Goal: Task Accomplishment & Management: Manage account settings

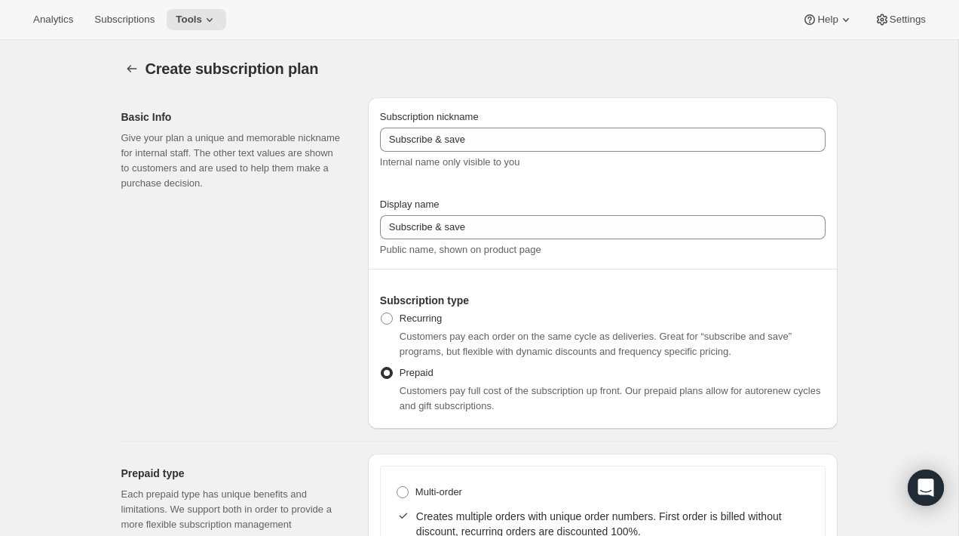
select select "MONTH"
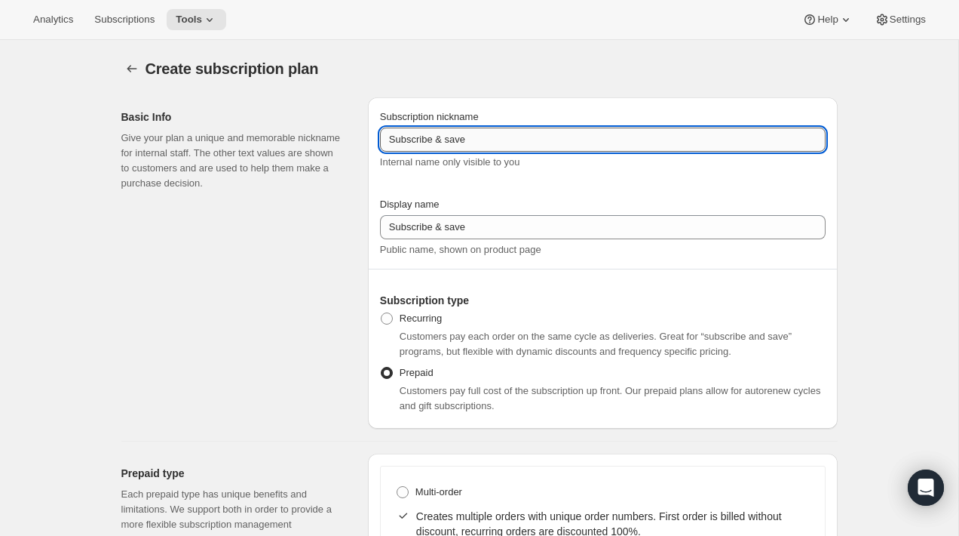
click at [448, 139] on input "Subscribe & save" at bounding box center [603, 139] width 446 height 24
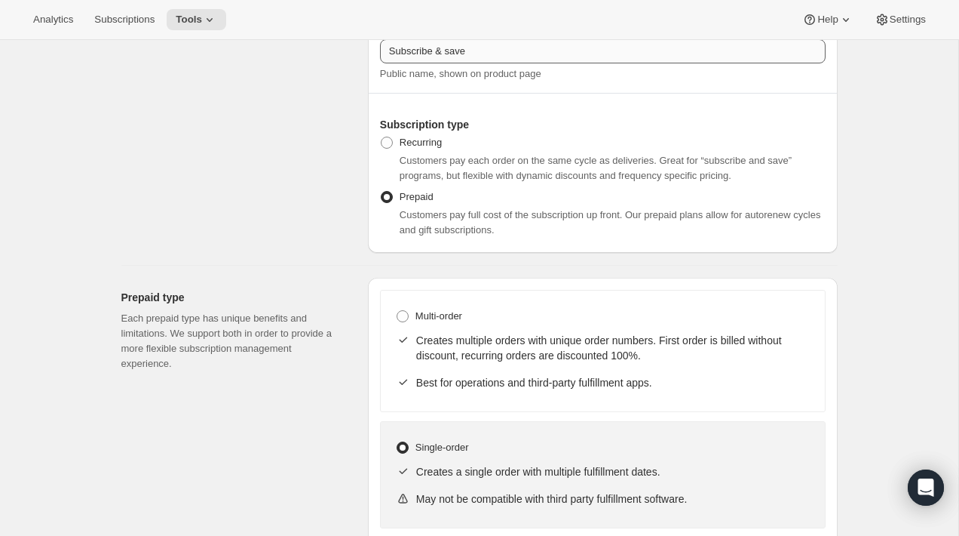
scroll to position [204, 0]
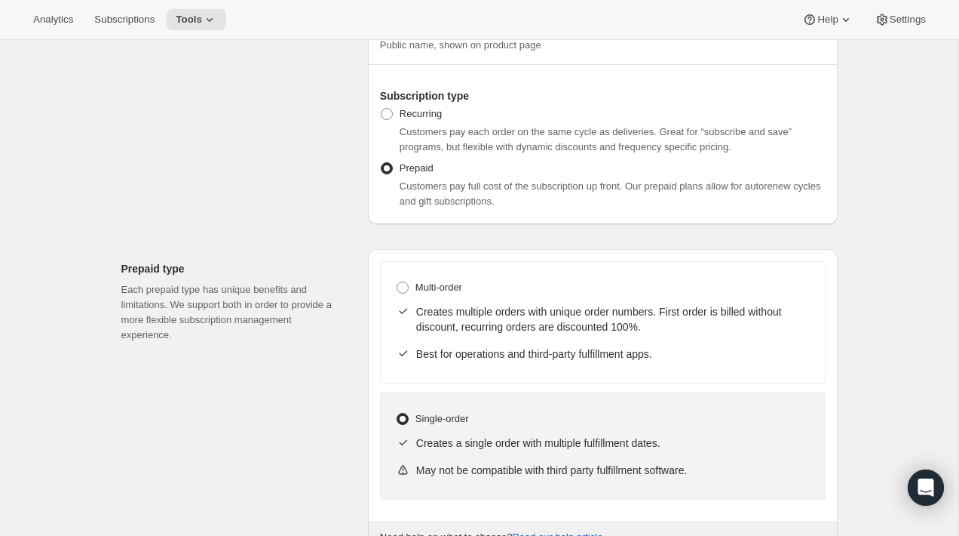
click at [528, 299] on div "Creates multiple orders with unique order numbers. First order is billed withou…" at bounding box center [603, 319] width 414 height 42
click at [440, 291] on span "Multi-order" at bounding box center [439, 286] width 47 height 11
click at [398, 282] on input "Multi-order" at bounding box center [397, 281] width 1 height 1
radio input "true"
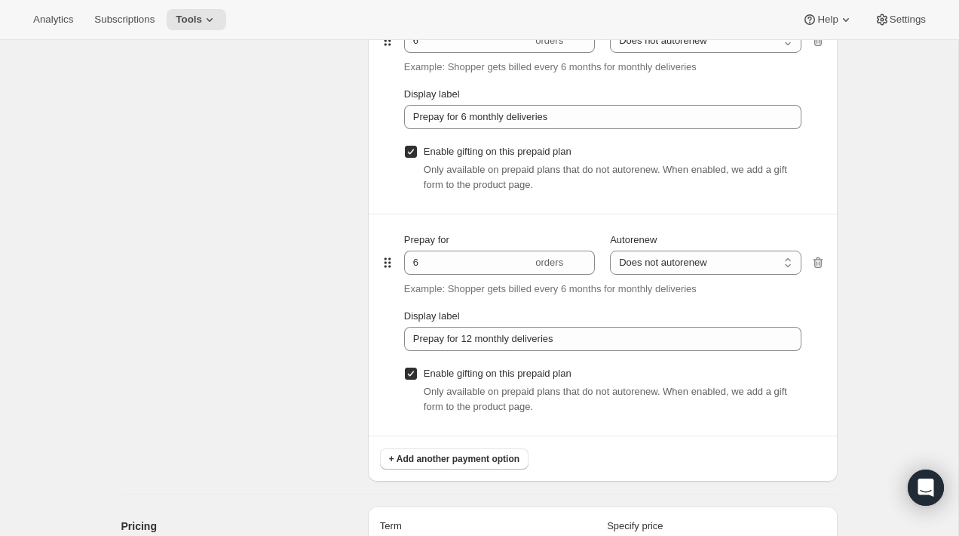
scroll to position [1041, 0]
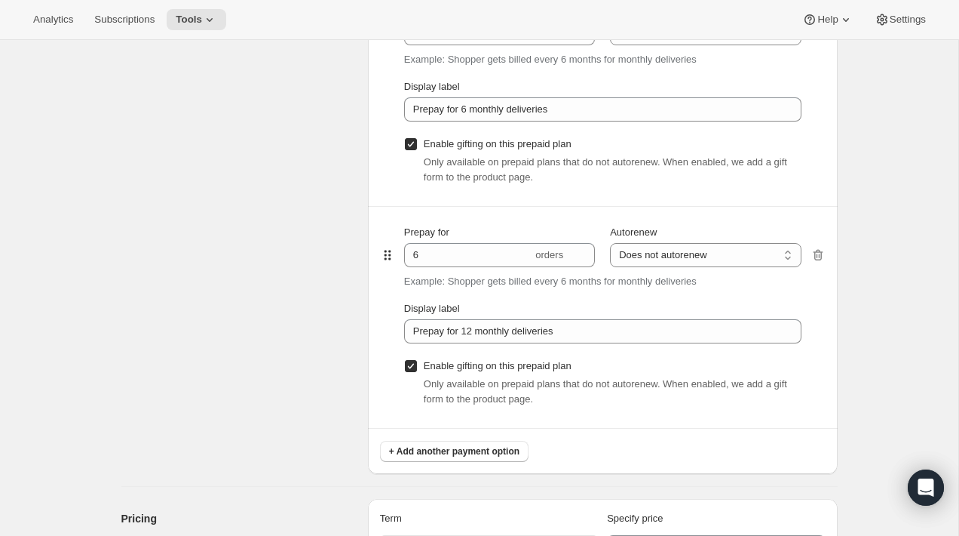
click at [411, 374] on label "Enable gifting on this prepaid plan" at bounding box center [487, 365] width 167 height 21
click at [411, 372] on input "Enable gifting on this prepaid plan" at bounding box center [411, 366] width 12 height 12
checkbox input "false"
click at [410, 153] on label "Enable gifting on this prepaid plan" at bounding box center [487, 144] width 167 height 21
click at [410, 150] on input "Enable gifting on this prepaid plan" at bounding box center [411, 144] width 12 height 12
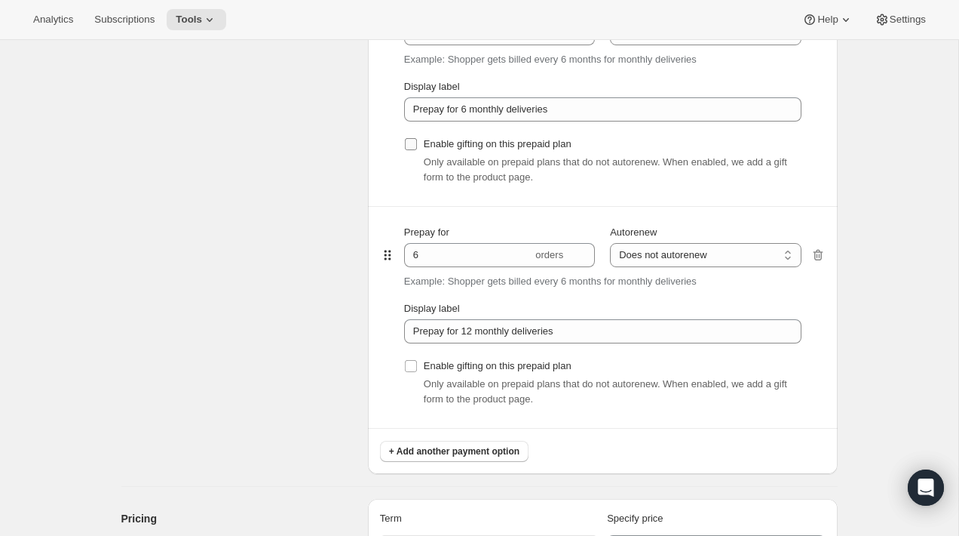
checkbox input "false"
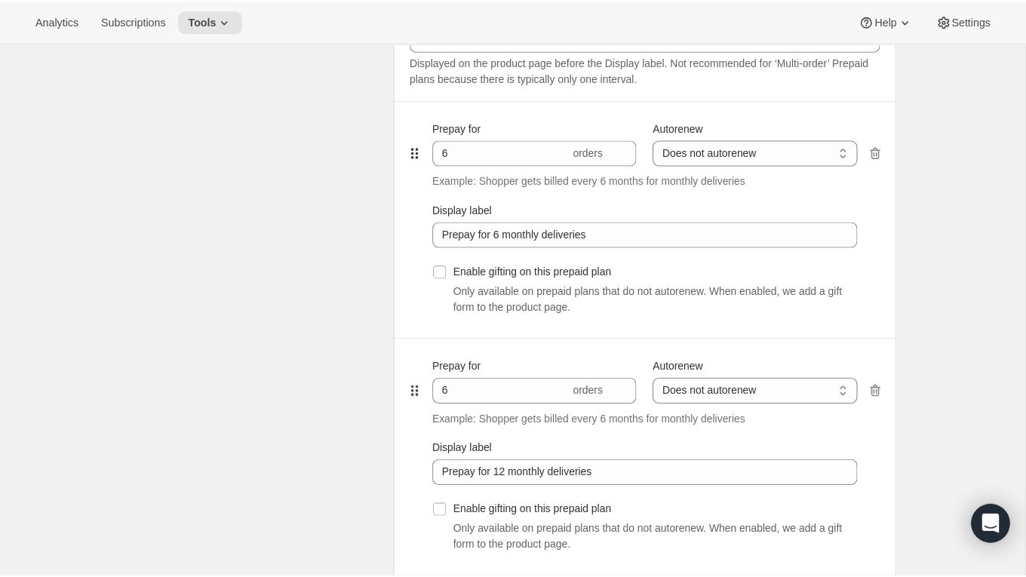
scroll to position [923, 0]
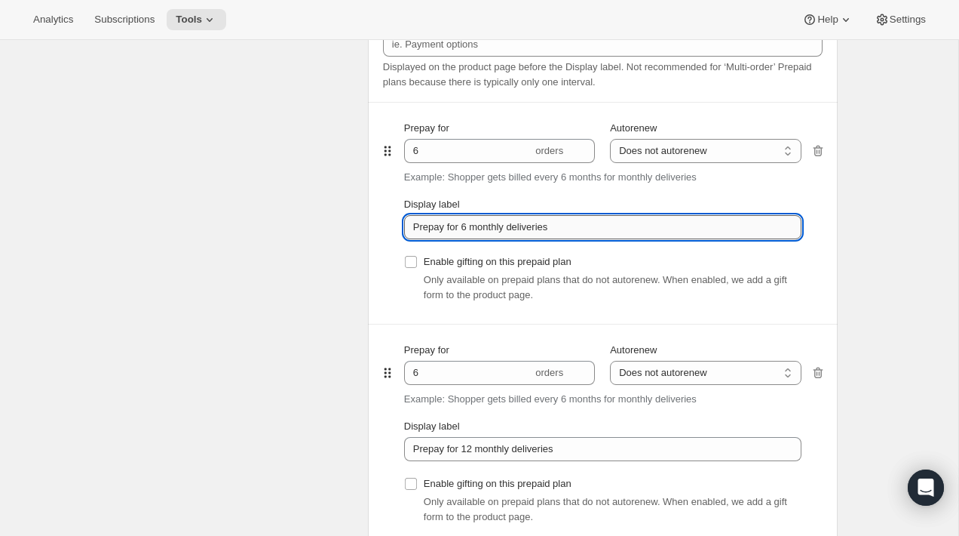
click at [467, 232] on input "Prepay for 6 monthly deliveries" at bounding box center [603, 227] width 398 height 24
type input "M"
type input "Small"
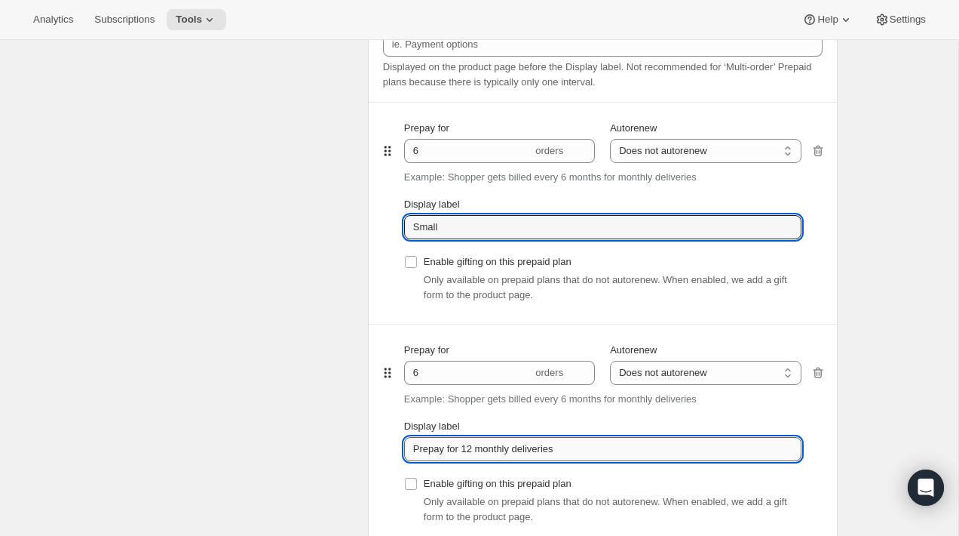
click at [457, 448] on input "Prepay for 12 monthly deliveries" at bounding box center [603, 449] width 398 height 24
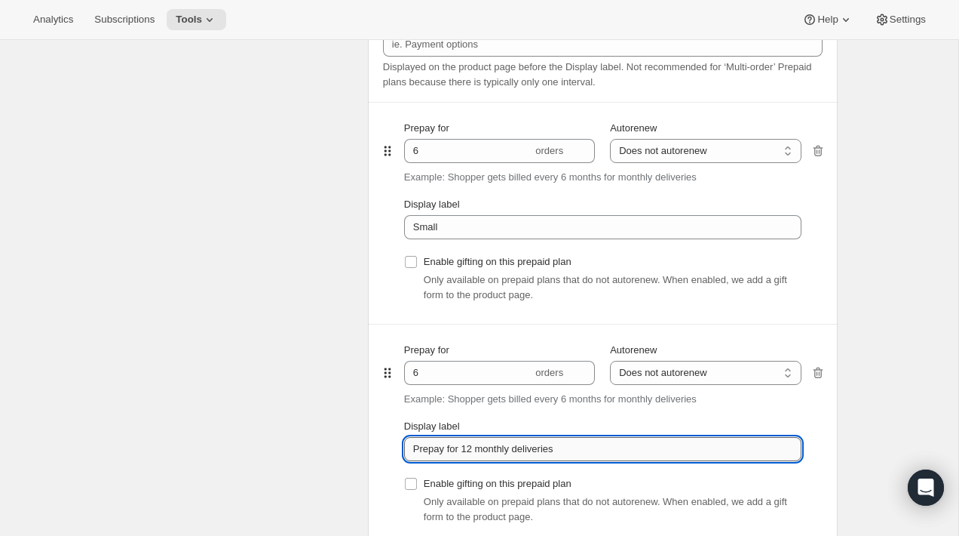
click at [457, 448] on input "Prepay for 12 monthly deliveries" at bounding box center [603, 449] width 398 height 24
type input "Big"
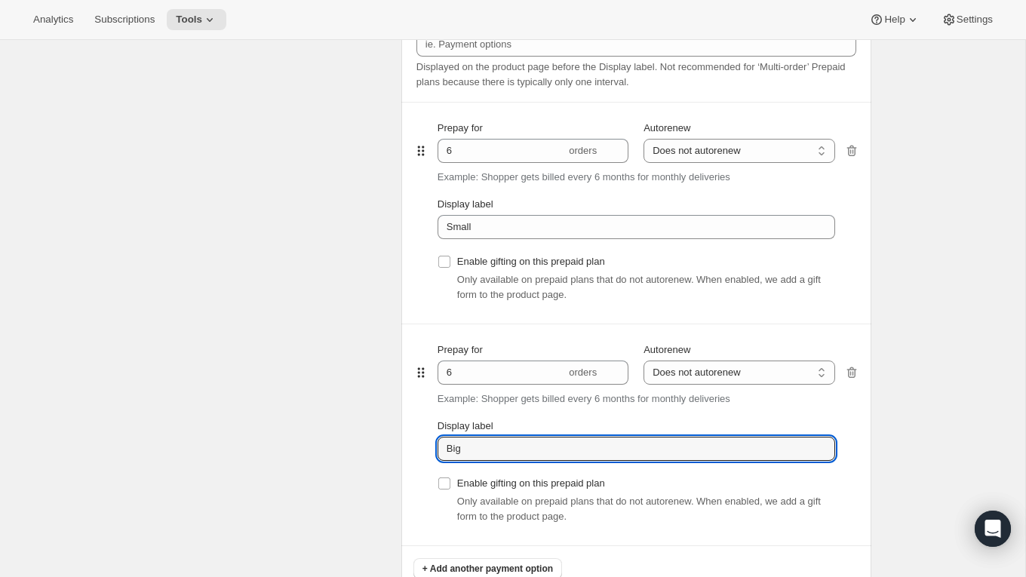
radio input "true"
select select "WEEK"
select select "MONTH"
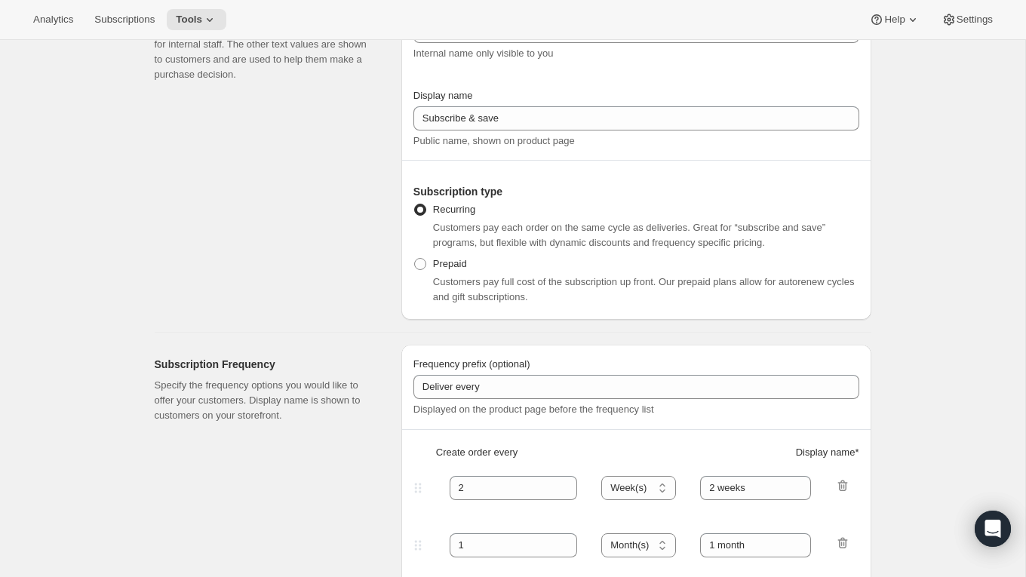
scroll to position [0, 0]
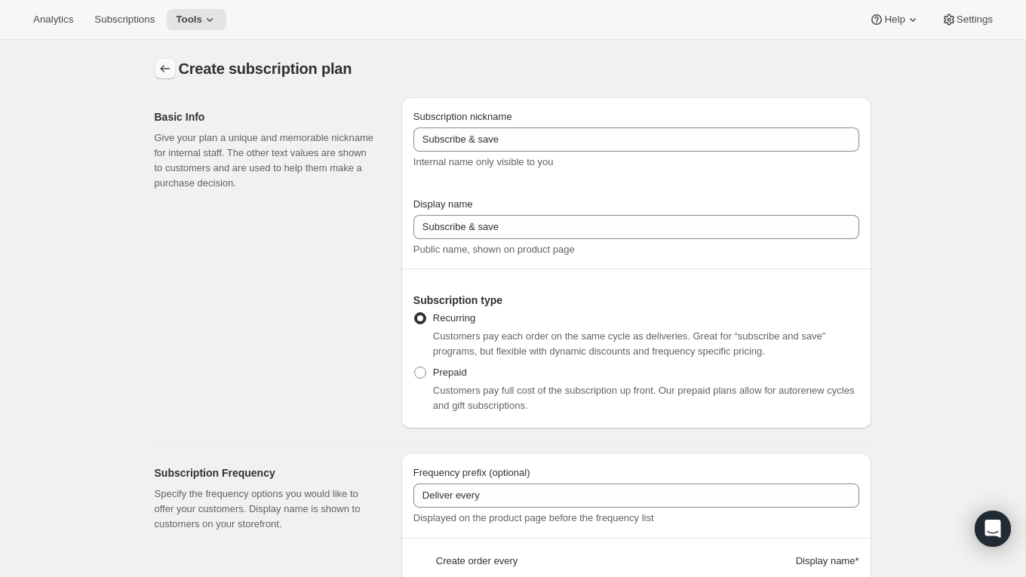
click at [163, 61] on icon "Subscription plans" at bounding box center [165, 68] width 15 height 15
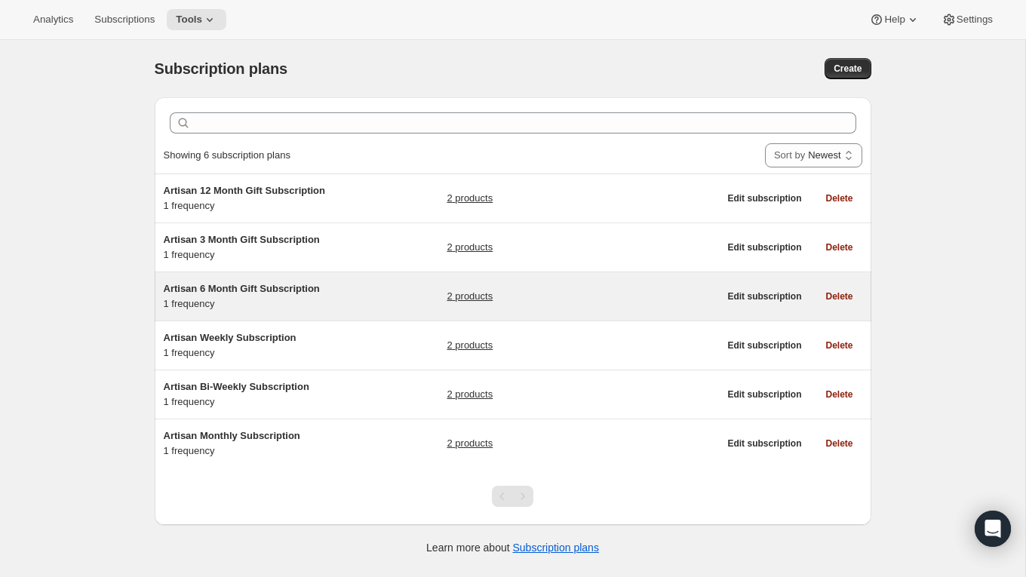
click at [397, 290] on div "Artisan 6 Month Gift Subscription 1 frequency 2 products" at bounding box center [441, 296] width 555 height 30
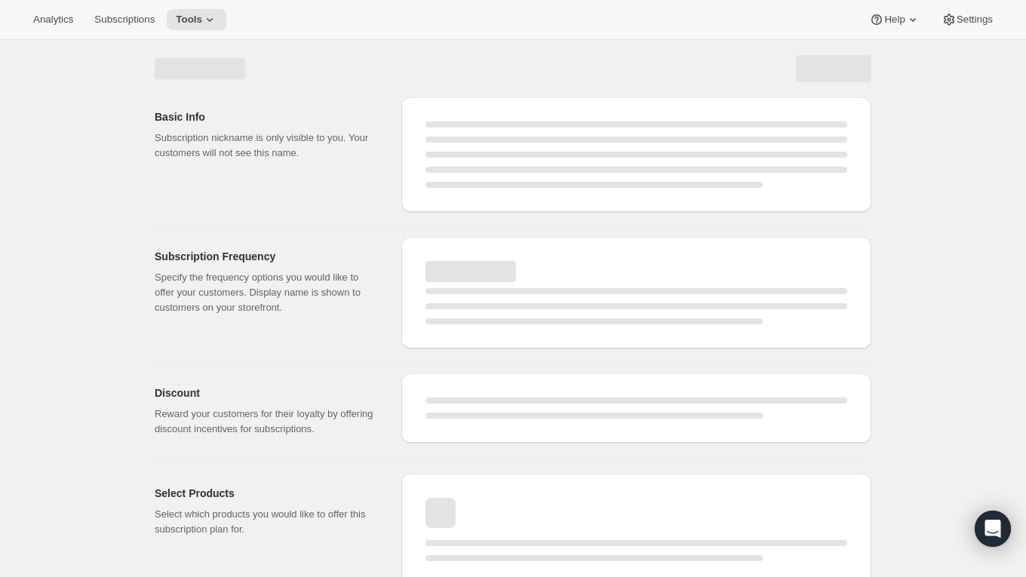
select select "WEEK"
select select "MONTH"
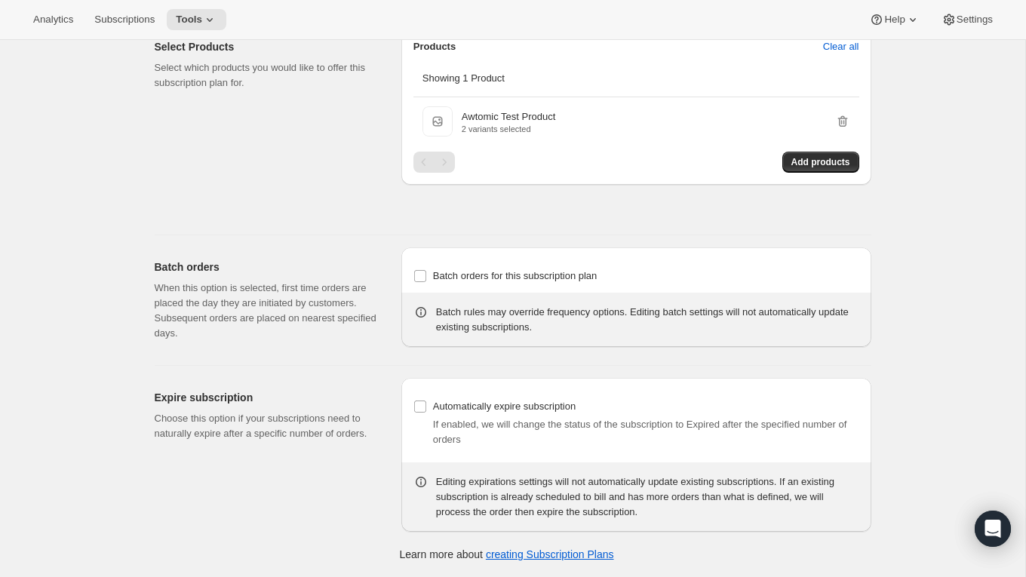
type input "Artisan 6 Month Gift Subscription"
type input "6 Month Gift"
select select "MONTH"
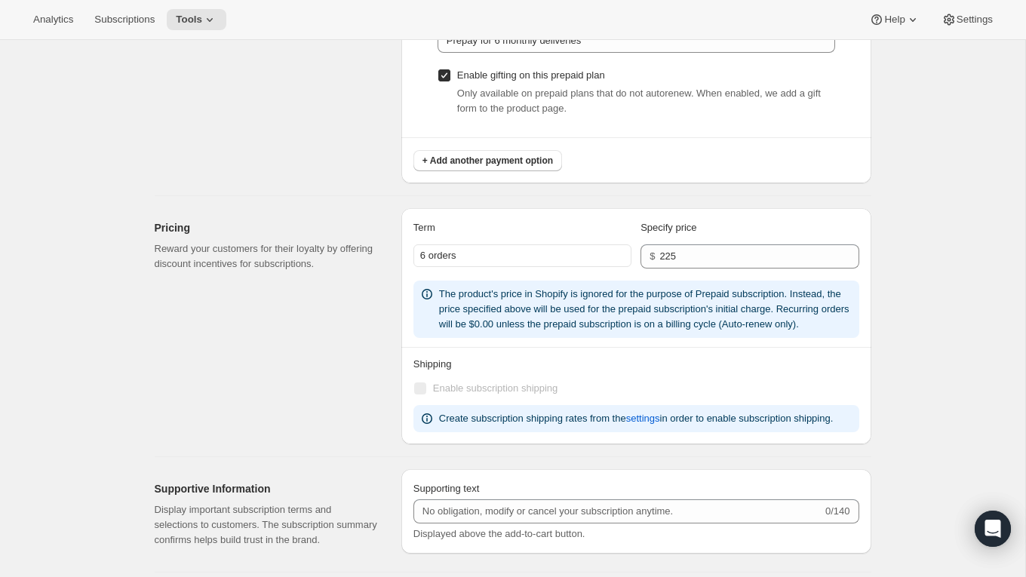
scroll to position [976, 0]
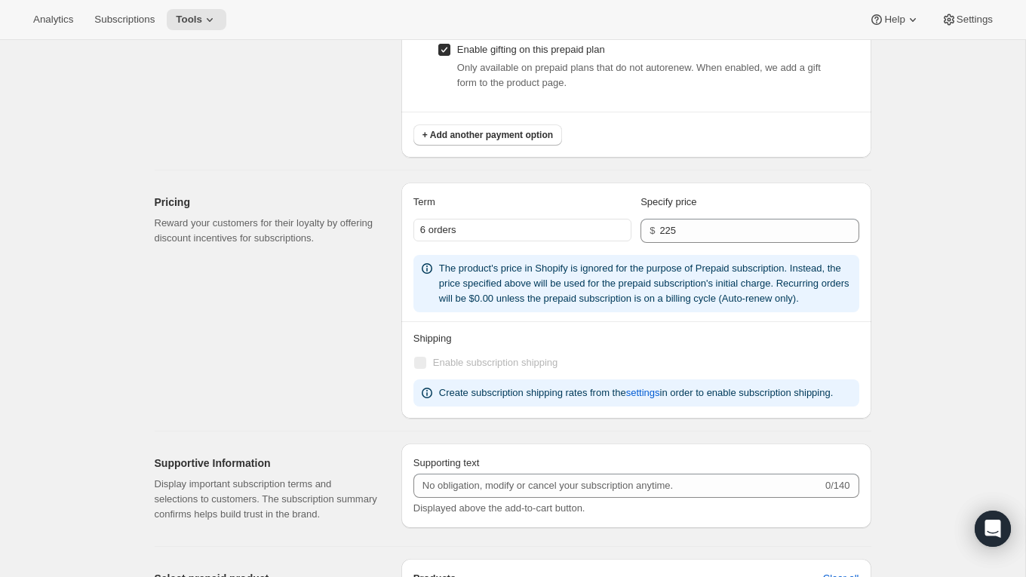
click at [516, 321] on div "Term Specify price 6 orders $ 225 The product's price in Shopify is ignored for…" at bounding box center [636, 258] width 446 height 127
click at [541, 336] on div "Shipping Enable subscription shipping Create subscription shipping rates from t…" at bounding box center [636, 364] width 446 height 84
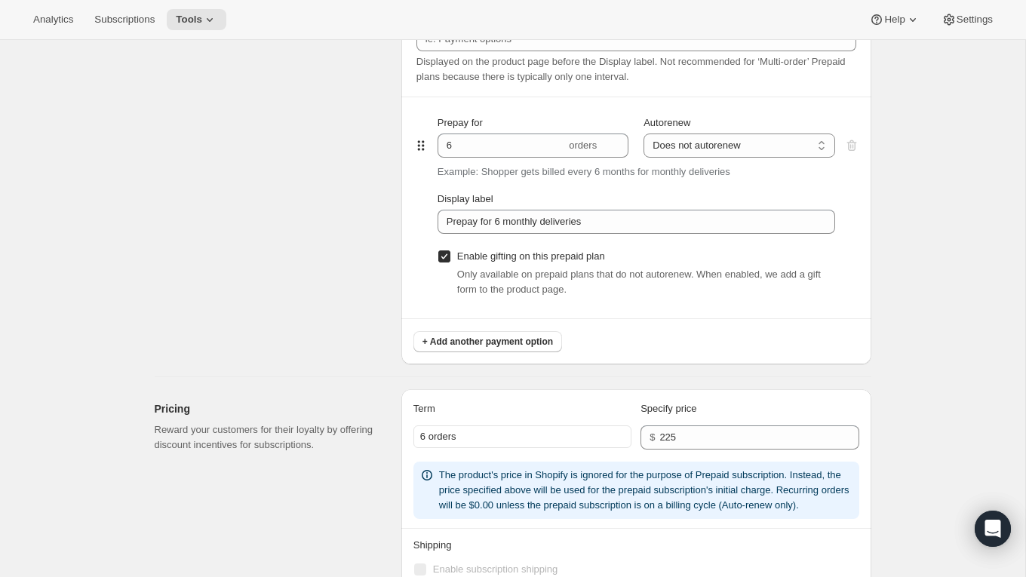
scroll to position [769, 0]
click at [446, 265] on label "Enable gifting on this prepaid plan" at bounding box center [520, 257] width 167 height 21
click at [446, 263] on input "Enable gifting on this prepaid plan" at bounding box center [444, 257] width 12 height 12
checkbox input "false"
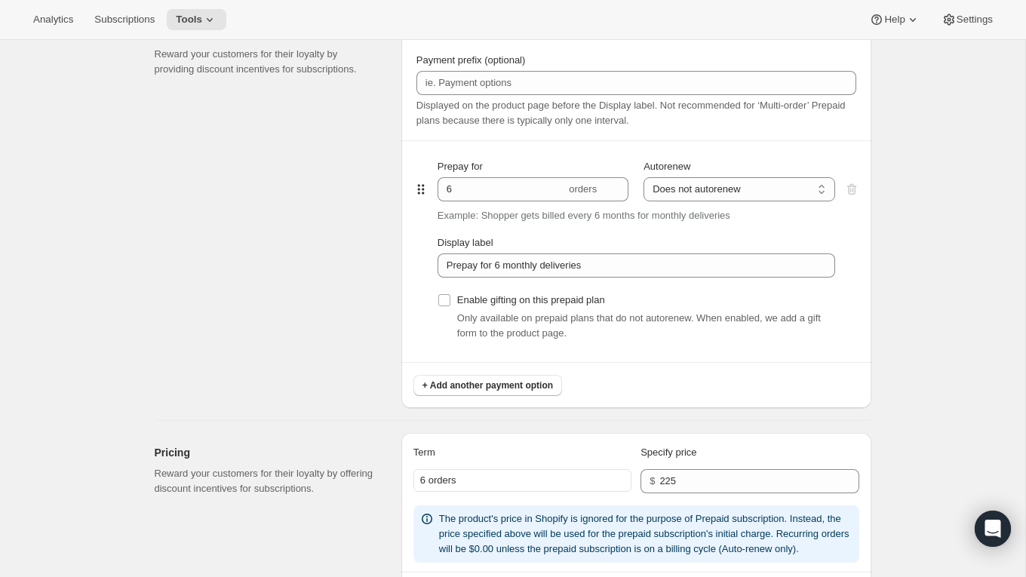
scroll to position [774, 0]
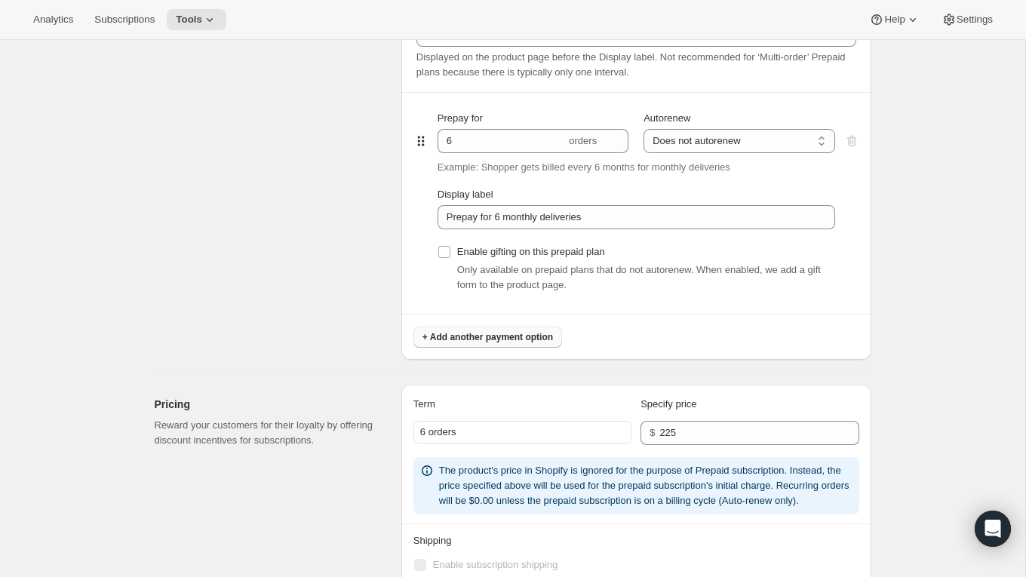
click at [448, 341] on span "+ Add another payment option" at bounding box center [487, 337] width 130 height 12
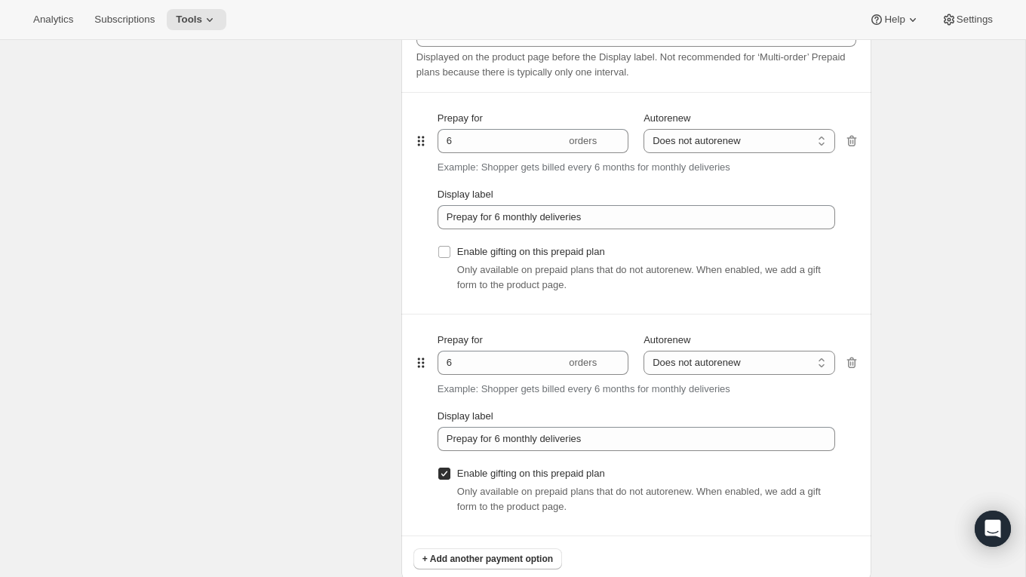
scroll to position [885, 0]
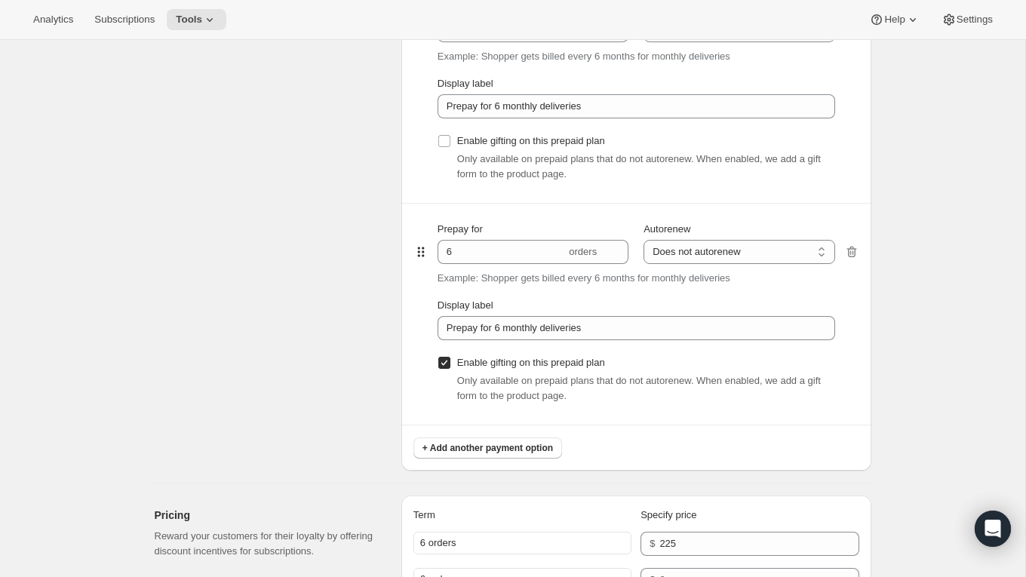
click at [444, 366] on input "Enable gifting on this prepaid plan" at bounding box center [444, 363] width 12 height 12
checkbox input "false"
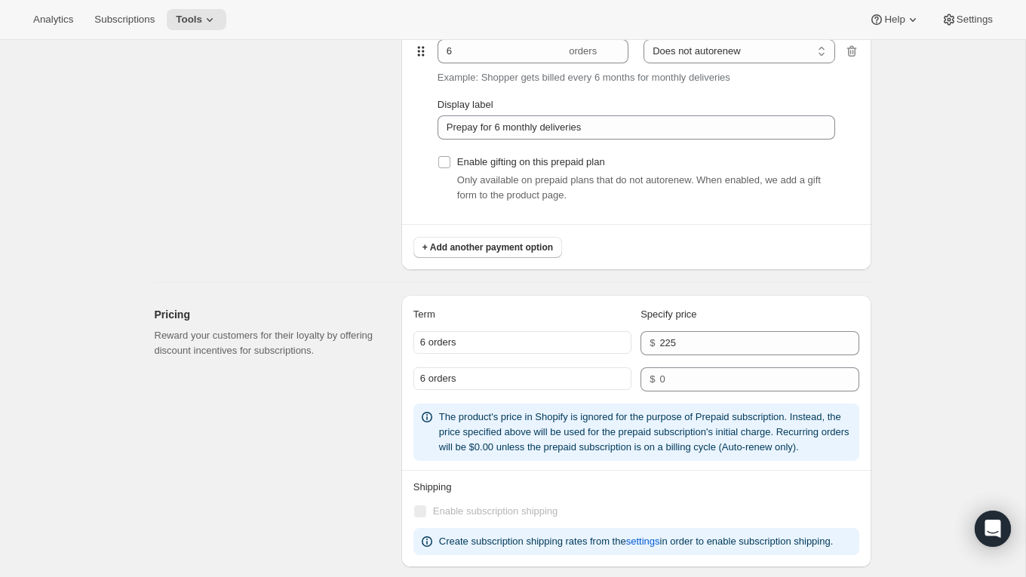
scroll to position [812, 0]
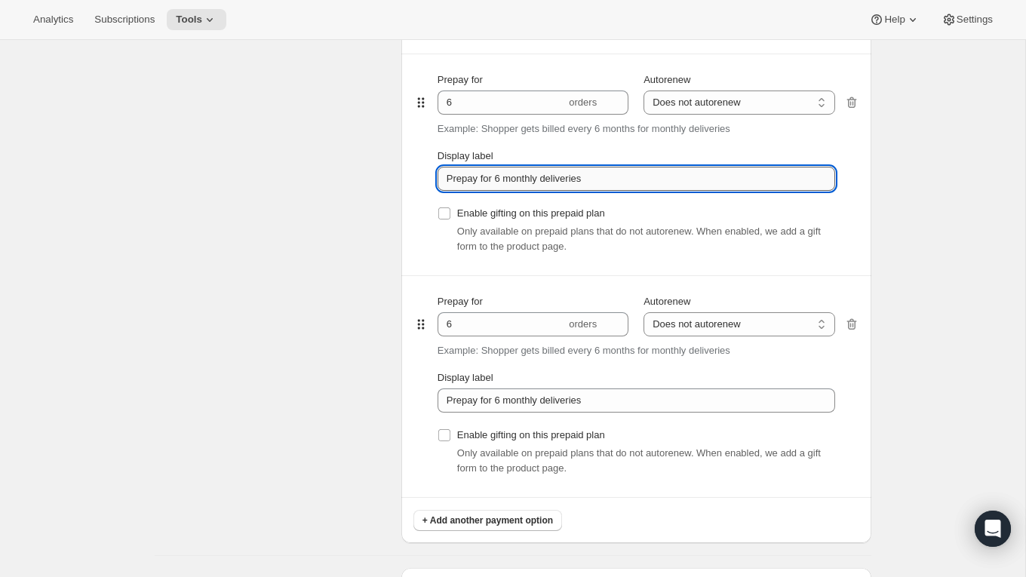
click at [507, 182] on input "Prepay for 6 monthly deliveries" at bounding box center [636, 179] width 398 height 24
type input "Small"
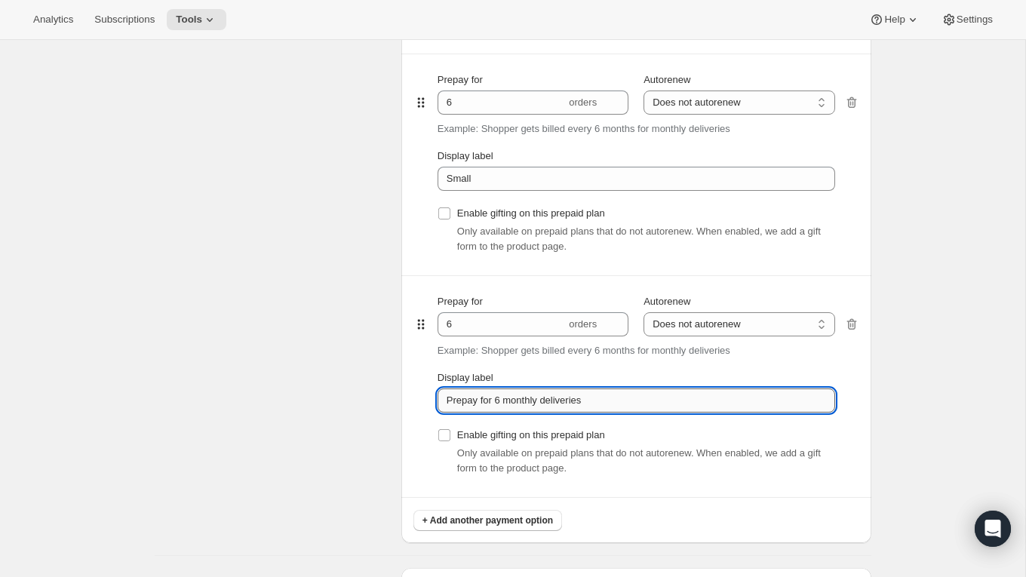
click at [520, 404] on input "Prepay for 6 monthly deliveries" at bounding box center [636, 400] width 398 height 24
type input "Big"
click at [300, 366] on div "Prepaid terms Reward your customers for their loyalty by providing discount inc…" at bounding box center [272, 235] width 235 height 616
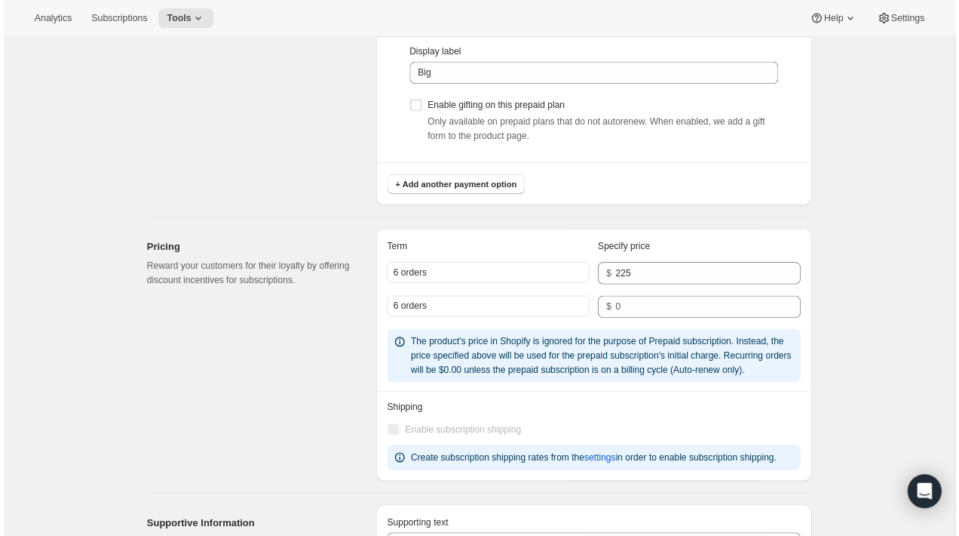
scroll to position [1136, 0]
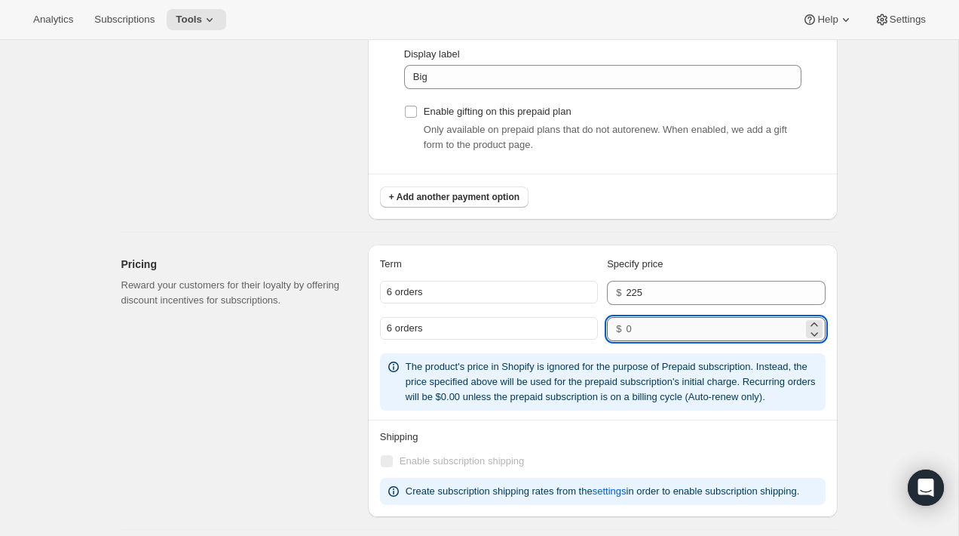
click at [652, 324] on input "number" at bounding box center [714, 329] width 177 height 24
type input "432"
click at [342, 241] on div "Pricing Reward your customers for their loyalty by offering discount incentives…" at bounding box center [473, 374] width 729 height 284
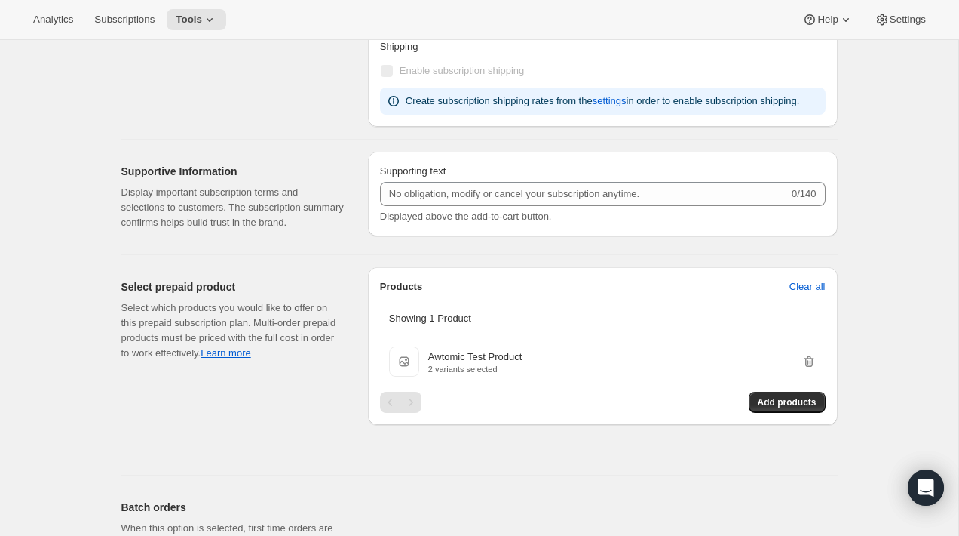
scroll to position [1674, 0]
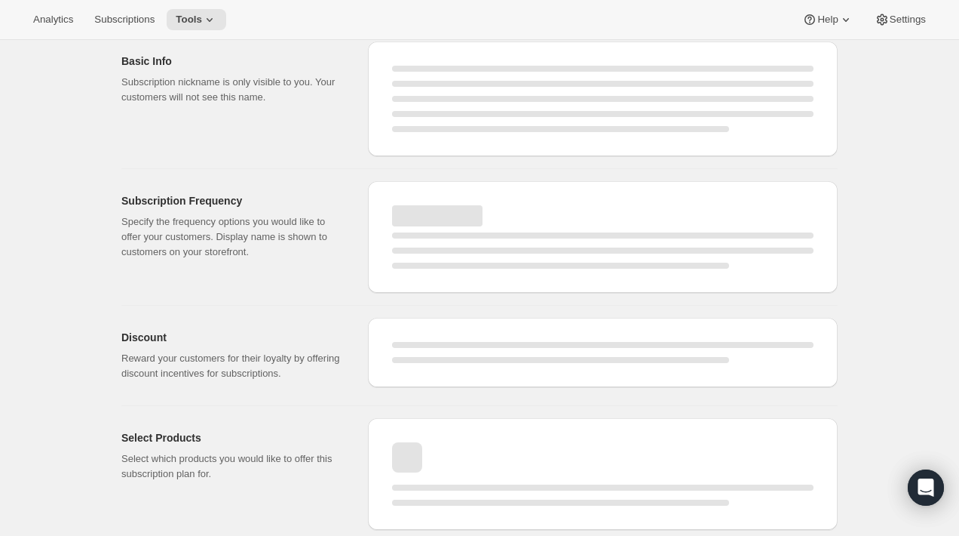
select select "MONTH"
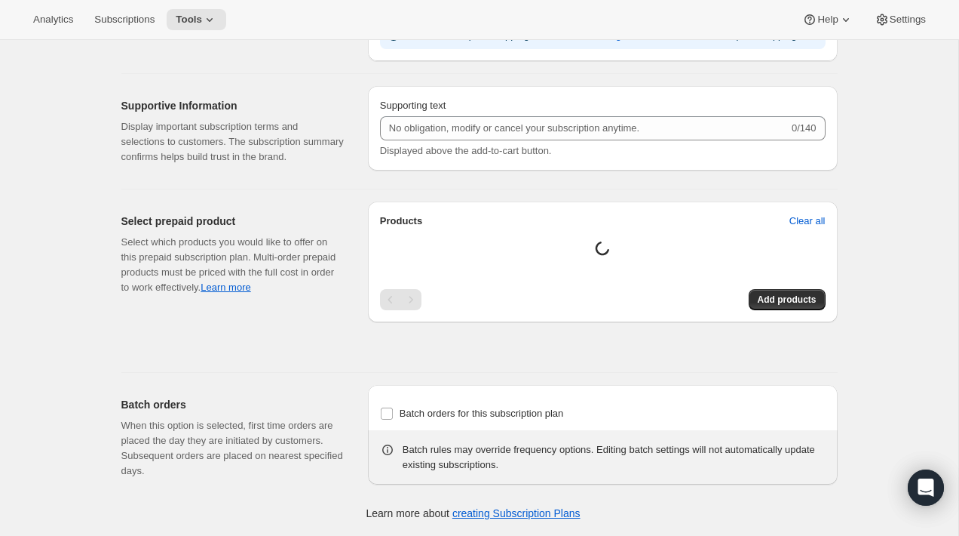
type input "Small"
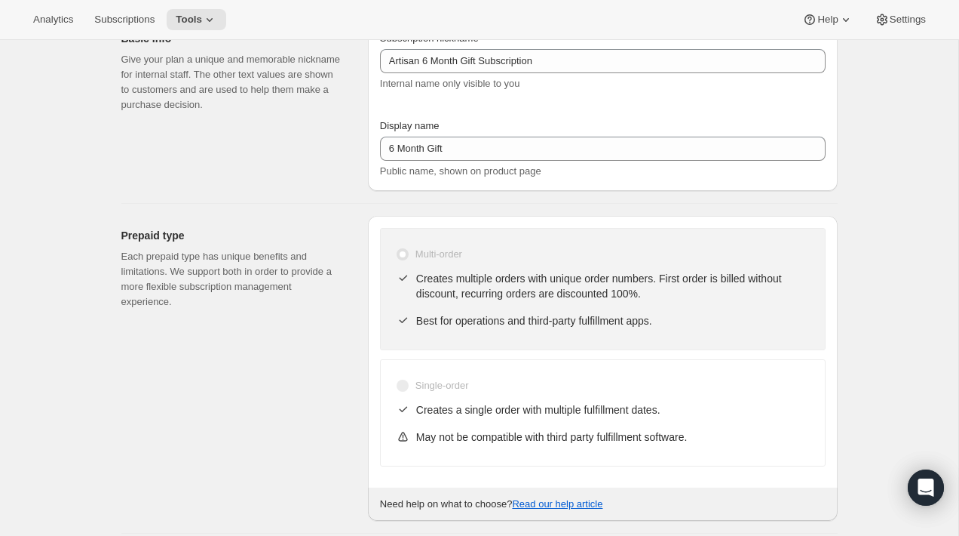
scroll to position [0, 0]
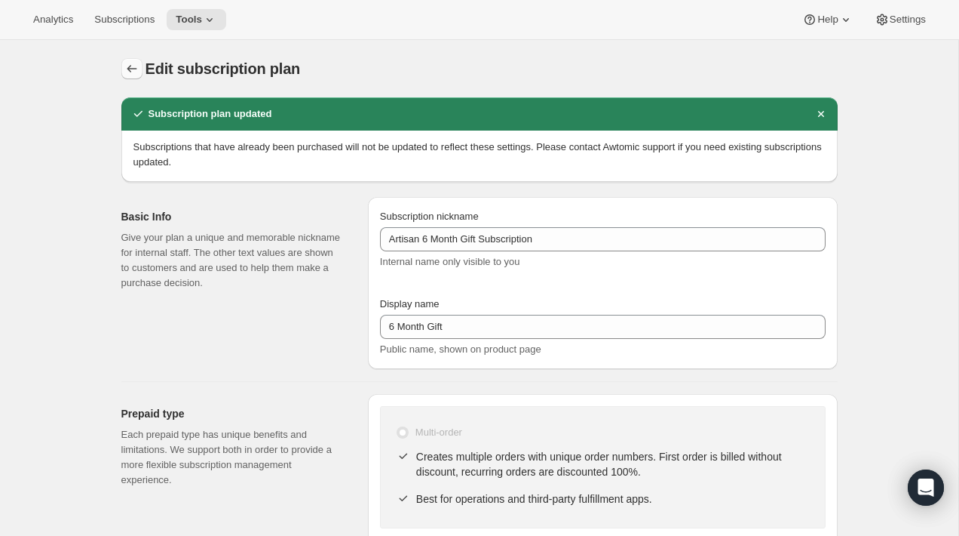
click at [127, 67] on icon "Subscription plans" at bounding box center [131, 68] width 15 height 15
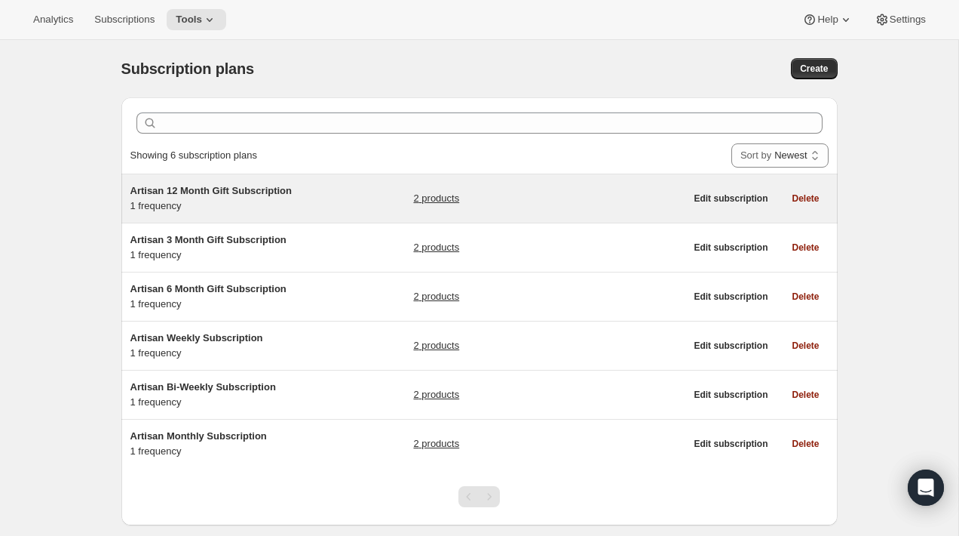
click at [444, 201] on link "2 products" at bounding box center [436, 198] width 46 height 15
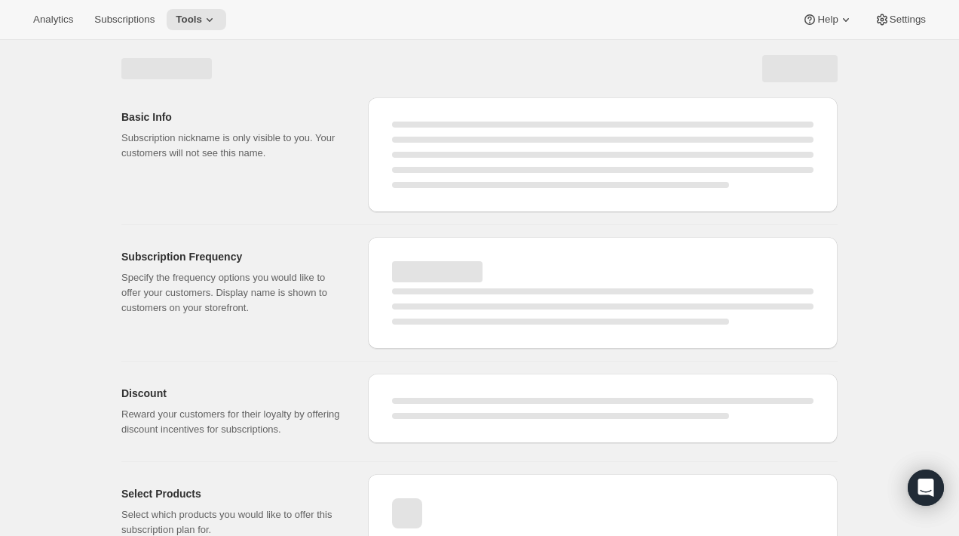
select select "WEEK"
select select "MONTH"
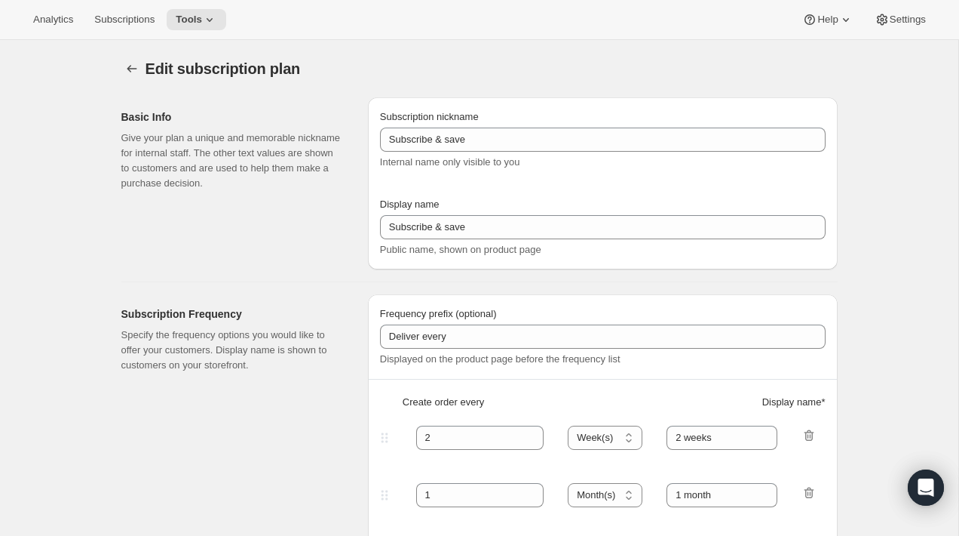
type input "Artisan 12 Month Gift Subscription"
type input "12 Month Gift"
select select "MONTH"
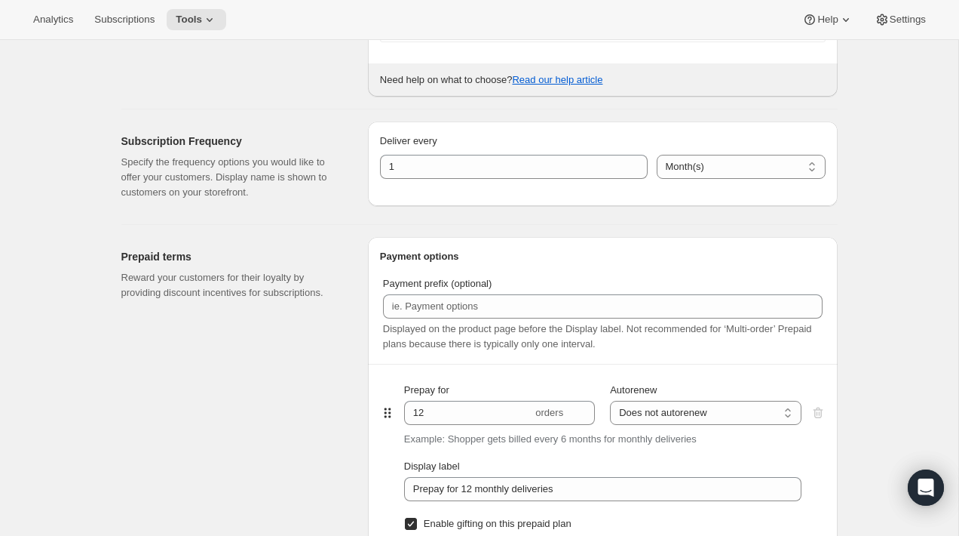
scroll to position [554, 0]
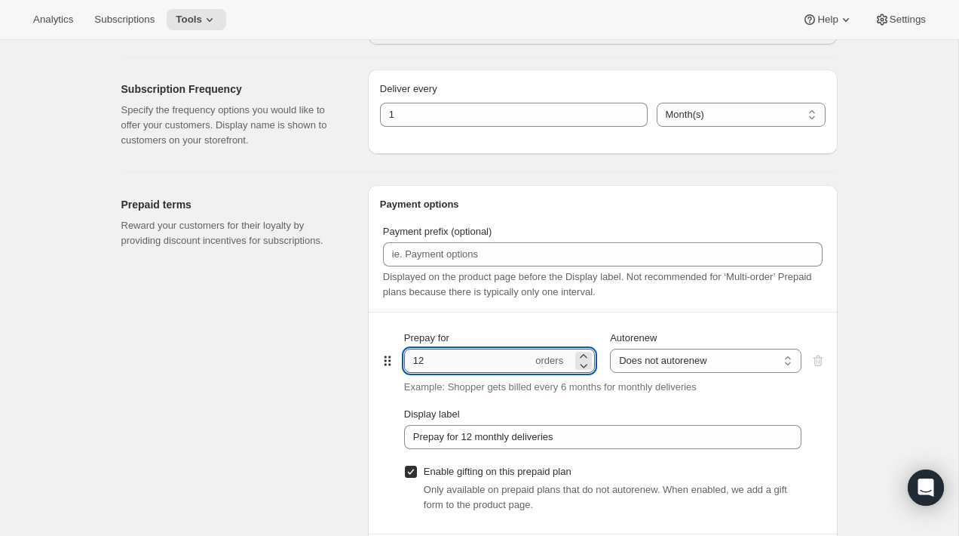
click at [459, 367] on input "12" at bounding box center [468, 360] width 128 height 24
type input "13"
click at [247, 385] on div "Prepaid terms Reward your customers for their loyalty by providing discount inc…" at bounding box center [238, 382] width 235 height 394
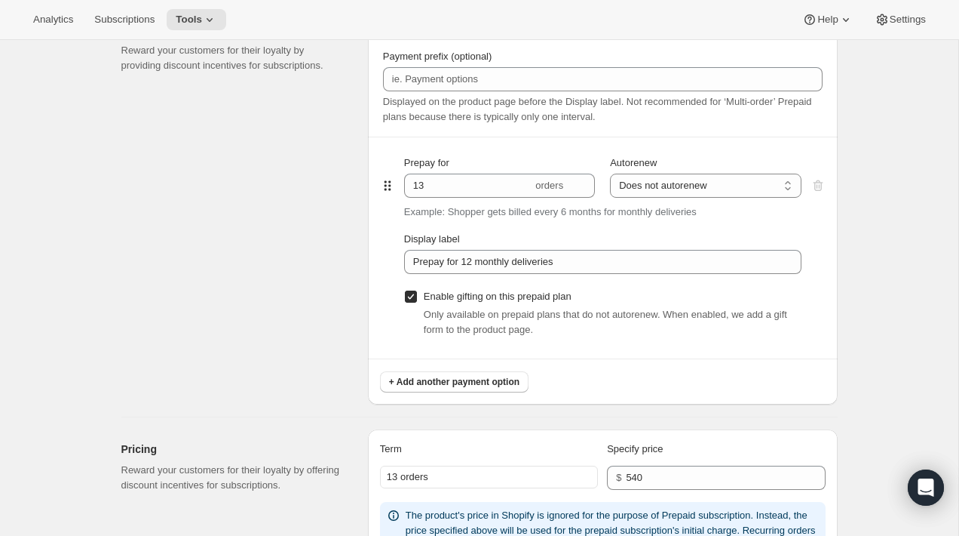
scroll to position [739, 0]
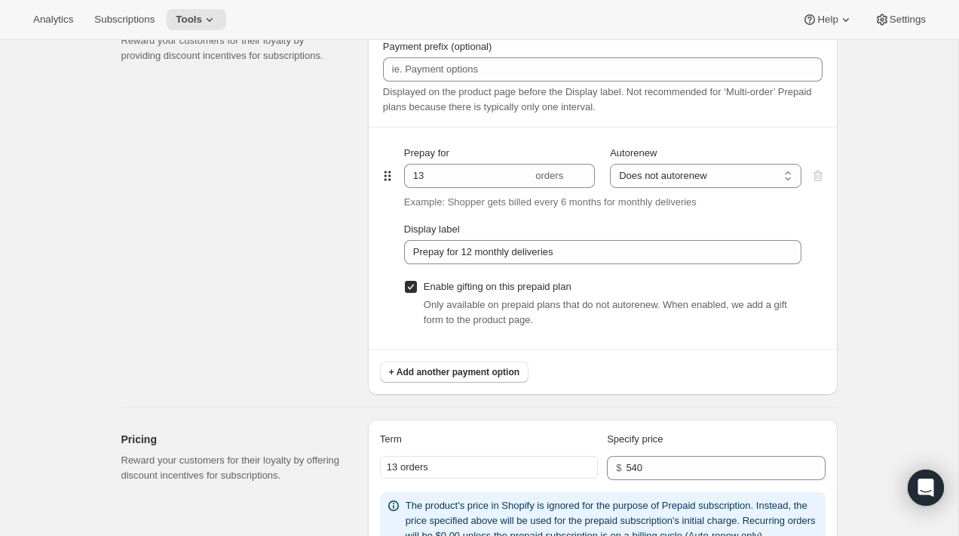
click at [404, 284] on span at bounding box center [411, 287] width 14 height 14
click at [405, 284] on input "Enable gifting on this prepaid plan" at bounding box center [411, 287] width 12 height 12
checkbox input "false"
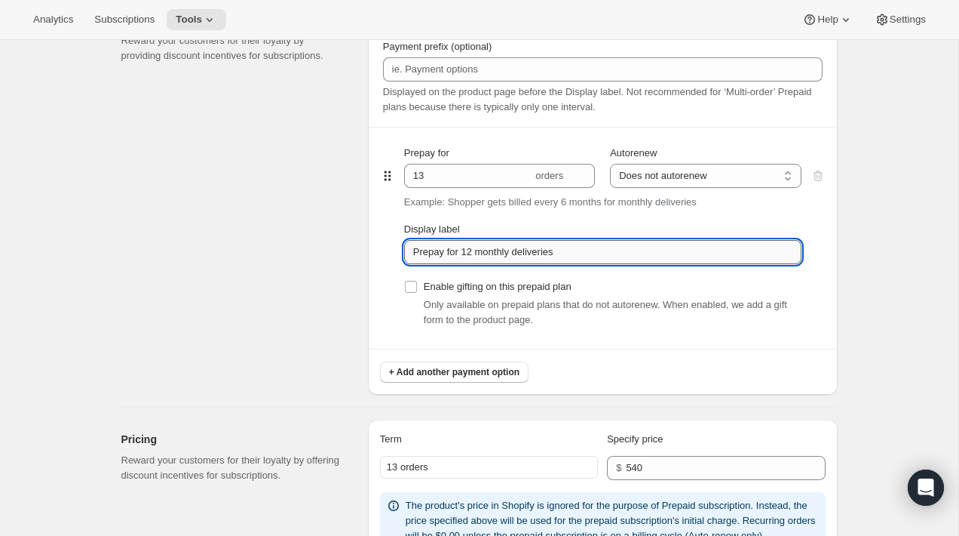
click at [472, 252] on input "Prepay for 12 monthly deliveries" at bounding box center [603, 252] width 398 height 24
click at [525, 257] on input "Prepay for 13 monthly deliveries" at bounding box center [603, 252] width 398 height 24
type input "Small"
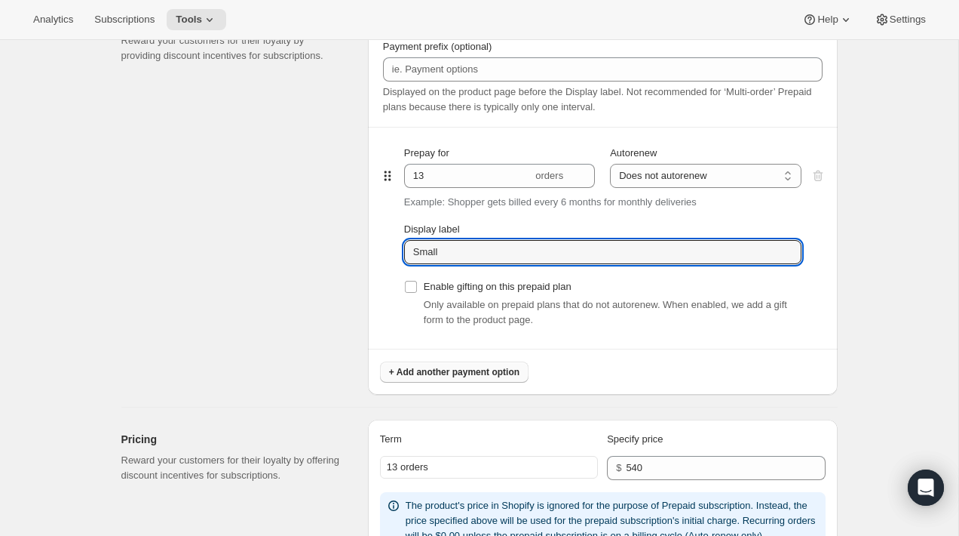
click at [450, 372] on span "+ Add another payment option" at bounding box center [454, 372] width 130 height 12
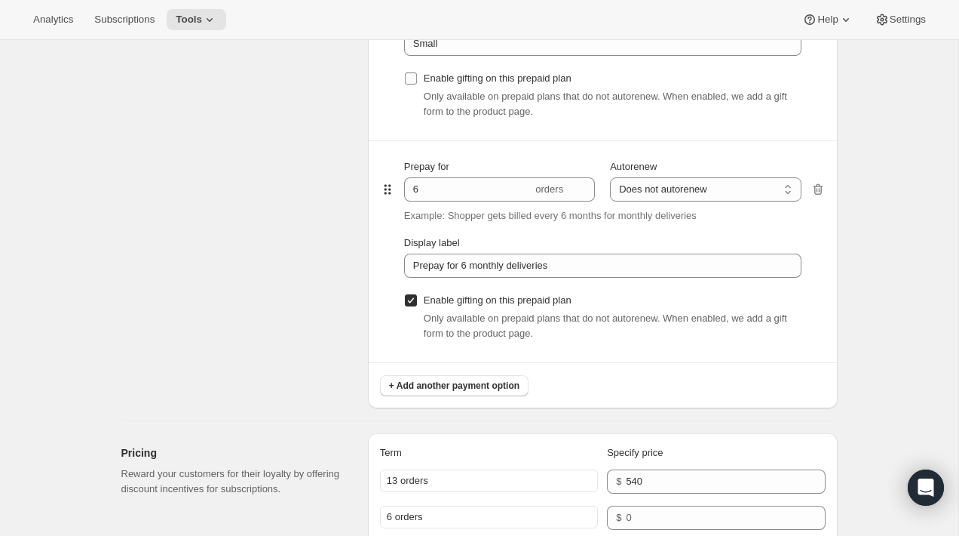
scroll to position [1056, 0]
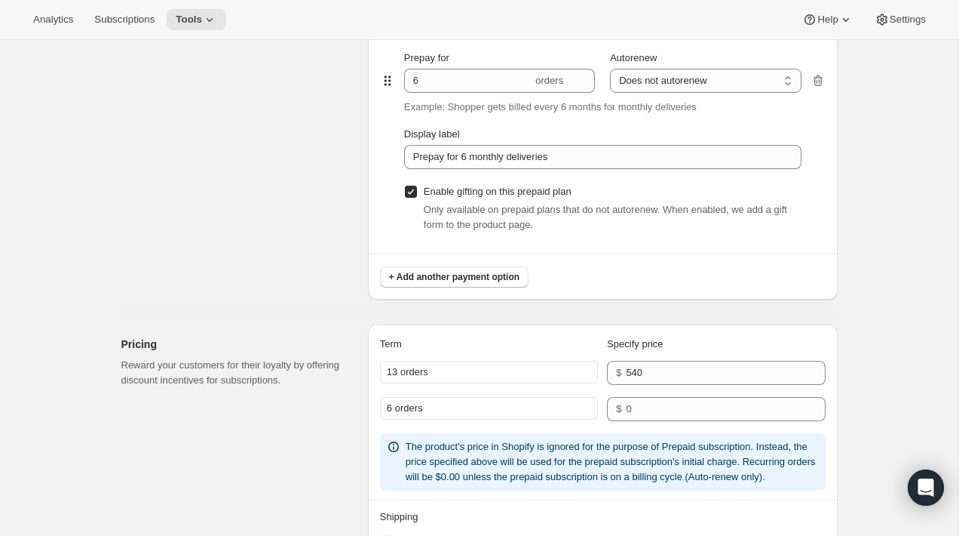
click at [411, 204] on div "Only available on prepaid plans that do not autorenew. When enabled, we add a g…" at bounding box center [603, 217] width 398 height 30
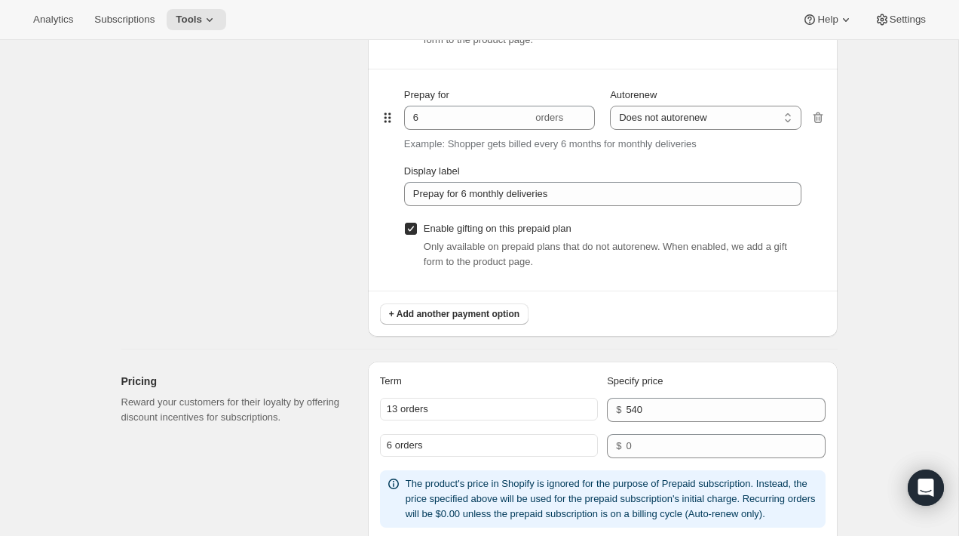
scroll to position [1012, 0]
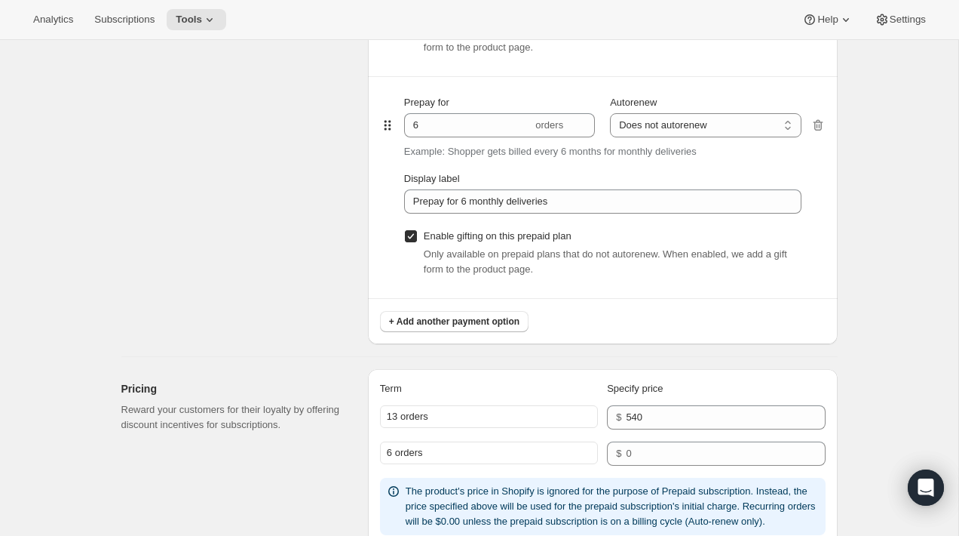
click at [416, 237] on span at bounding box center [411, 236] width 14 height 14
click at [416, 237] on input "Enable gifting on this prepaid plan" at bounding box center [411, 236] width 12 height 12
checkbox input "false"
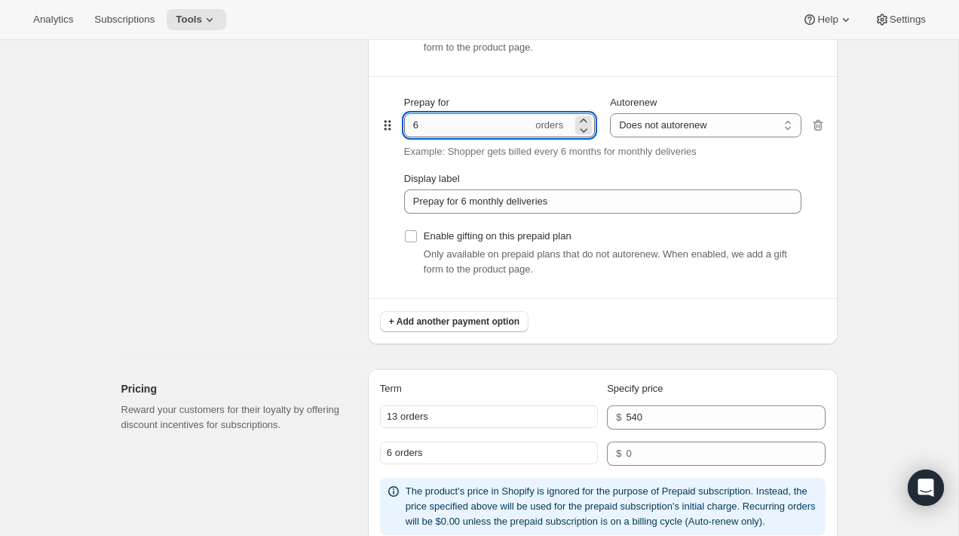
click at [443, 120] on input "6" at bounding box center [468, 125] width 128 height 24
type input "12"
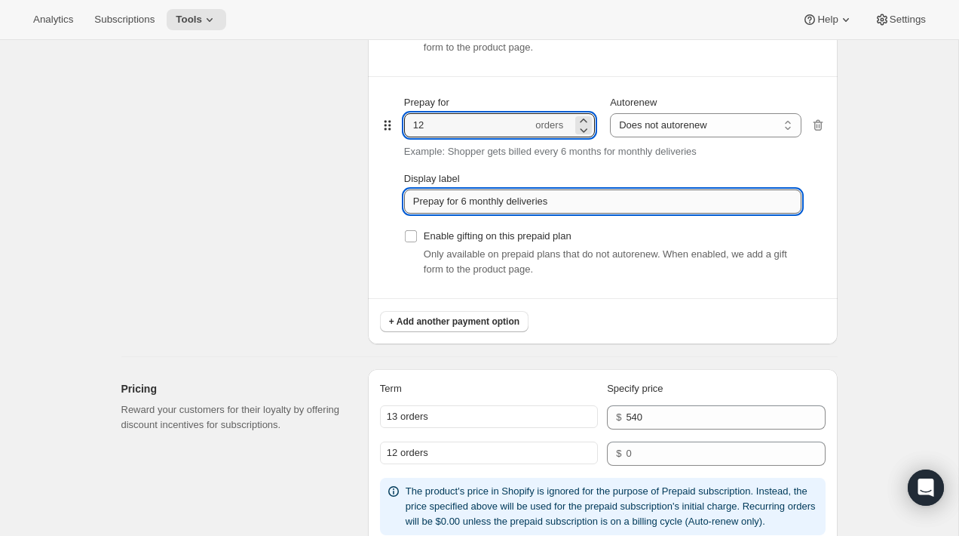
click at [474, 200] on input "Prepay for 6 monthly deliveries" at bounding box center [603, 201] width 398 height 24
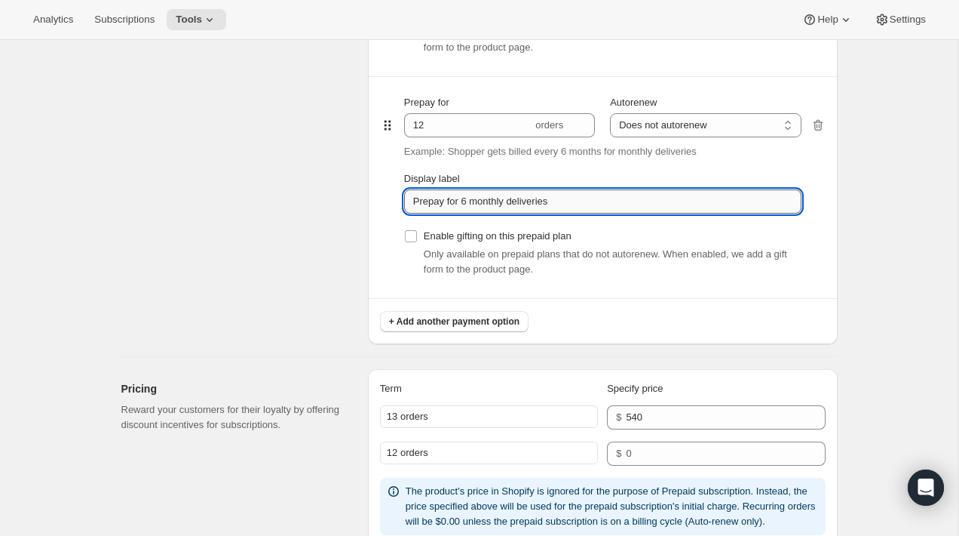
click at [474, 200] on input "Prepay for 6 monthly deliveries" at bounding box center [603, 201] width 398 height 24
type input "Big"
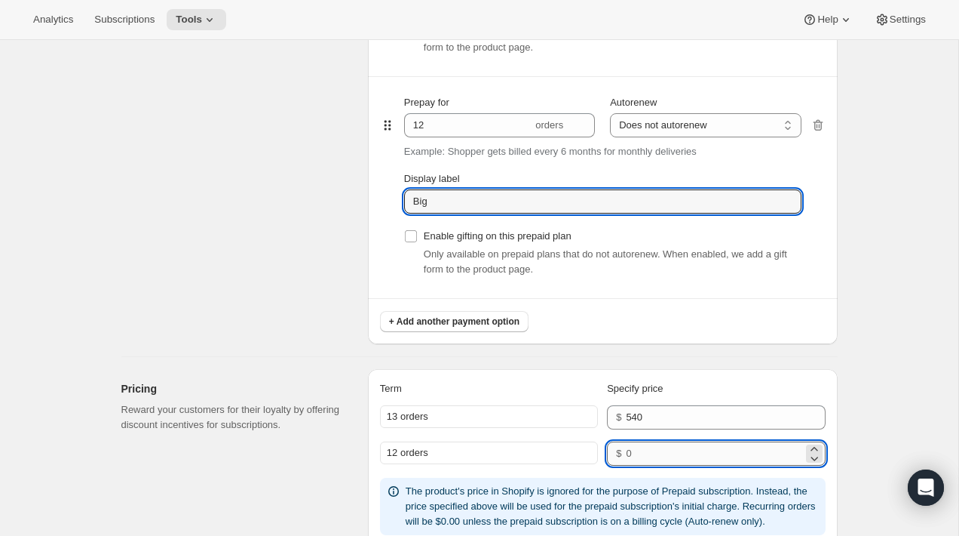
click at [649, 452] on input "number" at bounding box center [714, 453] width 177 height 24
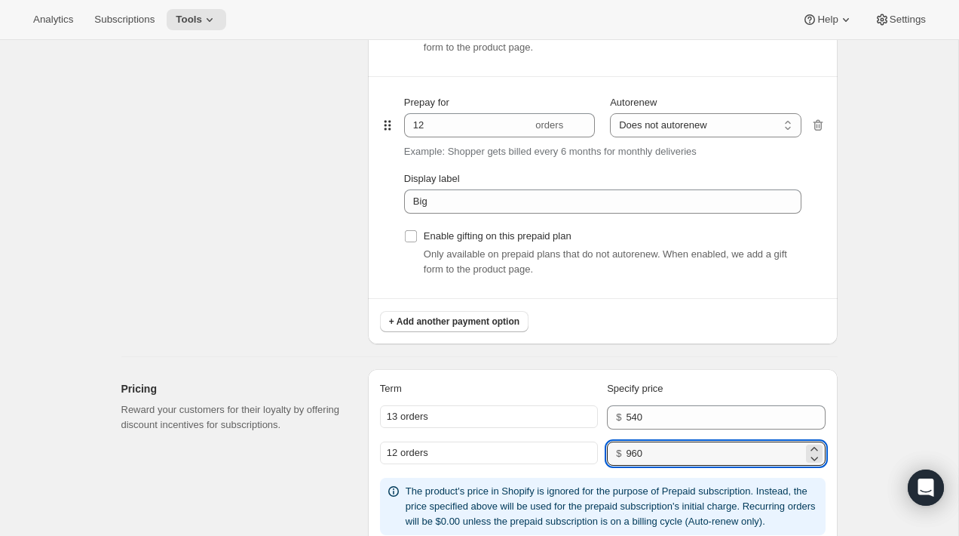
type input "960"
click at [311, 262] on div "Prepaid terms Reward your customers for their loyalty by providing discount inc…" at bounding box center [238, 36] width 235 height 616
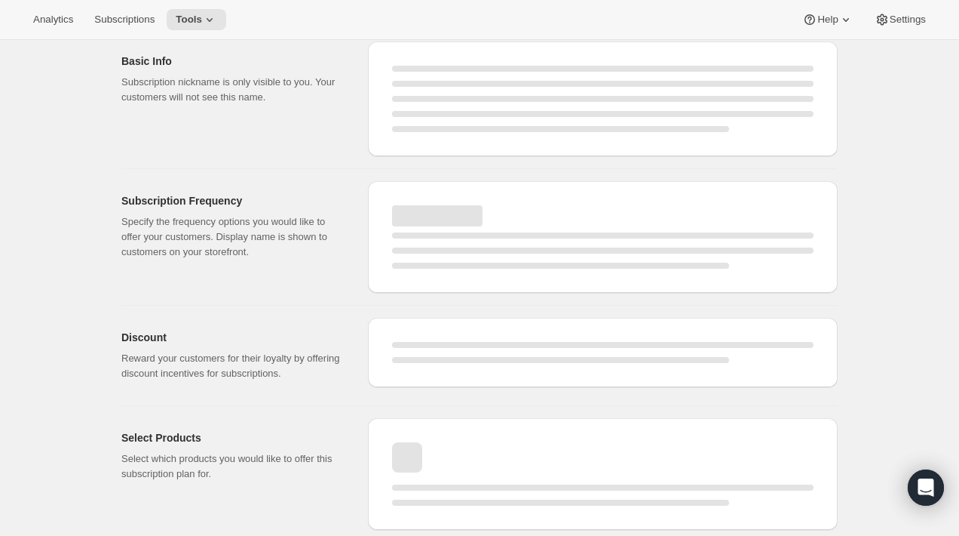
select select "MONTH"
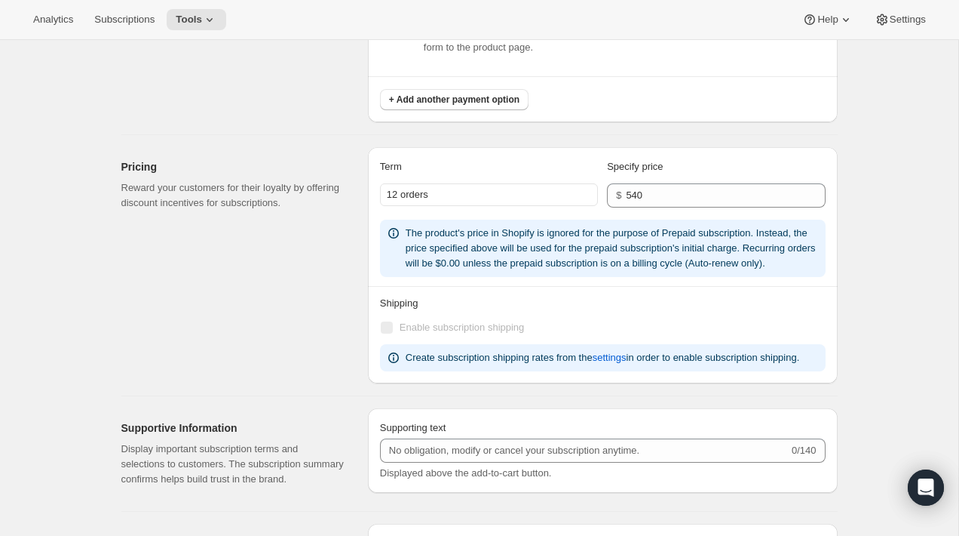
type input "13"
type input "Small"
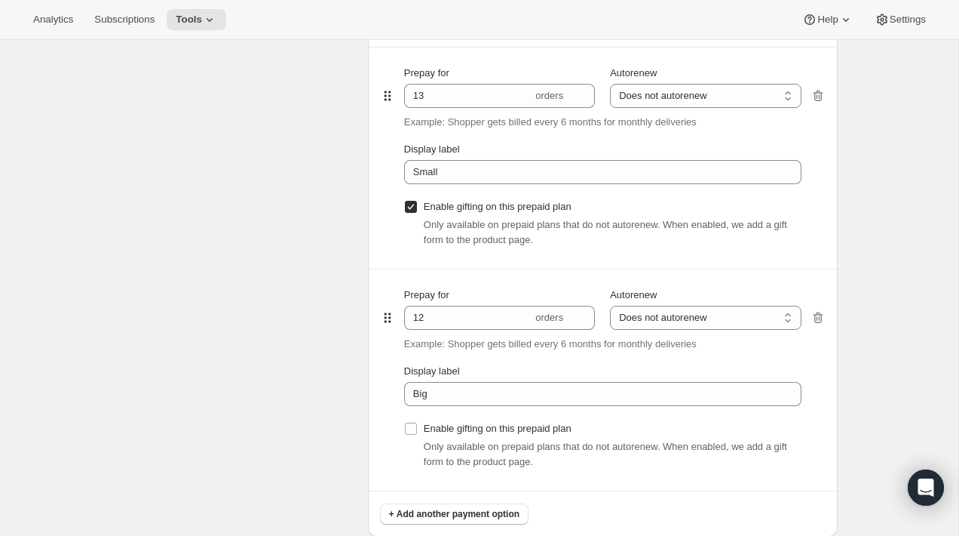
scroll to position [888, 0]
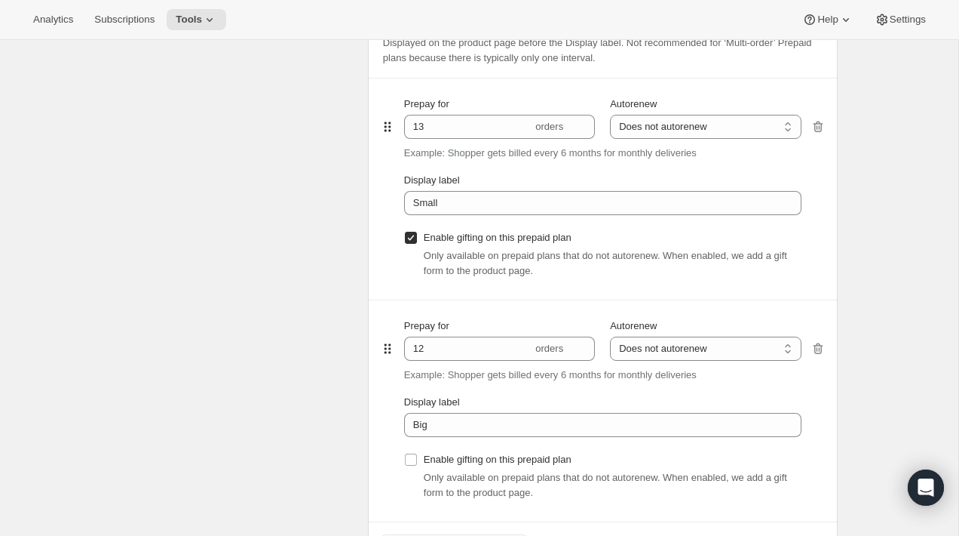
click at [413, 235] on input "Enable gifting on this prepaid plan" at bounding box center [411, 238] width 12 height 12
checkbox input "false"
click at [371, 262] on div "Payment options Payment prefix (optional) Displayed on the product page before …" at bounding box center [603, 259] width 470 height 616
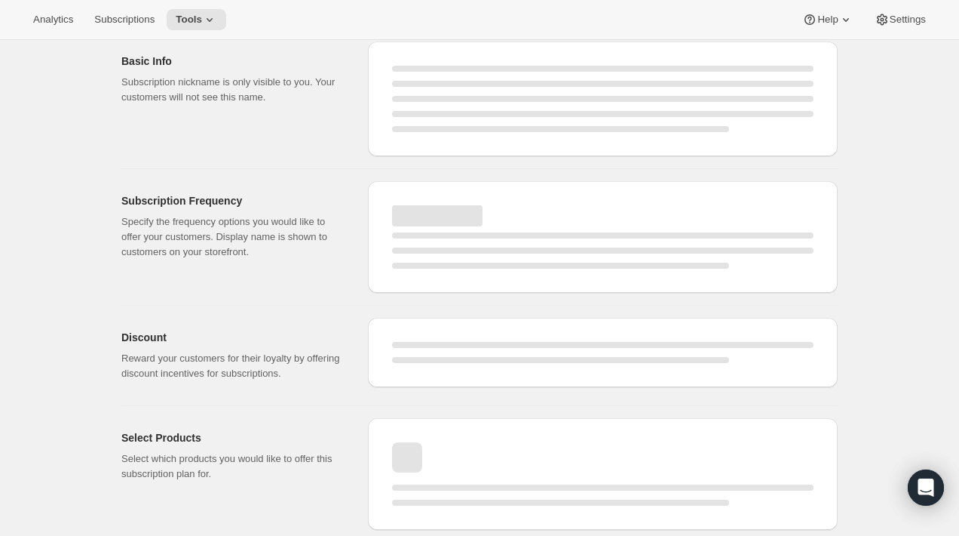
click at [433, 355] on div "Page loading" at bounding box center [603, 352] width 422 height 21
select select "MONTH"
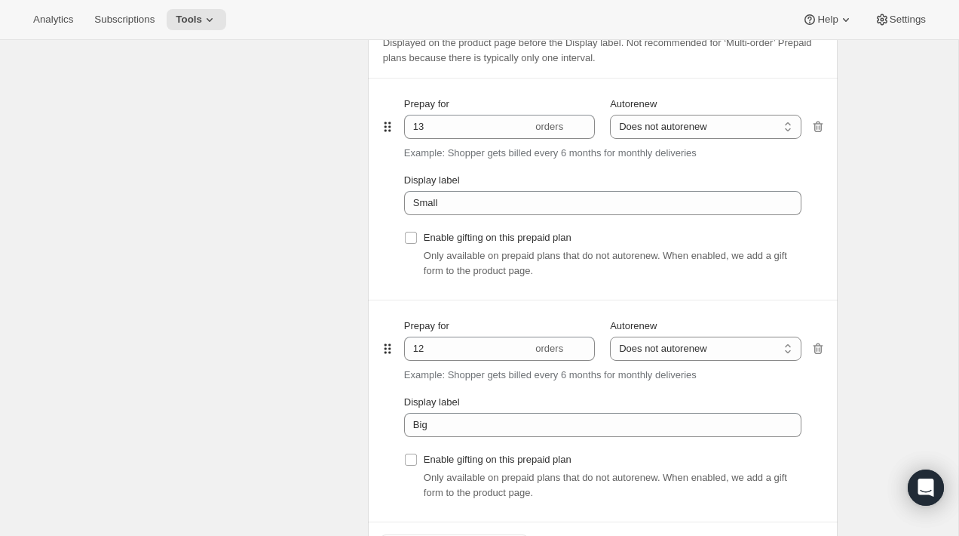
checkbox input "false"
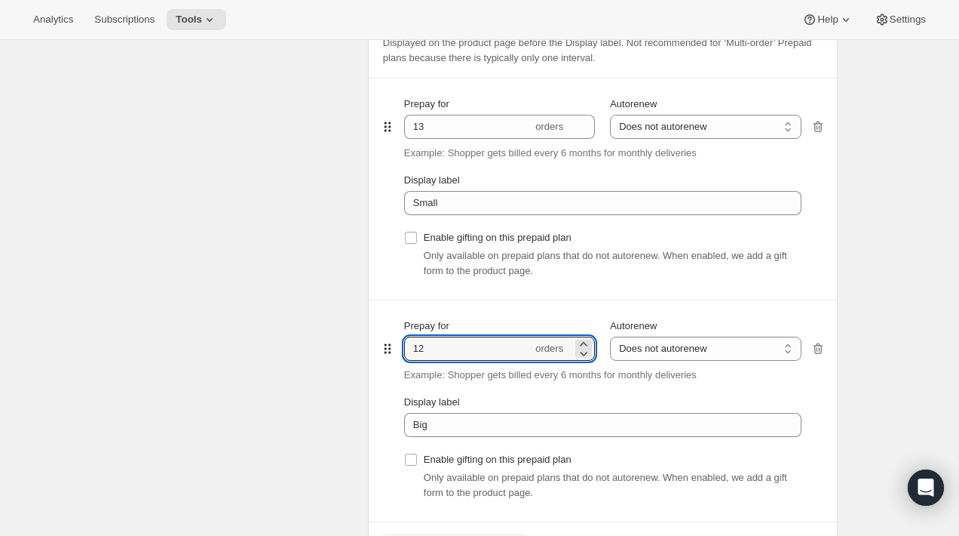
click at [433, 355] on input "12" at bounding box center [468, 348] width 128 height 24
type input "13"
click at [294, 311] on div "Prepaid terms Reward your customers for their loyalty by providing discount inc…" at bounding box center [238, 259] width 235 height 616
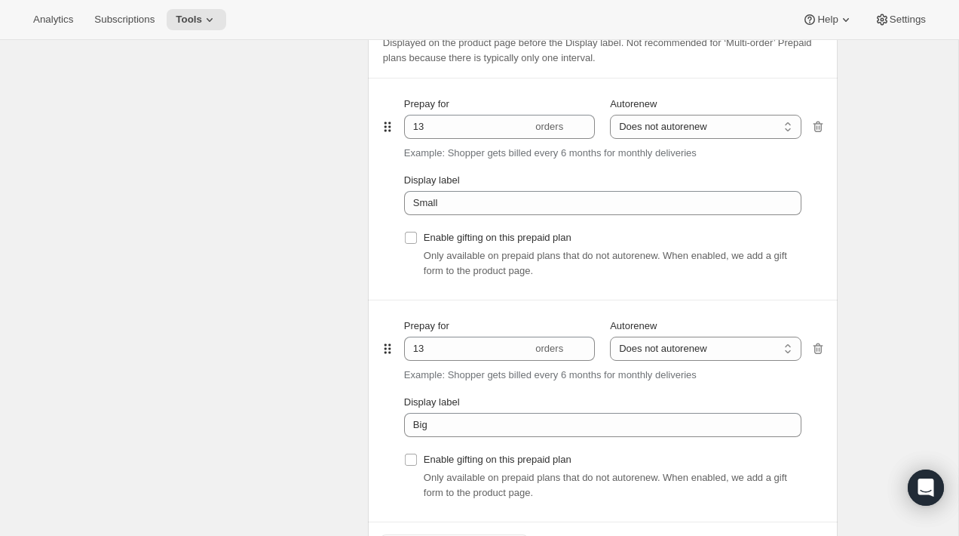
click at [250, 238] on div "Prepaid terms Reward your customers for their loyalty by providing discount inc…" at bounding box center [238, 259] width 235 height 616
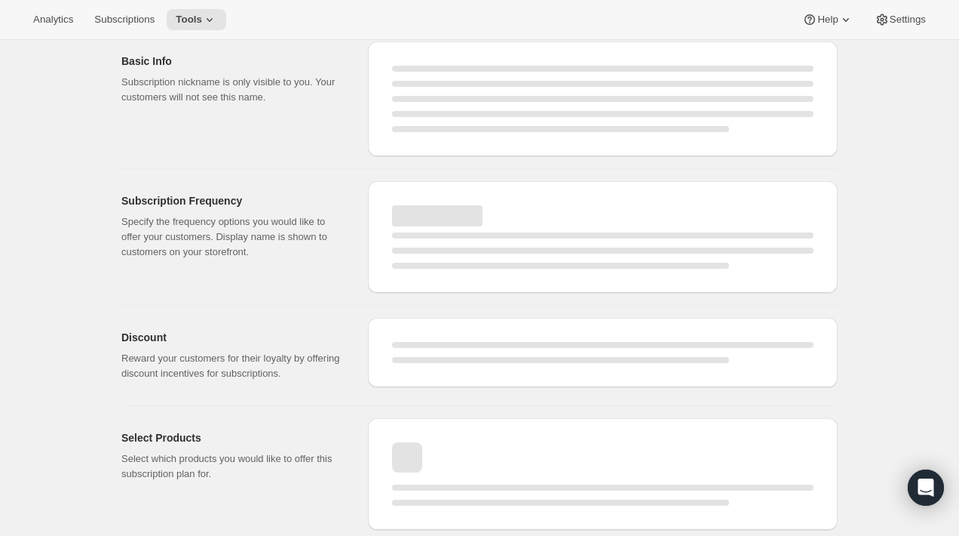
select select "MONTH"
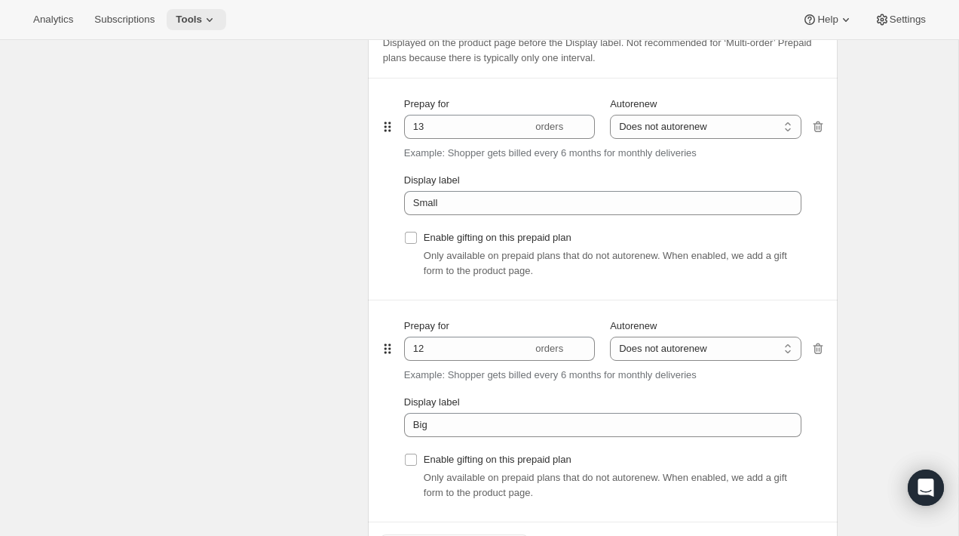
click at [217, 23] on icon at bounding box center [209, 19] width 15 height 15
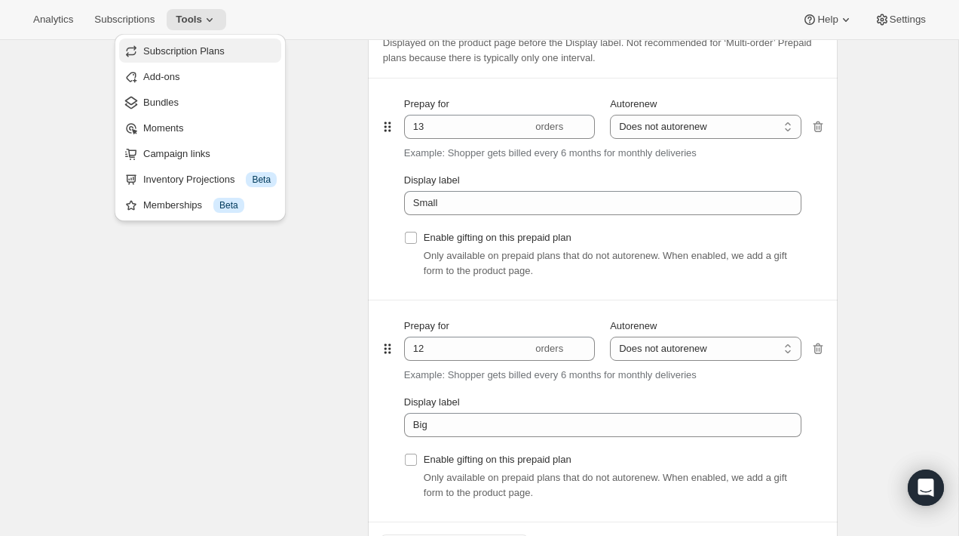
click at [207, 51] on span "Subscription Plans" at bounding box center [183, 50] width 81 height 11
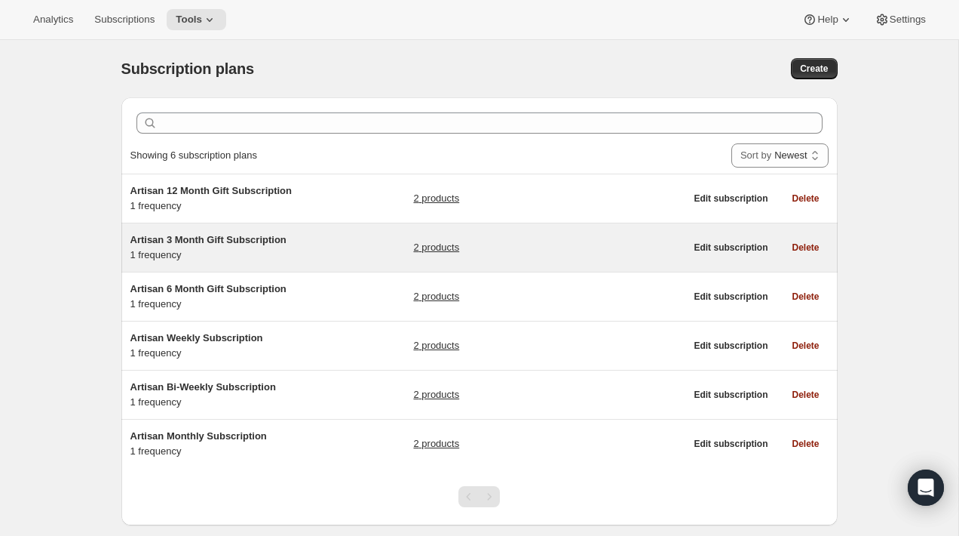
click at [385, 250] on div "Artisan 3 Month Gift Subscription 1 frequency 2 products" at bounding box center [407, 247] width 555 height 30
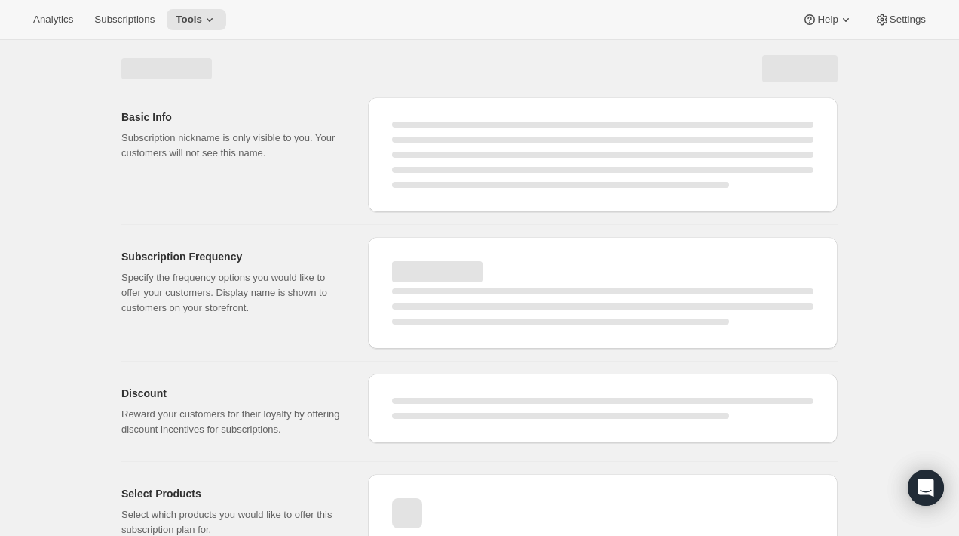
select select "WEEK"
select select "MONTH"
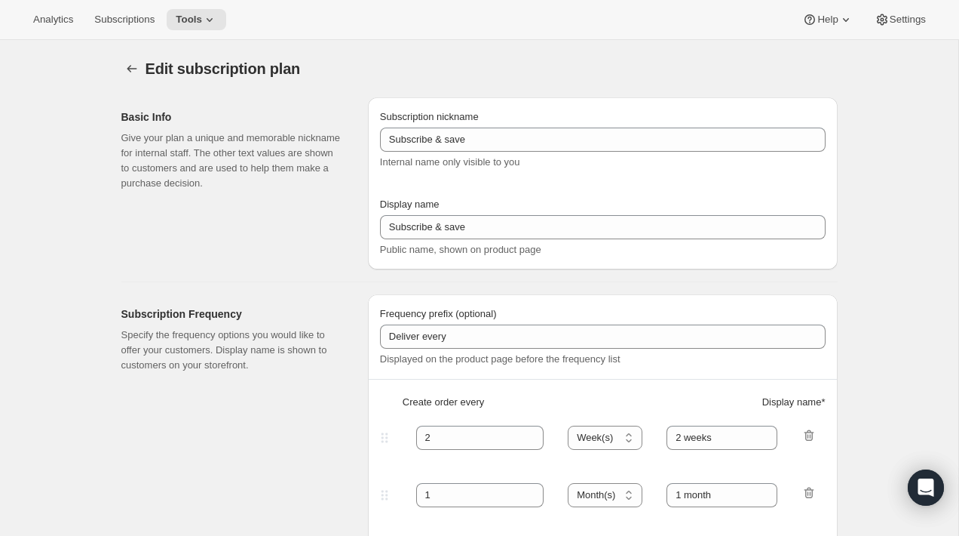
type input "Artisan 3 Month Gift Subscription"
type input "3 Month Gift"
select select "MONTH"
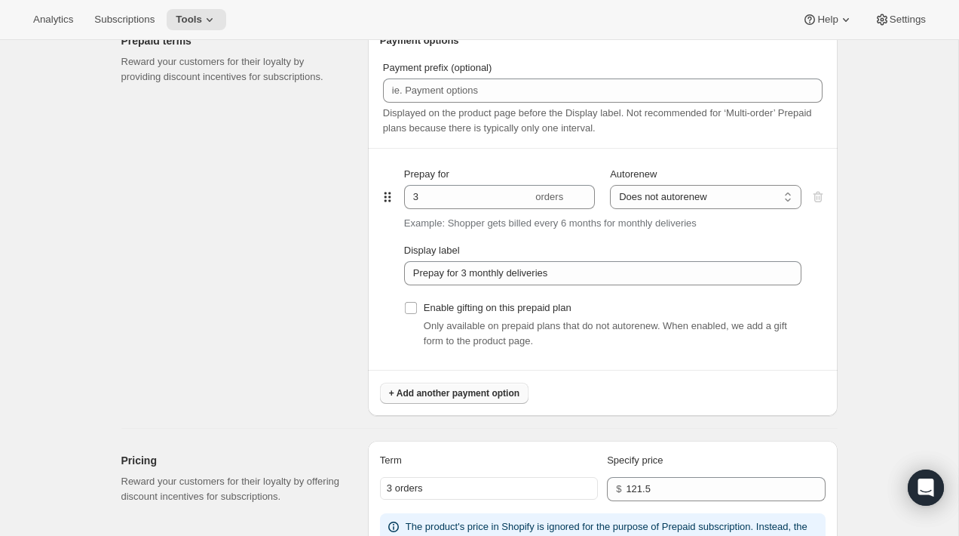
click at [425, 398] on span "+ Add another payment option" at bounding box center [454, 393] width 130 height 12
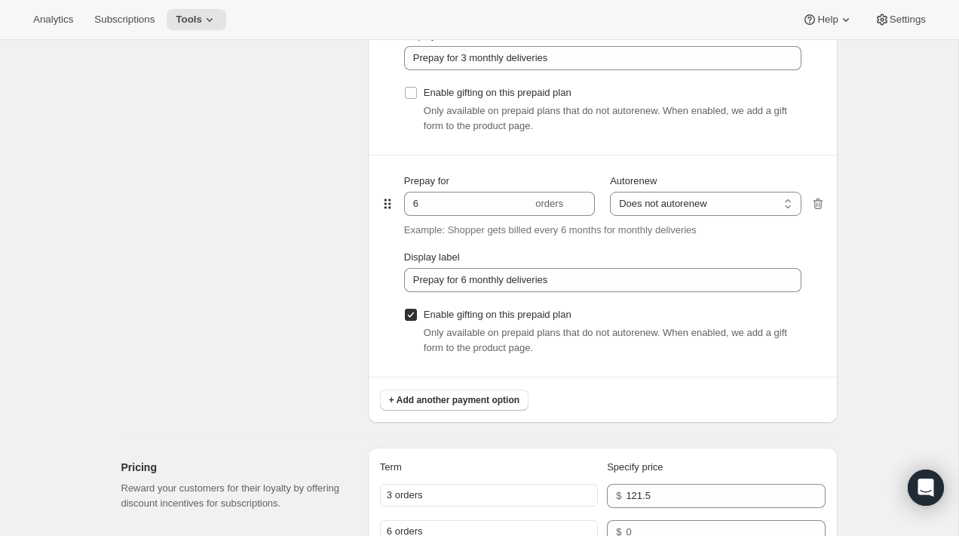
click at [416, 324] on label "Enable gifting on this prepaid plan" at bounding box center [487, 314] width 167 height 21
click at [416, 321] on input "Enable gifting on this prepaid plan" at bounding box center [411, 315] width 12 height 12
checkbox input "false"
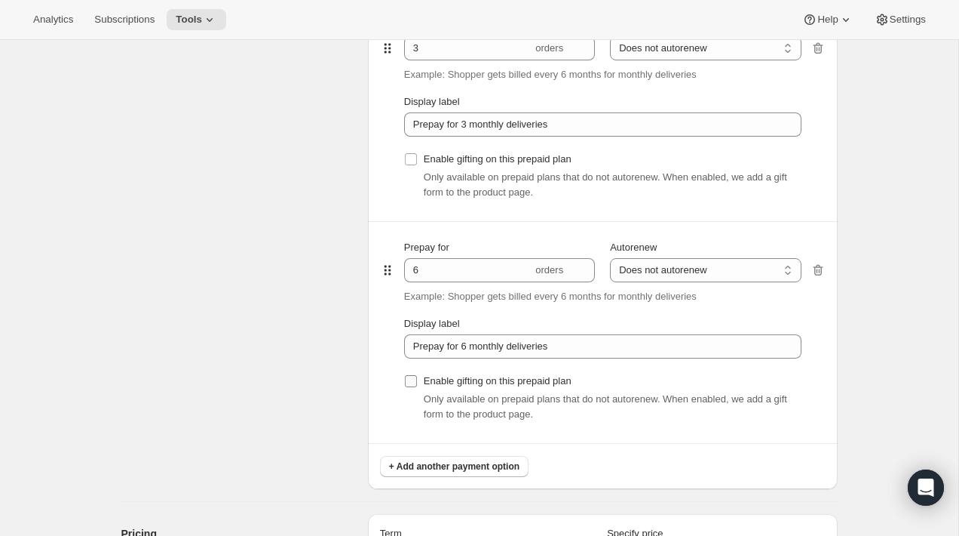
scroll to position [852, 0]
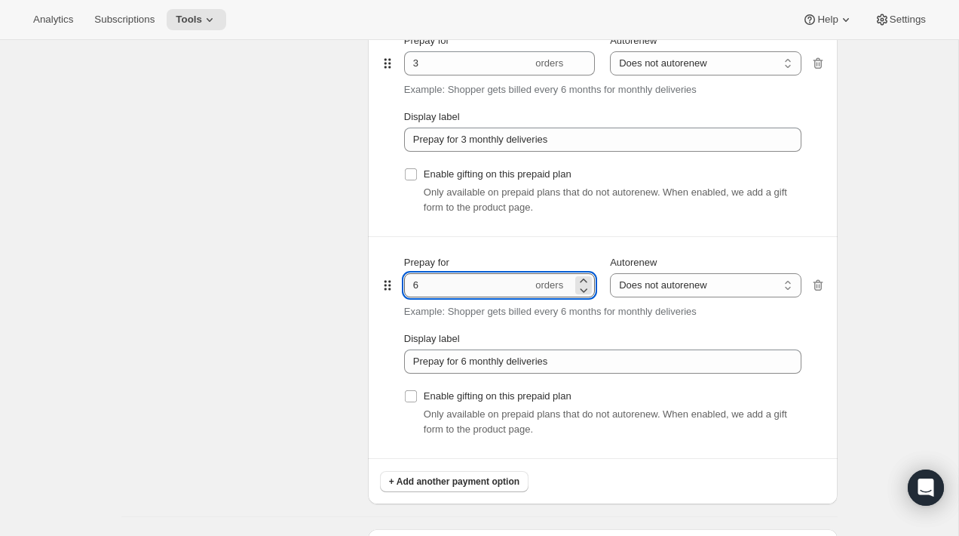
click at [427, 287] on input "6" at bounding box center [468, 285] width 128 height 24
type input "3"
click at [318, 286] on div "Prepaid terms Reward your customers for their loyalty by providing discount inc…" at bounding box center [238, 196] width 235 height 616
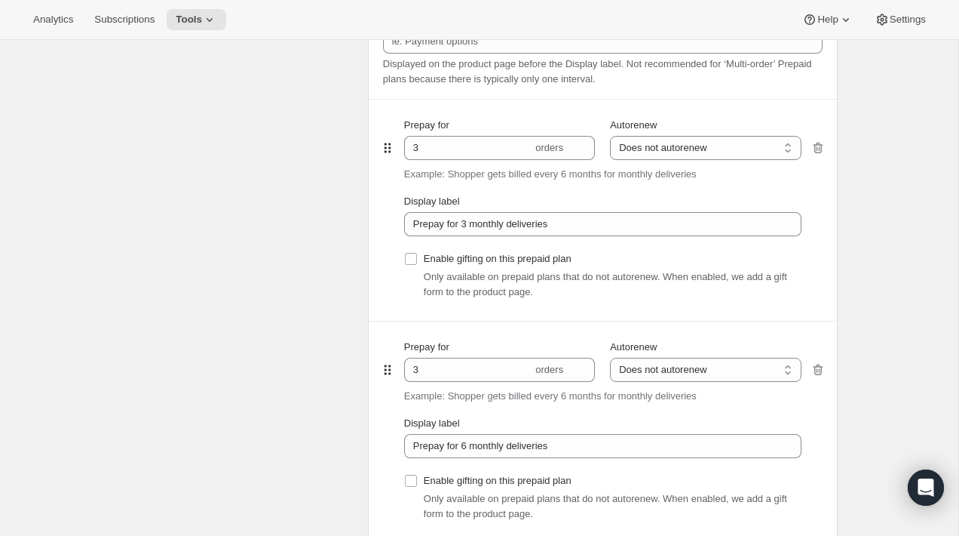
scroll to position [735, 0]
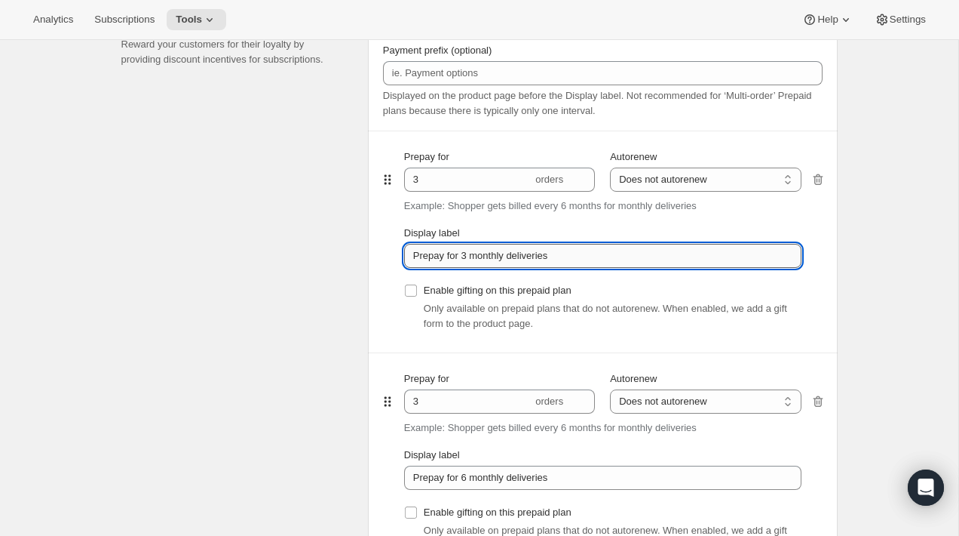
click at [478, 247] on input "Prepay for 3 monthly deliveries" at bounding box center [603, 256] width 398 height 24
type input "Small"
click at [287, 275] on div "Prepaid terms Reward your customers for their loyalty by providing discount inc…" at bounding box center [238, 312] width 235 height 616
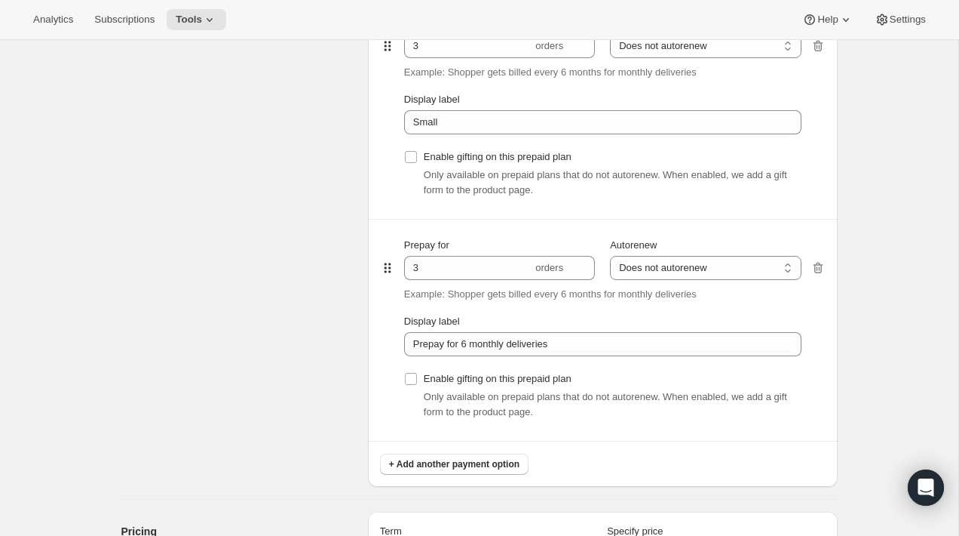
scroll to position [913, 0]
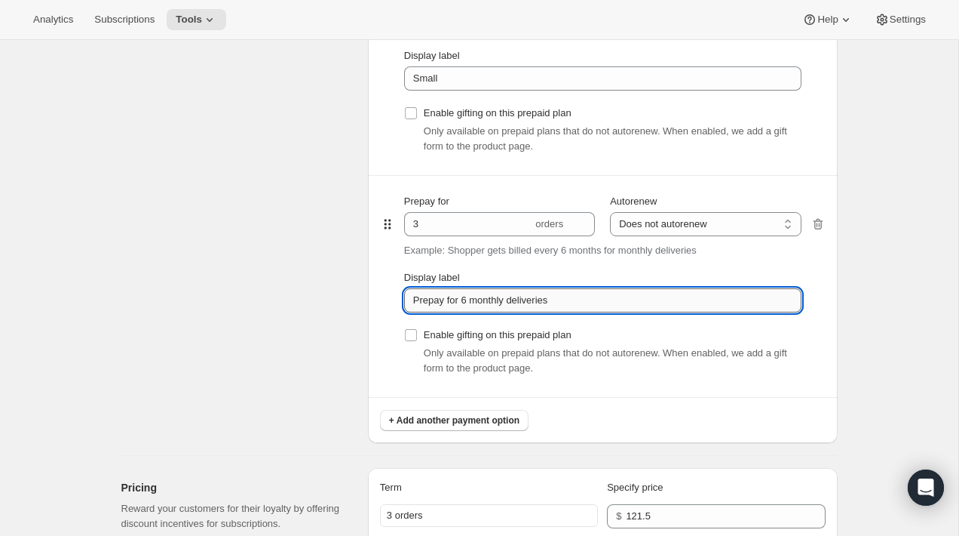
click at [467, 305] on input "Prepay for 6 monthly deliveries" at bounding box center [603, 300] width 398 height 24
type input "Big"
click at [238, 334] on div "Prepaid terms Reward your customers for their loyalty by providing discount inc…" at bounding box center [238, 135] width 235 height 616
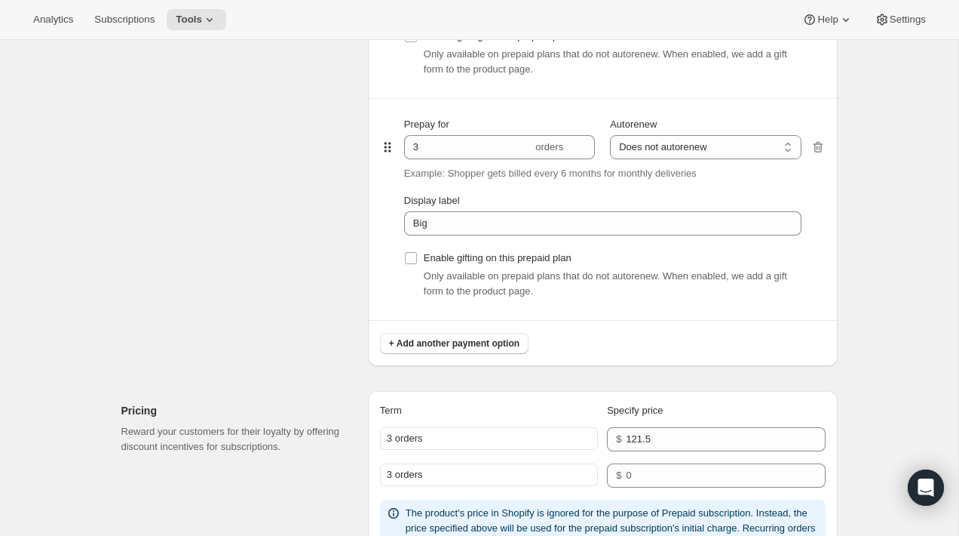
scroll to position [1017, 0]
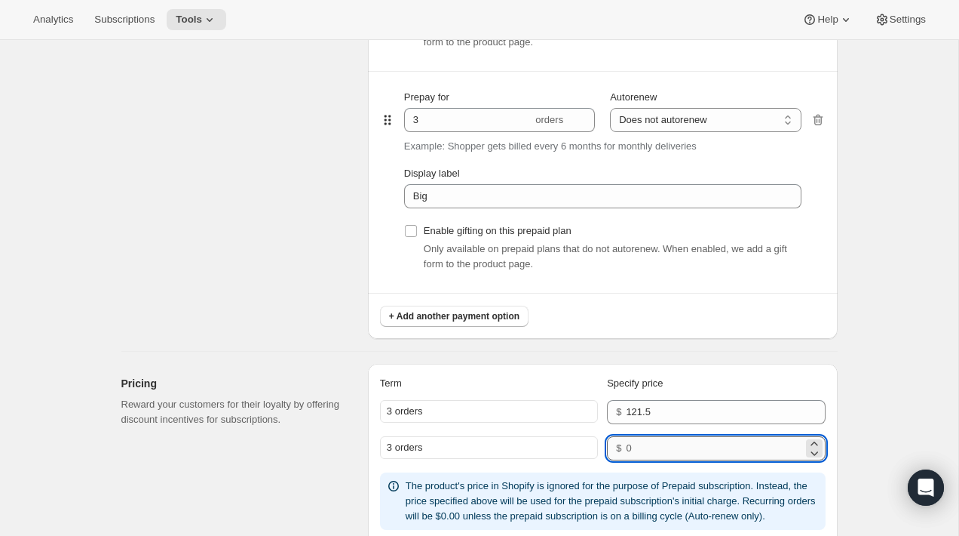
click at [640, 446] on input "number" at bounding box center [714, 448] width 177 height 24
type input "216"
click at [284, 277] on div "Prepaid terms Reward your customers for their loyalty by providing discount inc…" at bounding box center [238, 30] width 235 height 616
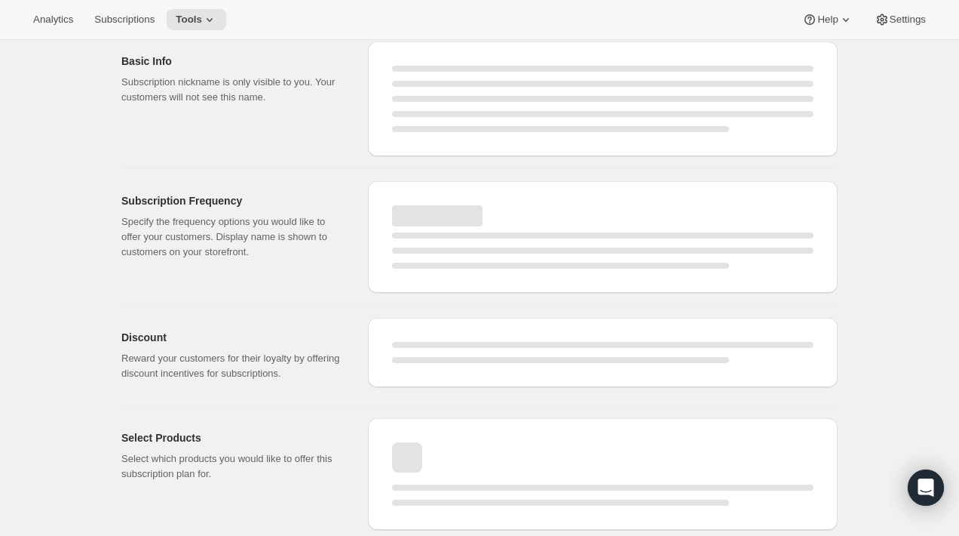
scroll to position [579, 0]
select select "MONTH"
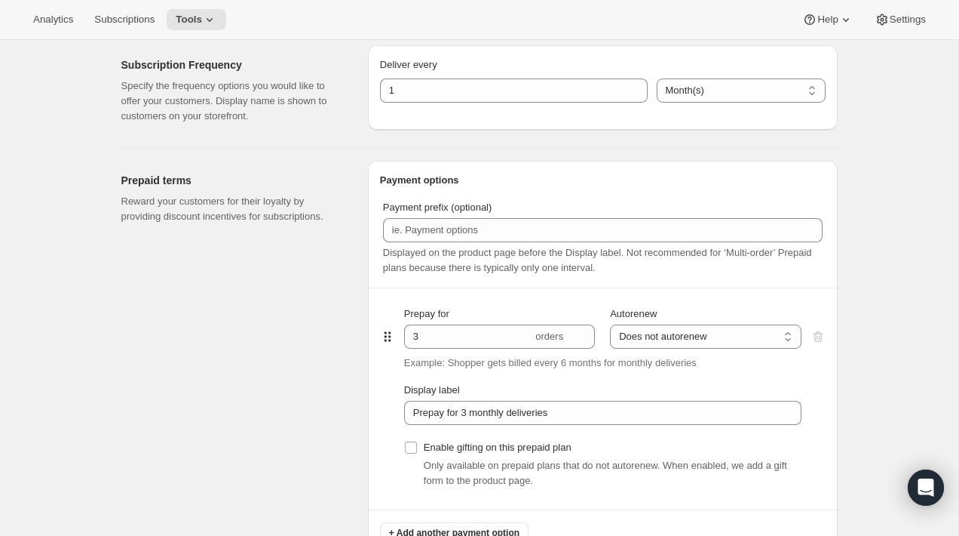
type input "Small"
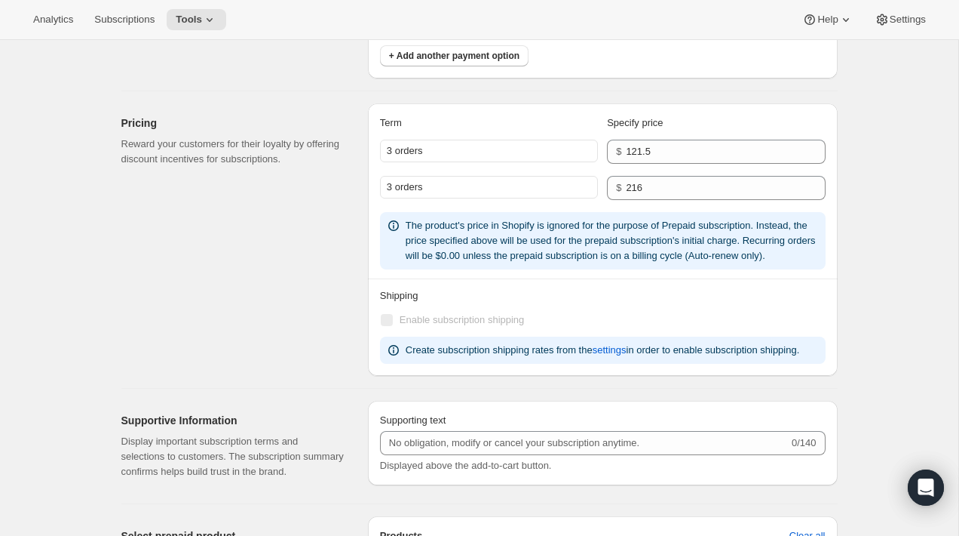
scroll to position [1381, 0]
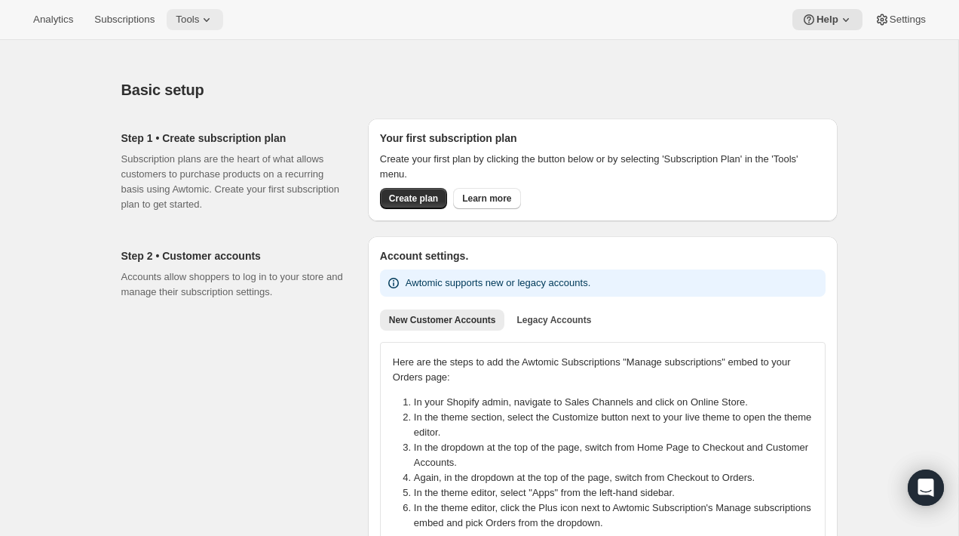
click at [199, 15] on span "Tools" at bounding box center [187, 20] width 23 height 12
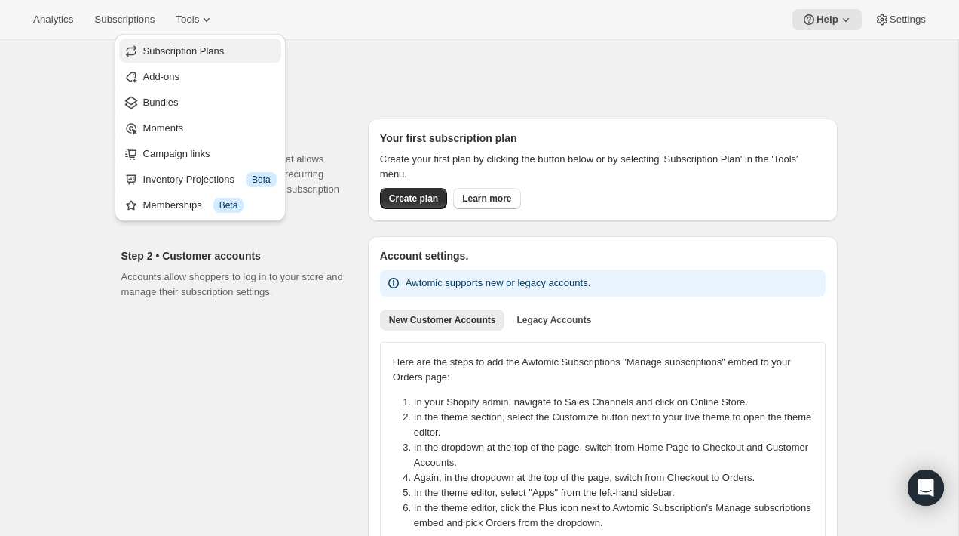
click at [210, 55] on span "Subscription Plans" at bounding box center [183, 50] width 81 height 11
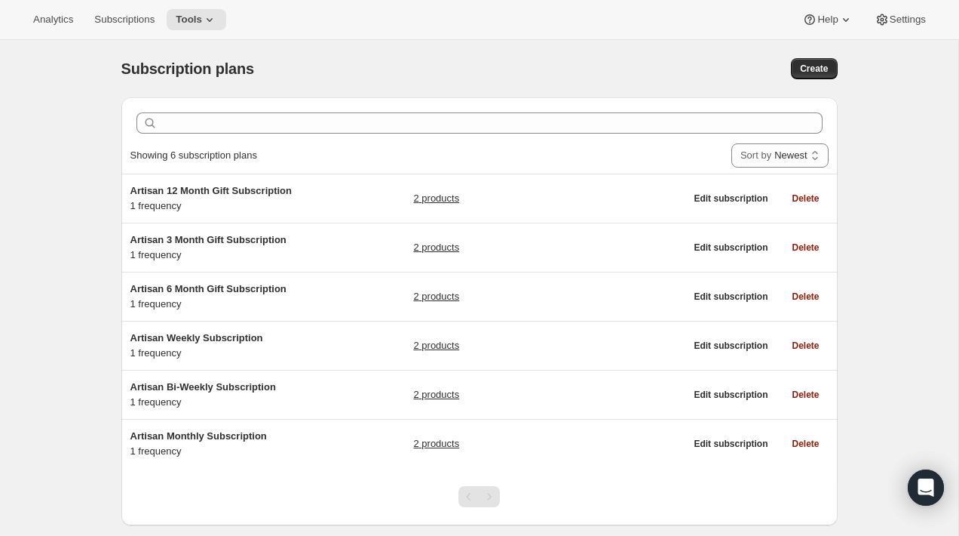
click at [81, 211] on div "Subscription plans. This page is ready Subscription plans Create Clear Showing …" at bounding box center [479, 308] width 959 height 536
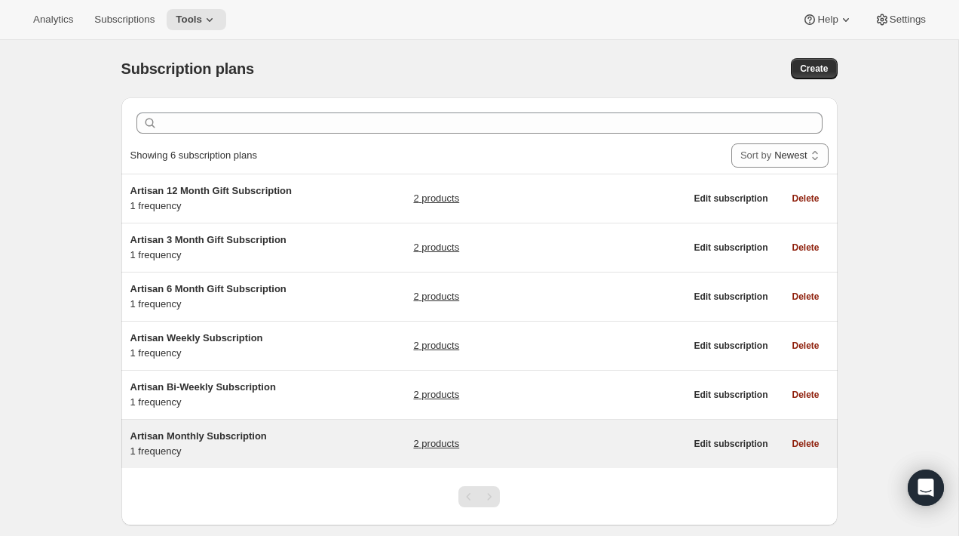
click at [351, 448] on div "Artisan Monthly Subscription 1 frequency 2 products" at bounding box center [407, 443] width 555 height 30
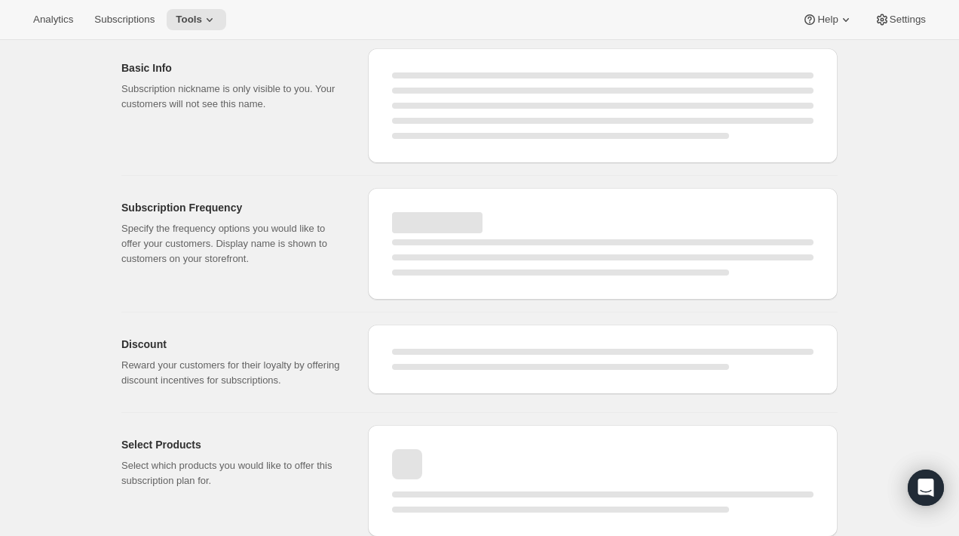
select select "WEEK"
select select "MONTH"
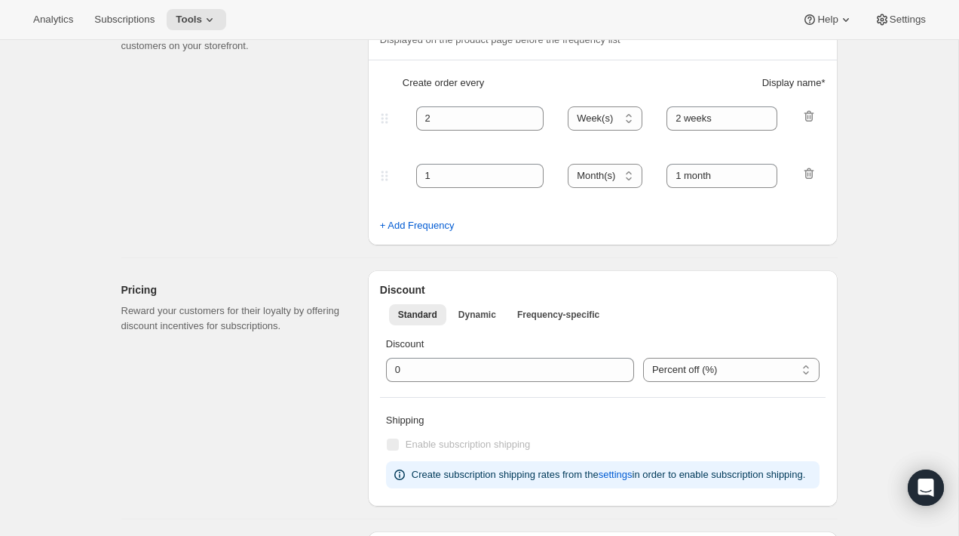
type input "Artisan Monthly Subscription"
type input "Monthly"
type input "1"
type input "Monthly"
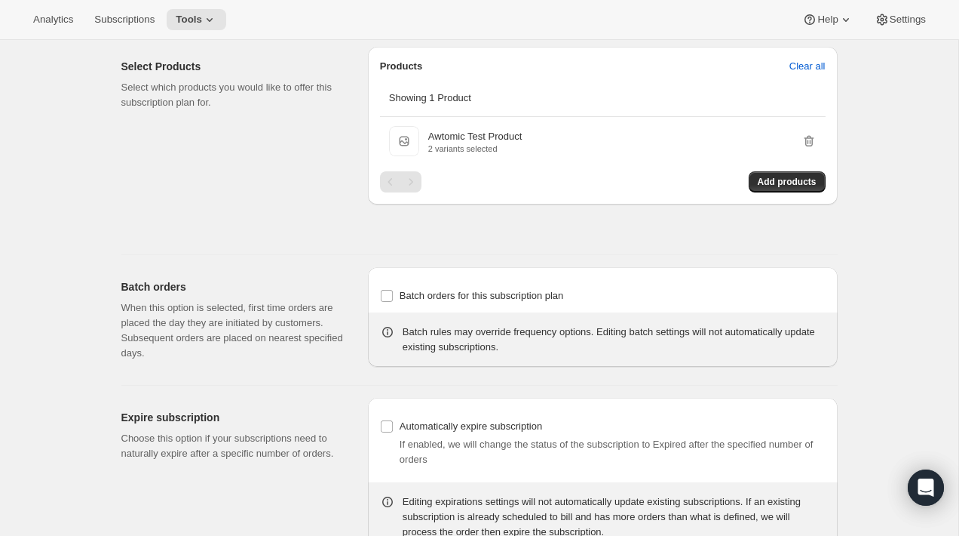
scroll to position [865, 0]
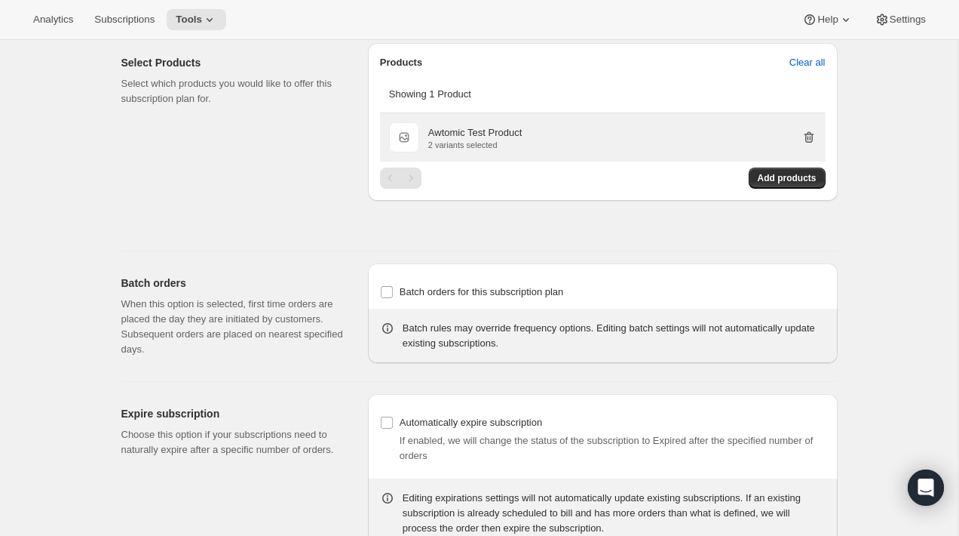
click at [809, 145] on icon "button" at bounding box center [809, 137] width 15 height 15
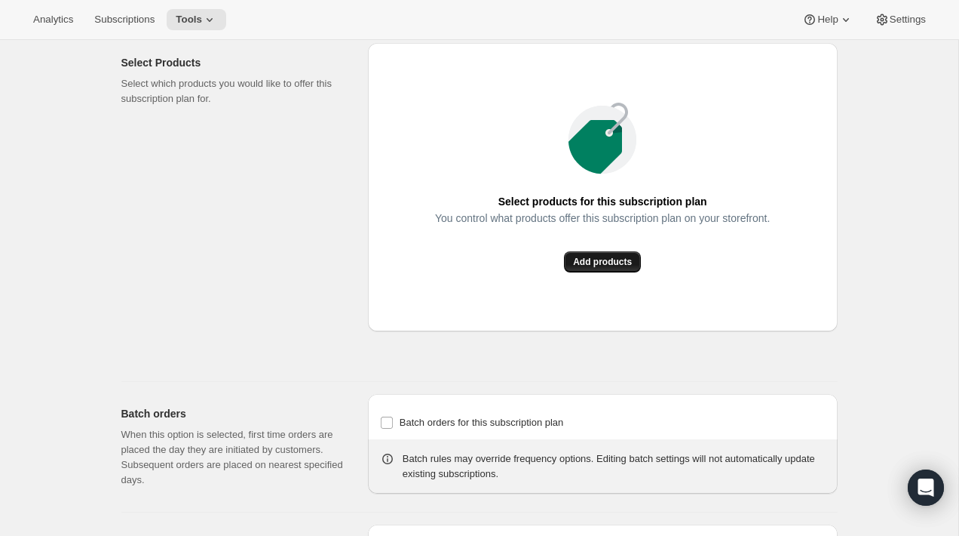
click at [594, 268] on span "Add products" at bounding box center [602, 262] width 59 height 12
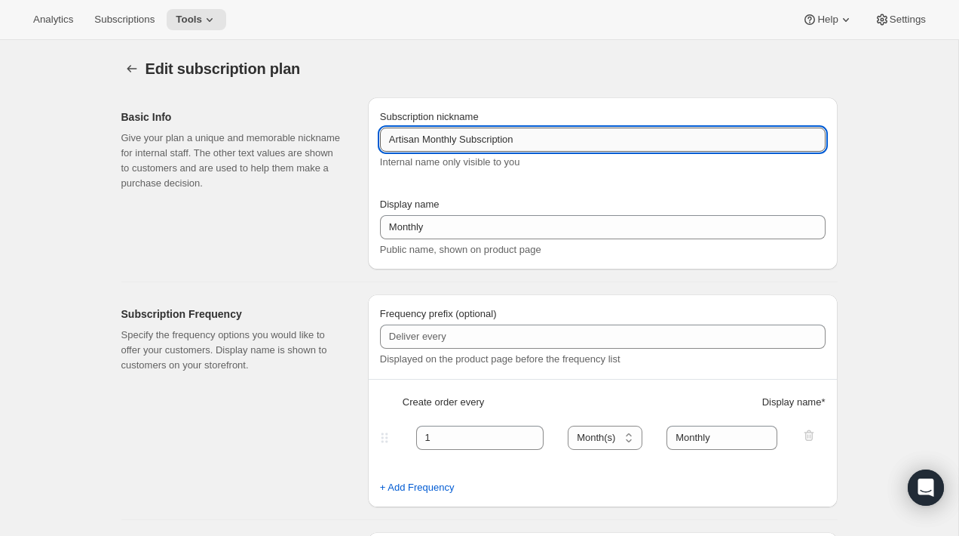
click at [545, 137] on input "Artisan Monthly Subscription" at bounding box center [603, 139] width 446 height 24
type input "Artisan Monthly Subscription (Small)"
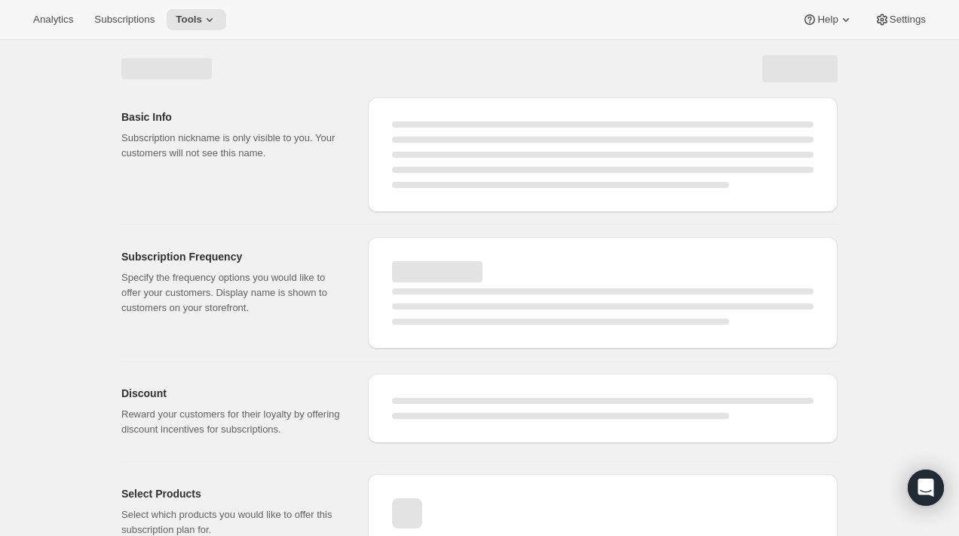
select select "MONTH"
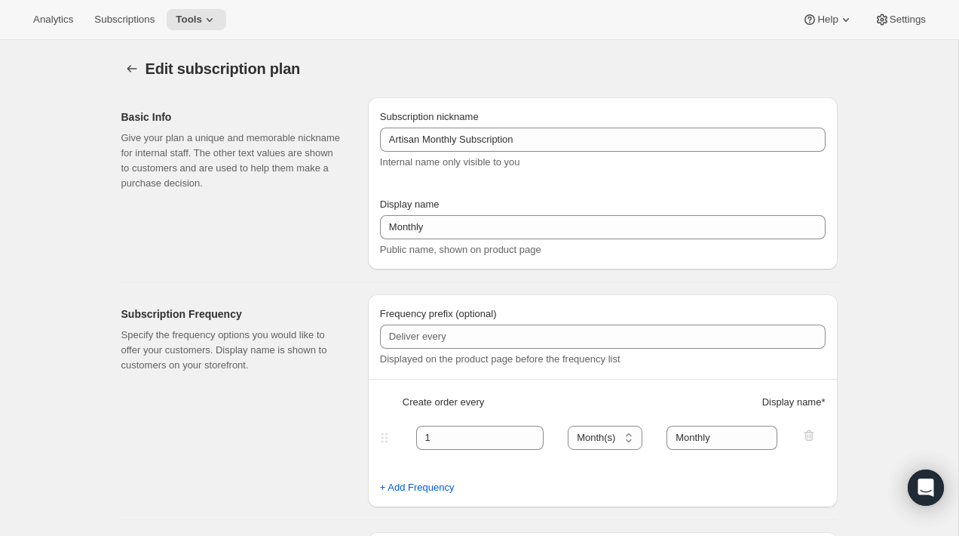
type input "Artisan Monthly Subscription (Small)"
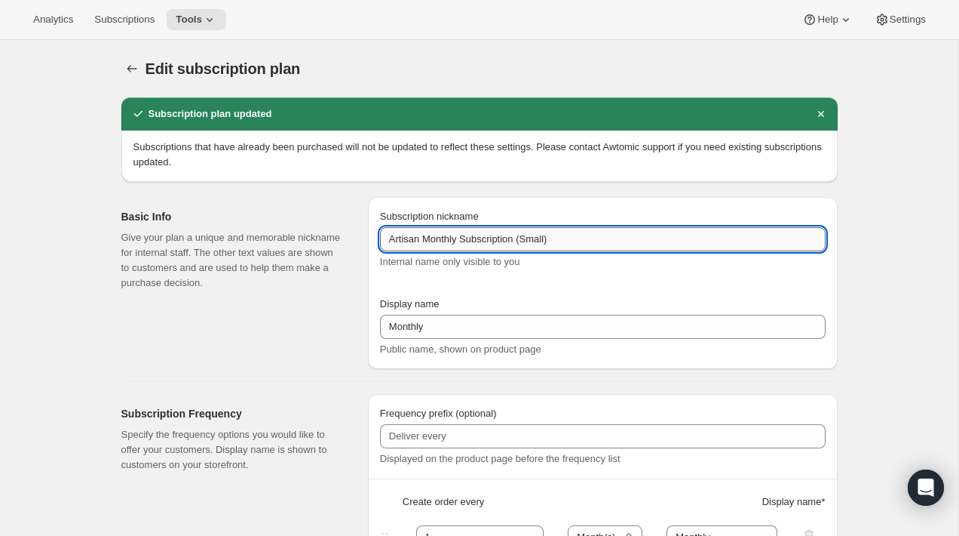
click at [517, 239] on input "Artisan Monthly Subscription (Small)" at bounding box center [603, 239] width 446 height 24
click at [135, 65] on icon "Subscription plans" at bounding box center [131, 68] width 15 height 15
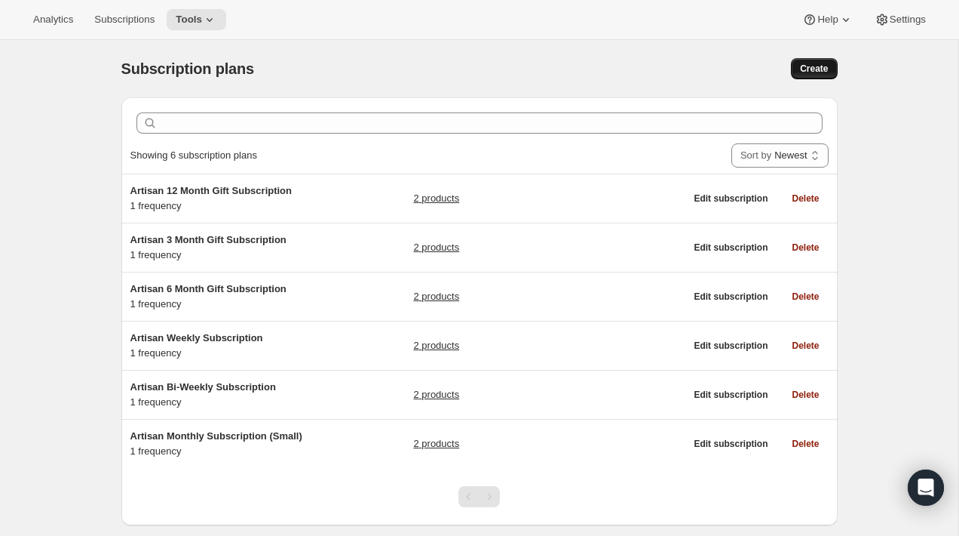
click at [824, 72] on span "Create" at bounding box center [814, 69] width 28 height 12
select select "WEEK"
select select "MONTH"
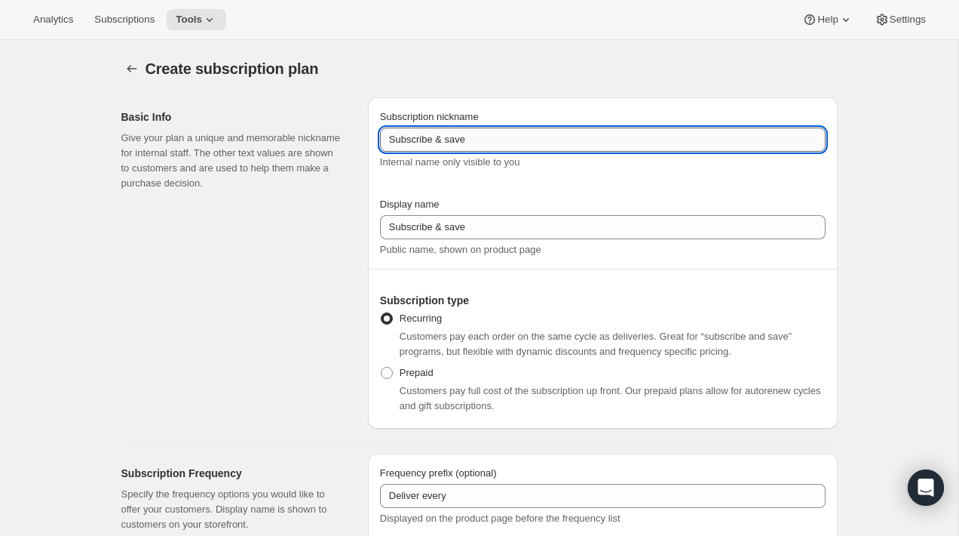
click at [547, 143] on input "Subscribe & save" at bounding box center [603, 139] width 446 height 24
paste input "Artisan Monthly Subscription (Small)"
click at [539, 143] on input "Artisan Monthly Subscription (Small)" at bounding box center [603, 139] width 446 height 24
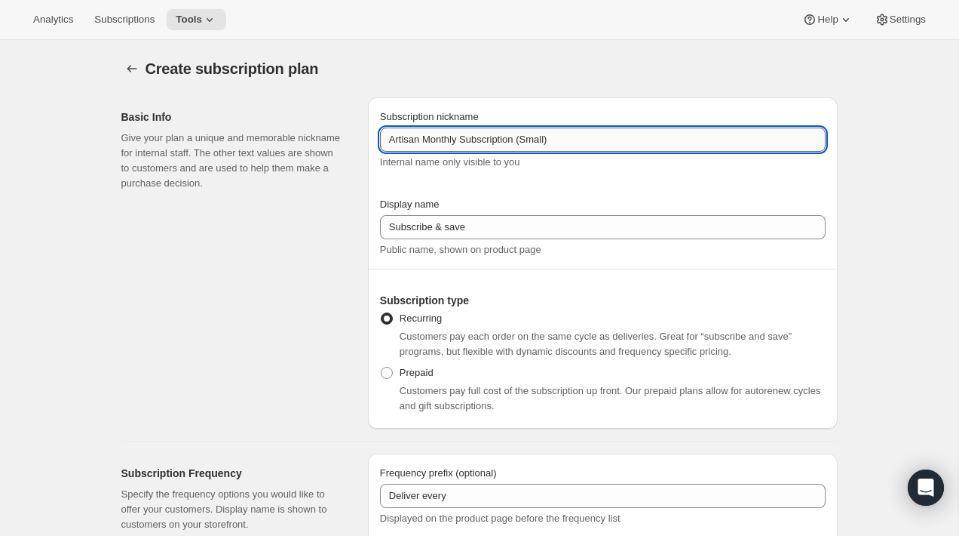
click at [539, 143] on input "Artisan Monthly Subscription (Small)" at bounding box center [603, 139] width 446 height 24
type input "Artisan Monthly Subscription (Big)"
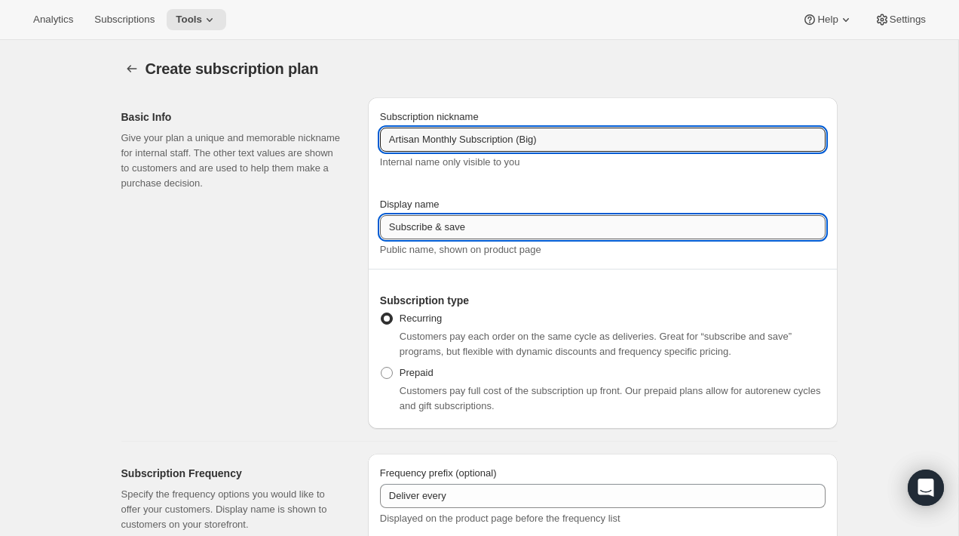
click at [477, 229] on input "Subscribe & save" at bounding box center [603, 227] width 446 height 24
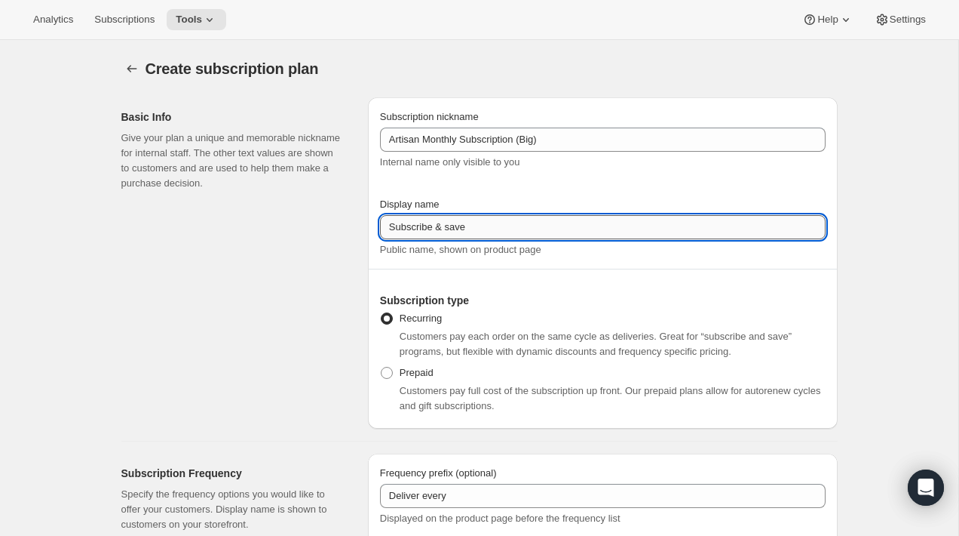
click at [477, 229] on input "Subscribe & save" at bounding box center [603, 227] width 446 height 24
type input "Monthly"
click at [279, 276] on div "Basic Info Give your plan a unique and memorable nickname for internal staff. T…" at bounding box center [238, 262] width 235 height 331
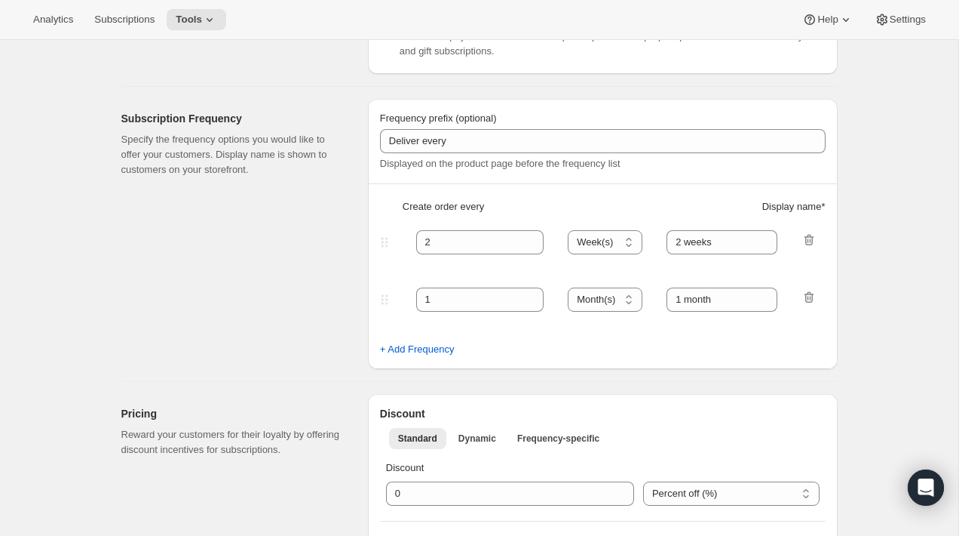
scroll to position [351, 0]
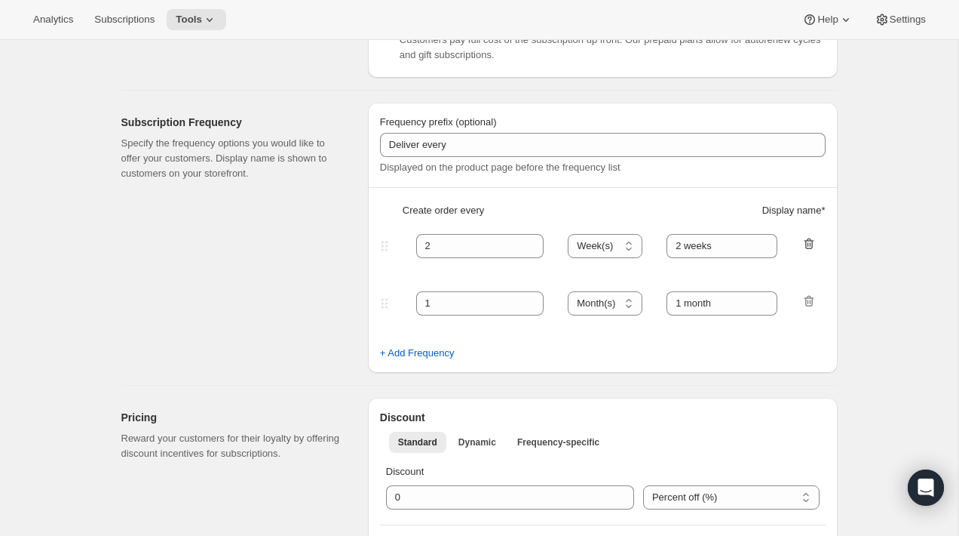
click at [812, 245] on icon "button" at bounding box center [809, 243] width 15 height 15
type input "1"
type input "1 month"
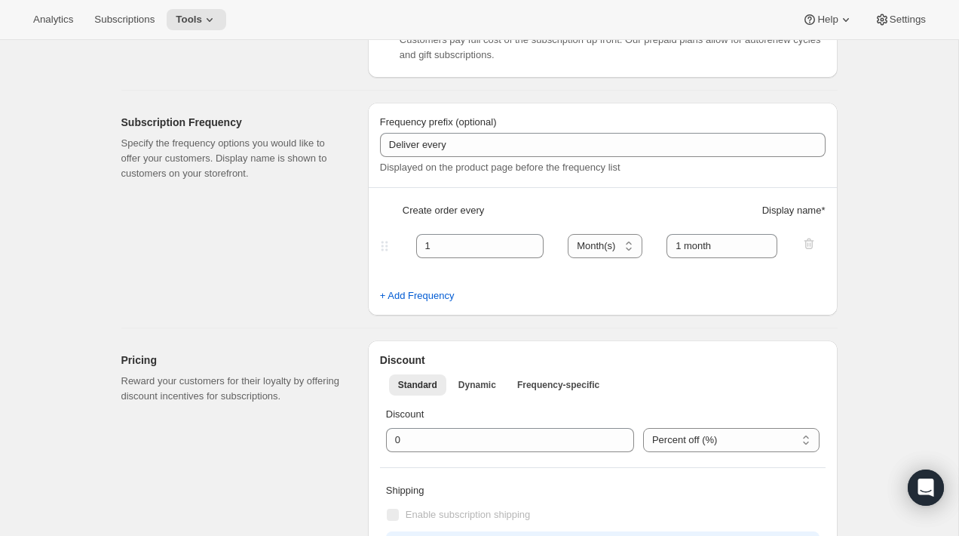
click at [863, 238] on div "Create subscription plan. This page is ready Create subscription plan Basic Inf…" at bounding box center [479, 543] width 959 height 1708
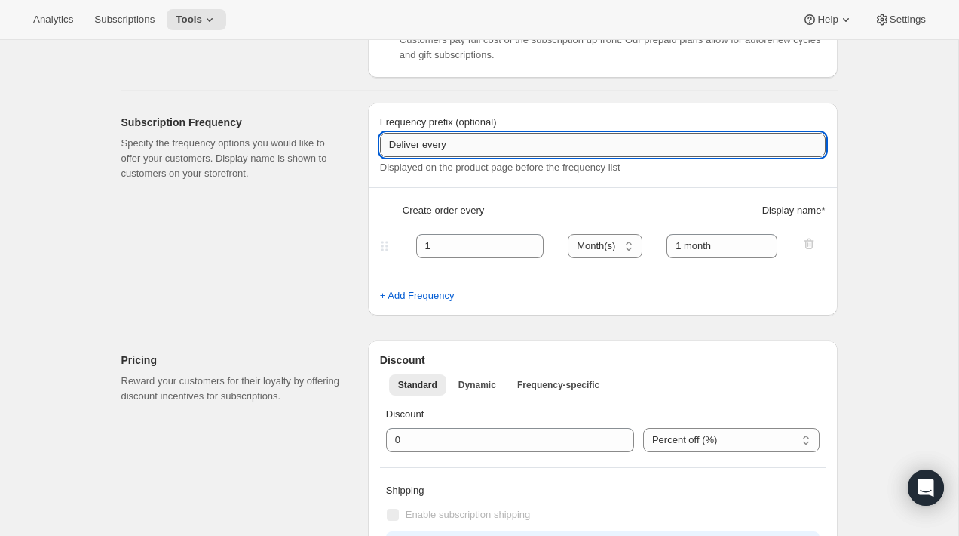
click at [533, 140] on input "Deliver every" at bounding box center [603, 145] width 446 height 24
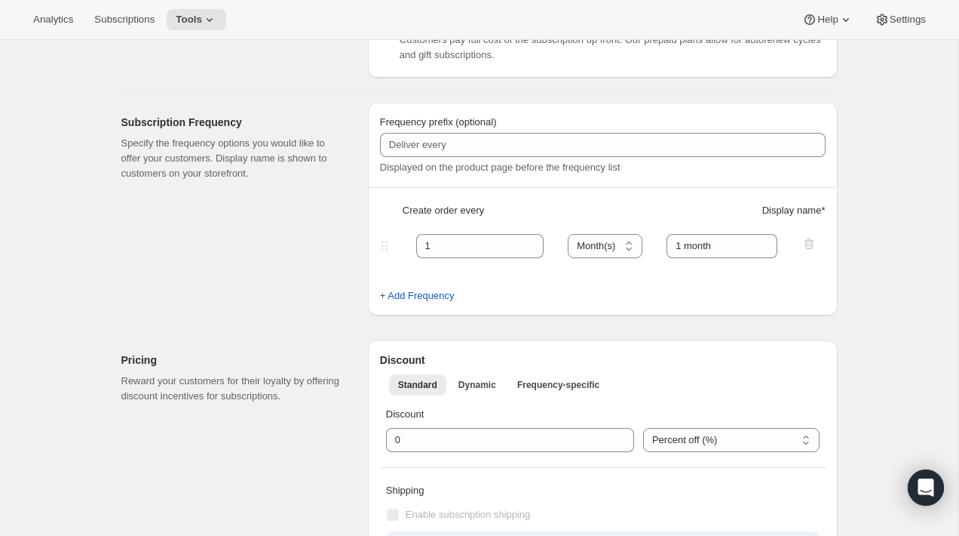
click at [312, 278] on div "Subscription Frequency Specify the frequency options you would like to offer yo…" at bounding box center [238, 209] width 235 height 213
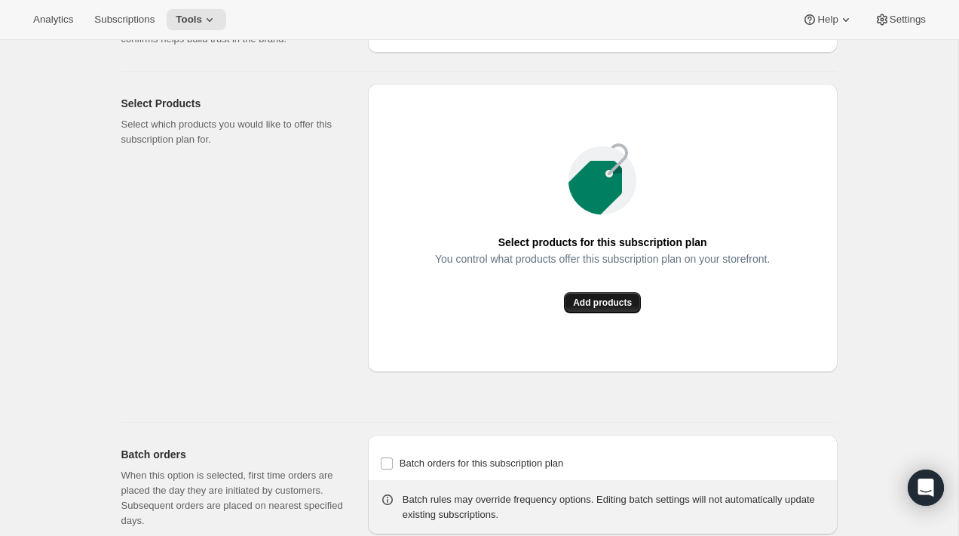
scroll to position [987, 0]
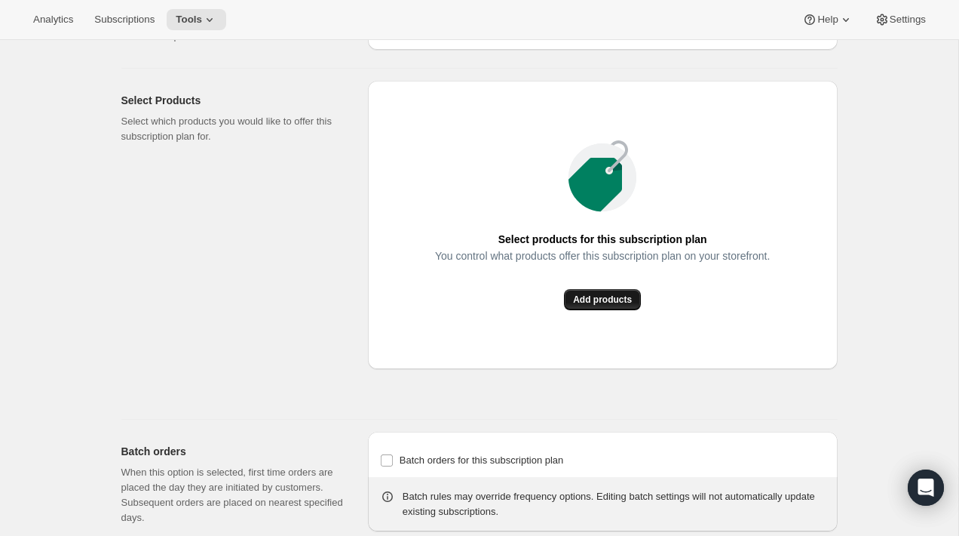
click at [574, 305] on span "Add products" at bounding box center [602, 299] width 59 height 12
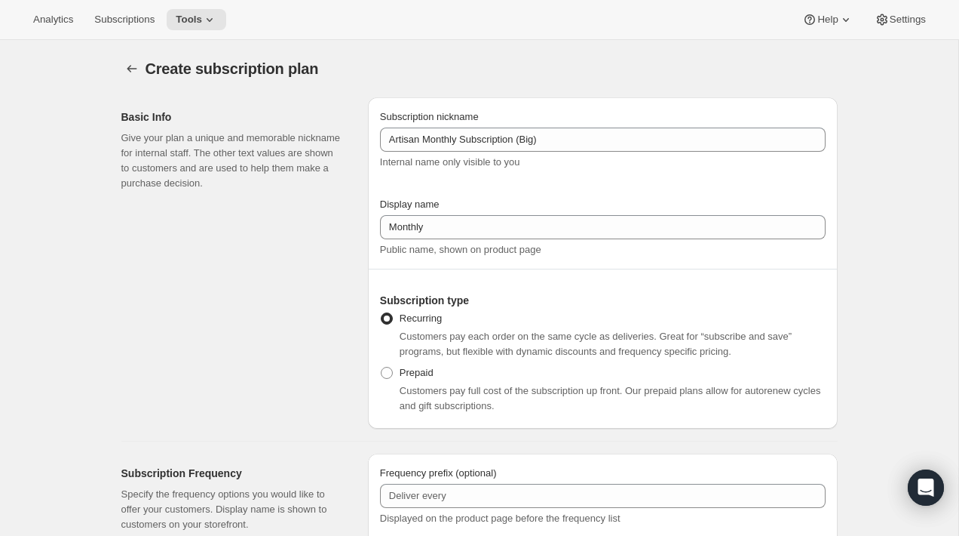
scroll to position [11, 0]
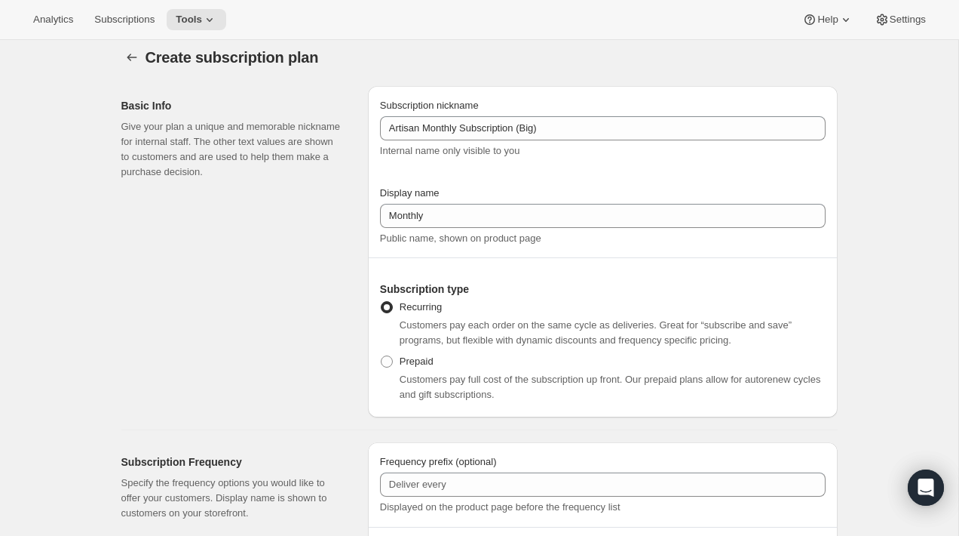
click at [365, 99] on div "Basic Info Give your plan a unique and memorable nickname for internal staff. T…" at bounding box center [473, 245] width 729 height 343
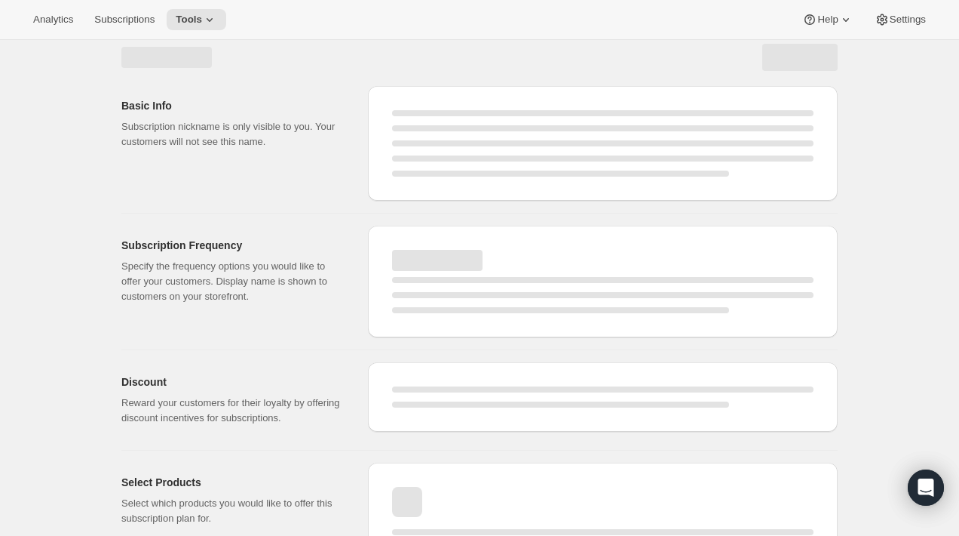
select select "WEEK"
select select "MONTH"
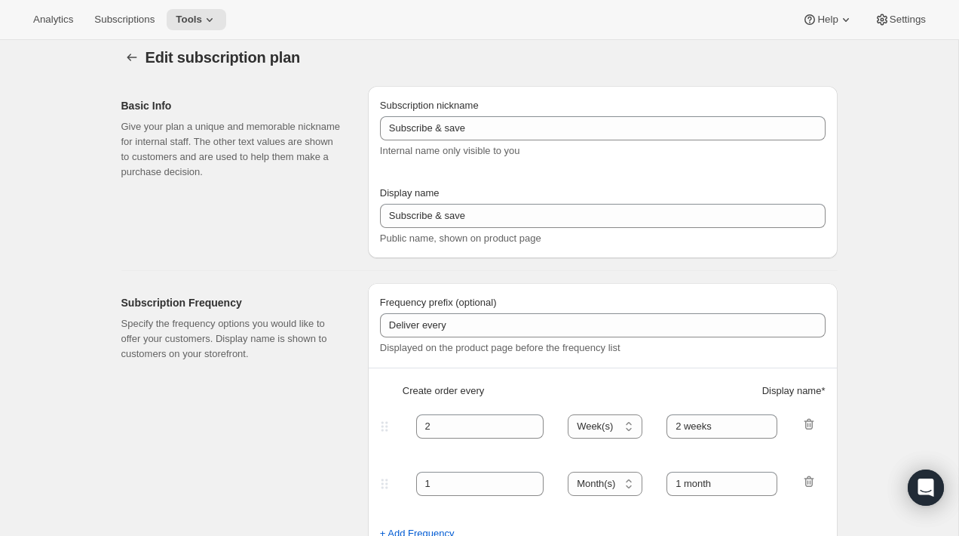
type input "Artisan Monthly Subscription (Big)"
type input "Monthly"
type input "1"
type input "1 month"
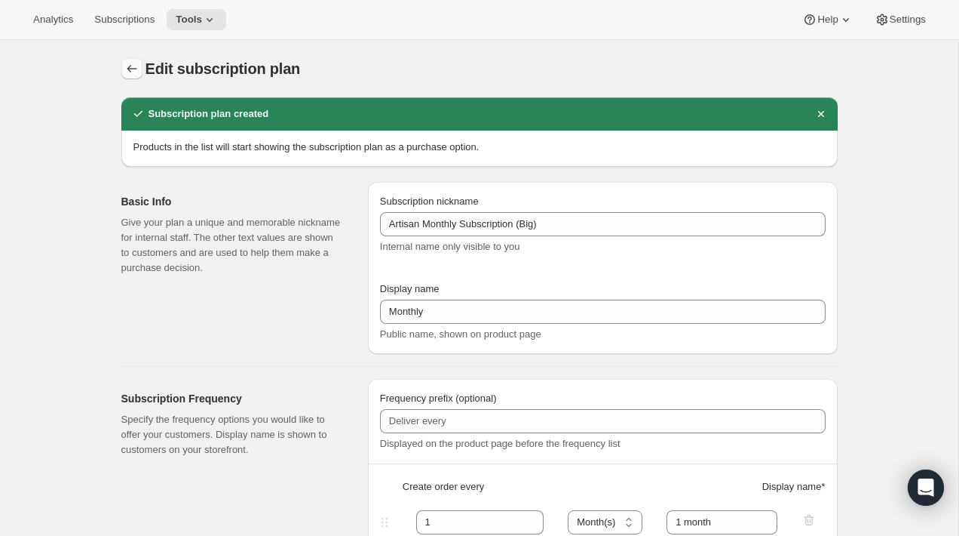
click at [129, 70] on icon "Subscription plans" at bounding box center [132, 69] width 10 height 8
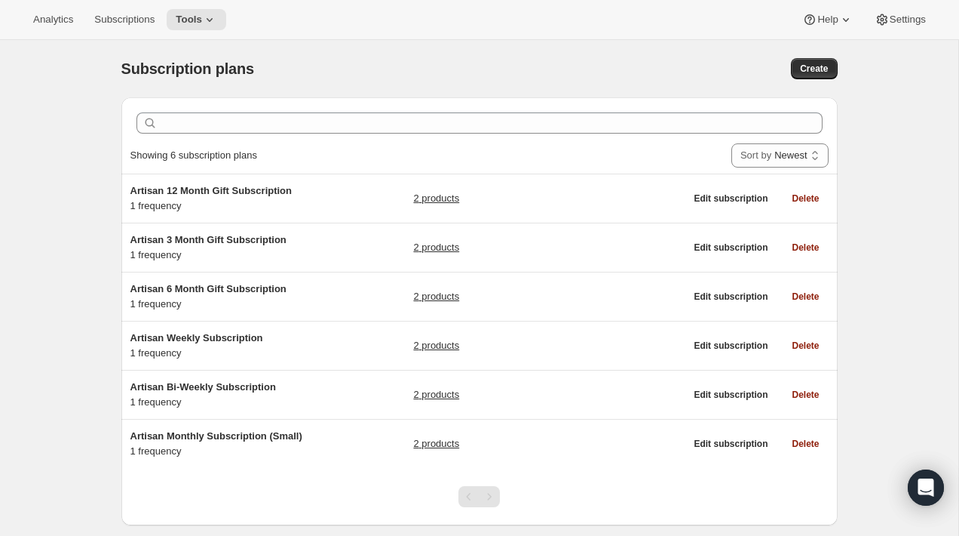
click at [56, 293] on div "Subscription plans. This page is ready Subscription plans Create Clear Showing …" at bounding box center [479, 308] width 959 height 536
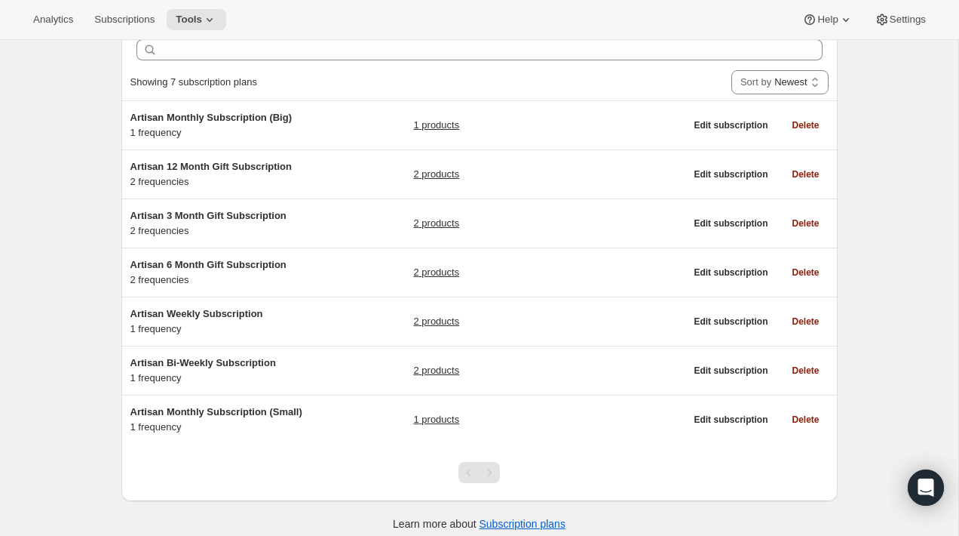
scroll to position [84, 0]
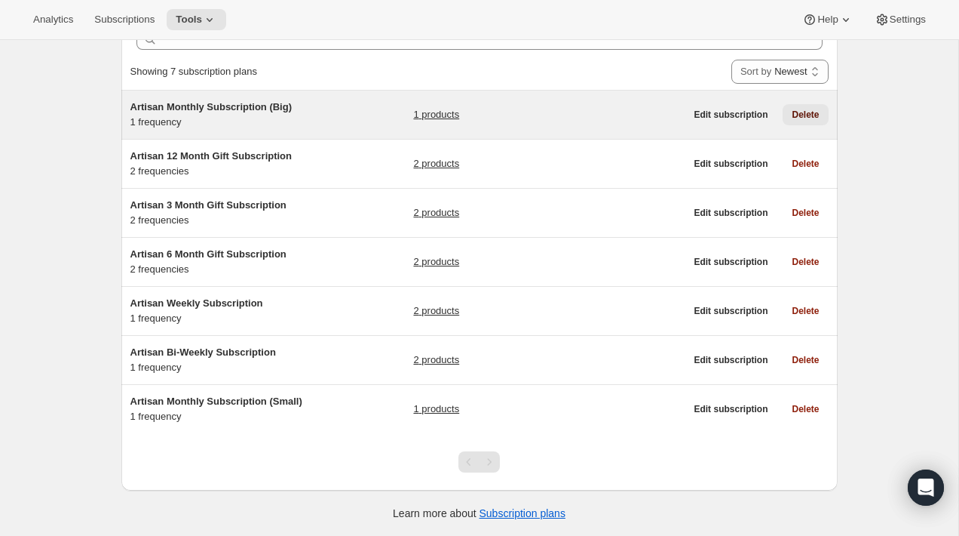
click at [813, 118] on span "Delete" at bounding box center [805, 115] width 27 height 12
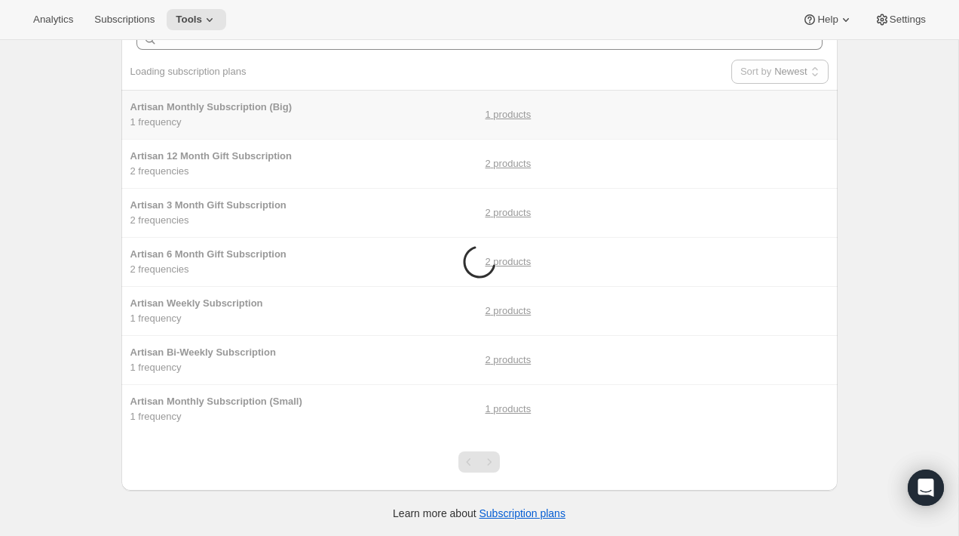
scroll to position [0, 0]
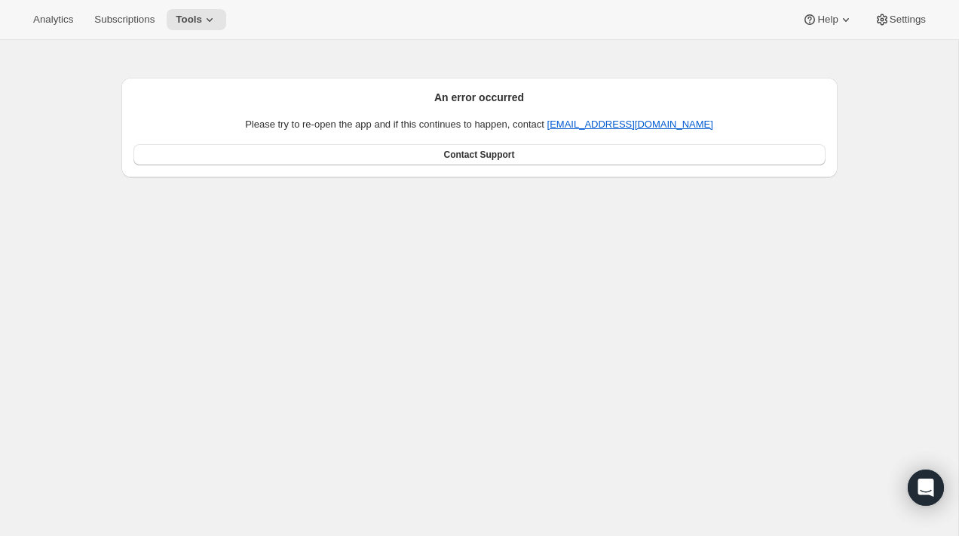
click at [318, 339] on div "An error occurred Please try to re-open the app and if this continues to happen…" at bounding box center [479, 308] width 959 height 536
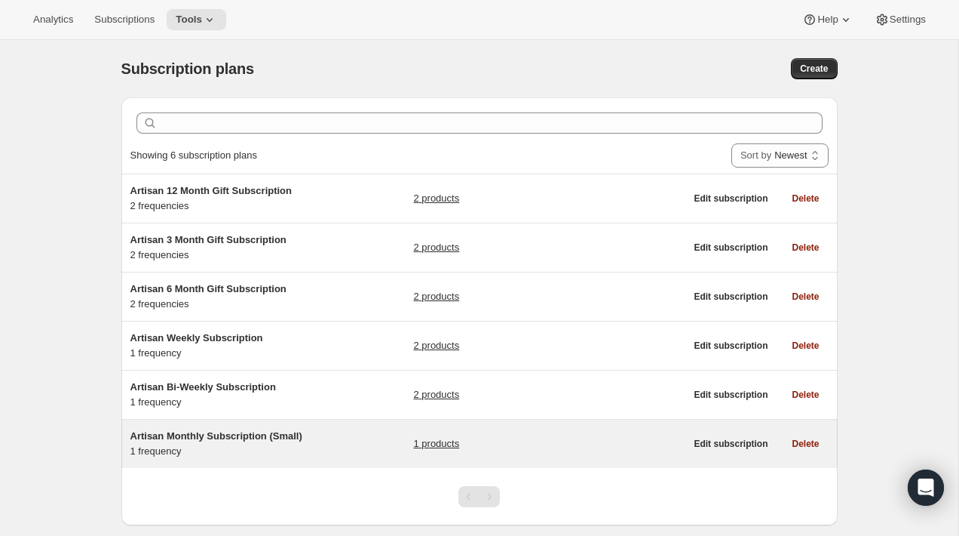
click at [287, 439] on span "Artisan Monthly Subscription (Small)" at bounding box center [216, 435] width 172 height 11
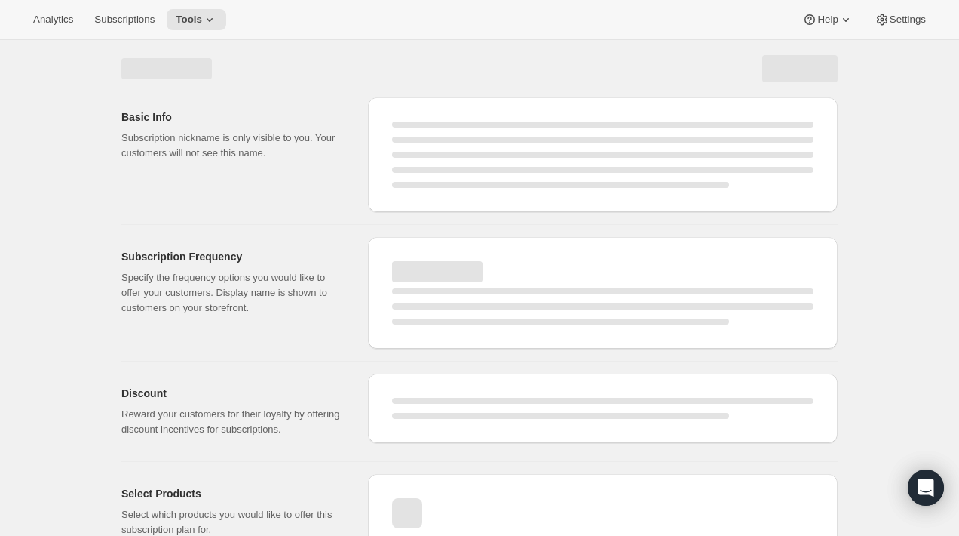
select select "WEEK"
select select "MONTH"
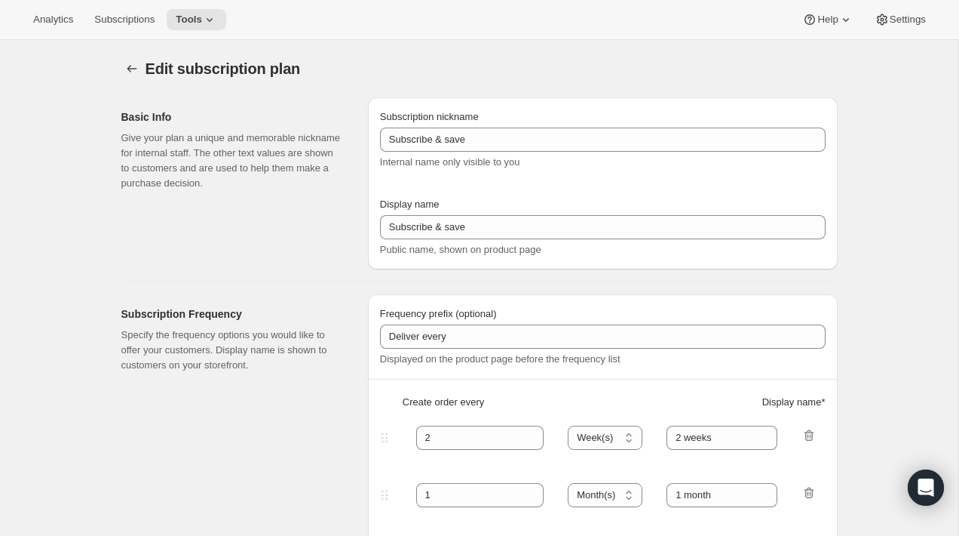
type input "Artisan Monthly Subscription (Small)"
type input "Monthly"
type input "1"
select select "MONTH"
type input "Monthly"
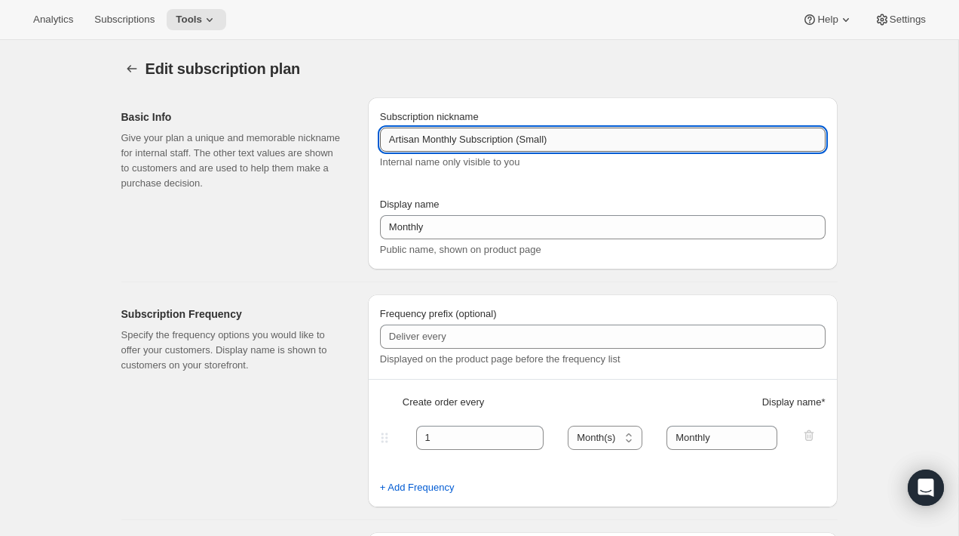
click at [521, 139] on input "Artisan Monthly Subscription (Small)" at bounding box center [603, 139] width 446 height 24
type input "Artisan Monthly Subscription"
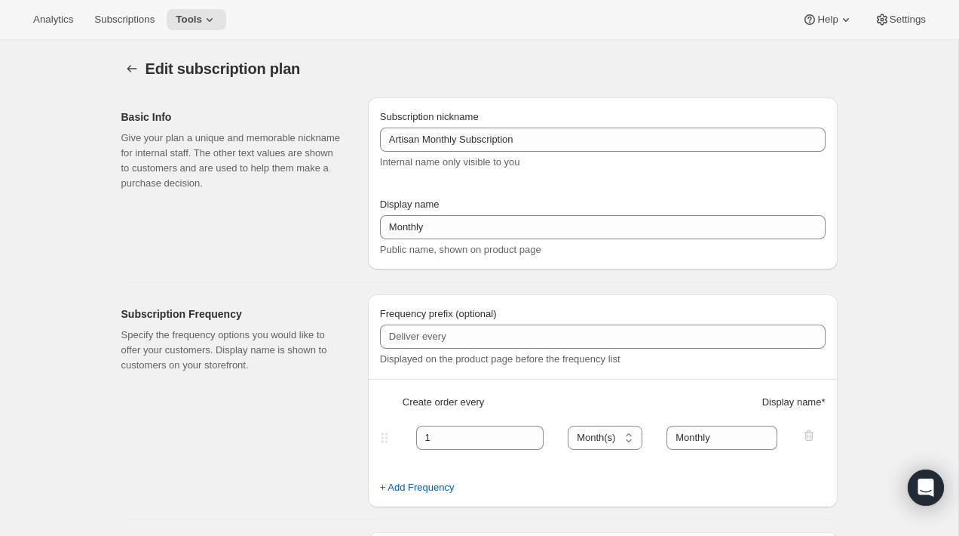
click at [318, 241] on div "Basic Info Give your plan a unique and memorable nickname for internal staff. T…" at bounding box center [238, 183] width 235 height 172
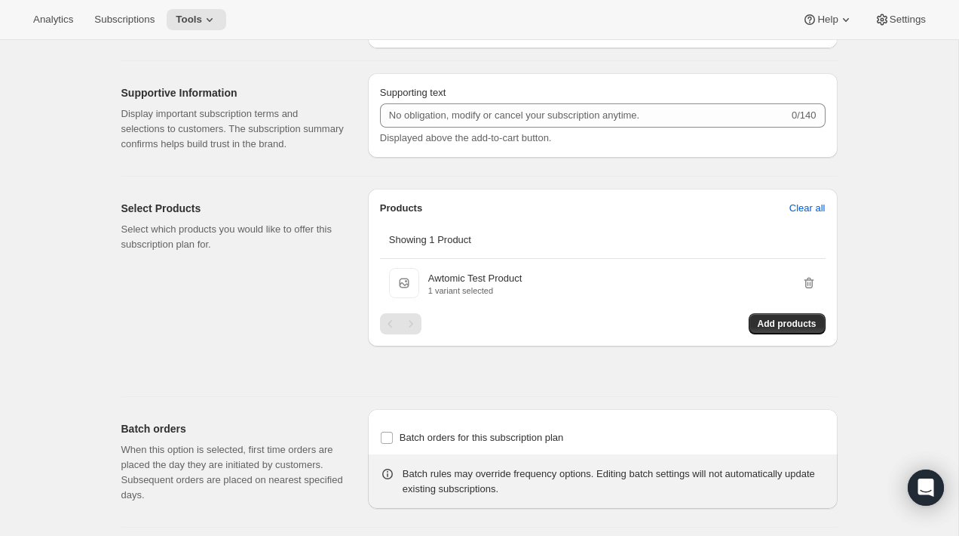
scroll to position [729, 0]
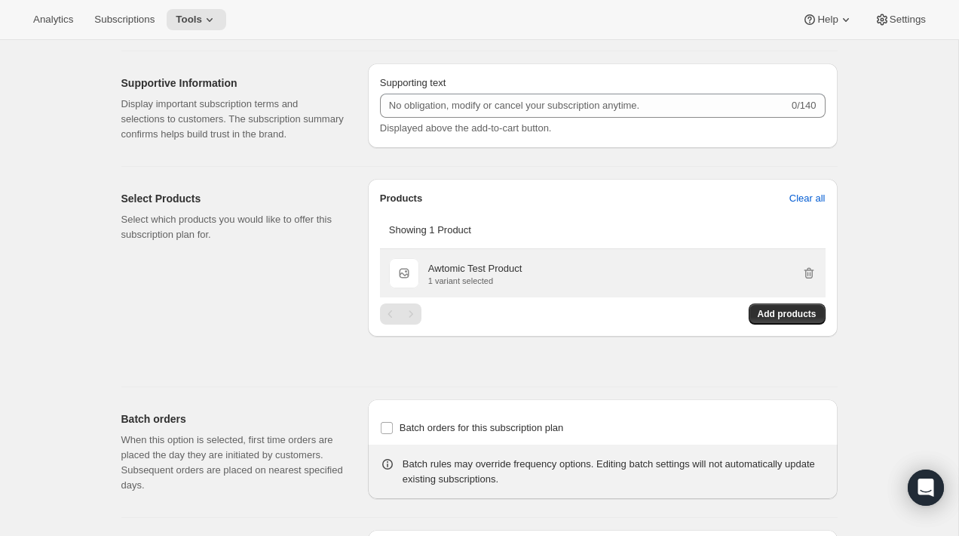
click at [809, 285] on div "Awtomic Test Product 1 variant selected" at bounding box center [622, 273] width 388 height 24
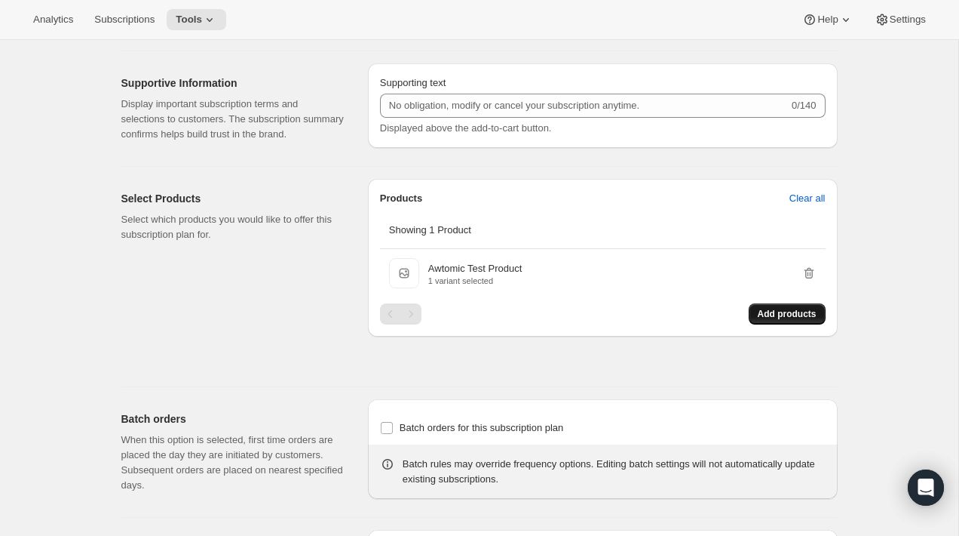
click at [809, 281] on icon "button" at bounding box center [809, 273] width 15 height 15
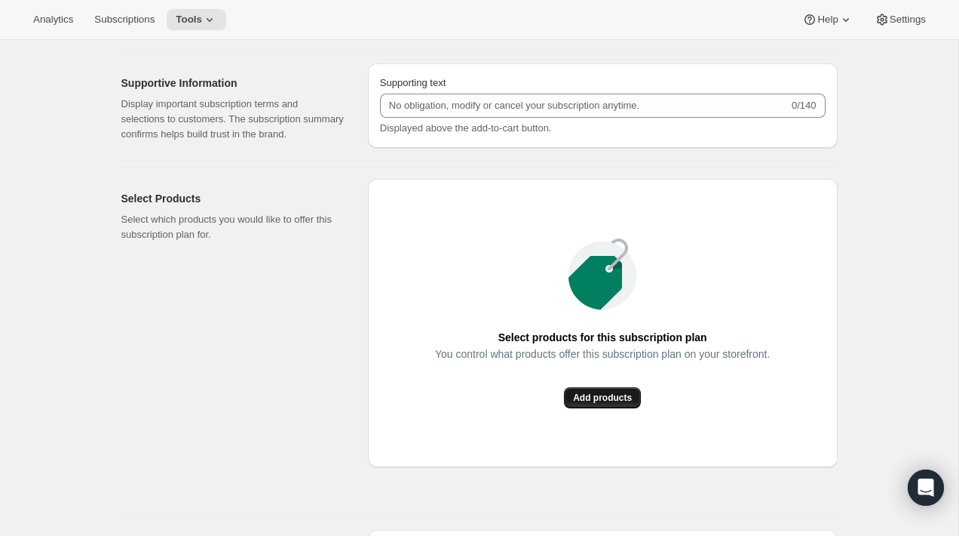
click at [599, 408] on button "Add products" at bounding box center [602, 397] width 77 height 21
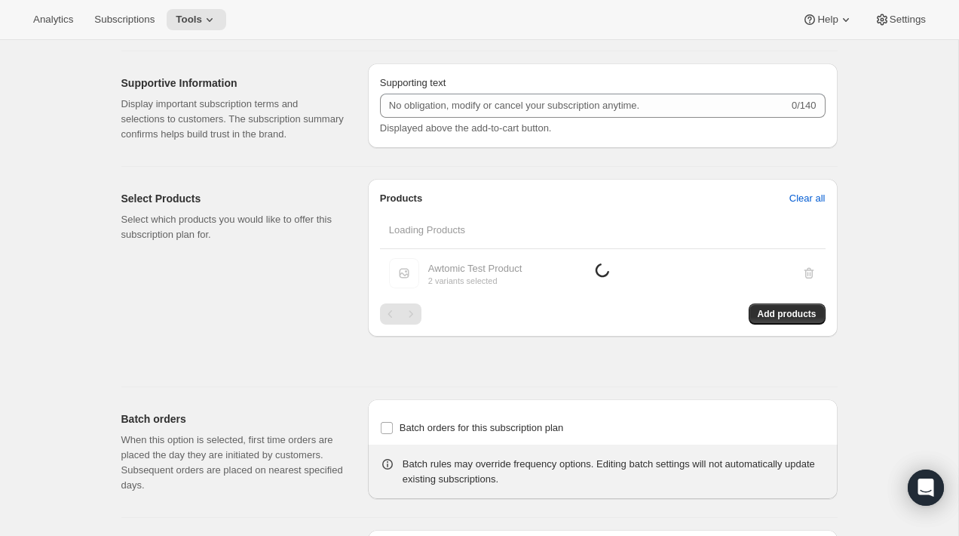
click at [900, 345] on div "Edit subscription plan. This page is ready Edit subscription plan Basic Info Gi…" at bounding box center [479, 20] width 959 height 1418
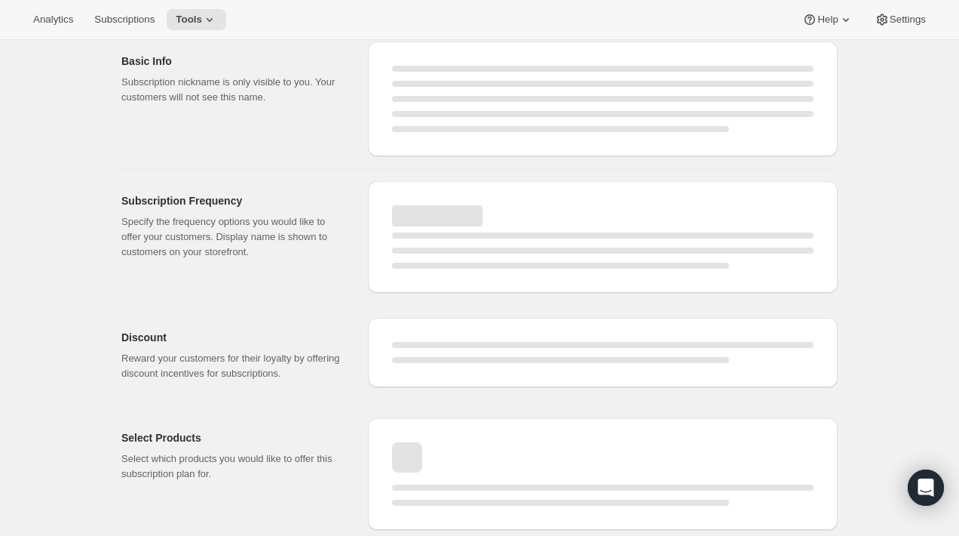
click at [331, 229] on p "Specify the frequency options you would like to offer your customers. Display n…" at bounding box center [232, 236] width 223 height 45
select select "MONTH"
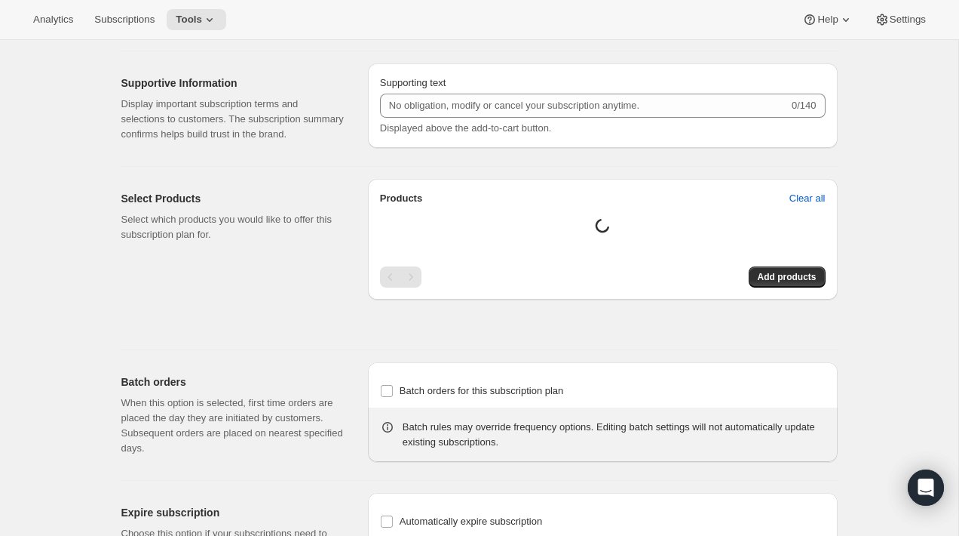
type input "Artisan Monthly Subscription"
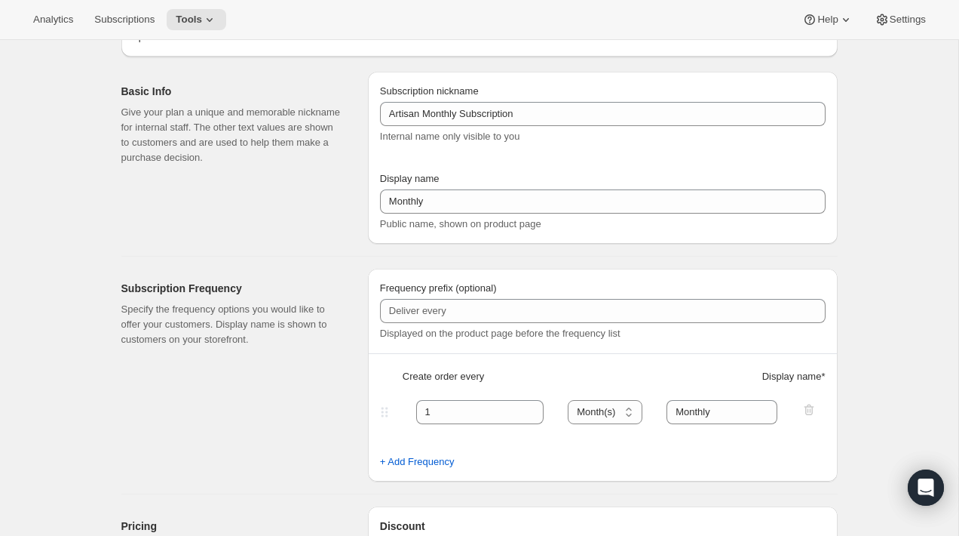
scroll to position [0, 0]
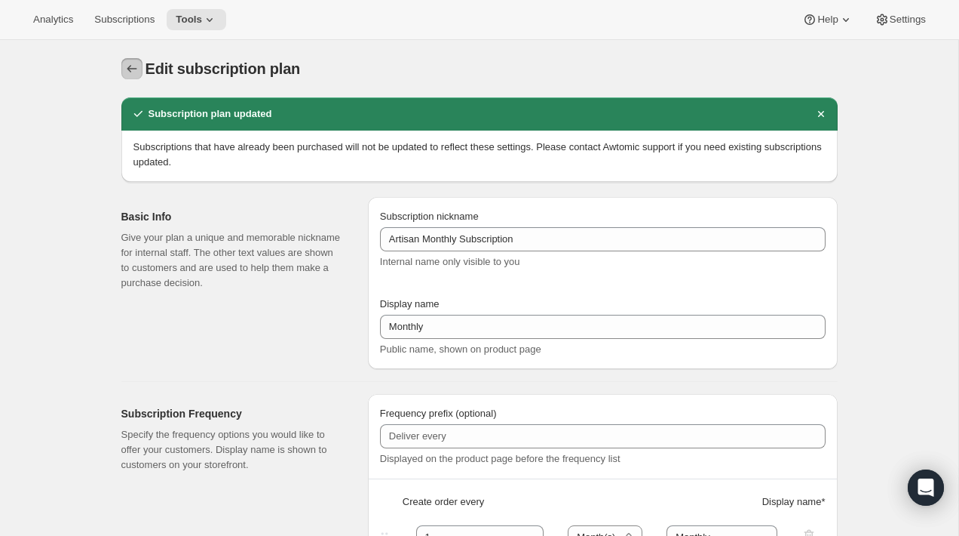
click at [136, 67] on icon "Subscription plans" at bounding box center [131, 68] width 15 height 15
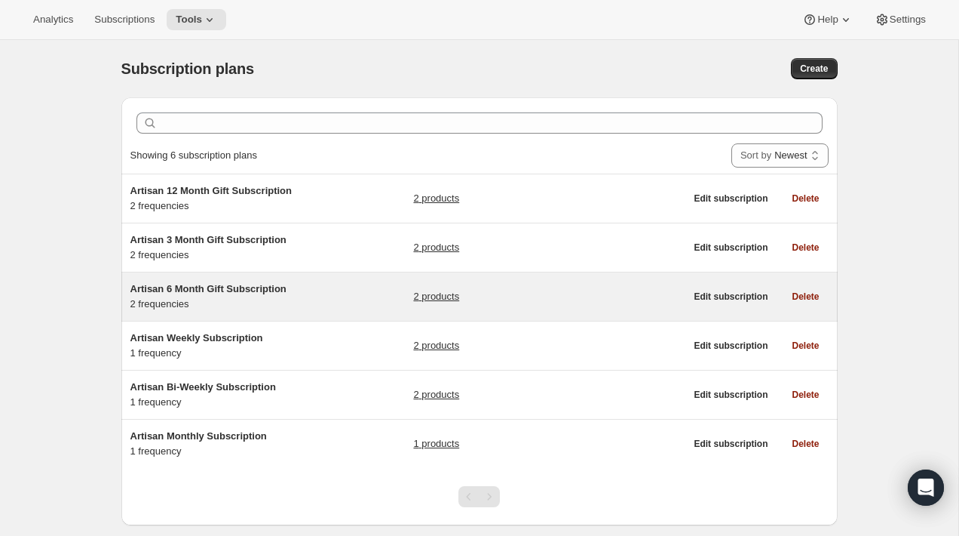
click at [334, 299] on div "Artisan 6 Month Gift Subscription 2 frequencies 2 products" at bounding box center [407, 296] width 555 height 30
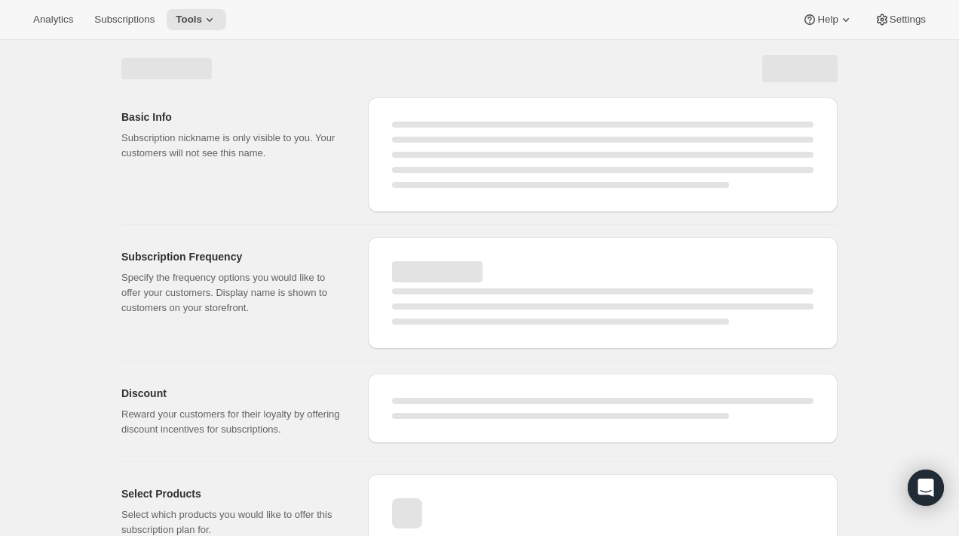
select select "WEEK"
select select "MONTH"
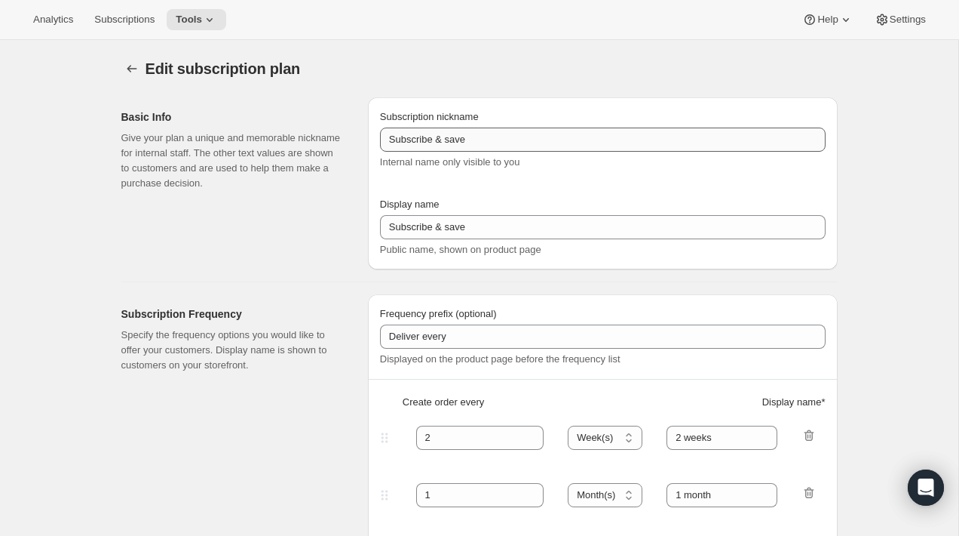
type input "Artisan 6 Month Gift Subscription"
type input "6 Month Gift"
select select "MONTH"
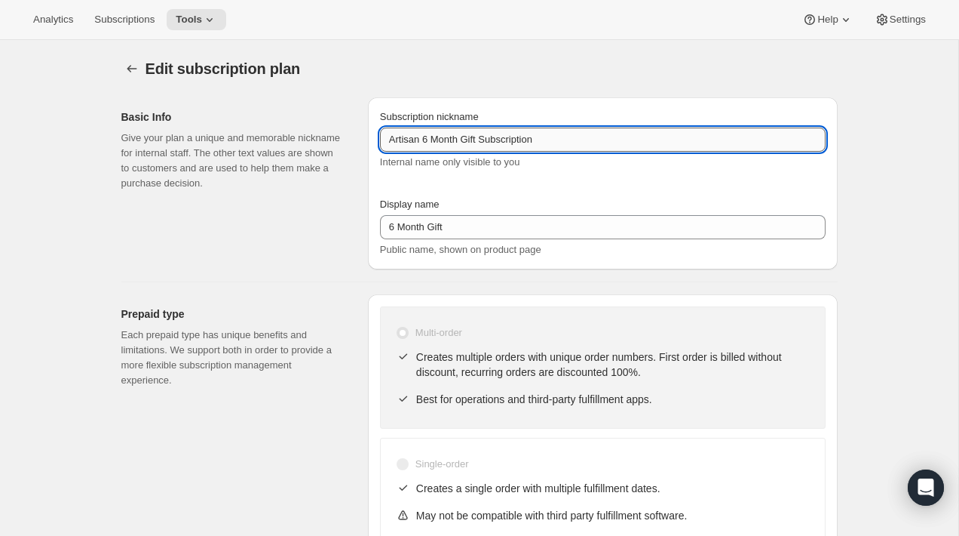
click at [535, 140] on input "Artisan 6 Month Gift Subscription" at bounding box center [603, 139] width 446 height 24
click at [576, 147] on input "Artisan 6 Month Gift Subscription" at bounding box center [603, 139] width 446 height 24
type input "Artisan 6 Month Gift Subscription (Small)"
click at [349, 195] on div "Basic Info Give your plan a unique and memorable nickname for internal staff. T…" at bounding box center [238, 183] width 235 height 172
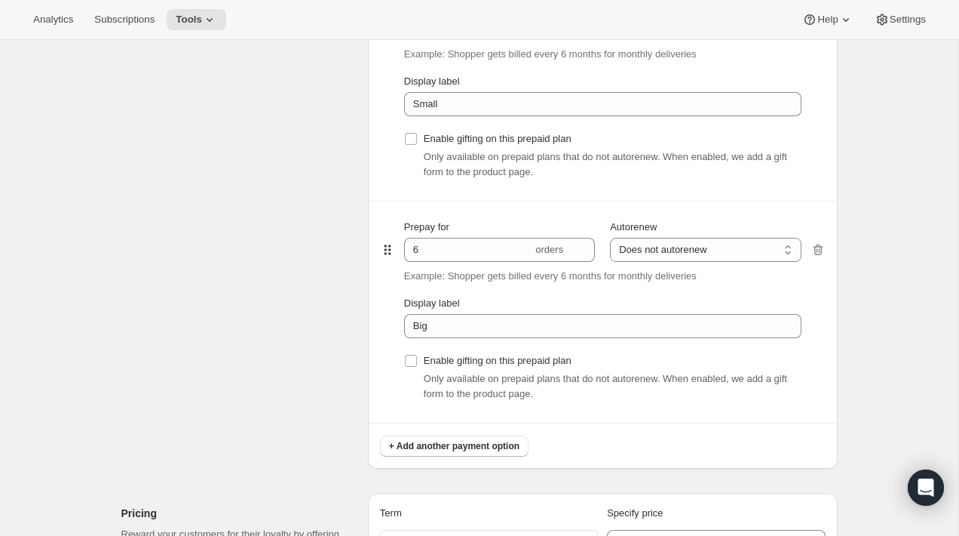
scroll to position [897, 0]
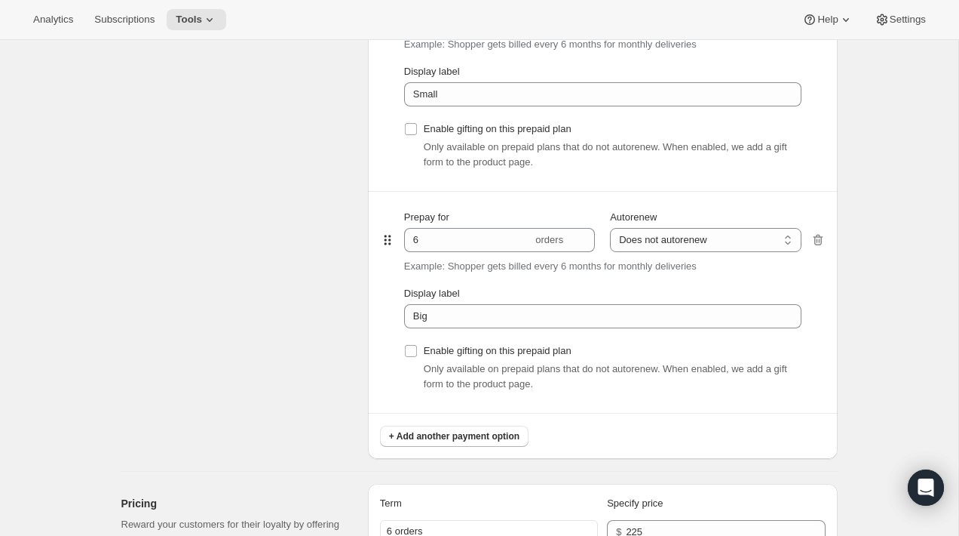
click at [825, 242] on div "Payment options Payment prefix (optional) Displayed on the product page before …" at bounding box center [603, 150] width 470 height 616
click at [820, 243] on icon "button" at bounding box center [818, 239] width 15 height 15
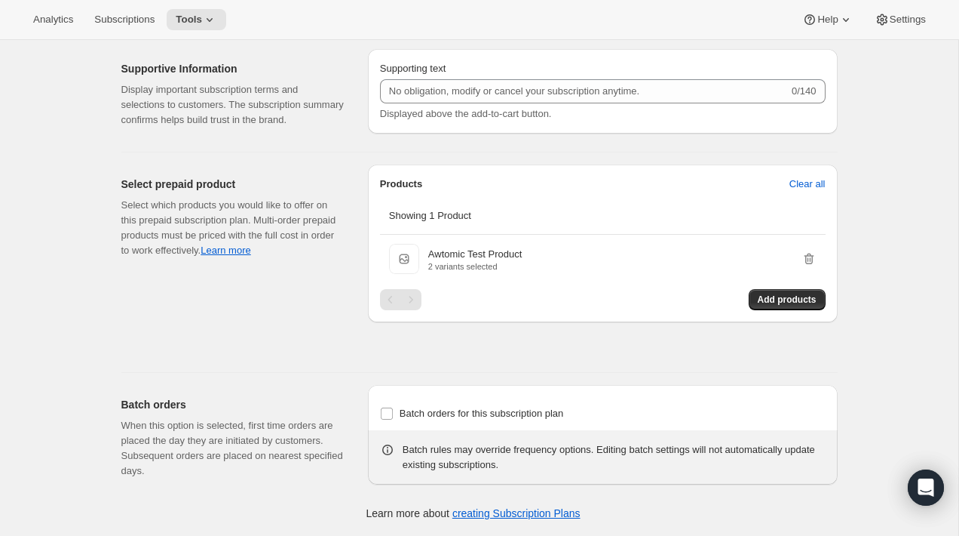
scroll to position [1377, 0]
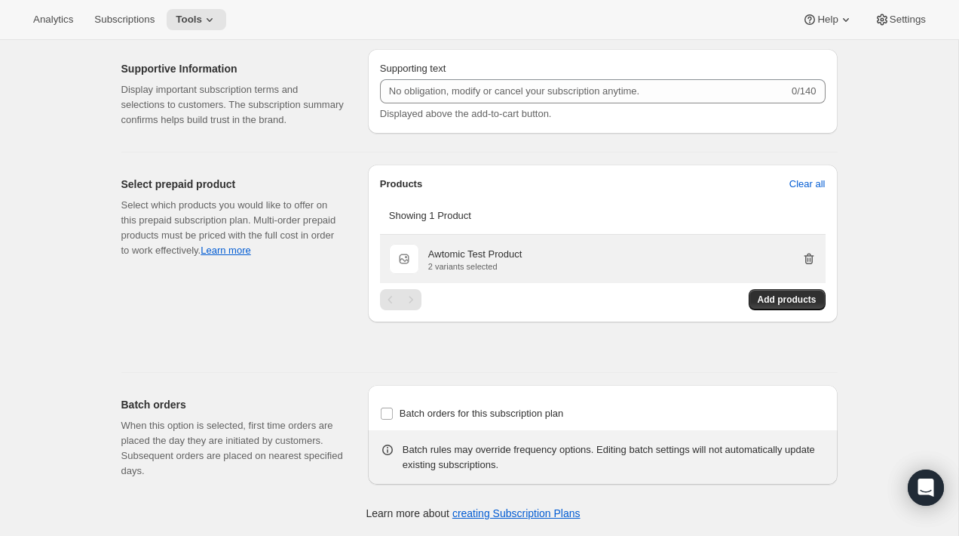
click at [811, 266] on icon "button" at bounding box center [809, 258] width 15 height 15
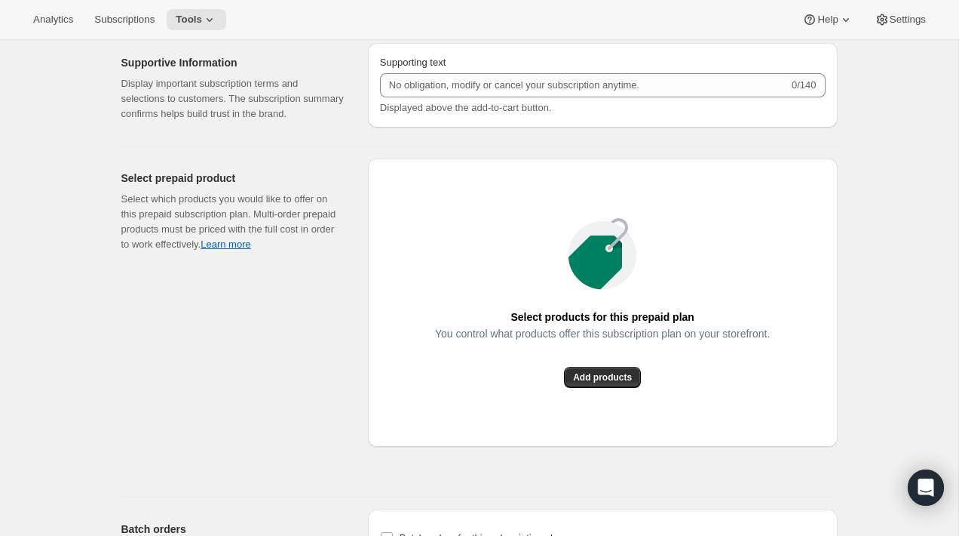
click at [786, 292] on div "Select products for this prepaid plan You control what products offer this subs…" at bounding box center [603, 302] width 470 height 288
click at [613, 383] on span "Add products" at bounding box center [602, 377] width 59 height 12
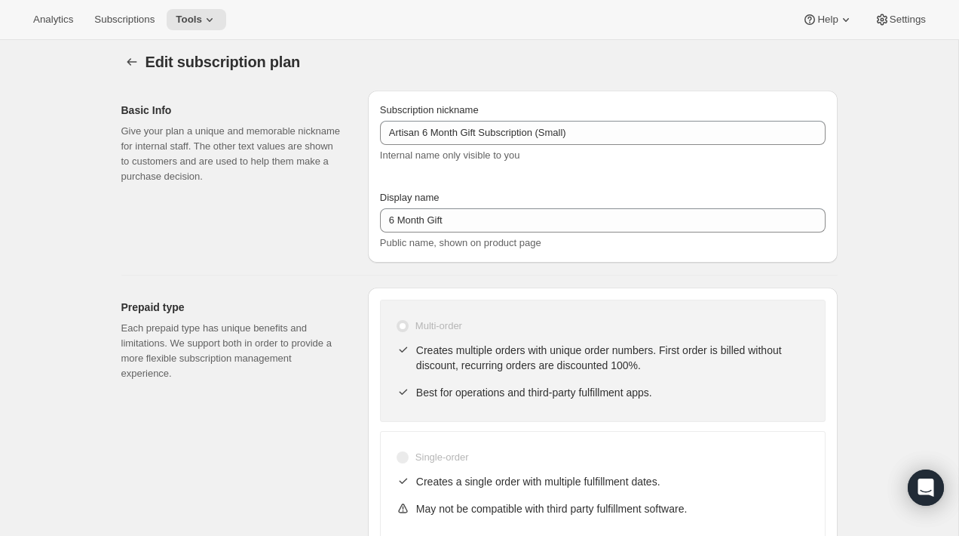
scroll to position [0, 0]
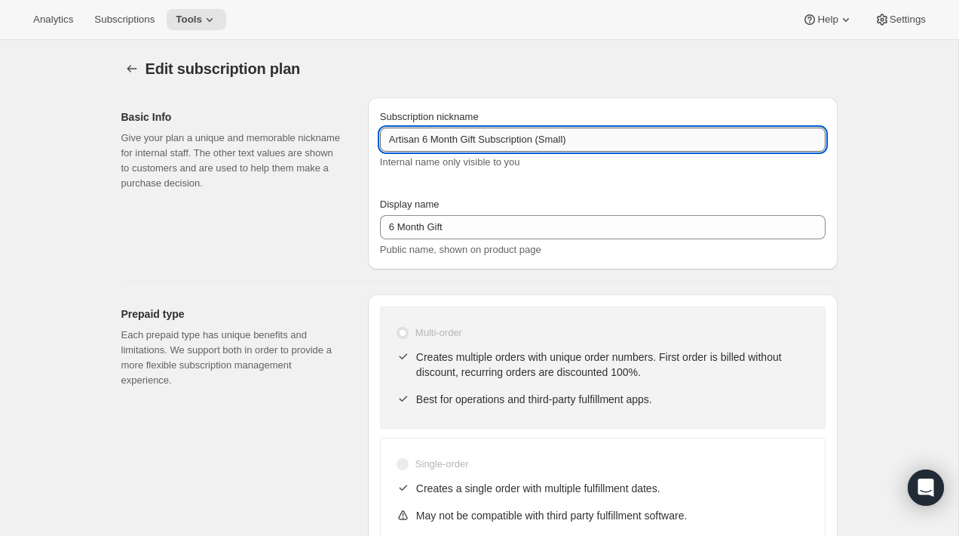
click at [615, 144] on input "Artisan 6 Month Gift Subscription (Small)" at bounding box center [603, 139] width 446 height 24
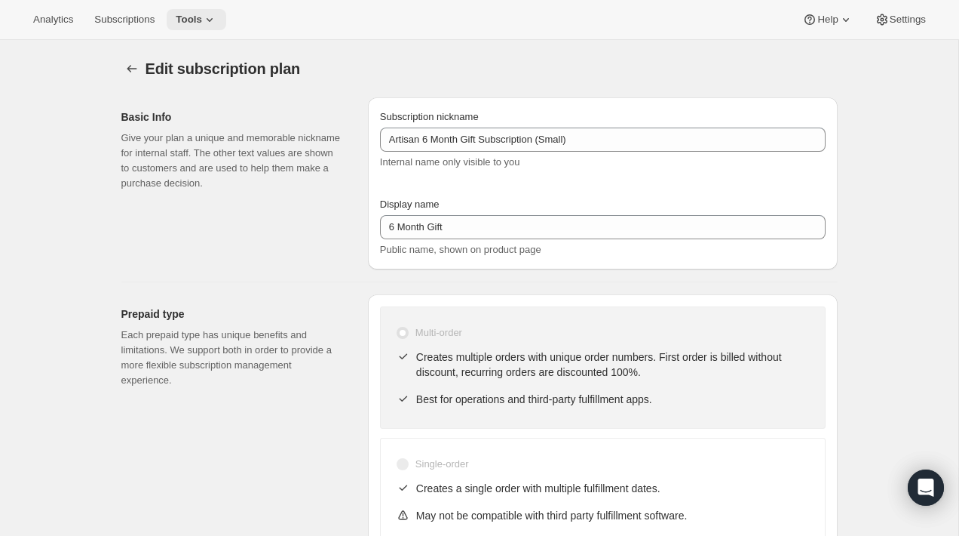
select select "MONTH"
type input "Artisan 6 Month Gift Subscription (Small)"
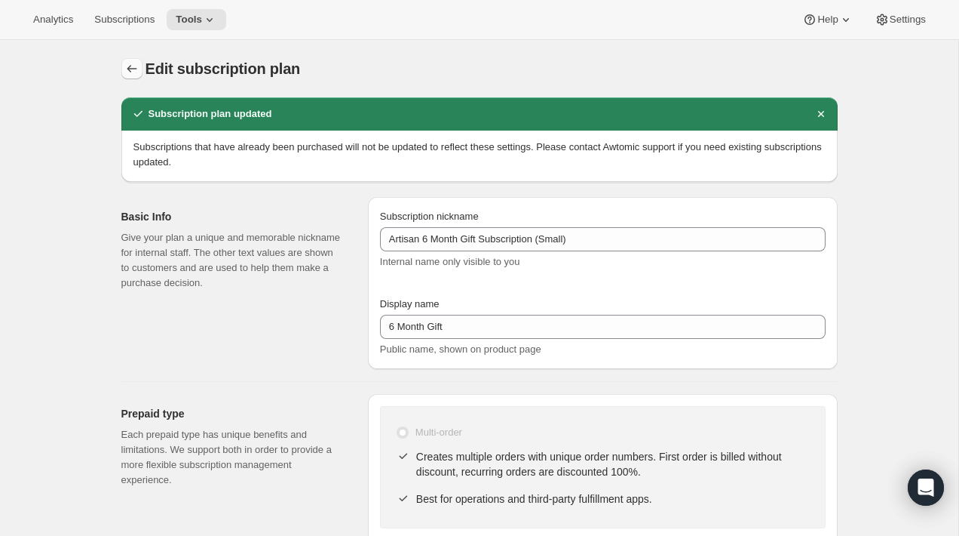
click at [127, 70] on icon "Subscription plans" at bounding box center [131, 68] width 15 height 15
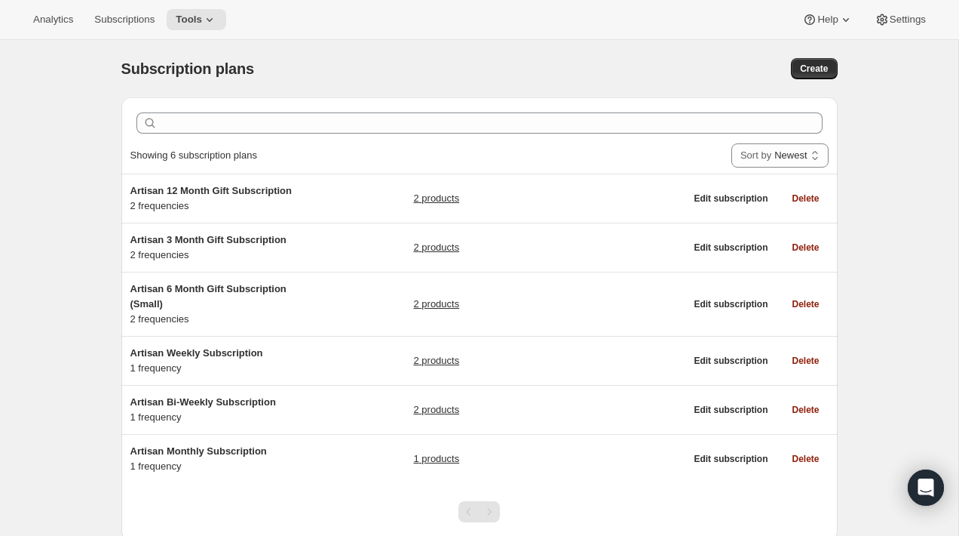
click at [843, 72] on div "Subscription plans. This page is ready Subscription plans Create Clear Showing …" at bounding box center [479, 312] width 753 height 545
click at [812, 69] on span "Create" at bounding box center [814, 69] width 28 height 12
select select "WEEK"
select select "MONTH"
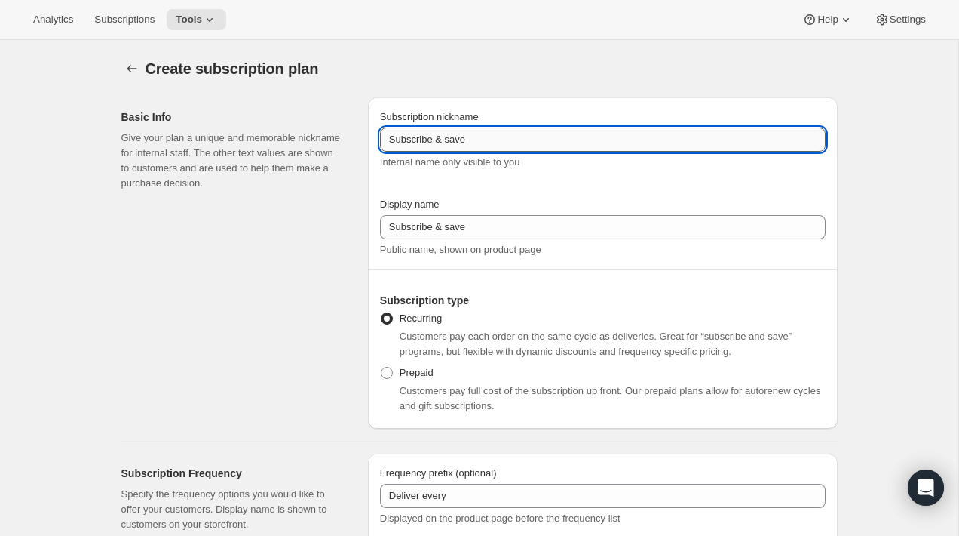
click at [451, 144] on input "Subscribe & save" at bounding box center [603, 139] width 446 height 24
paste input "Artisan 6 Month Gift Subscription (Small)"
drag, startPoint x: 483, startPoint y: 143, endPoint x: 424, endPoint y: 143, distance: 58.8
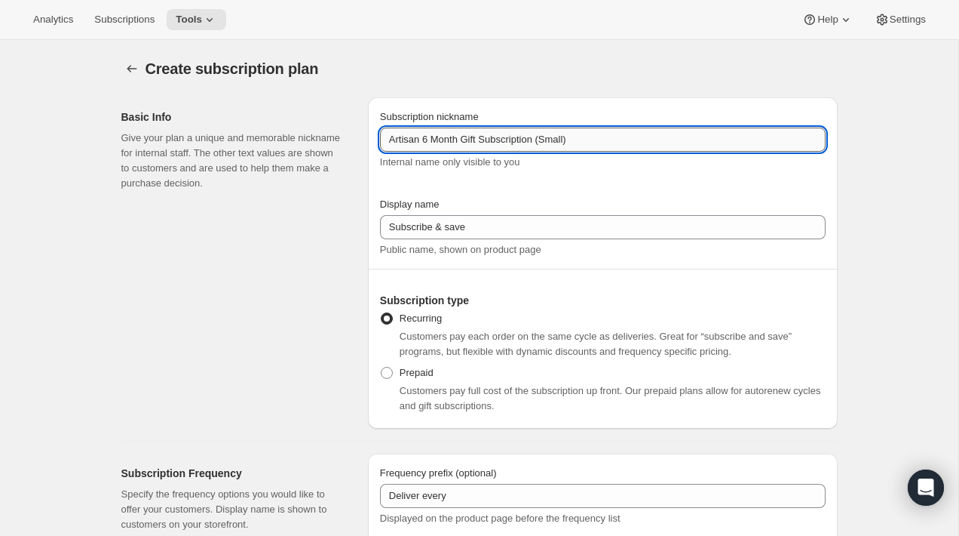
click at [424, 143] on input "Artisan 6 Month Gift Subscription (Small)" at bounding box center [603, 139] width 446 height 24
type input "Artisan 6 Month Gift Subscription (Small)"
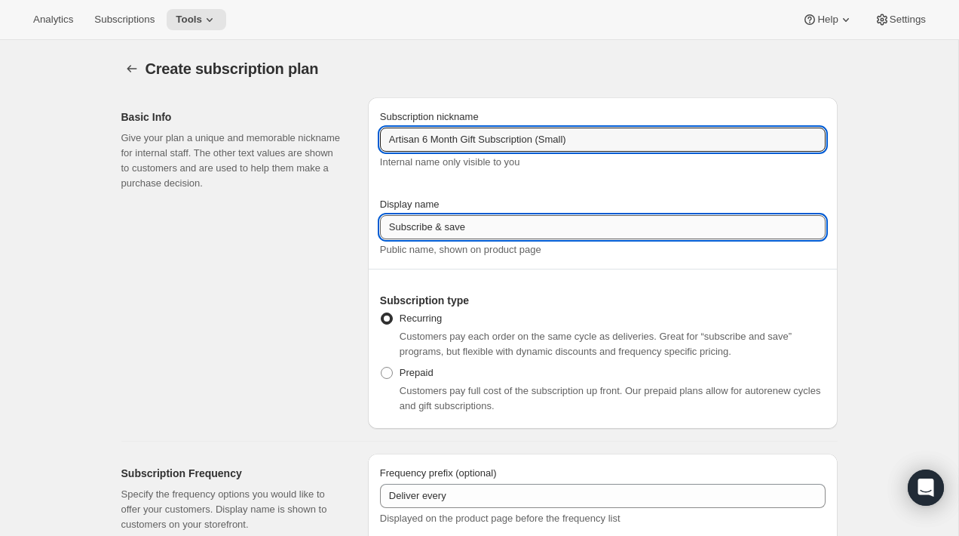
click at [474, 235] on input "Subscribe & save" at bounding box center [603, 227] width 446 height 24
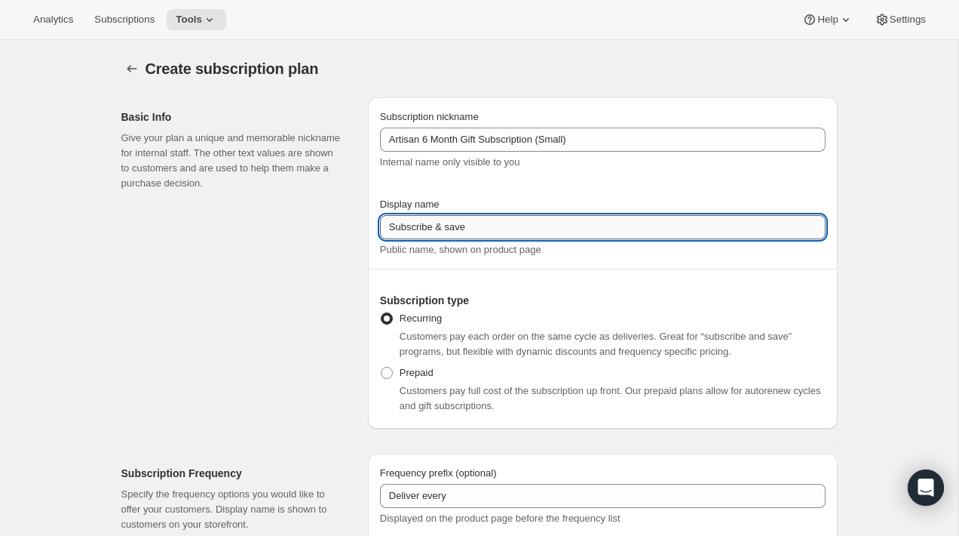
click at [474, 235] on input "Subscribe & save" at bounding box center [603, 227] width 446 height 24
paste input "6 Month Gift"
type input "6 Month Gift"
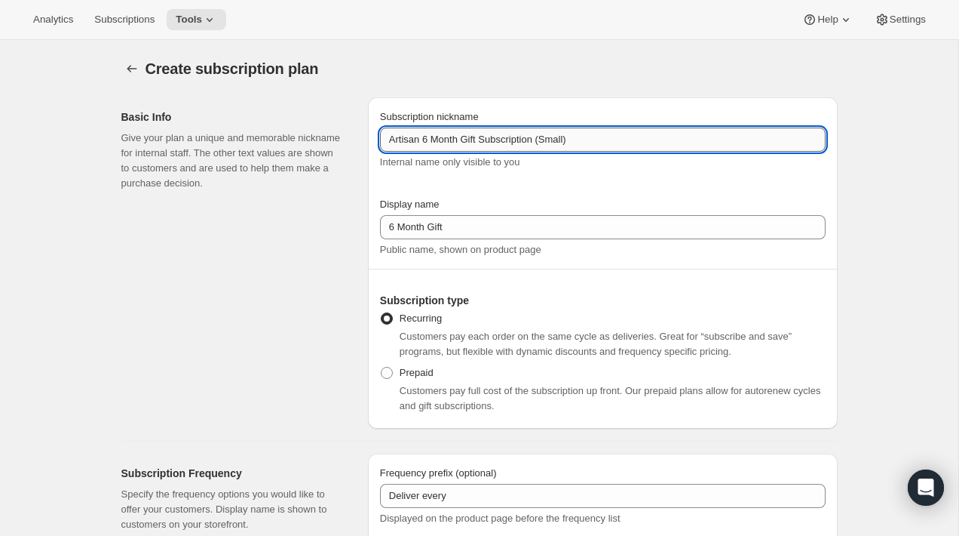
click at [562, 142] on input "Artisan 6 Month Gift Subscription (Small)" at bounding box center [603, 139] width 446 height 24
type input "Artisan 6 Month Gift Subscription (Big)"
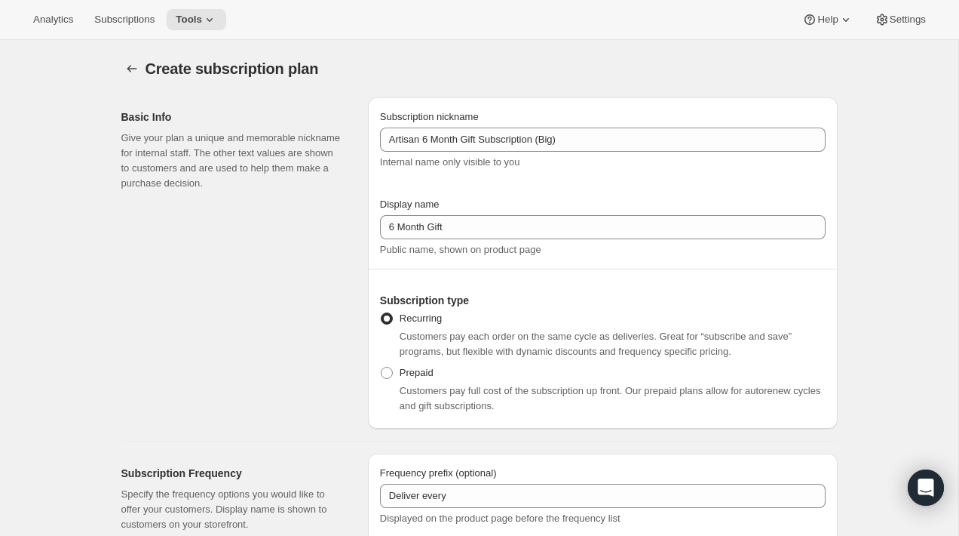
click at [275, 235] on div "Basic Info Give your plan a unique and memorable nickname for internal staff. T…" at bounding box center [238, 262] width 235 height 331
click at [379, 373] on div "Subscription nickname Artisan 6 Month Gift Subscription (Big) Internal name onl…" at bounding box center [603, 262] width 470 height 331
click at [384, 375] on span at bounding box center [387, 373] width 12 height 12
click at [382, 367] on input "Prepaid" at bounding box center [381, 367] width 1 height 1
radio input "true"
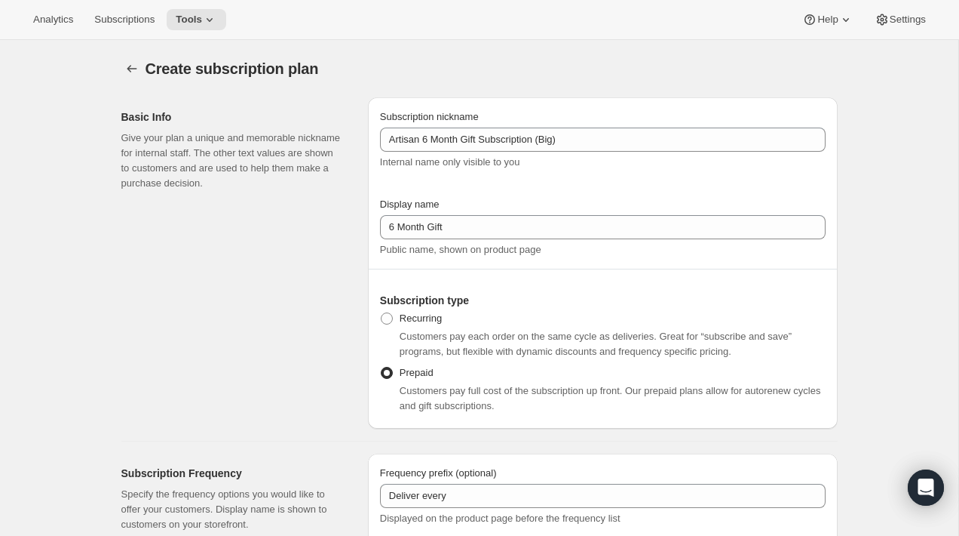
select select "MONTH"
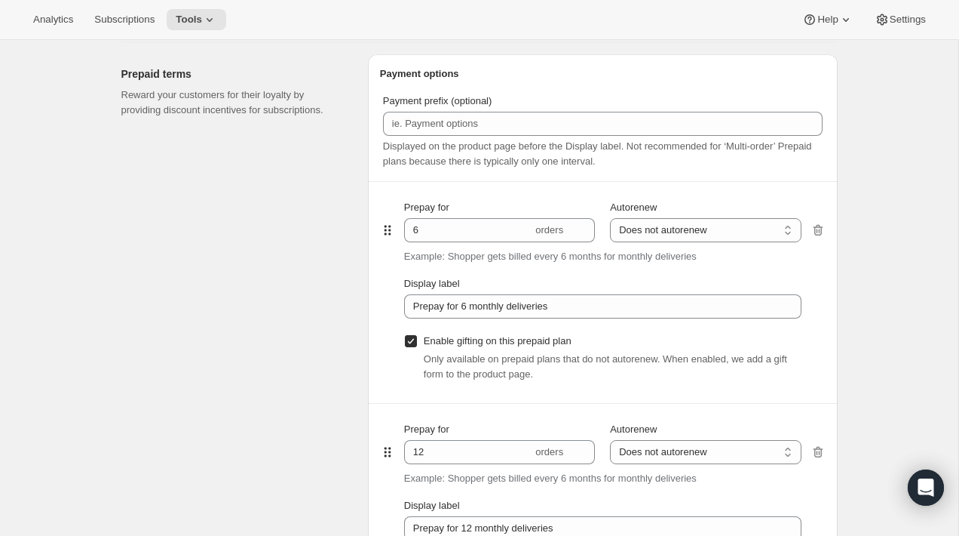
click at [412, 346] on input "Enable gifting on this prepaid plan" at bounding box center [411, 341] width 12 height 12
checkbox input "false"
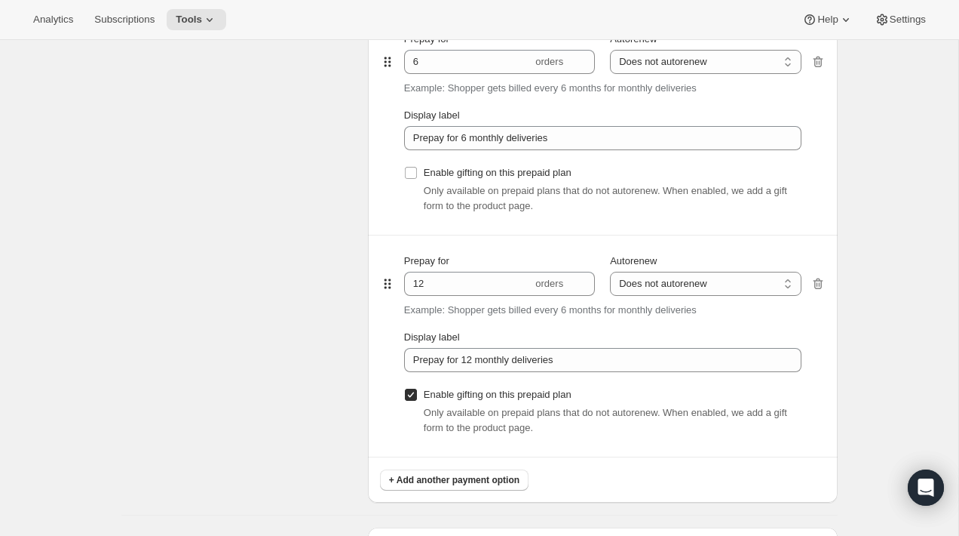
scroll to position [1043, 0]
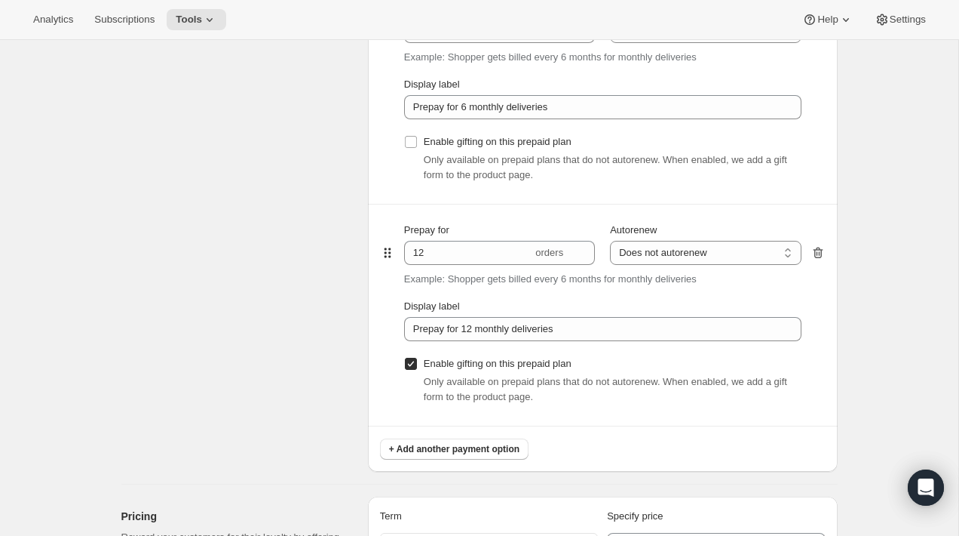
click at [821, 246] on icon "button" at bounding box center [818, 252] width 15 height 15
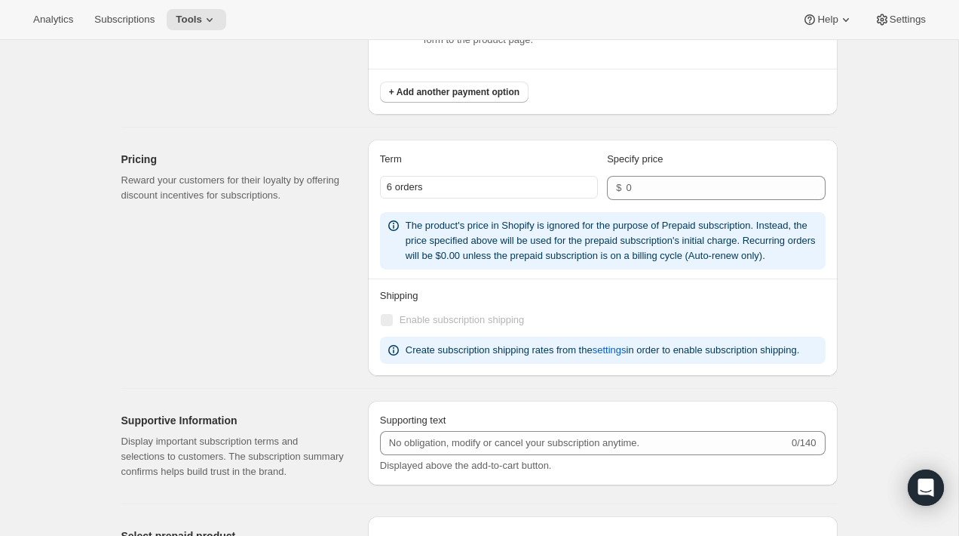
scroll to position [1212, 0]
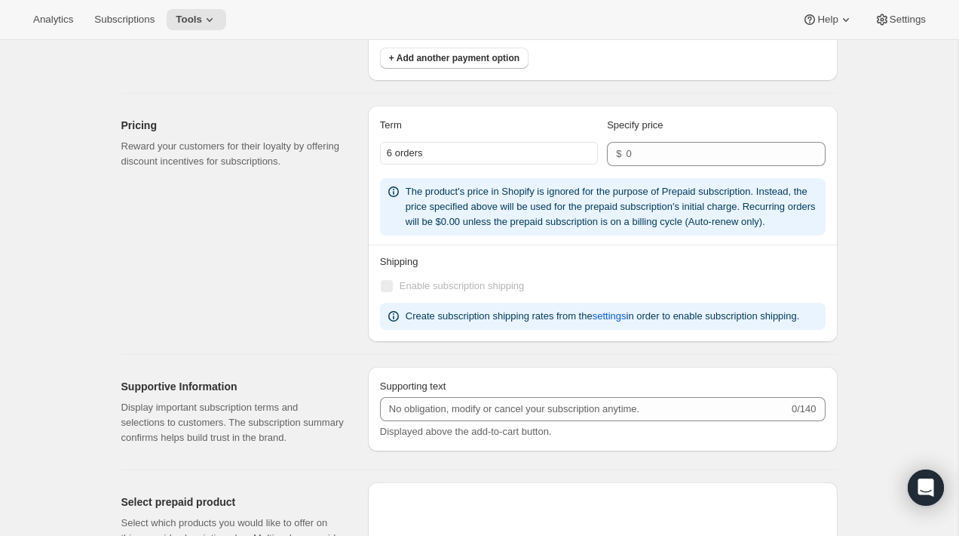
click at [215, 231] on div "Pricing Reward your customers for their loyalty by offering discount incentives…" at bounding box center [238, 224] width 235 height 236
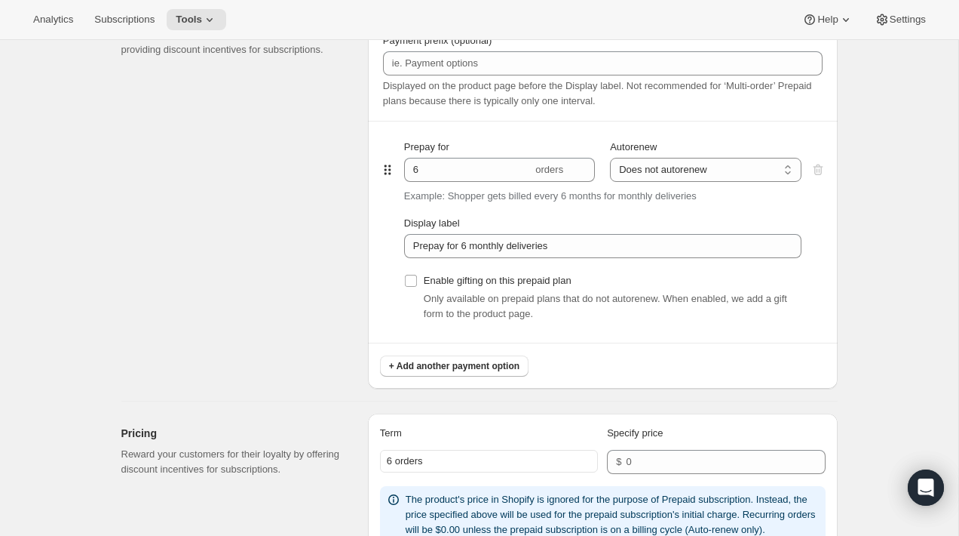
scroll to position [916, 0]
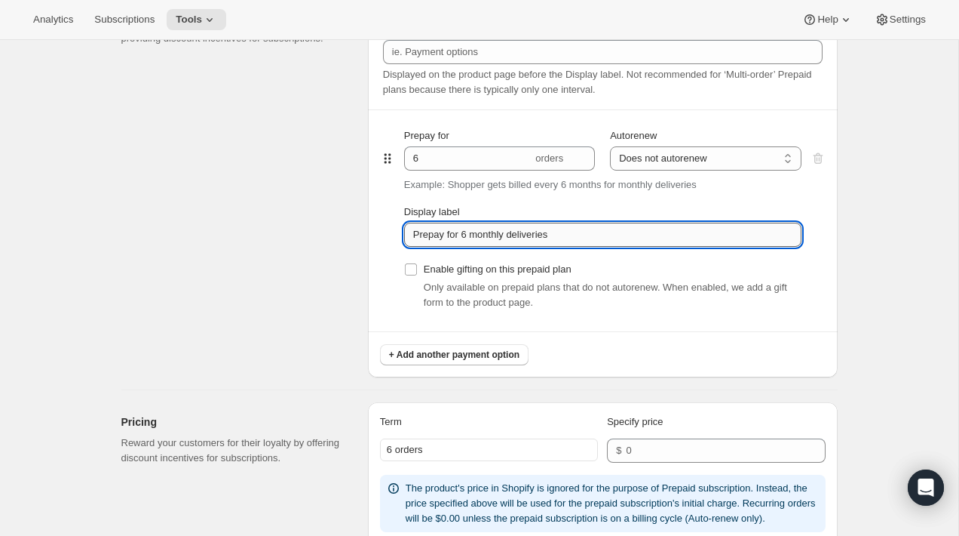
click at [468, 241] on input "Prepay for 6 monthly deliveries" at bounding box center [603, 235] width 398 height 24
click at [506, 240] on input "Prepay for 6 monthly deliveries" at bounding box center [603, 235] width 398 height 24
click at [507, 238] on input "Prepay for 6 monthly deliveries" at bounding box center [603, 235] width 398 height 24
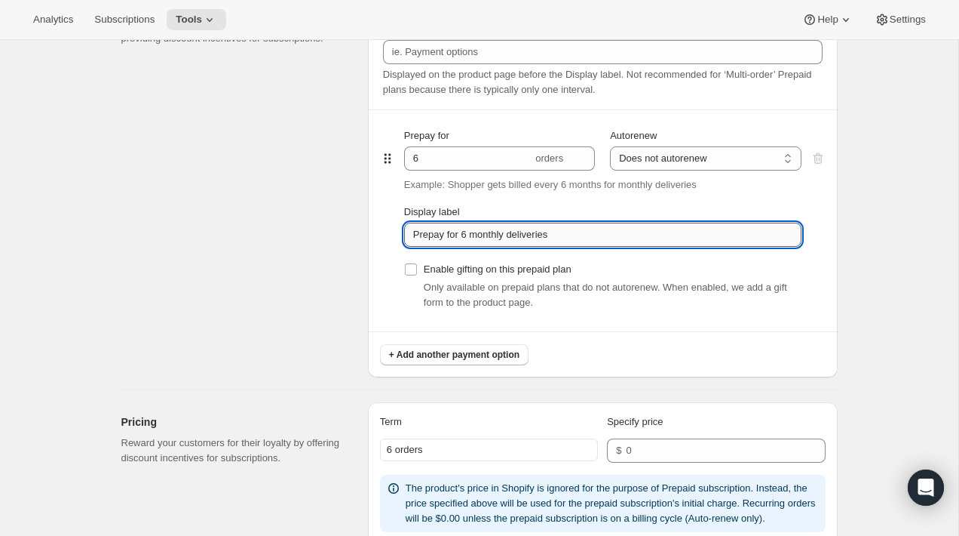
click at [562, 236] on input "Prepay for 6 monthly deliveries" at bounding box center [603, 235] width 398 height 24
type input "Prepay for 6 monthly deliveries (Big)"
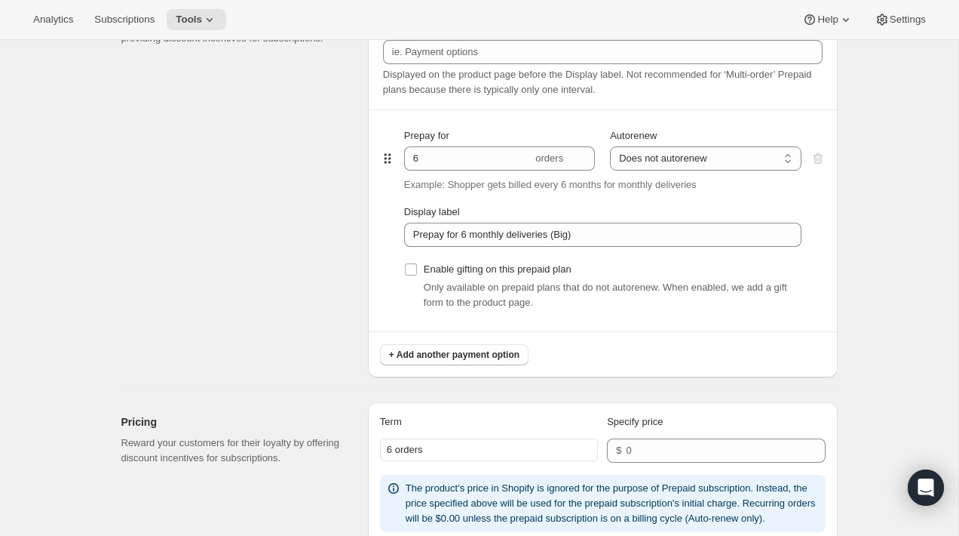
click at [313, 272] on div "Prepaid terms Reward your customers for their loyalty by providing discount inc…" at bounding box center [238, 180] width 235 height 394
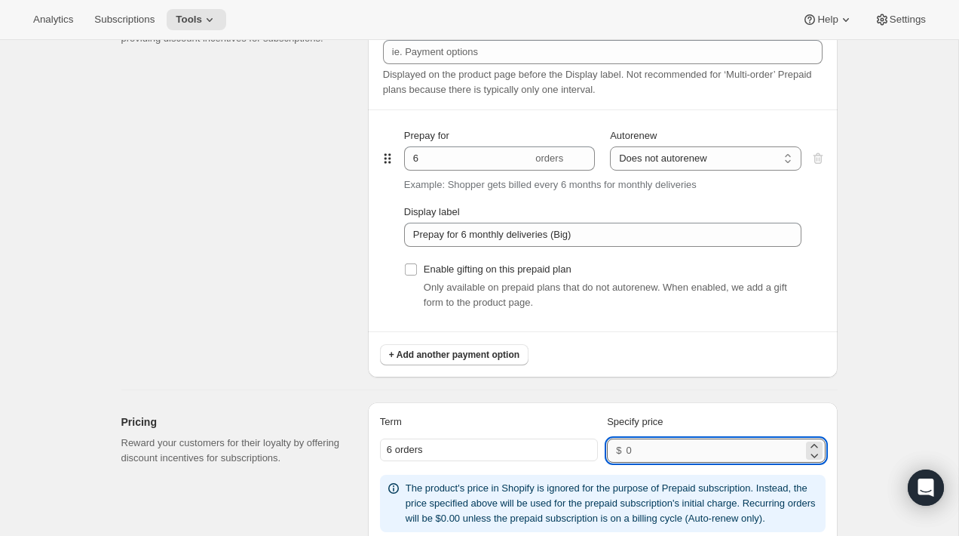
click at [652, 447] on input "number" at bounding box center [714, 450] width 177 height 24
type input "432"
click at [912, 384] on div "Create subscription plan. This page is ready Create subscription plan Basic Inf…" at bounding box center [479, 202] width 959 height 2156
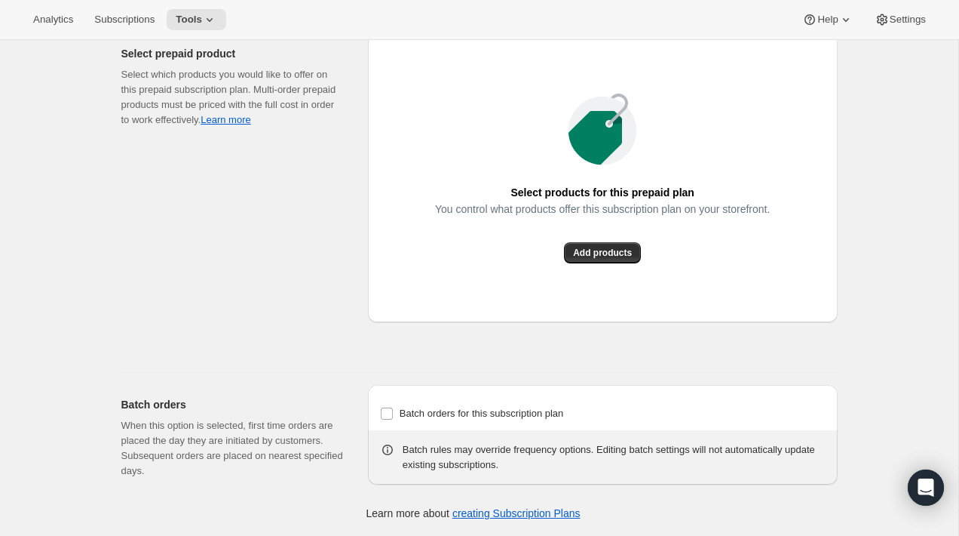
scroll to position [1635, 0]
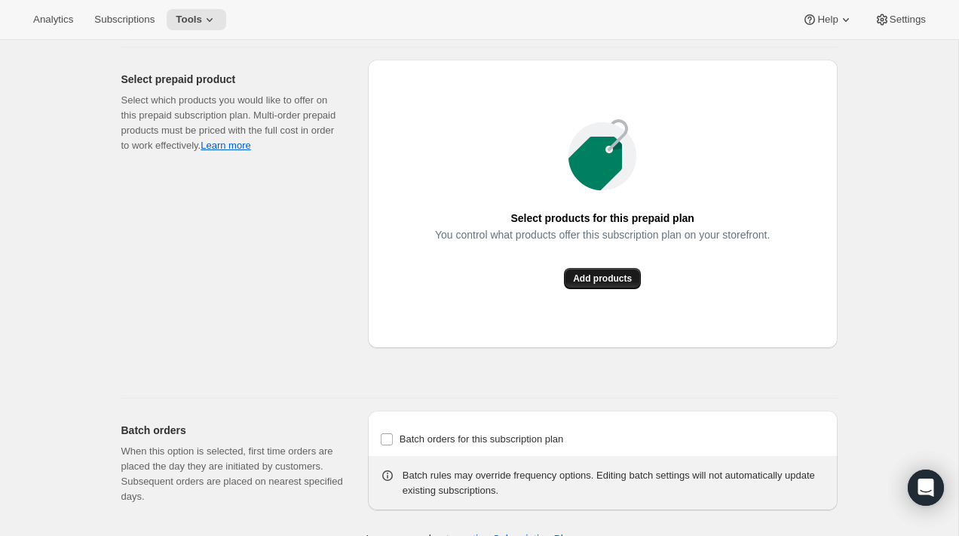
click at [608, 284] on span "Add products" at bounding box center [602, 278] width 59 height 12
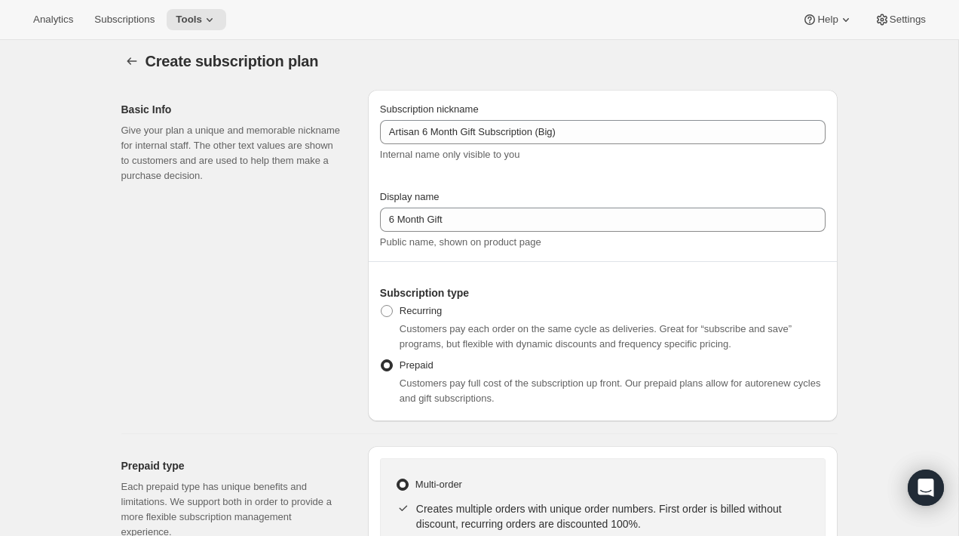
scroll to position [0, 0]
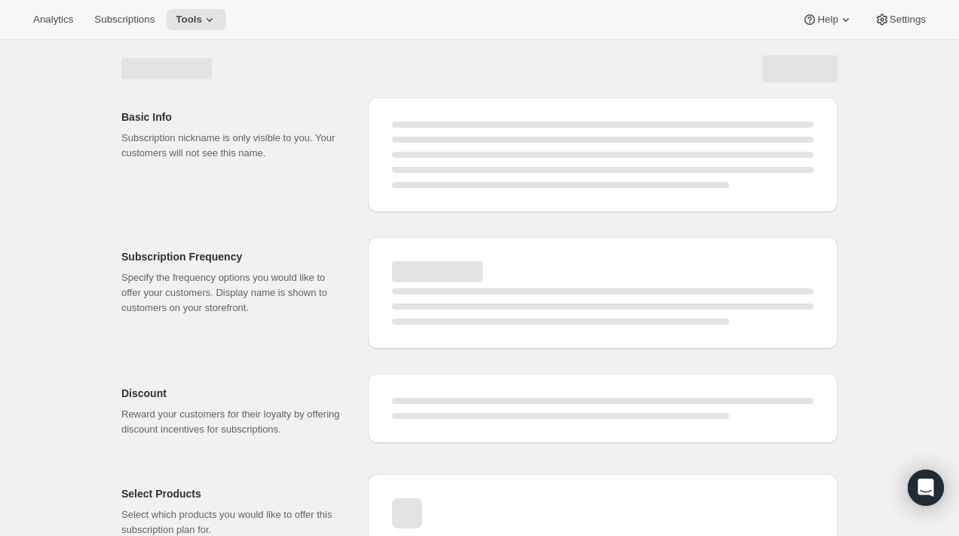
select select "WEEK"
select select "MONTH"
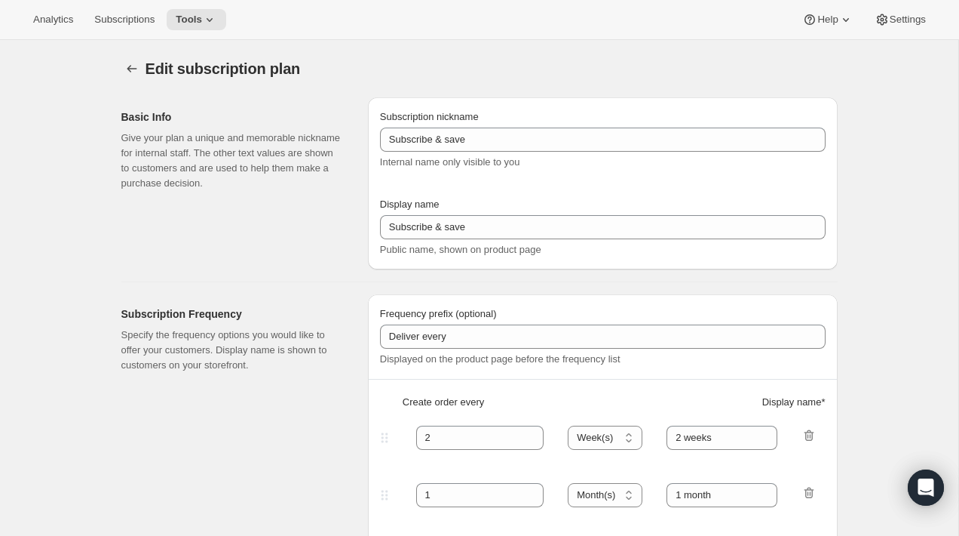
type input "Artisan 6 Month Gift Subscription (Big)"
type input "6 Month Gift"
select select "MONTH"
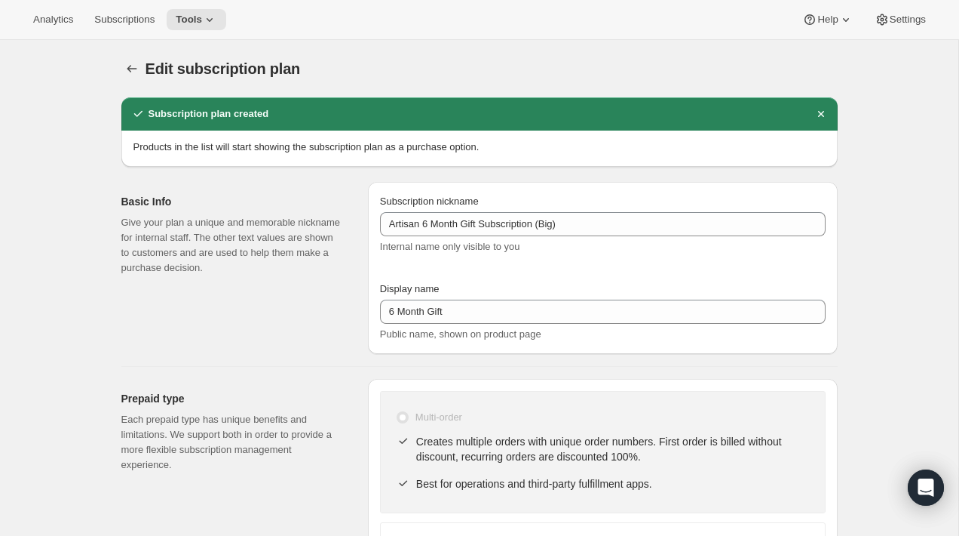
click at [312, 216] on p "Give your plan a unique and memorable nickname for internal staff. The other te…" at bounding box center [232, 245] width 223 height 60
click at [127, 66] on icon "Subscription plans" at bounding box center [131, 68] width 15 height 15
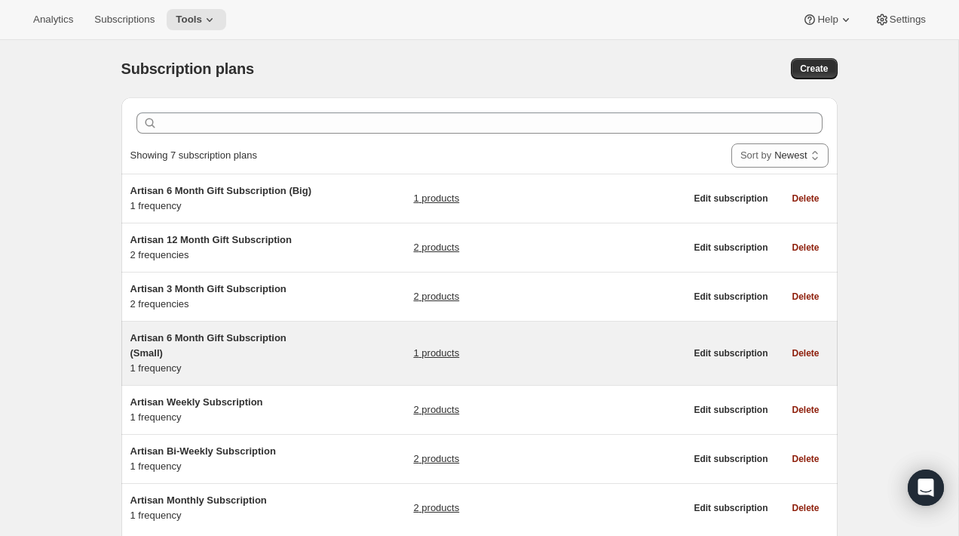
click at [339, 359] on div "Artisan 6 Month Gift Subscription (Small) 1 frequency 1 products" at bounding box center [407, 352] width 555 height 45
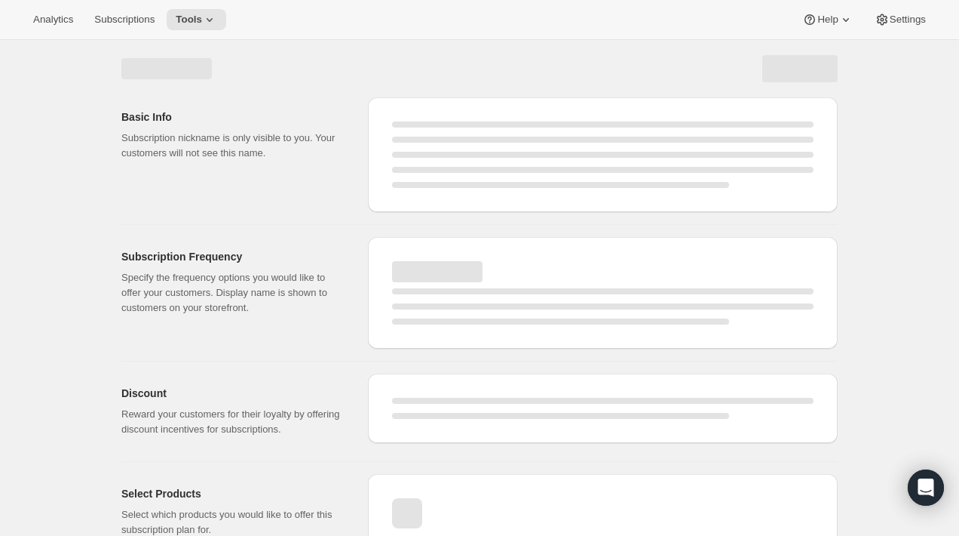
select select "WEEK"
select select "MONTH"
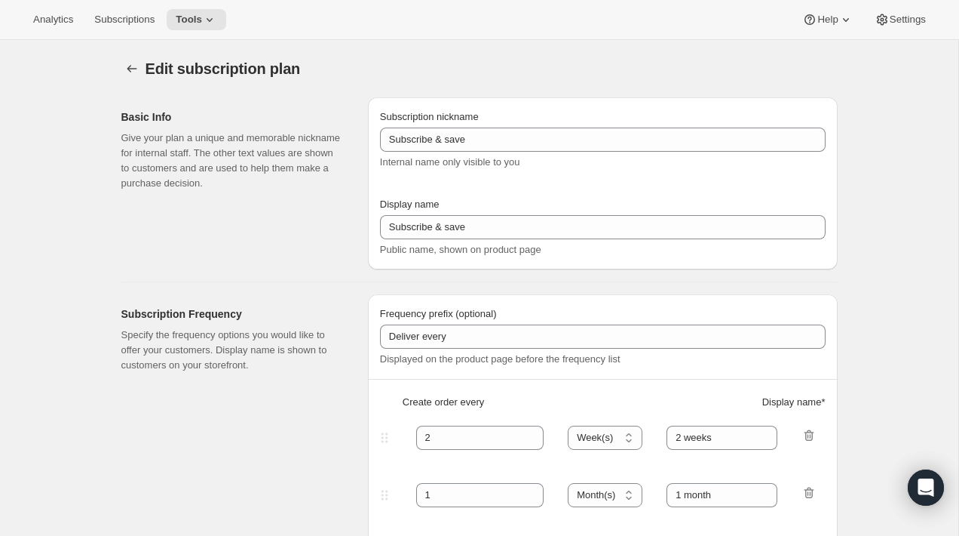
type input "Artisan 6 Month Gift Subscription (Small)"
type input "6 Month Gift"
select select "MONTH"
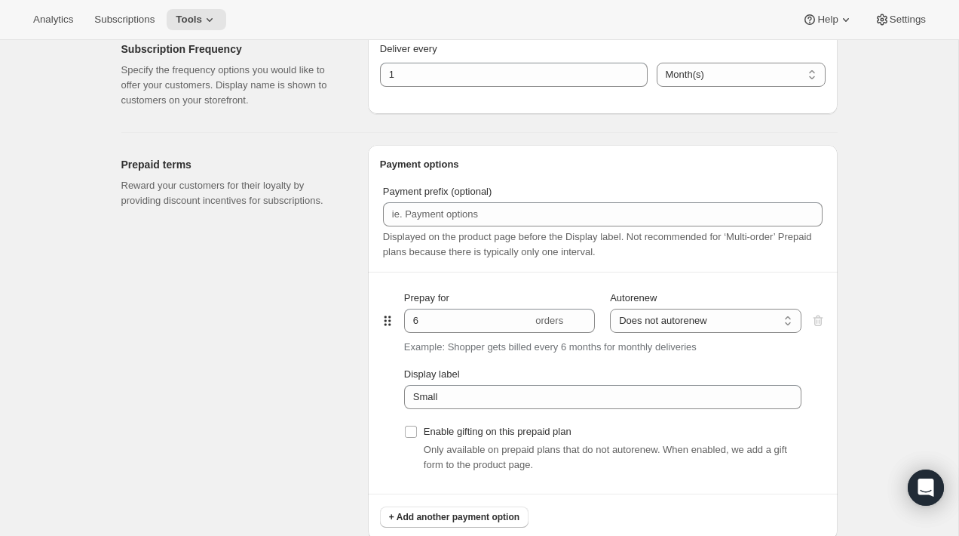
scroll to position [605, 0]
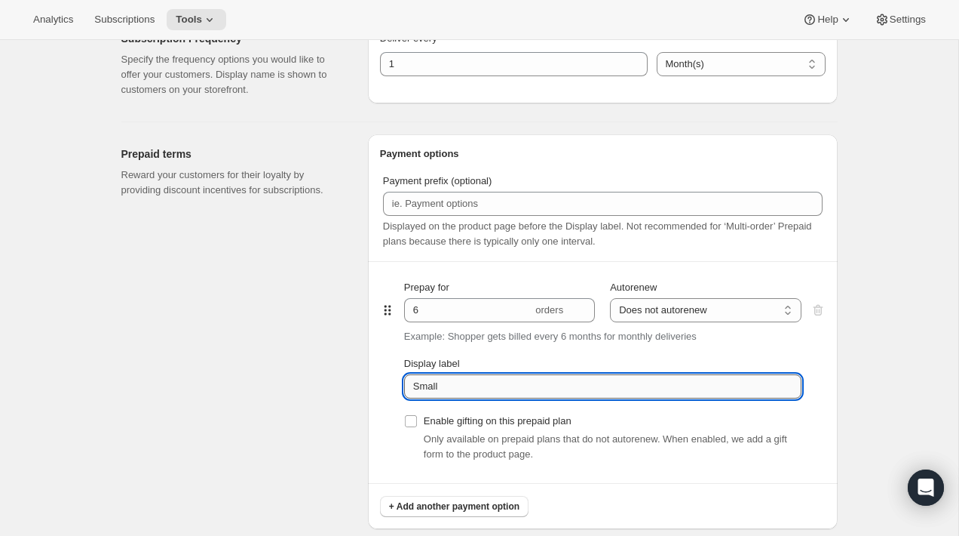
click at [456, 390] on input "Small" at bounding box center [603, 386] width 398 height 24
paste input "Prepay for 6 monthly deliveries (Big)"
click at [573, 385] on input "Prepay for 6 monthly deliveries (Big)" at bounding box center [603, 386] width 398 height 24
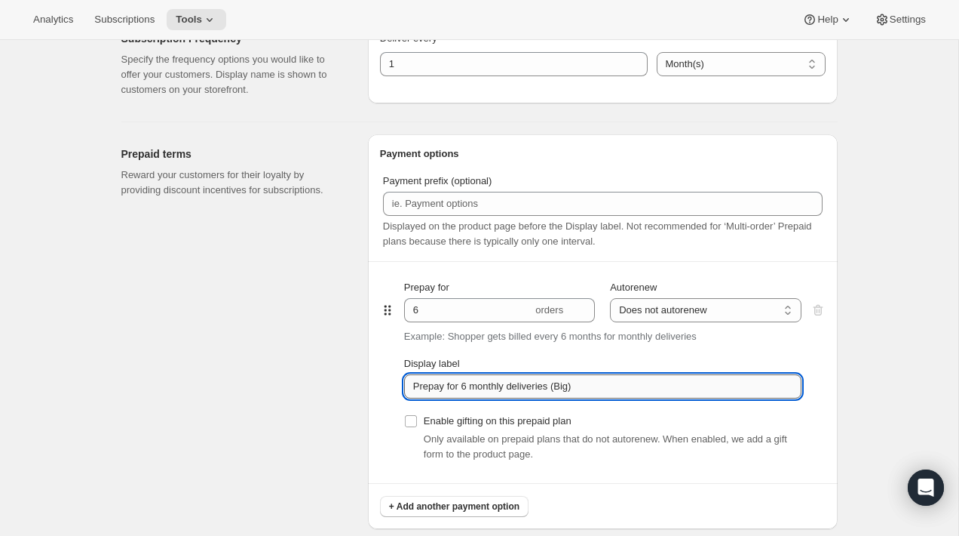
click at [573, 385] on input "Prepay for 6 monthly deliveries (Big)" at bounding box center [603, 386] width 398 height 24
type input "Prepay for 6 monthly deliveries (Small)"
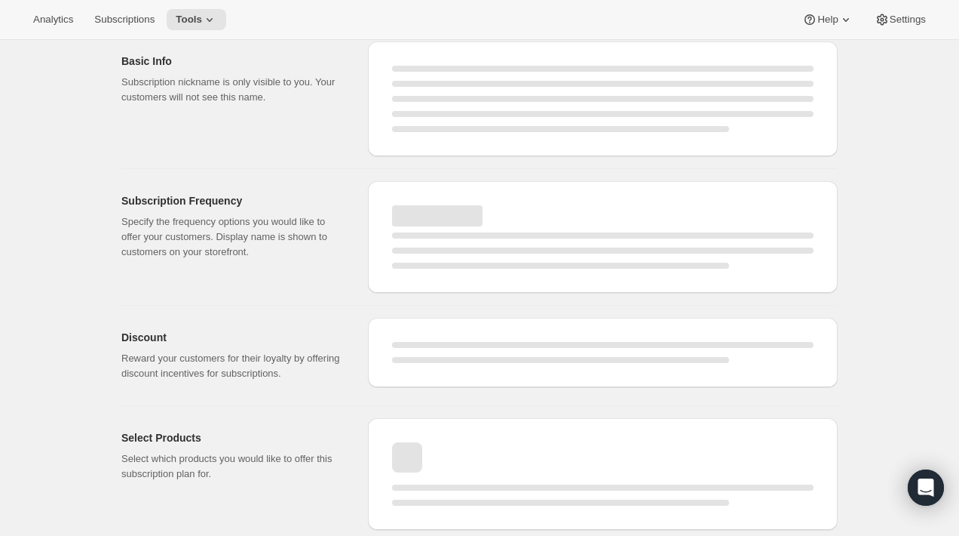
select select "MONTH"
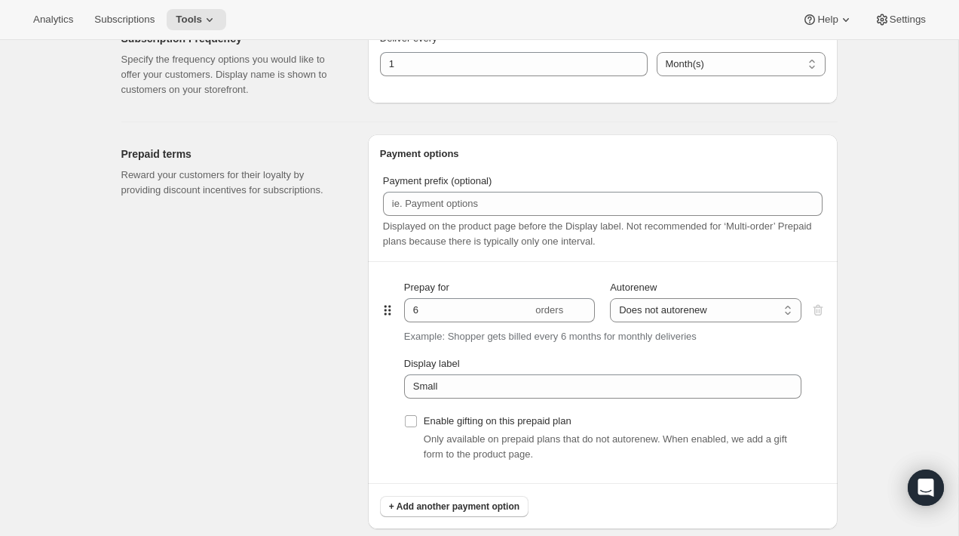
type input "Prepay for 6 monthly deliveries (Small)"
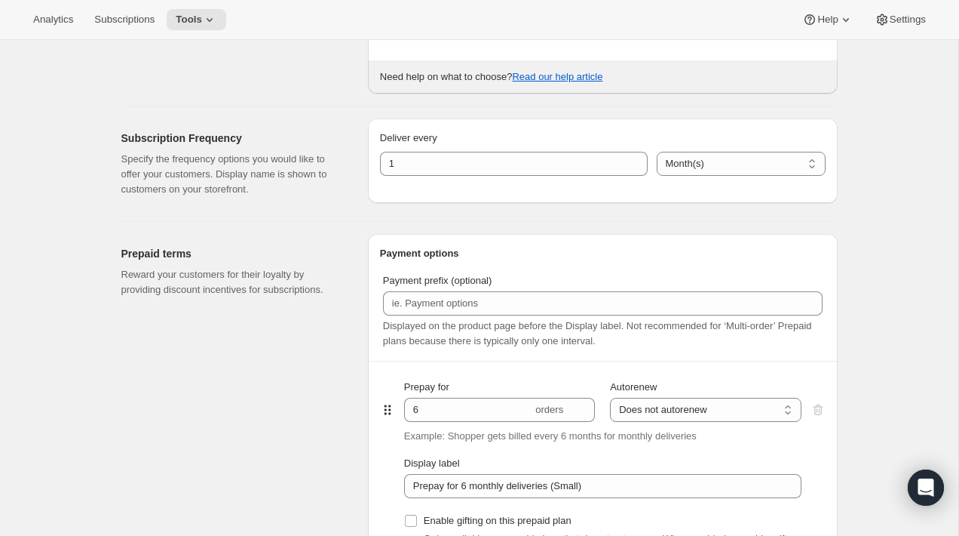
click at [250, 341] on div "Prepaid terms Reward your customers for their loyalty by providing discount inc…" at bounding box center [238, 431] width 235 height 394
click at [217, 25] on icon at bounding box center [209, 19] width 15 height 15
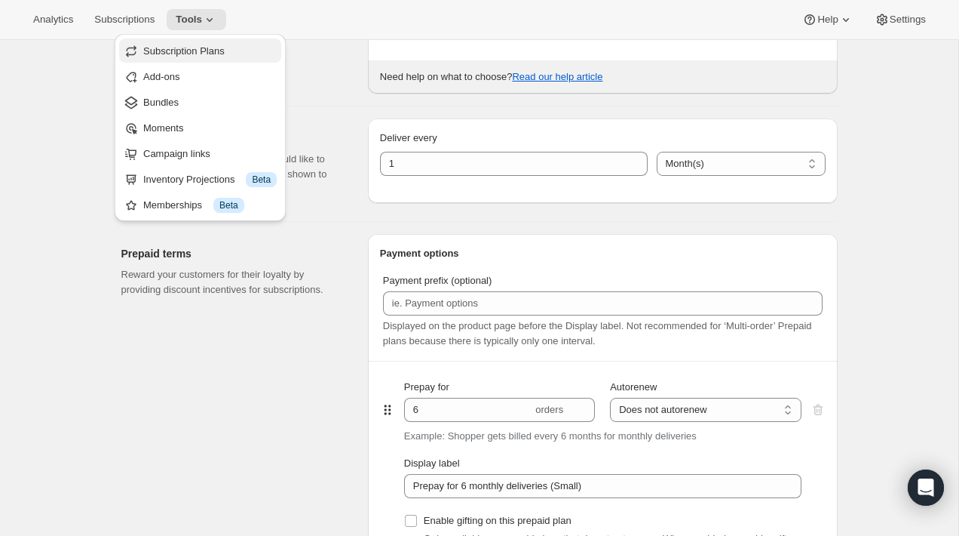
click at [192, 53] on span "Subscription Plans" at bounding box center [183, 50] width 81 height 11
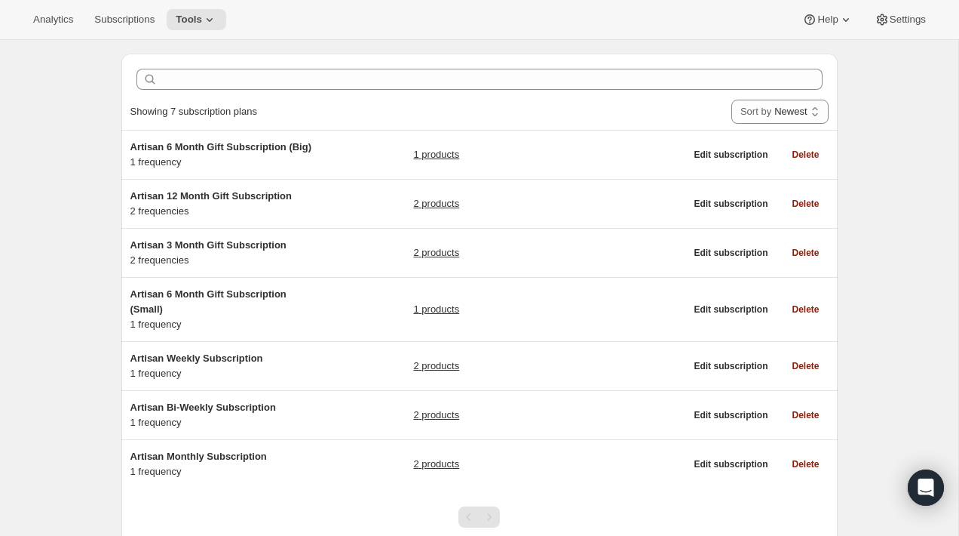
scroll to position [45, 0]
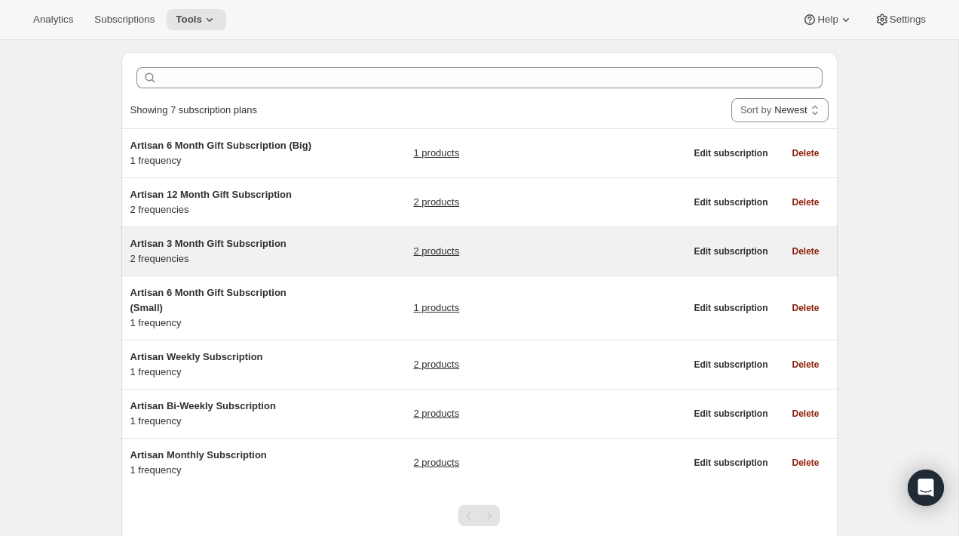
click at [368, 247] on div "Artisan 3 Month Gift Subscription 2 frequencies 2 products" at bounding box center [407, 251] width 555 height 30
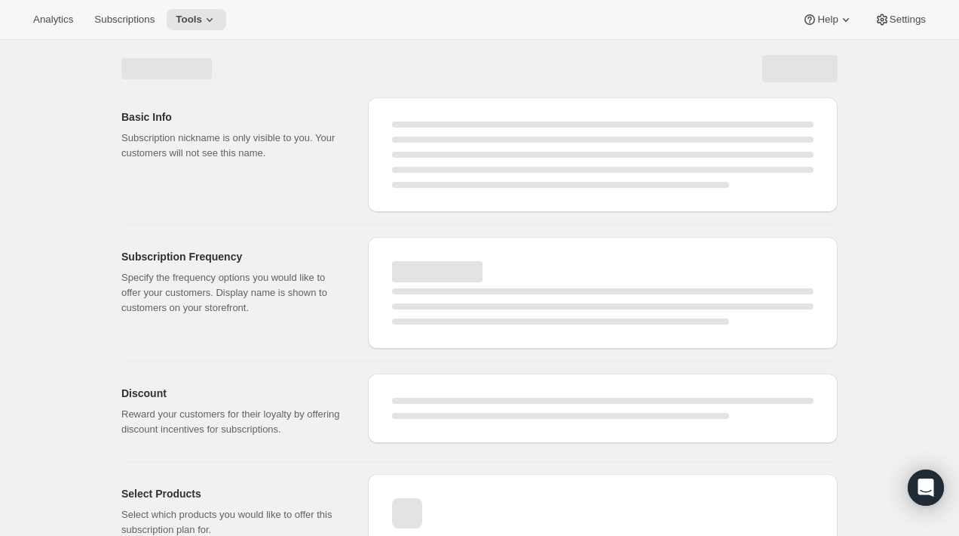
select select "WEEK"
select select "MONTH"
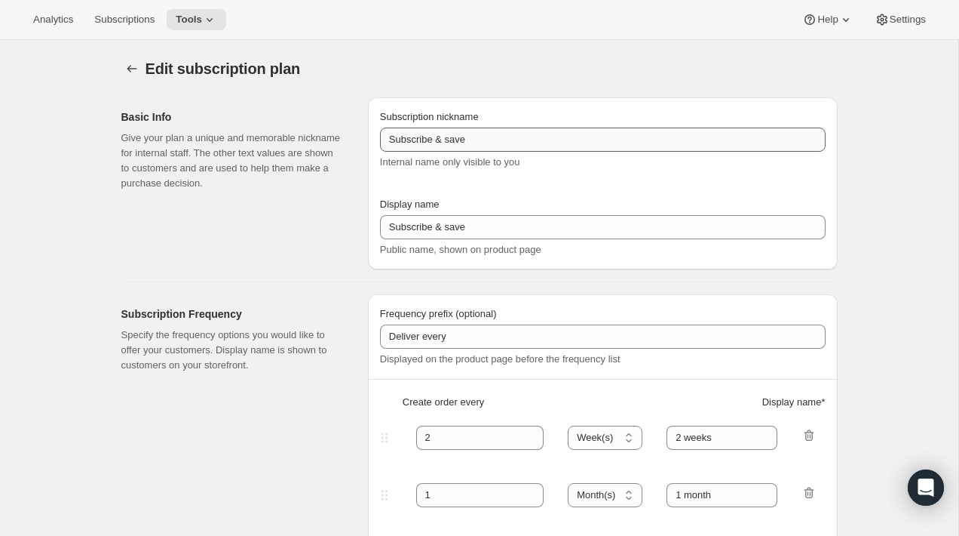
type input "Artisan 3 Month Gift Subscription"
type input "3 Month Gift"
select select "MONTH"
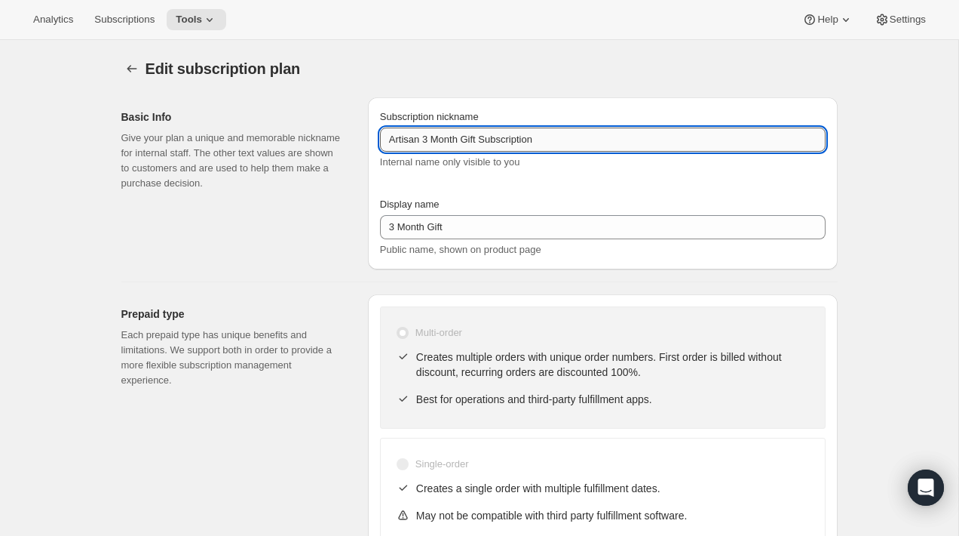
click at [564, 143] on input "Artisan 3 Month Gift Subscription" at bounding box center [603, 139] width 446 height 24
type input "Artisan 3 Month Gift Subscription (Small)"
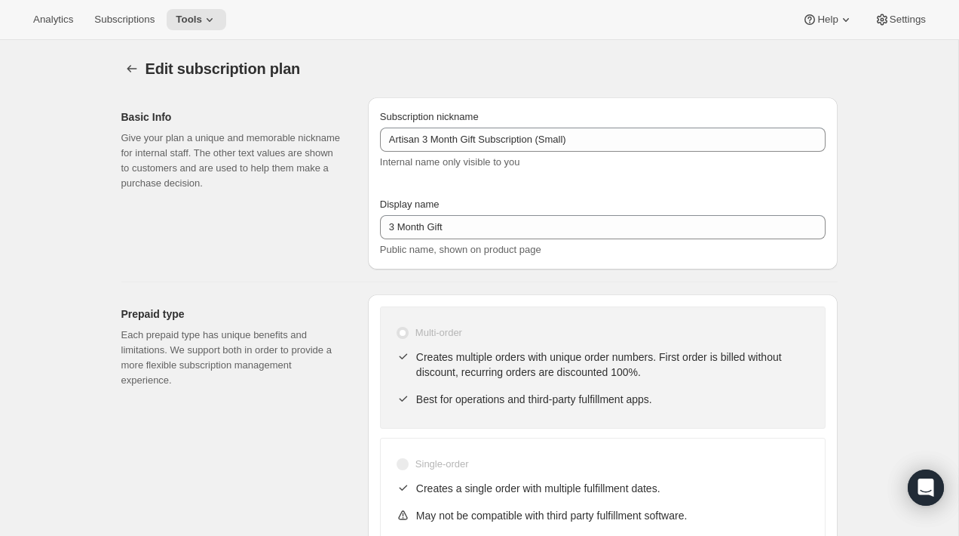
click at [321, 241] on div "Basic Info Give your plan a unique and memorable nickname for internal staff. T…" at bounding box center [238, 183] width 235 height 172
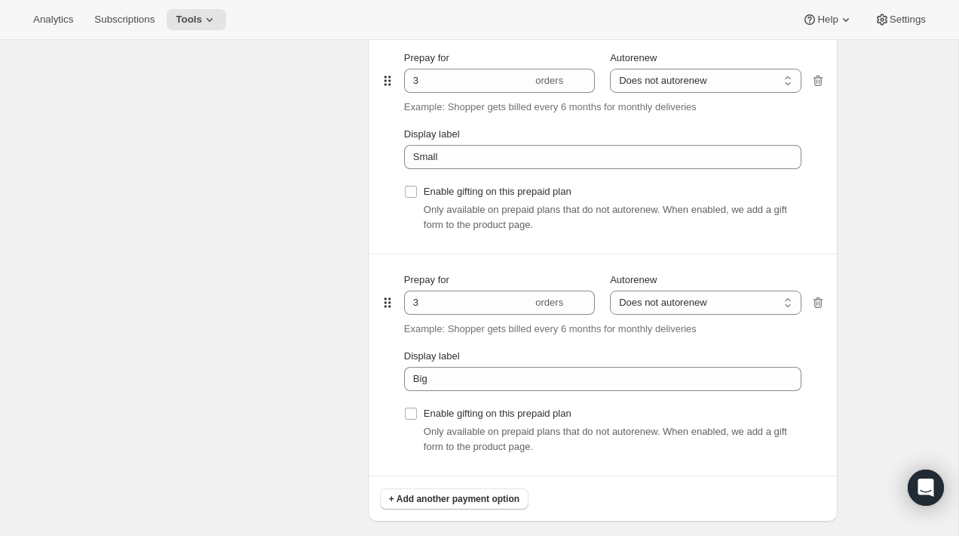
scroll to position [840, 0]
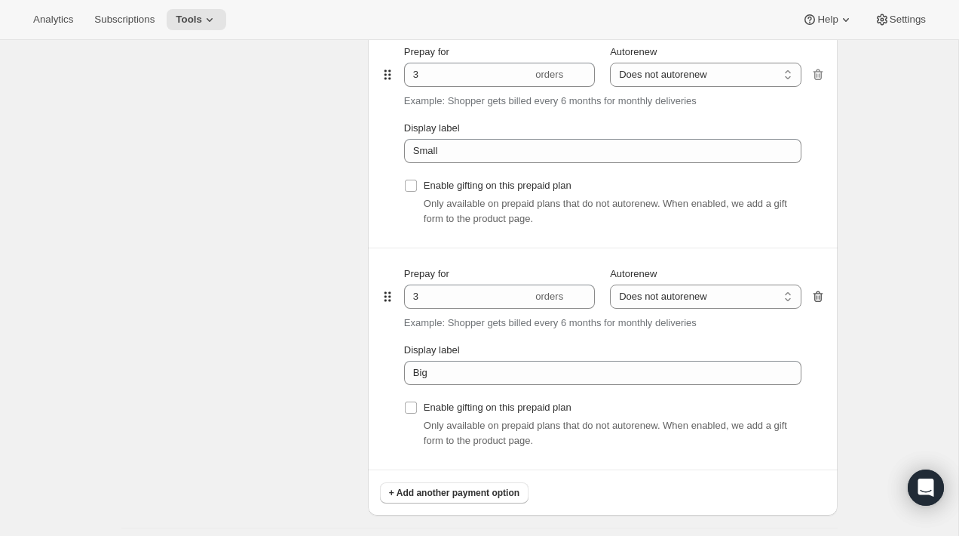
click at [821, 299] on icon "button" at bounding box center [818, 296] width 10 height 11
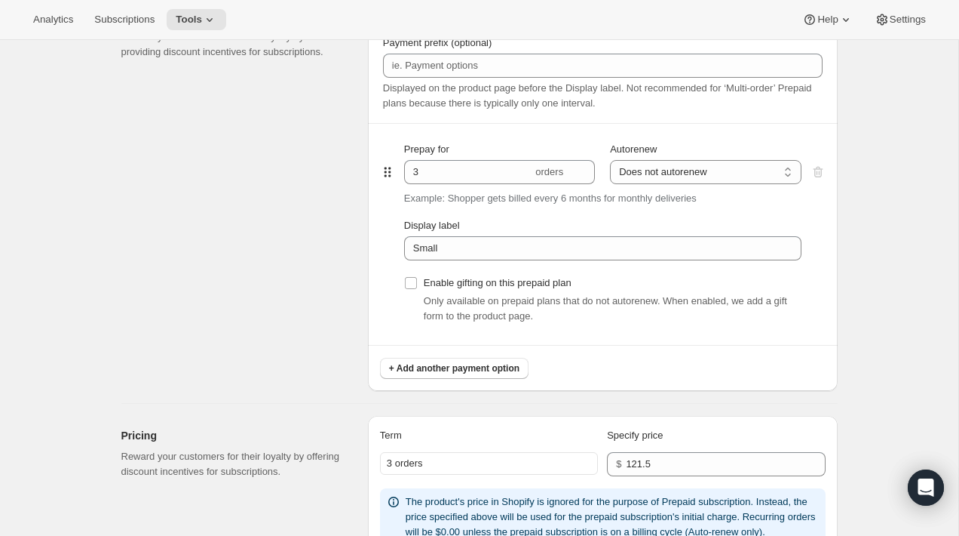
scroll to position [725, 0]
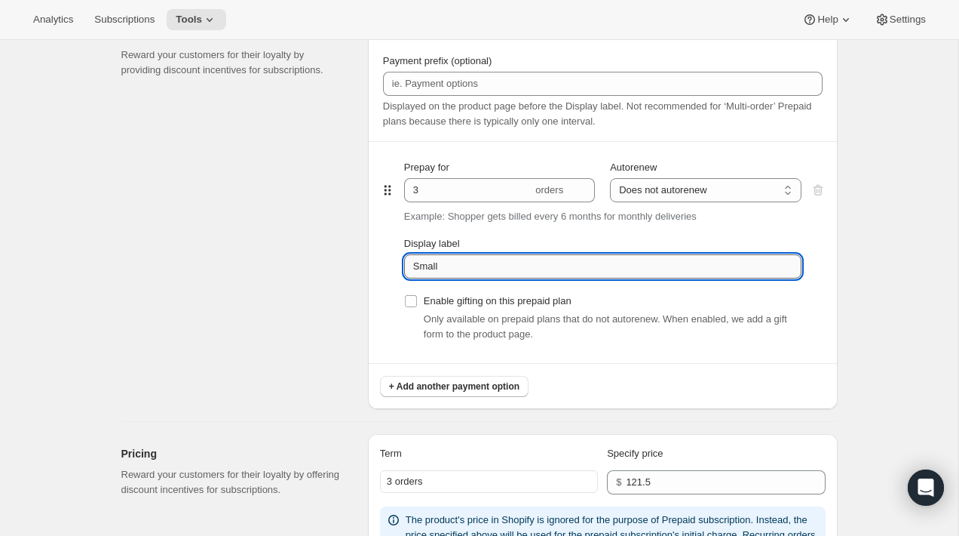
click at [649, 269] on input "Small" at bounding box center [603, 266] width 398 height 24
paste input "Artisan 3 Month Gift Subscription (Small)"
type input "Small"
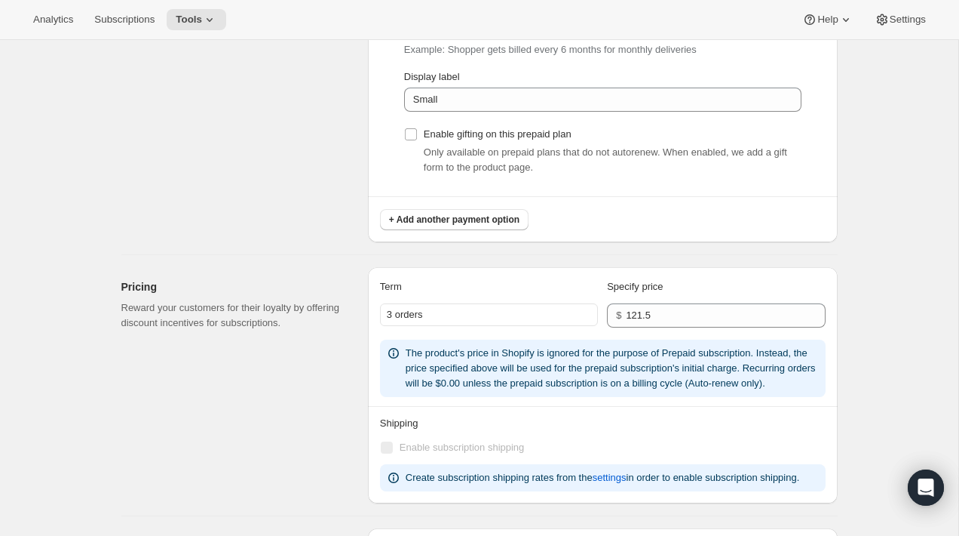
click at [875, 240] on div "Edit subscription plan. This page is ready Edit subscription plan Basic Info Gi…" at bounding box center [479, 81] width 959 height 1866
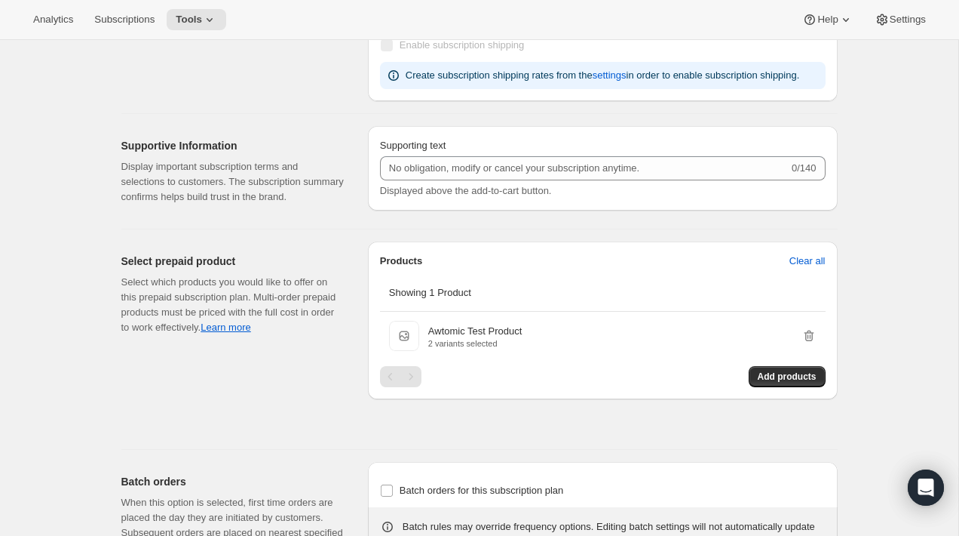
scroll to position [1334, 0]
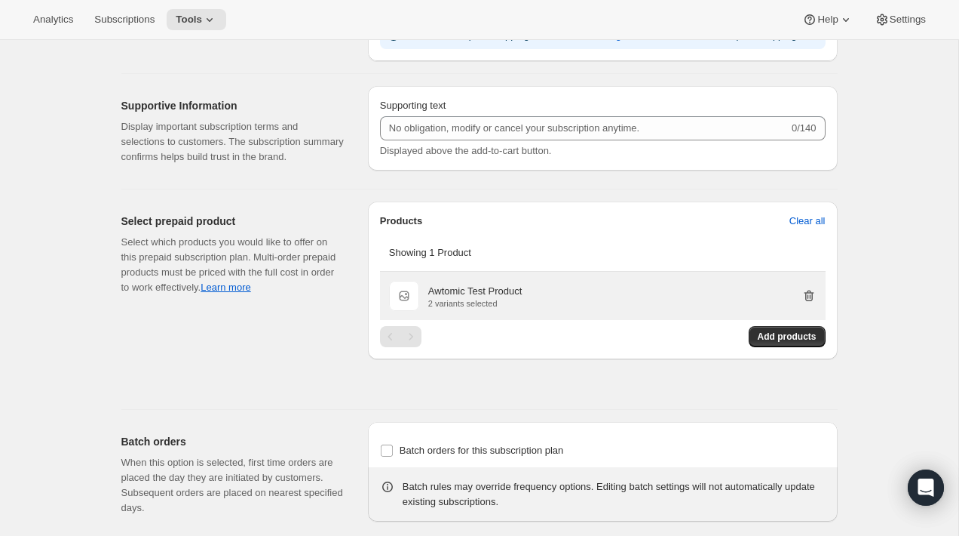
click at [807, 299] on icon "button" at bounding box center [808, 296] width 2 height 5
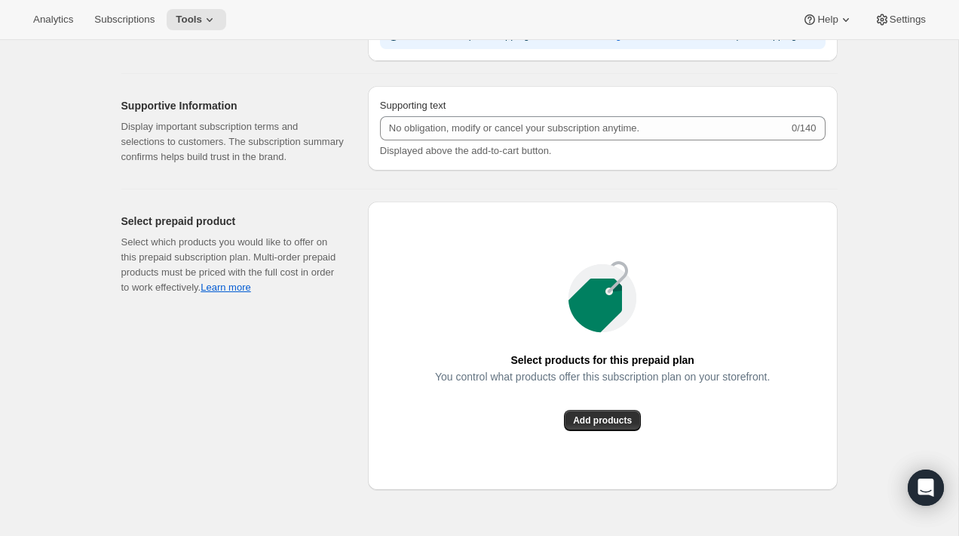
click at [800, 344] on div "Select products for this prepaid plan You control what products offer this subs…" at bounding box center [603, 345] width 470 height 288
click at [603, 426] on span "Add products" at bounding box center [602, 420] width 59 height 12
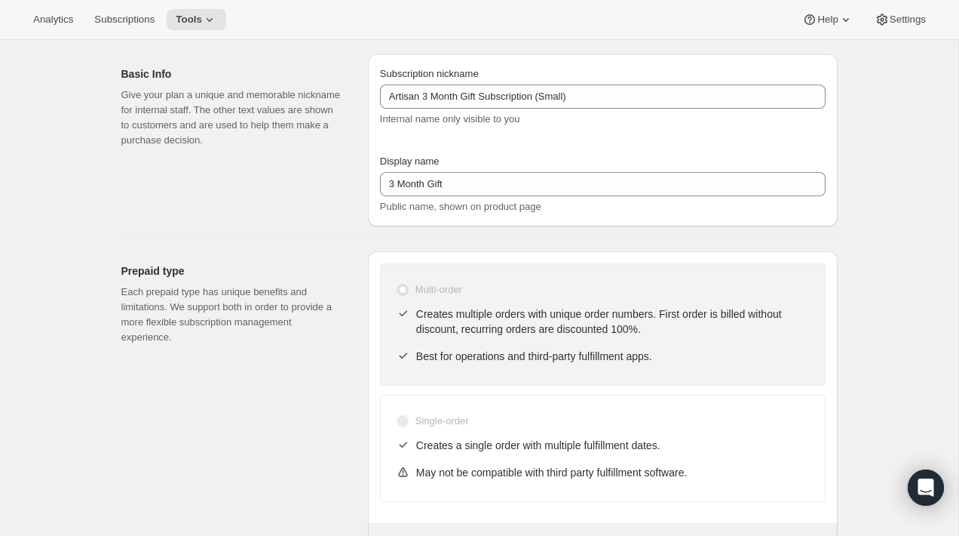
scroll to position [0, 0]
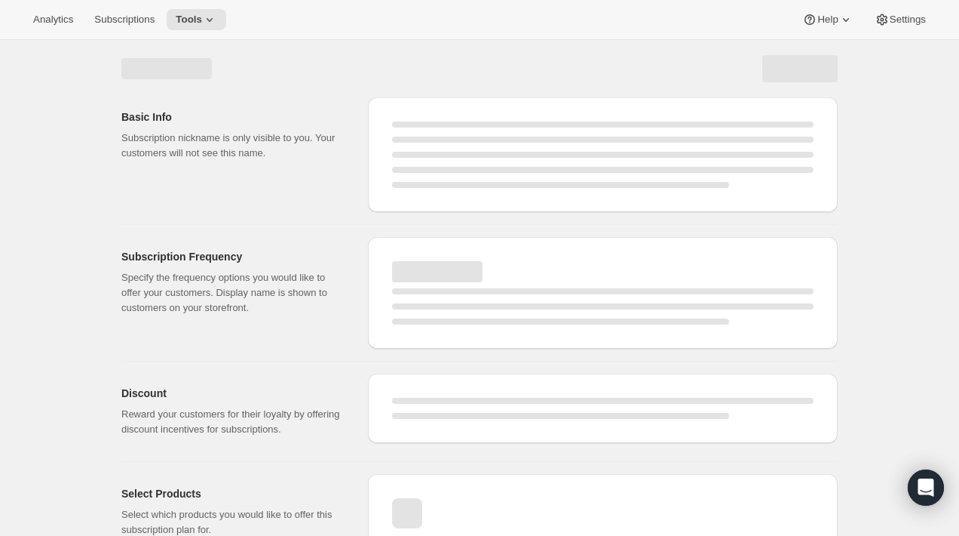
select select "MONTH"
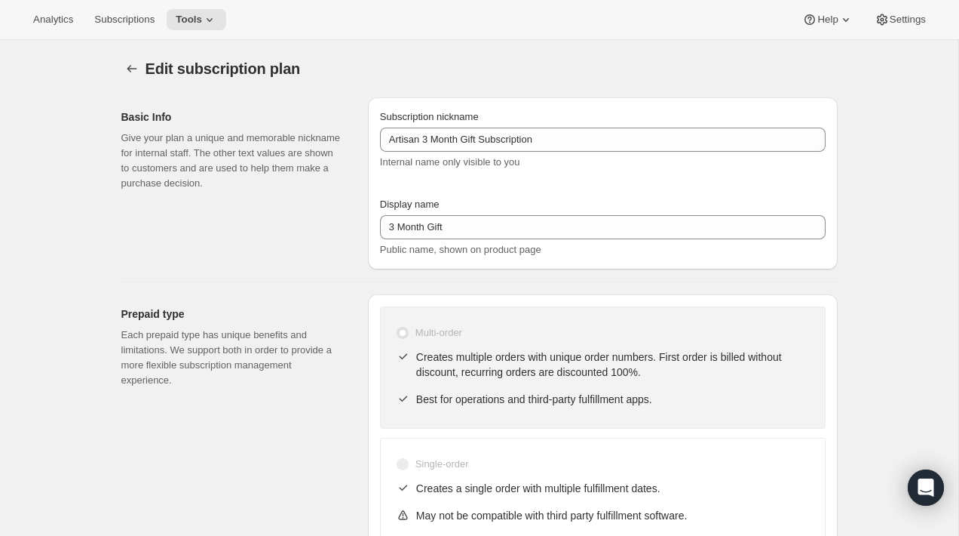
type input "Artisan 3 Month Gift Subscription (Small)"
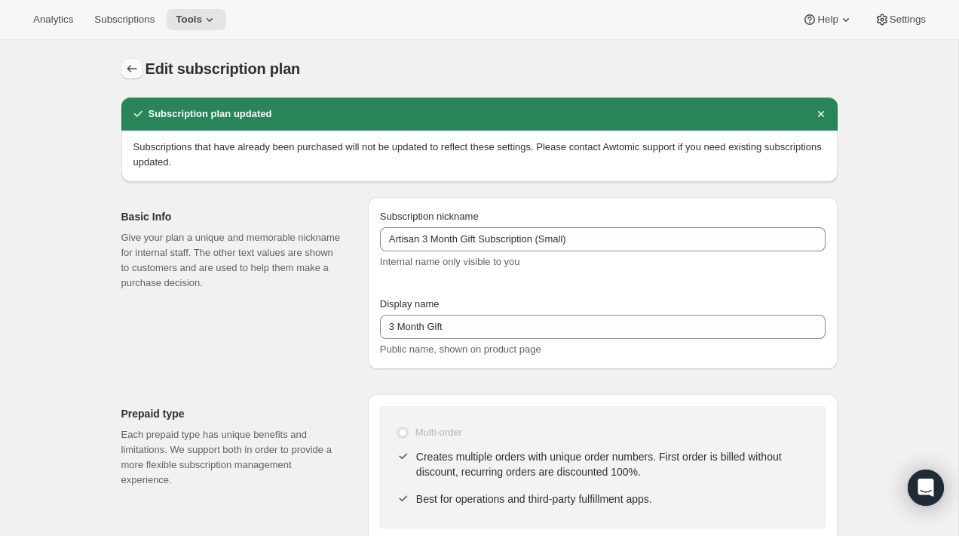
click at [132, 66] on icon "Subscription plans" at bounding box center [131, 68] width 15 height 15
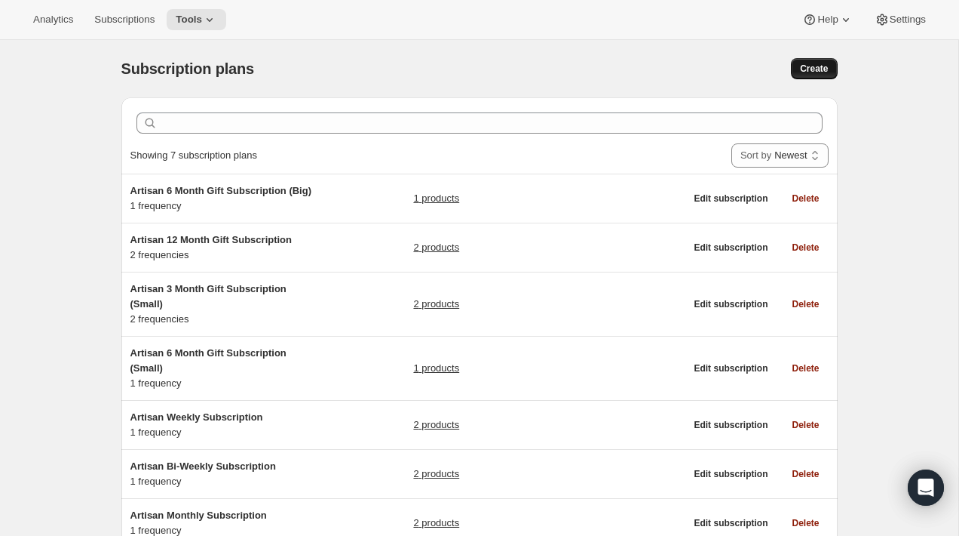
click at [817, 66] on span "Create" at bounding box center [814, 69] width 28 height 12
select select "WEEK"
select select "MONTH"
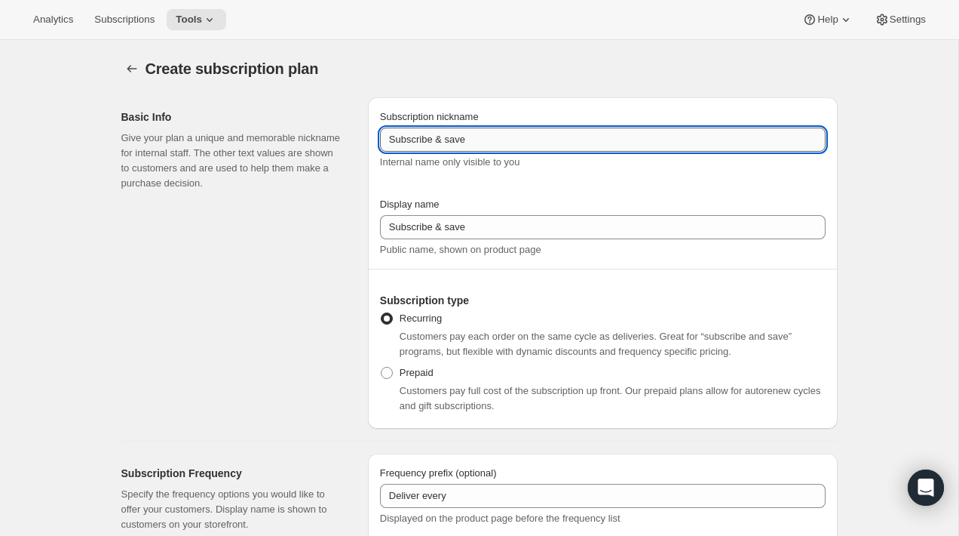
click at [448, 133] on input "Subscribe & save" at bounding box center [603, 139] width 446 height 24
paste input "Artisan 3 Month Gift Subscription (Small)"
click at [557, 140] on input "Artisan 3 Month Gift Subscription (Small)" at bounding box center [603, 139] width 446 height 24
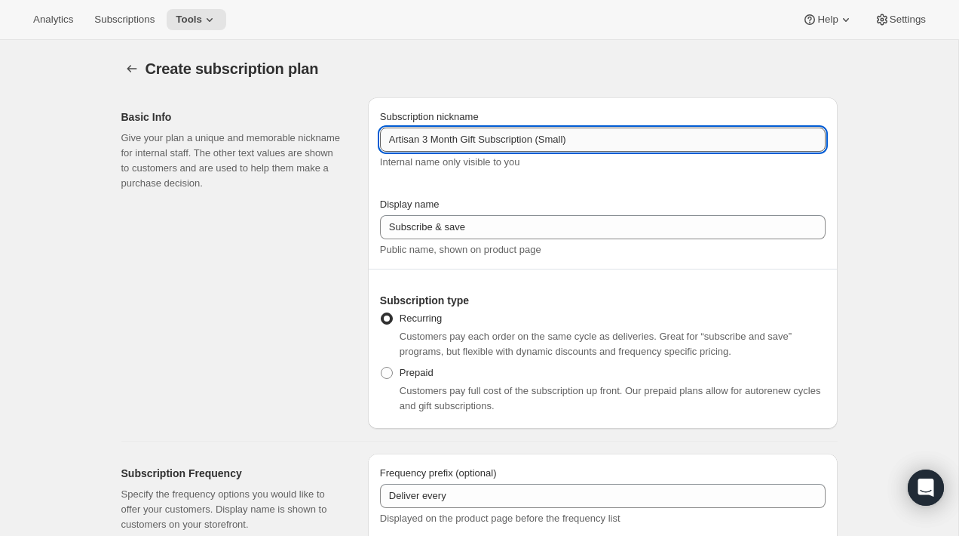
click at [557, 140] on input "Artisan 3 Month Gift Subscription (Small)" at bounding box center [603, 139] width 446 height 24
drag, startPoint x: 481, startPoint y: 143, endPoint x: 425, endPoint y: 146, distance: 56.6
click at [425, 146] on input "Artisan 3 Month Gift Subscription (Big)" at bounding box center [603, 139] width 446 height 24
type input "Artisan 3 Month Gift Subscription (Big)"
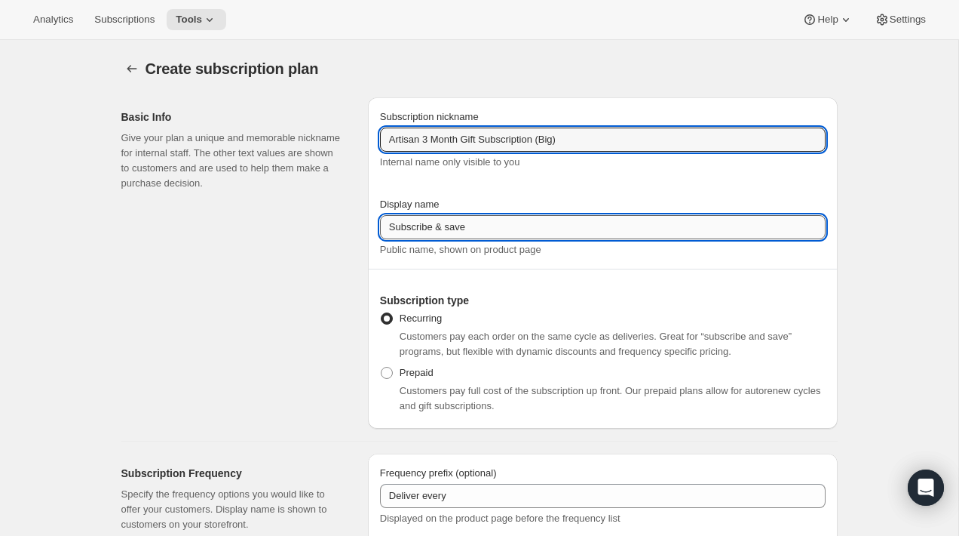
click at [471, 220] on input "Subscribe & save" at bounding box center [603, 227] width 446 height 24
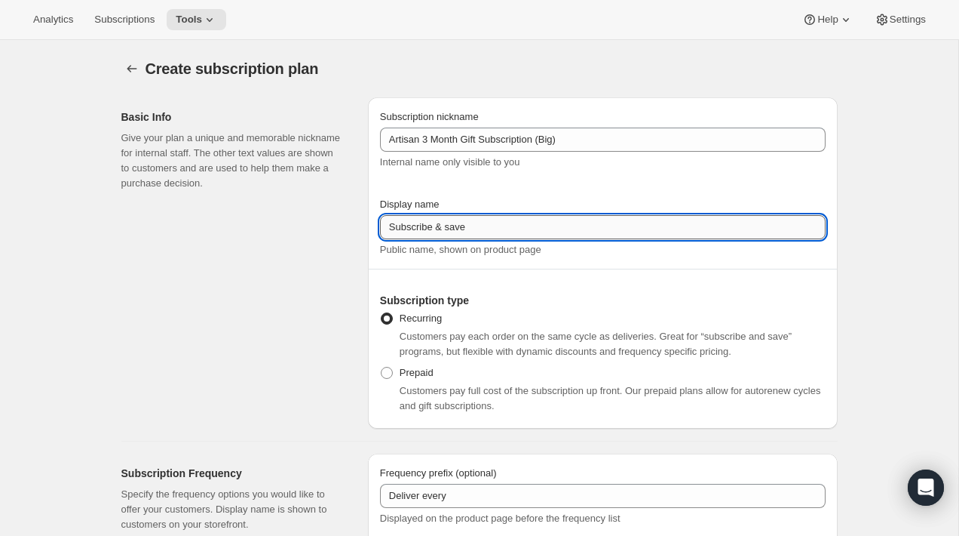
click at [471, 220] on input "Subscribe & save" at bounding box center [603, 227] width 446 height 24
paste input "3 Month Gift"
type input "3 Month Gift"
click at [343, 267] on div "Basic Info Give your plan a unique and memorable nickname for internal staff. T…" at bounding box center [238, 262] width 235 height 331
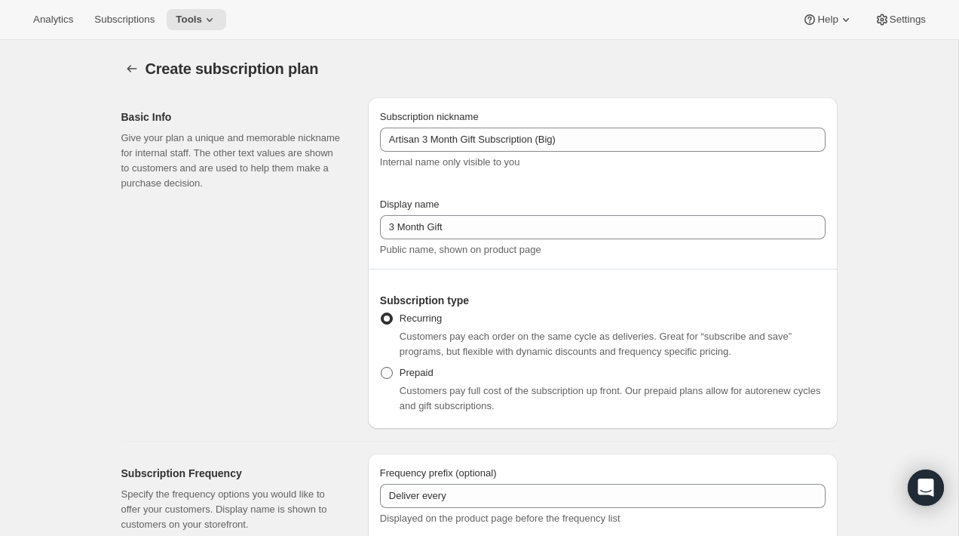
click at [392, 370] on span at bounding box center [387, 373] width 12 height 12
click at [382, 367] on input "Prepaid" at bounding box center [381, 367] width 1 height 1
radio input "true"
select select "MONTH"
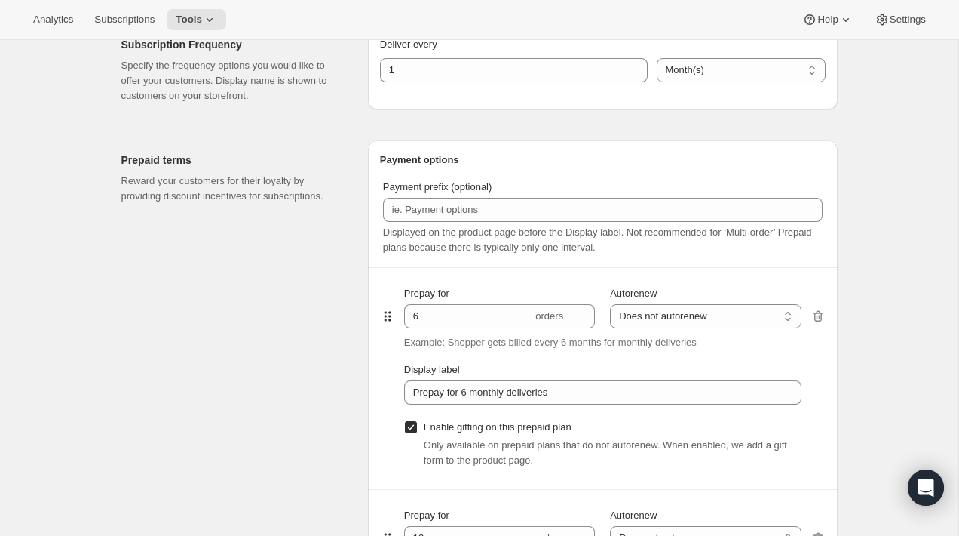
scroll to position [775, 0]
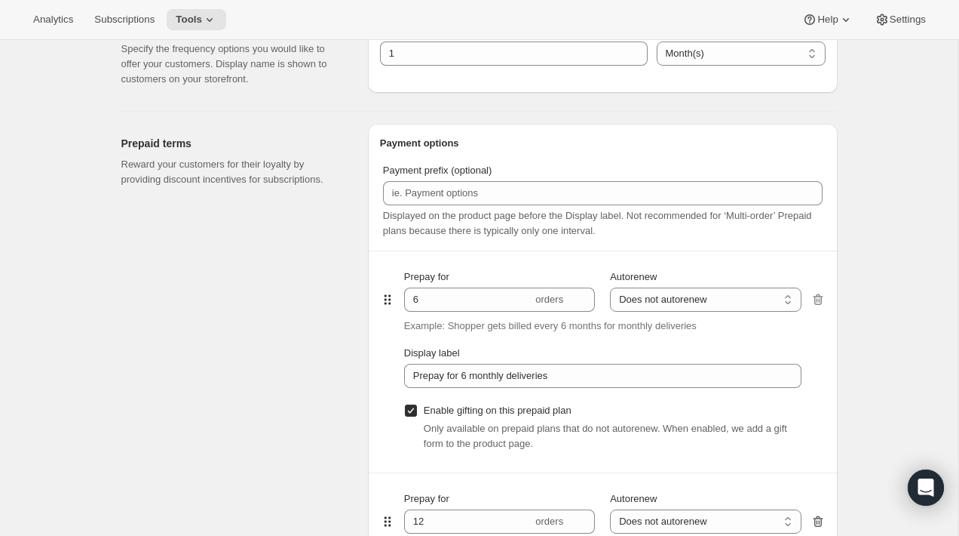
click at [819, 522] on icon "button" at bounding box center [818, 521] width 15 height 15
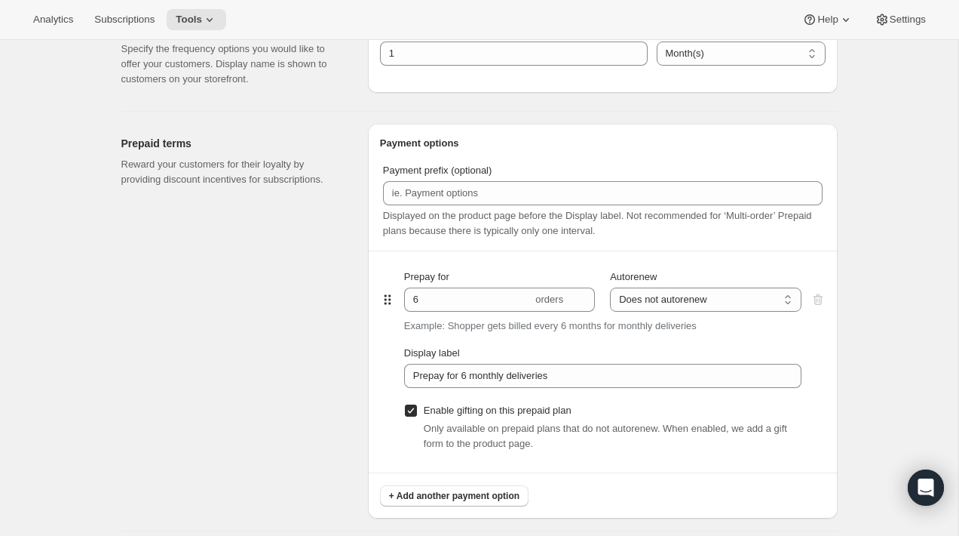
click at [414, 416] on span at bounding box center [411, 411] width 14 height 14
click at [414, 416] on input "Enable gifting on this prepaid plan" at bounding box center [411, 410] width 12 height 12
checkbox input "false"
click at [445, 305] on input "6" at bounding box center [468, 299] width 128 height 24
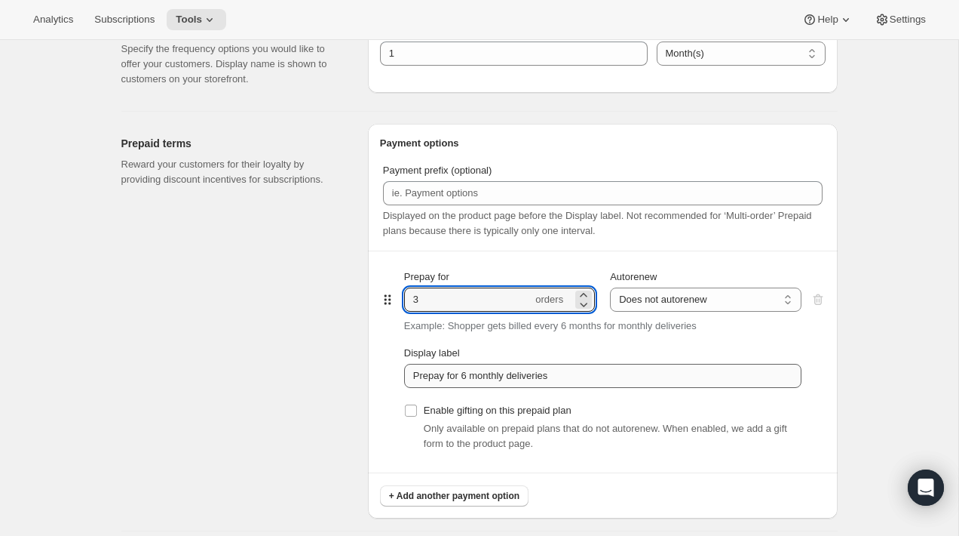
type input "3"
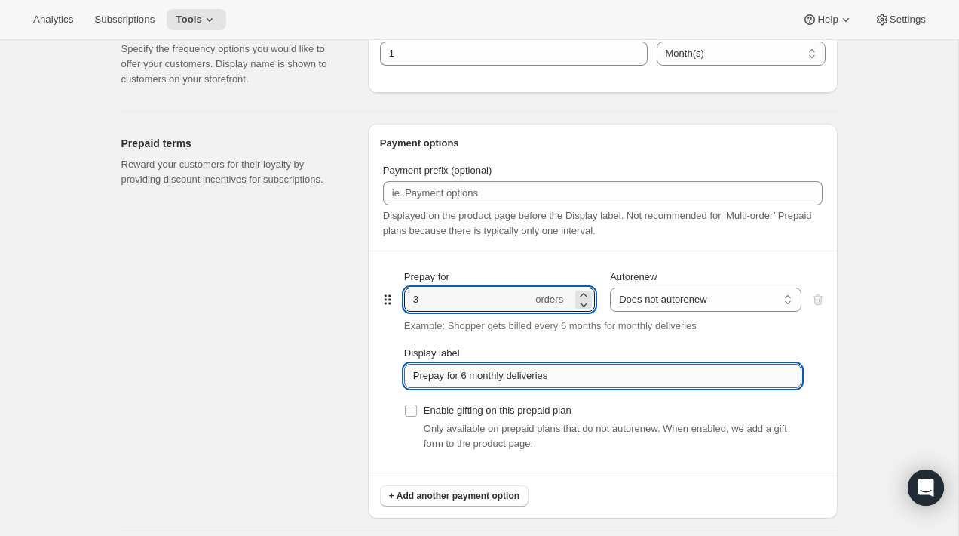
click at [471, 375] on input "Prepay for 6 monthly deliveries" at bounding box center [603, 376] width 398 height 24
click at [591, 379] on input "Prepay for 3 monthly deliveries" at bounding box center [603, 376] width 398 height 24
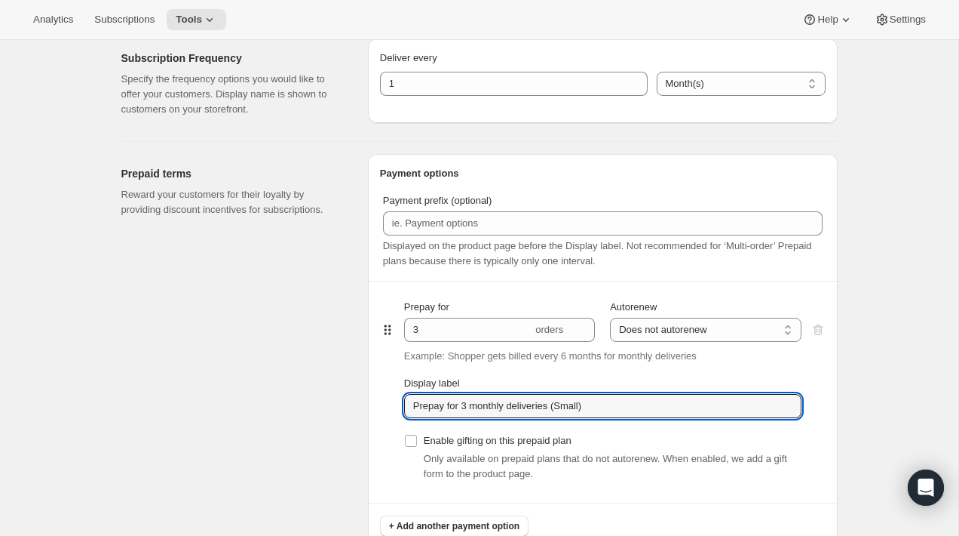
scroll to position [797, 0]
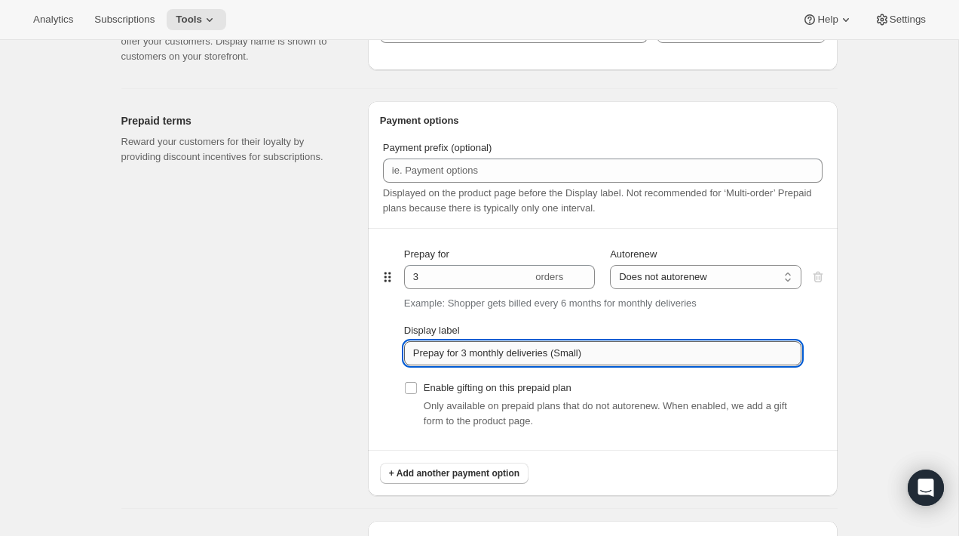
click at [577, 350] on input "Prepay for 3 monthly deliveries (Small)" at bounding box center [603, 353] width 398 height 24
type input "Prepay for 3 monthly deliveries (Big)"
click at [891, 272] on div "Create subscription plan. This page is ready Create subscription plan Basic Inf…" at bounding box center [479, 321] width 959 height 2156
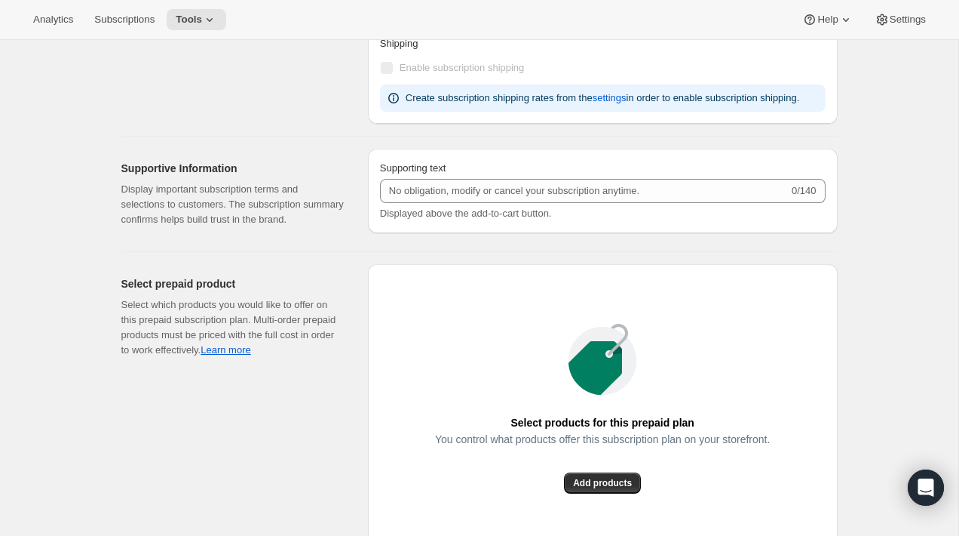
scroll to position [1449, 0]
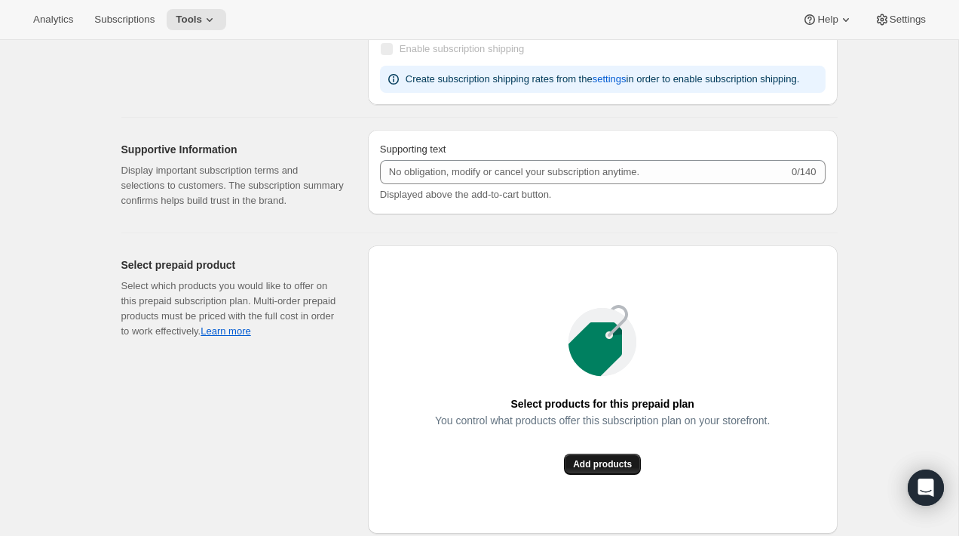
click at [605, 470] on span "Add products" at bounding box center [602, 464] width 59 height 12
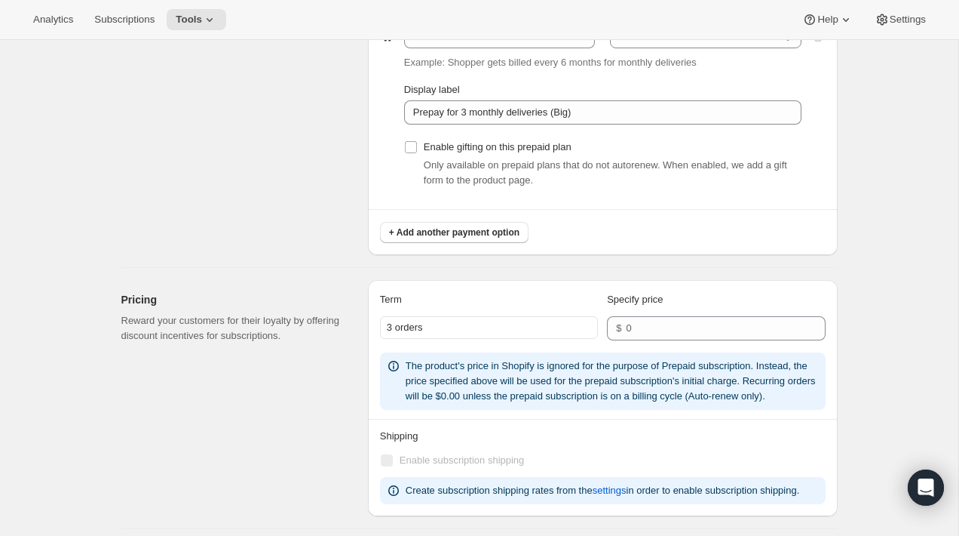
scroll to position [1026, 0]
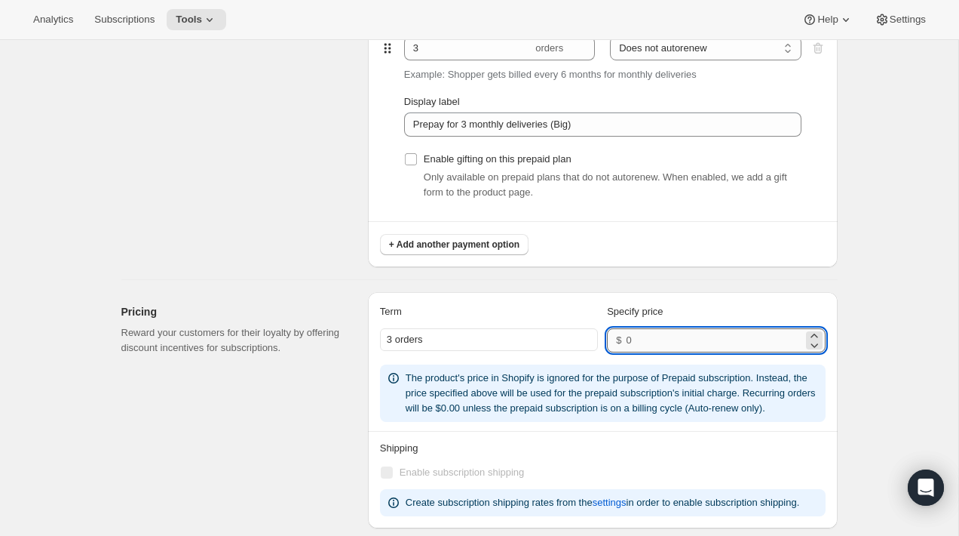
click at [661, 343] on input "number" at bounding box center [714, 340] width 177 height 24
type input "216"
click at [852, 297] on div "Create subscription plan. This page is ready Create subscription plan Basic Inf…" at bounding box center [479, 26] width 753 height 2025
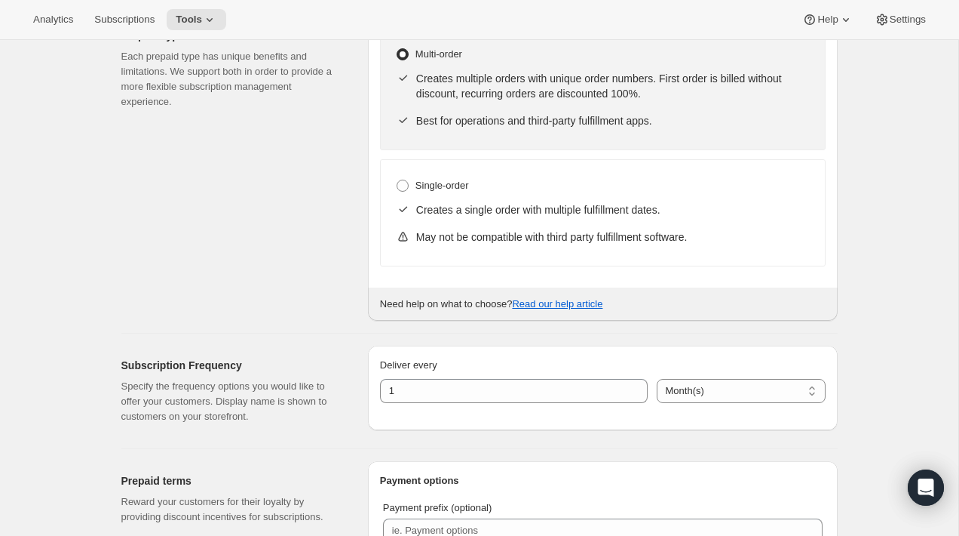
scroll to position [0, 0]
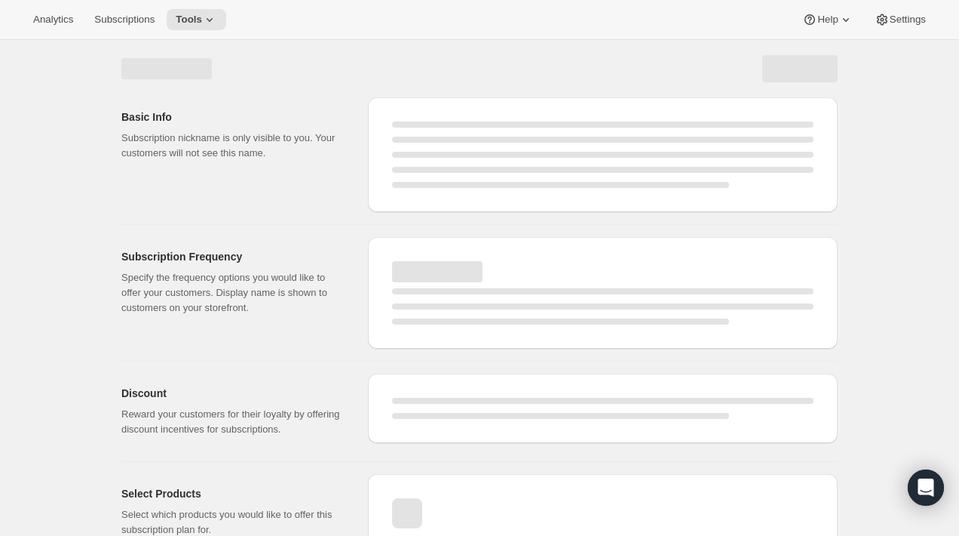
select select "WEEK"
select select "MONTH"
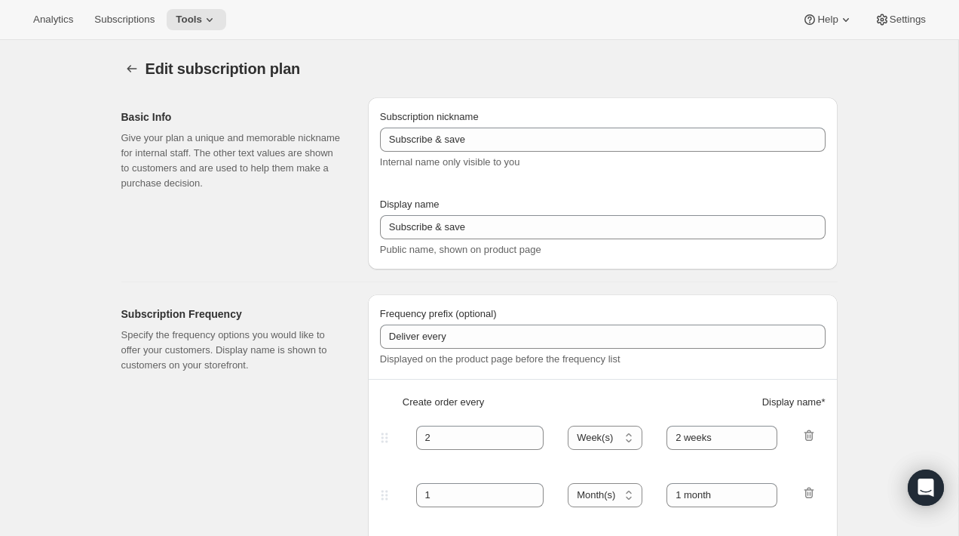
type input "Artisan 3 Month Gift Subscription (Big)"
type input "3 Month Gift"
select select "MONTH"
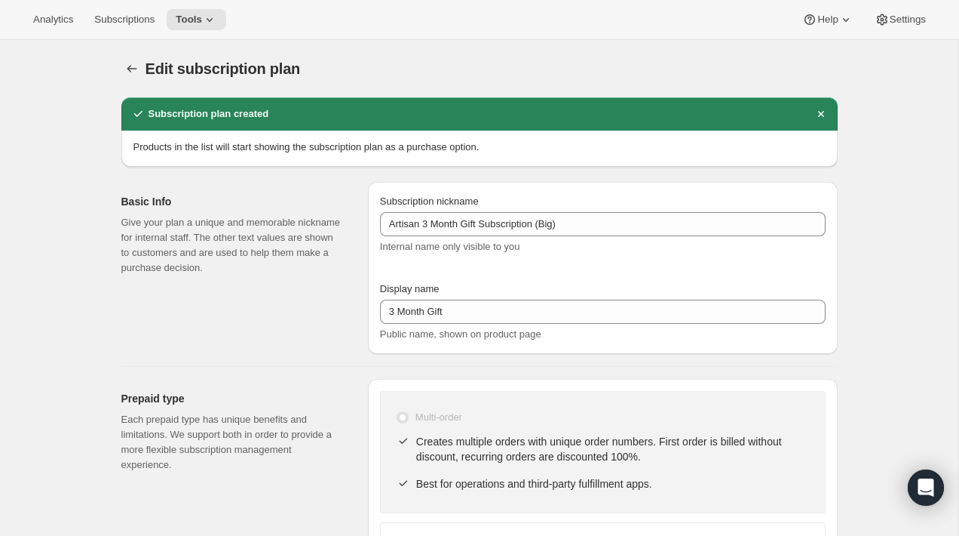
click at [303, 223] on p "Give your plan a unique and memorable nickname for internal staff. The other te…" at bounding box center [232, 245] width 223 height 60
click at [137, 75] on icon "Subscription plans" at bounding box center [131, 68] width 15 height 15
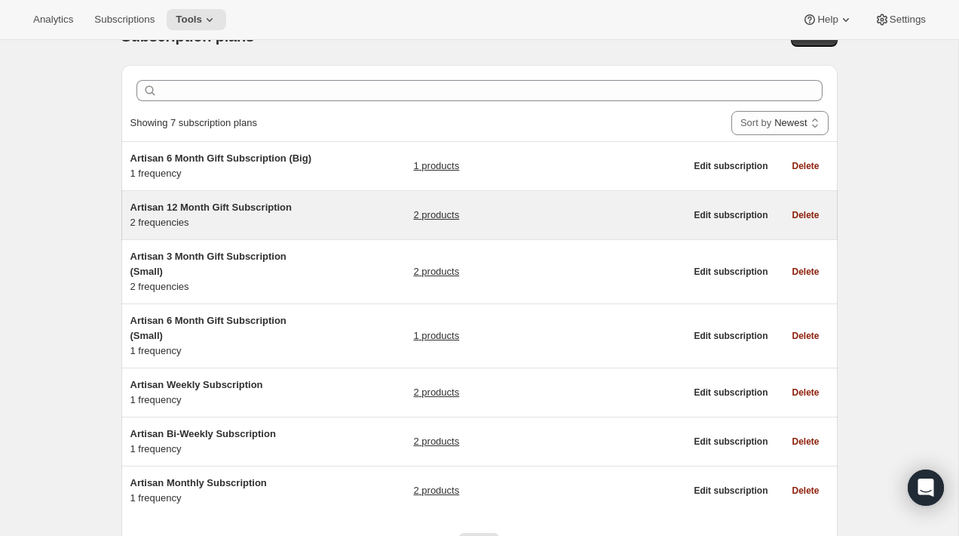
scroll to position [57, 0]
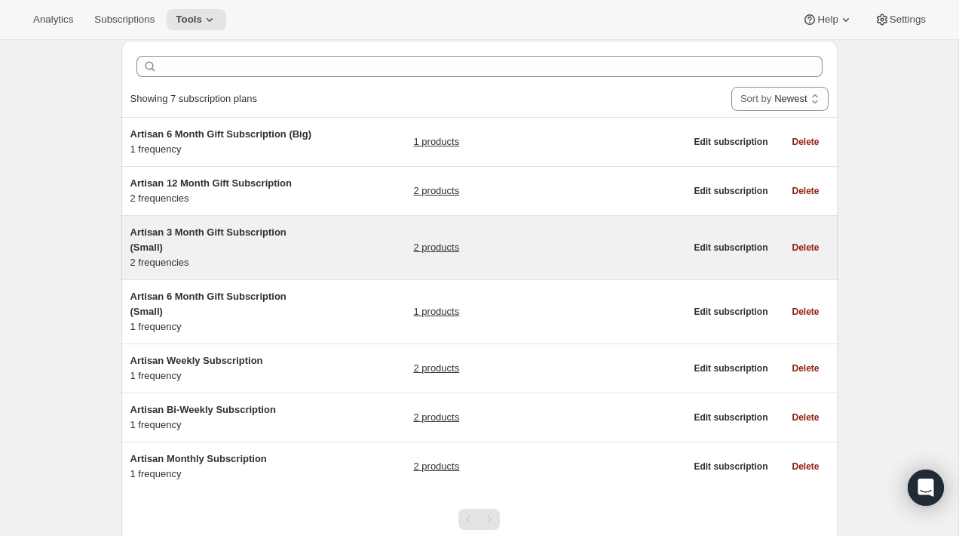
click at [376, 255] on div "Artisan 3 Month Gift Subscription (Small) 2 frequencies 2 products" at bounding box center [407, 247] width 555 height 45
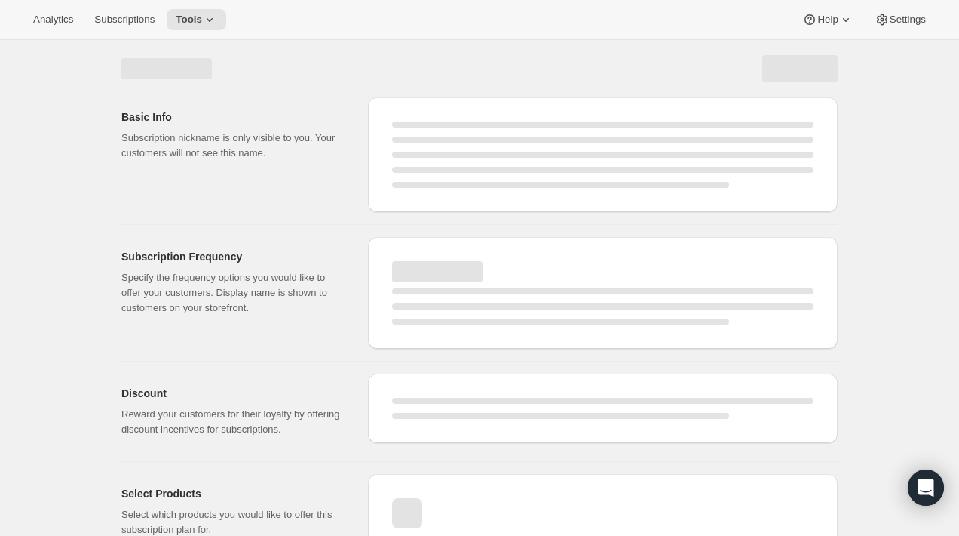
select select "WEEK"
select select "MONTH"
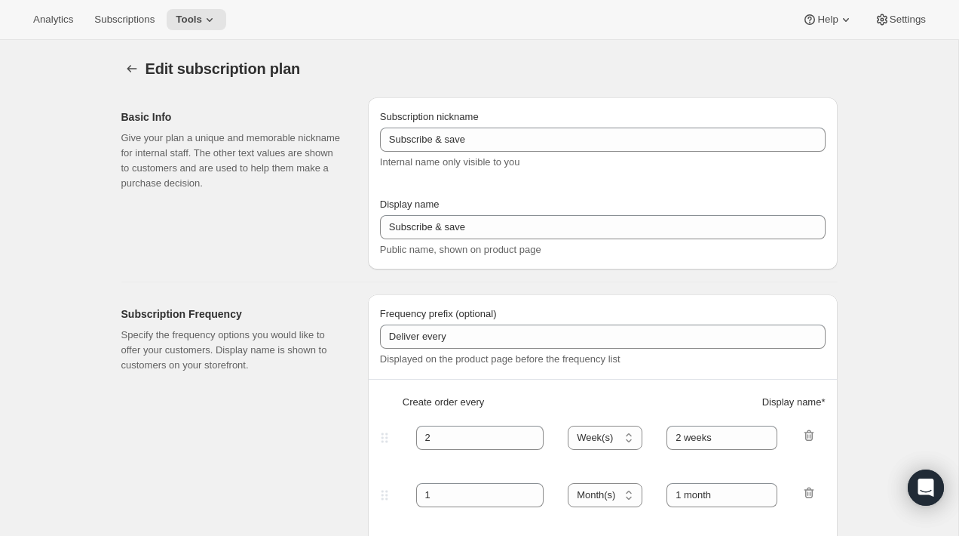
type input "Artisan 3 Month Gift Subscription (Small)"
type input "3 Month Gift"
select select "MONTH"
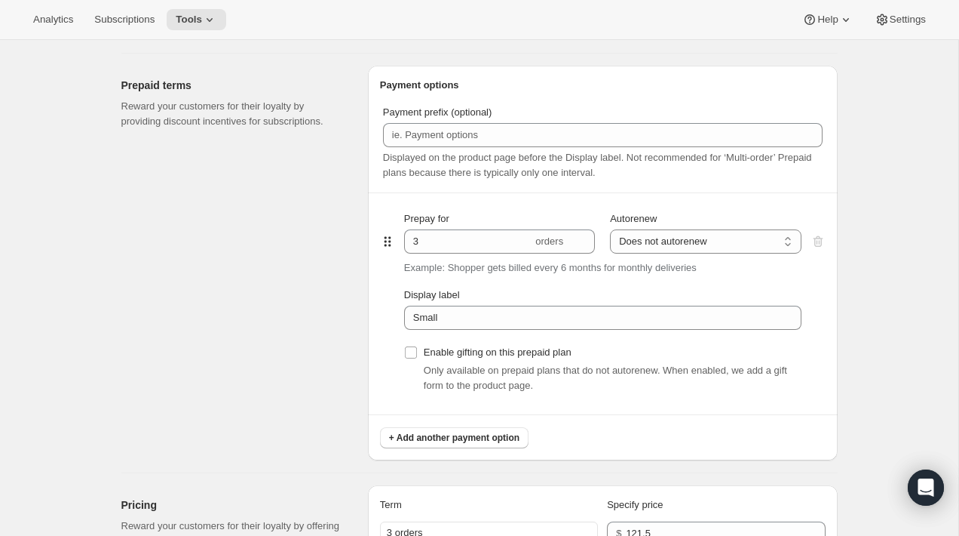
scroll to position [714, 0]
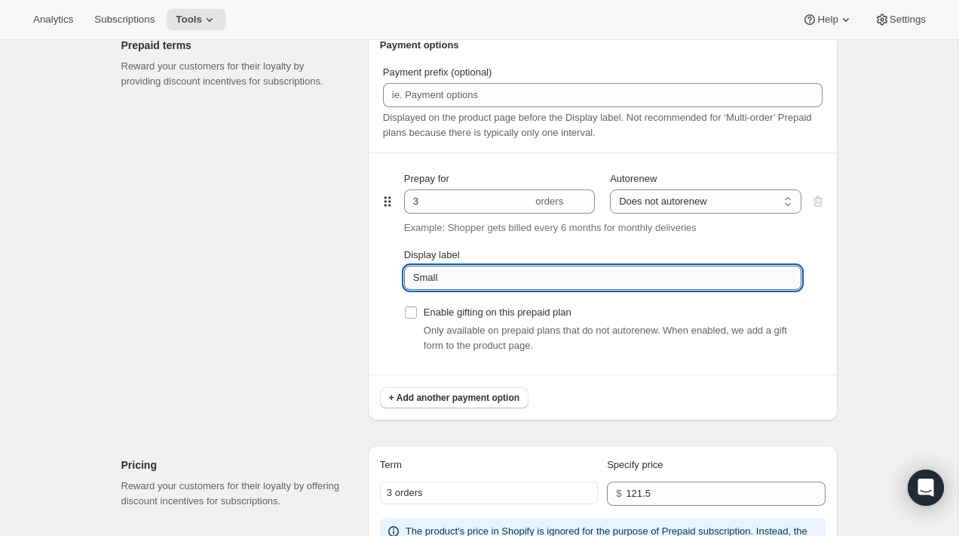
click at [531, 285] on input "Small" at bounding box center [603, 278] width 398 height 24
paste input "Prepay for 3 monthly deliveries (Big)"
click at [564, 280] on input "Prepay for 3 monthly deliveries (Big)" at bounding box center [603, 278] width 398 height 24
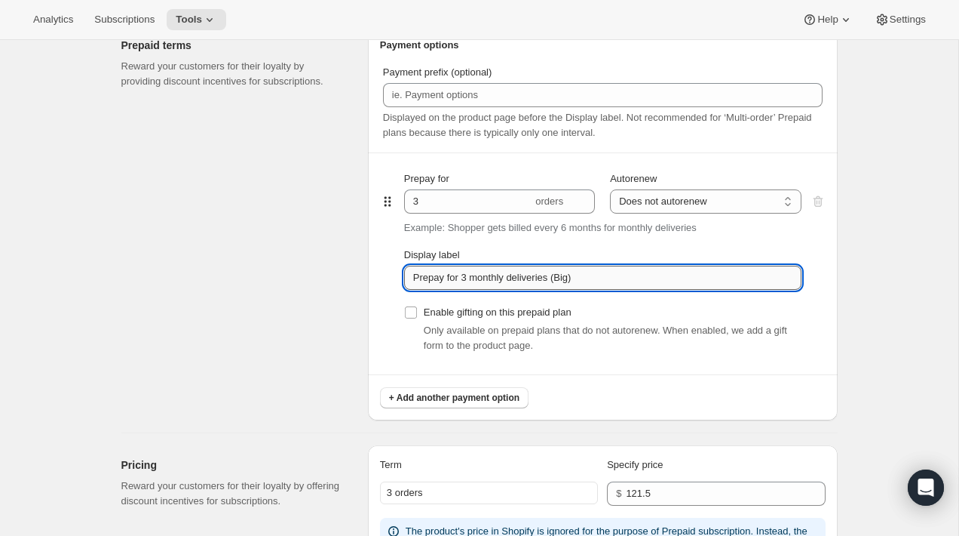
click at [564, 280] on input "Prepay for 3 monthly deliveries (Big)" at bounding box center [603, 278] width 398 height 24
type input "Prepay for 3 monthly deliveries (Small)"
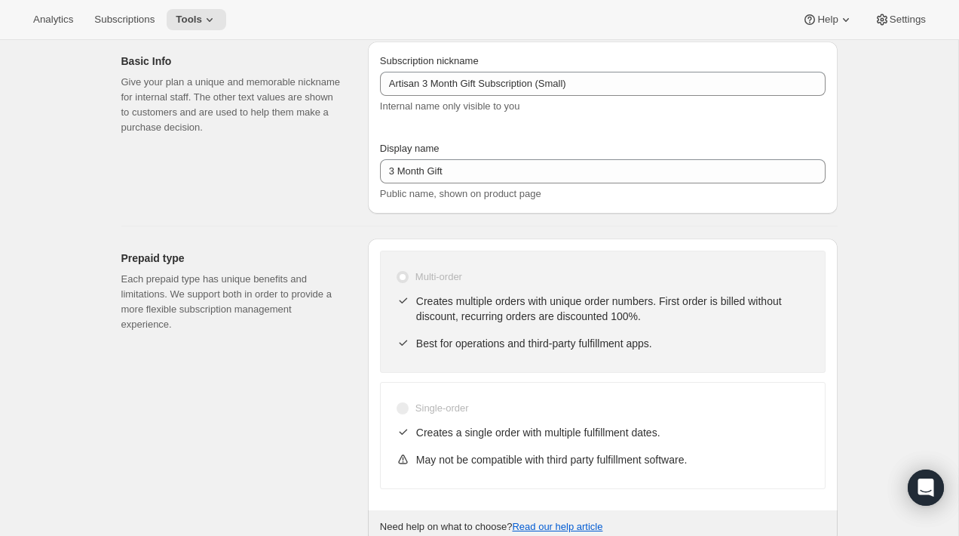
select select "MONTH"
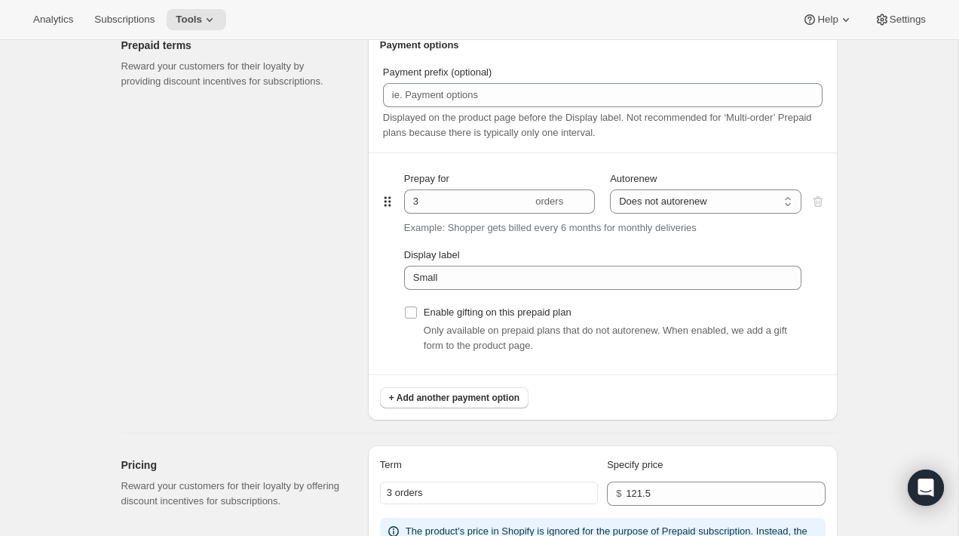
type input "Prepay for 3 monthly deliveries (Small)"
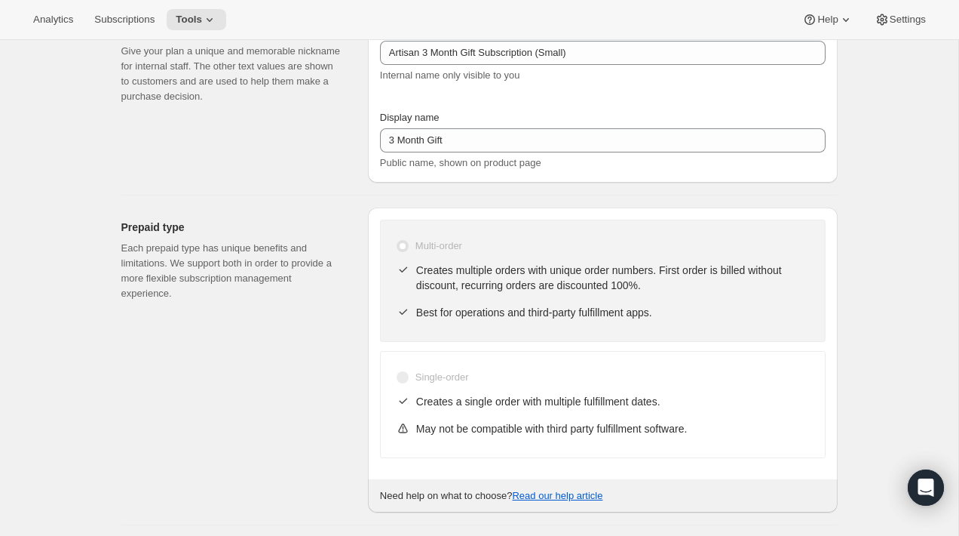
scroll to position [0, 0]
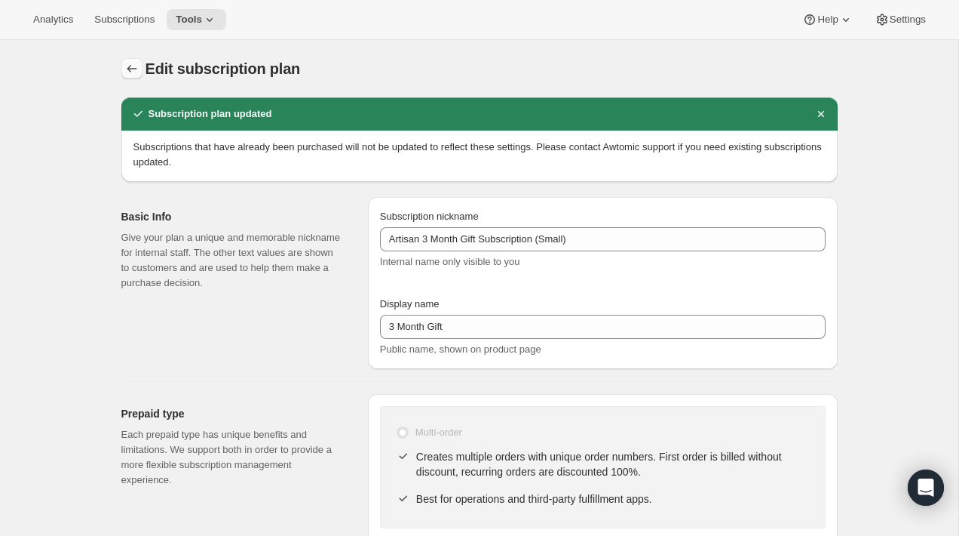
click at [132, 66] on icon "Subscription plans" at bounding box center [131, 68] width 15 height 15
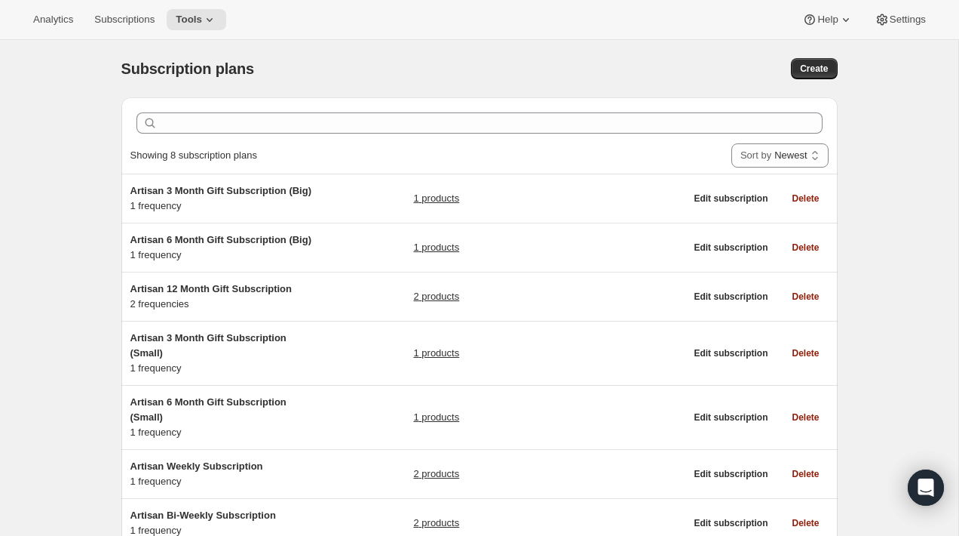
scroll to position [19, 0]
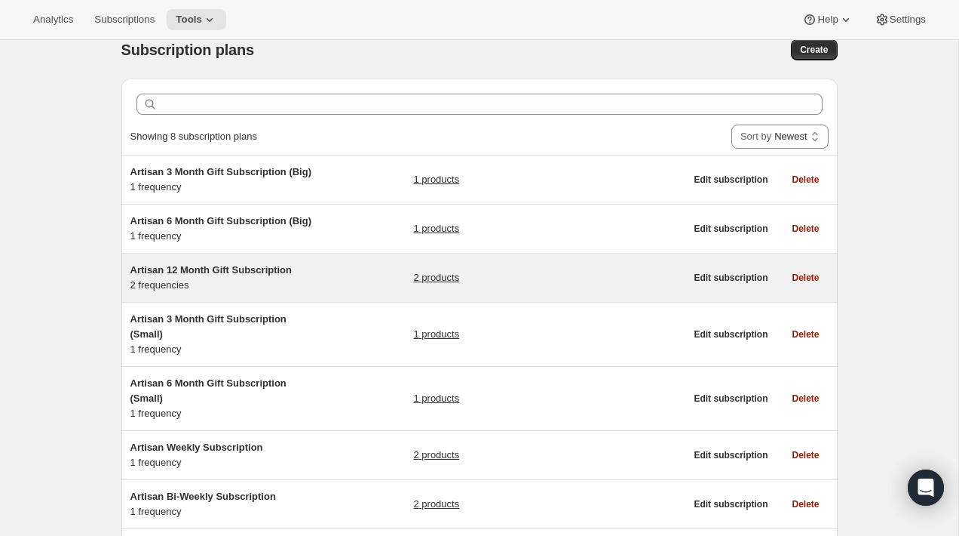
click at [336, 276] on div "Artisan 12 Month Gift Subscription 2 frequencies 2 products" at bounding box center [407, 277] width 555 height 30
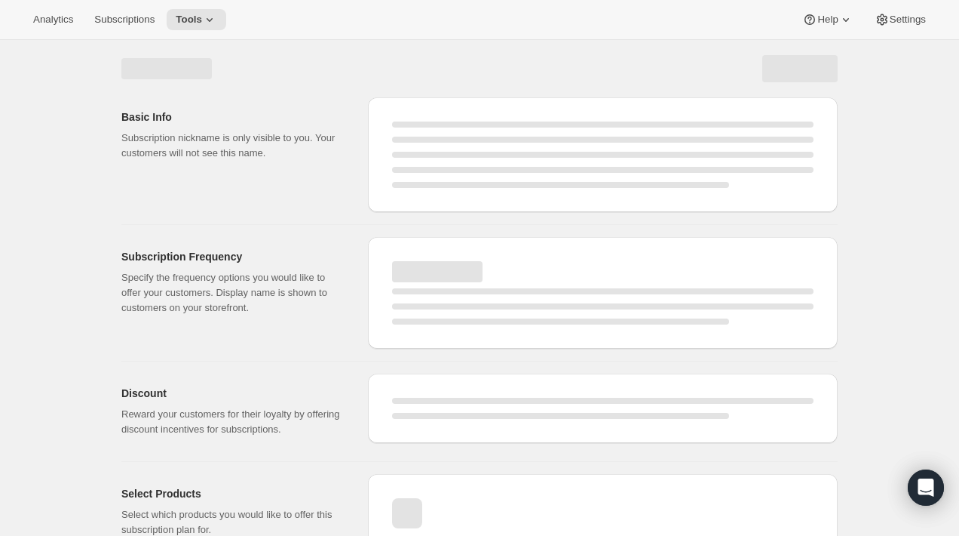
select select "WEEK"
select select "MONTH"
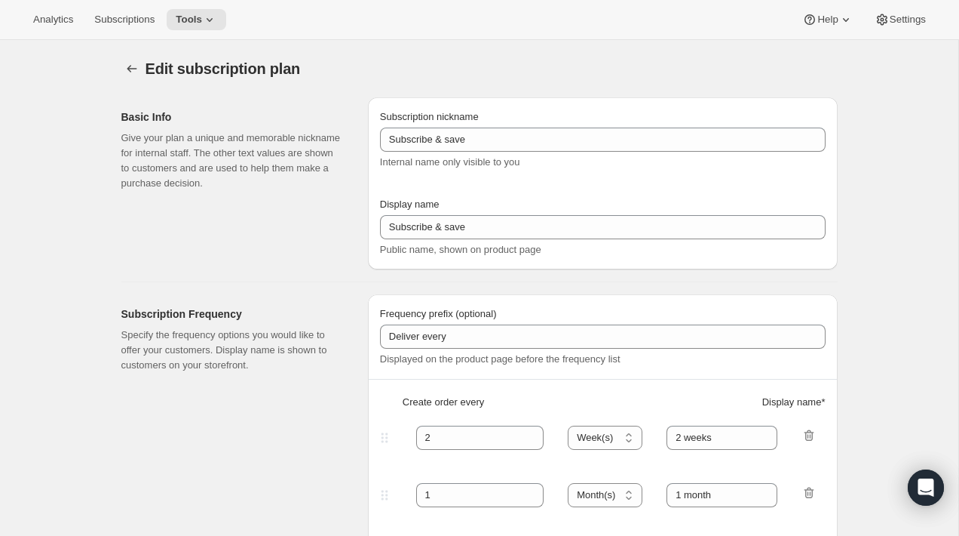
type input "Artisan 12 Month Gift Subscription"
type input "12 Month Gift"
select select "MONTH"
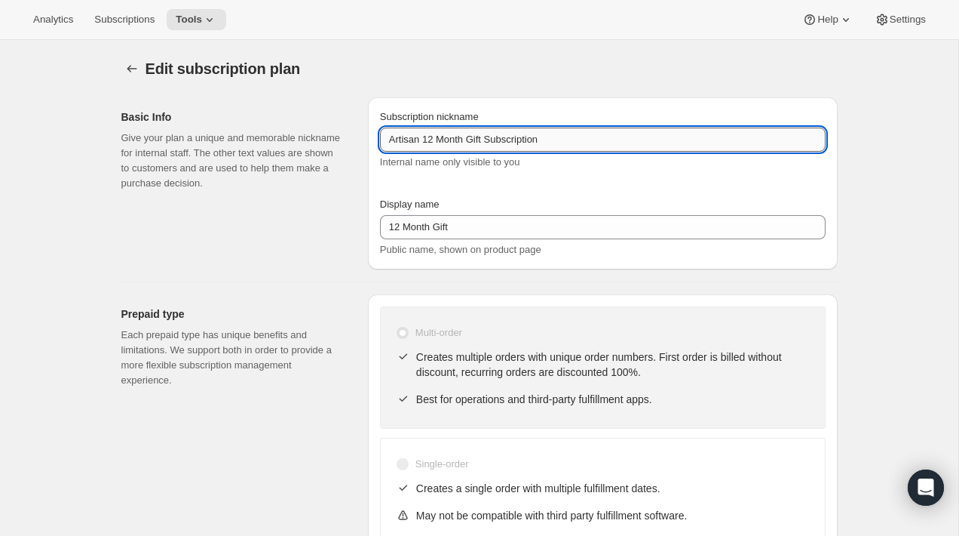
click at [583, 135] on input "Artisan 12 Month Gift Subscription" at bounding box center [603, 139] width 446 height 24
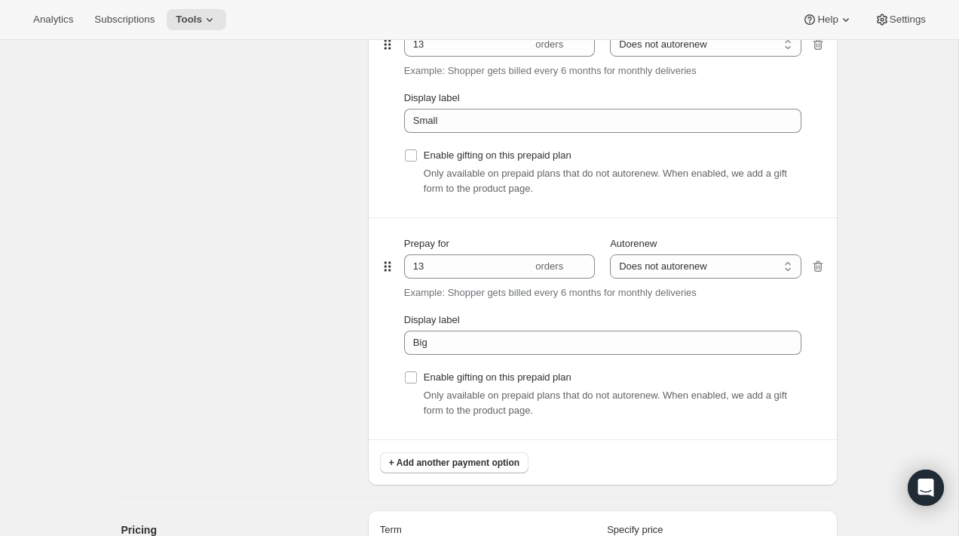
scroll to position [875, 0]
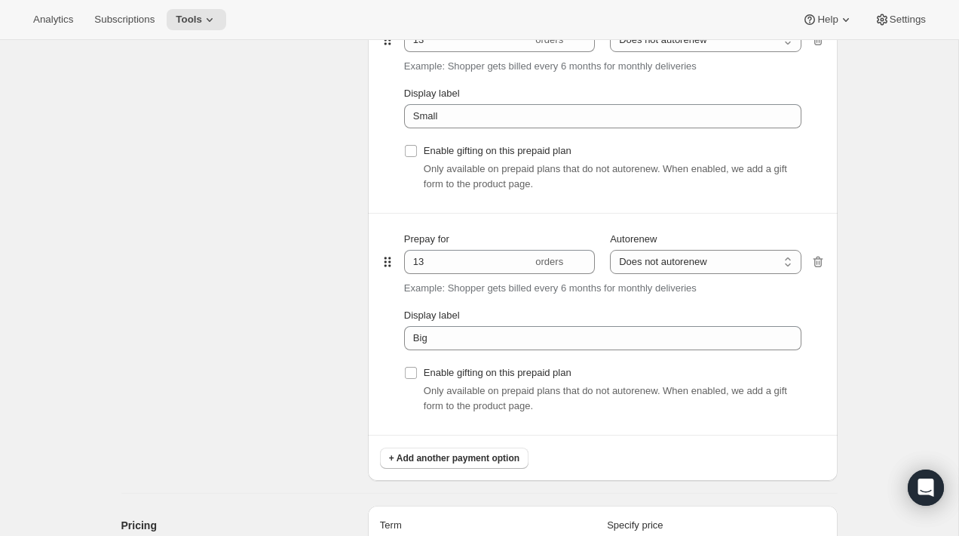
click at [818, 270] on div at bounding box center [818, 323] width 15 height 221
click at [818, 267] on icon "button" at bounding box center [818, 261] width 10 height 11
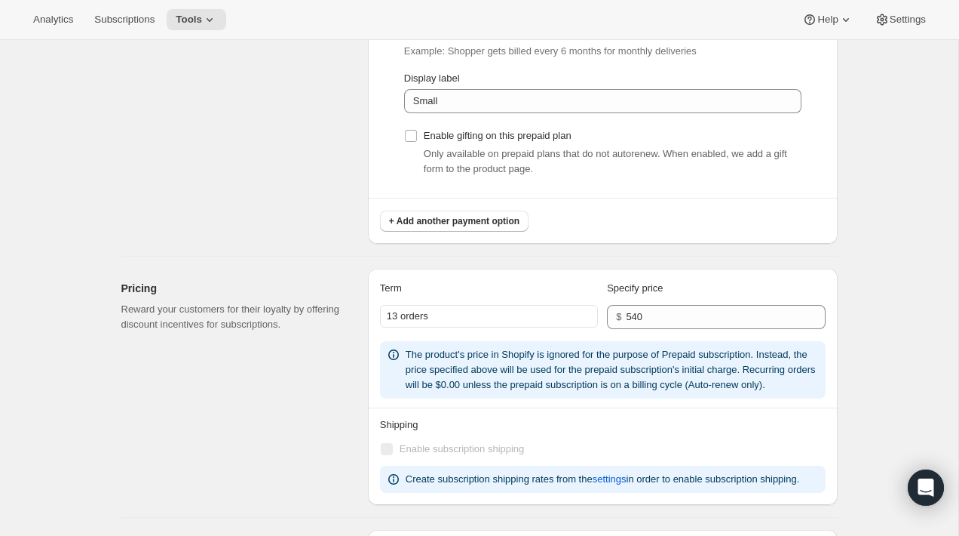
scroll to position [881, 0]
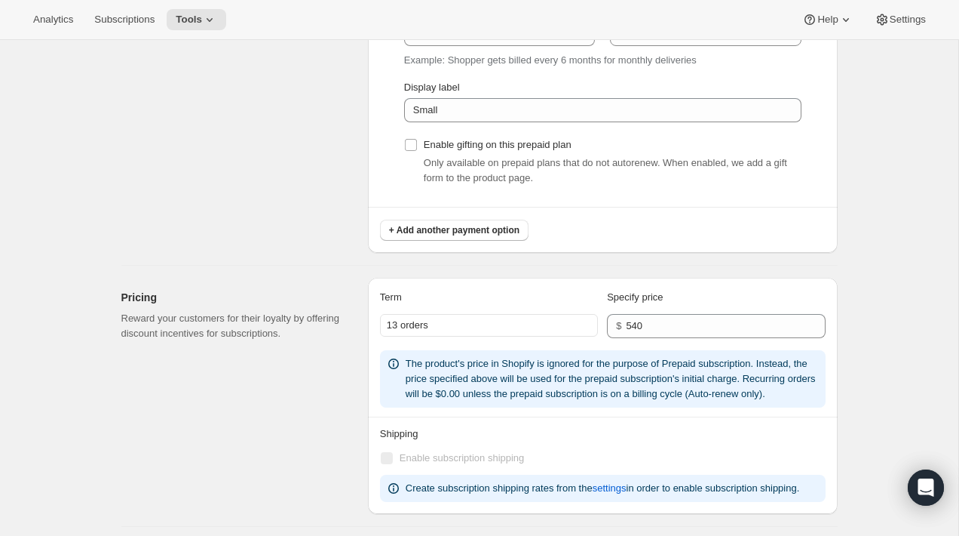
type input "Artisan 12 Month Gift Subscription (Small)"
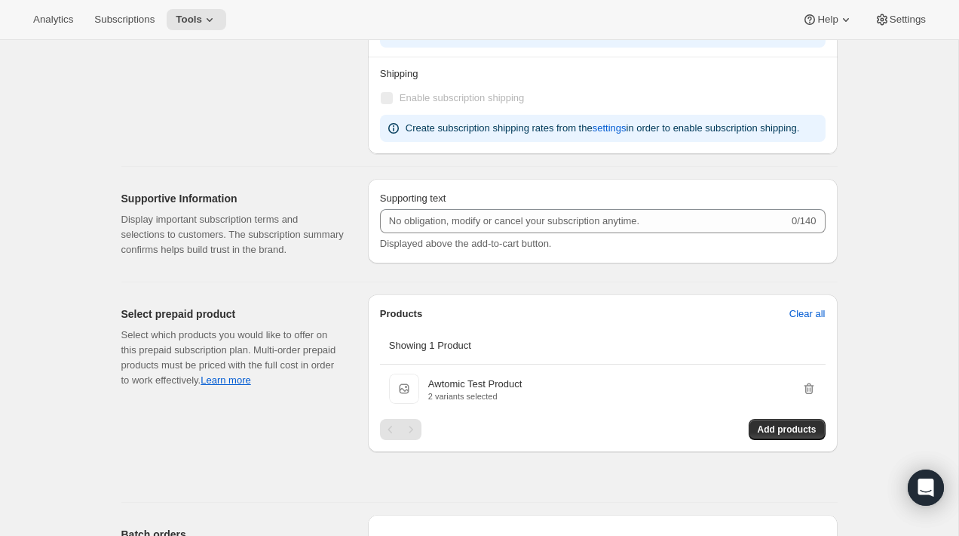
scroll to position [1263, 0]
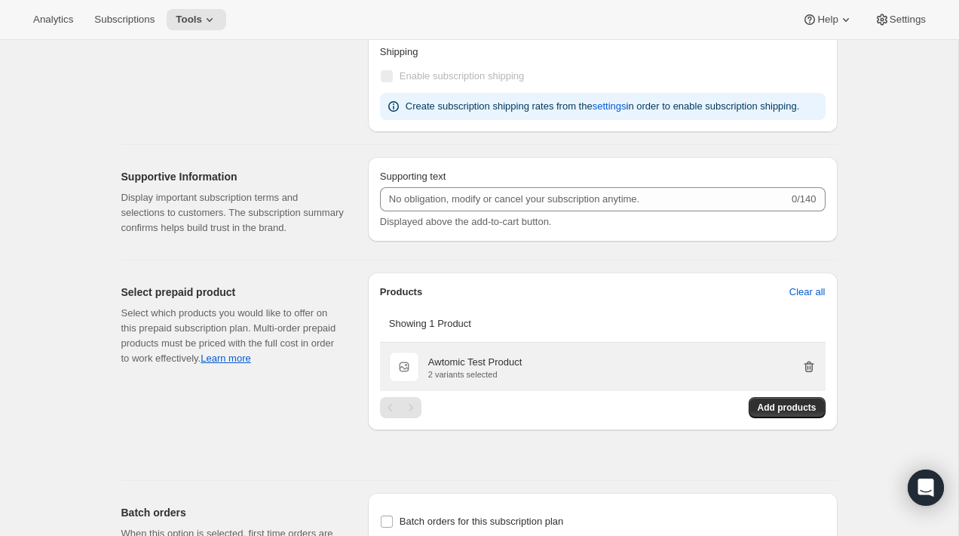
click at [809, 370] on icon "button" at bounding box center [810, 367] width 2 height 5
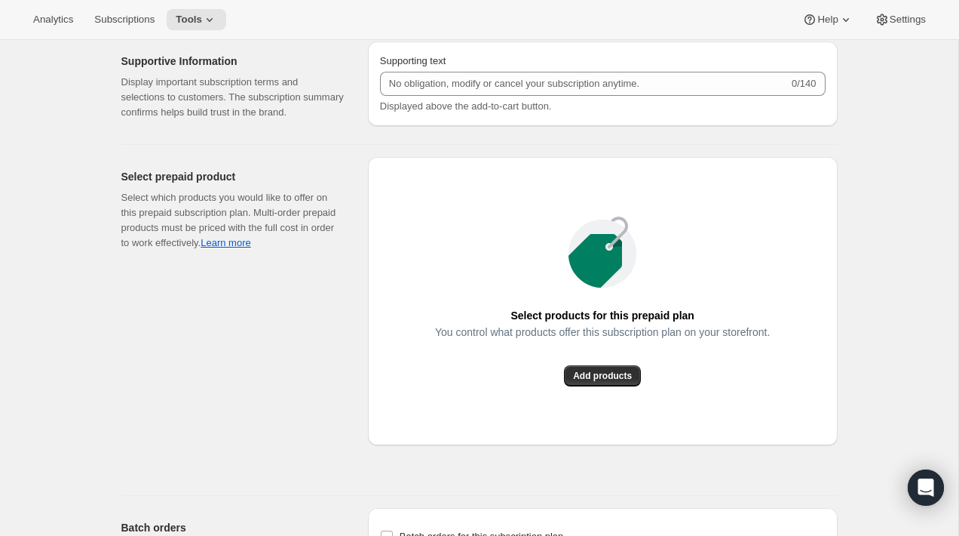
scroll to position [1393, 0]
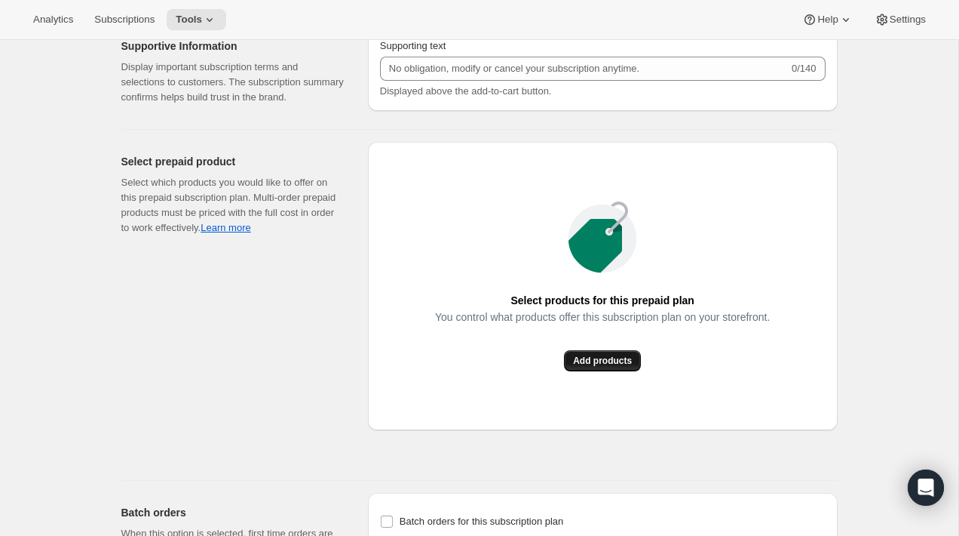
click at [582, 367] on span "Add products" at bounding box center [602, 361] width 59 height 12
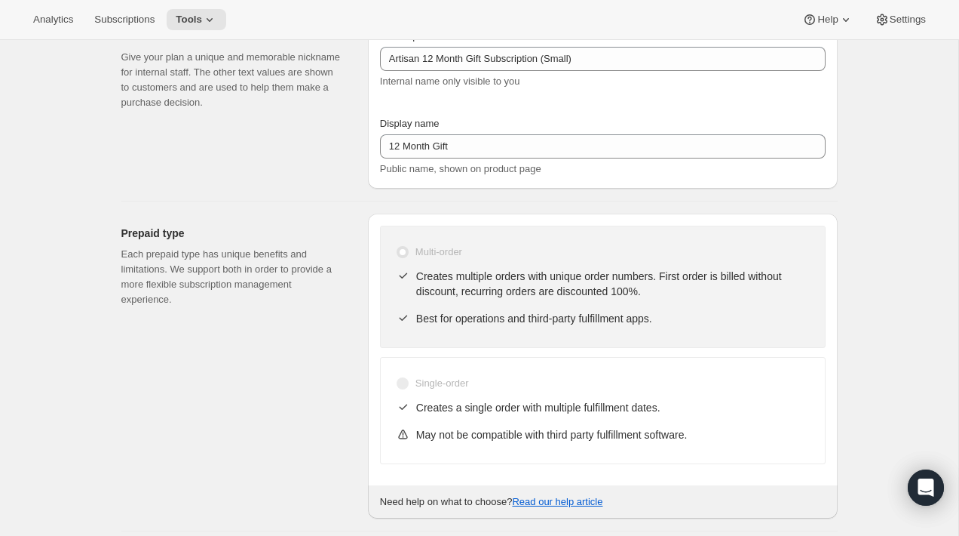
scroll to position [0, 0]
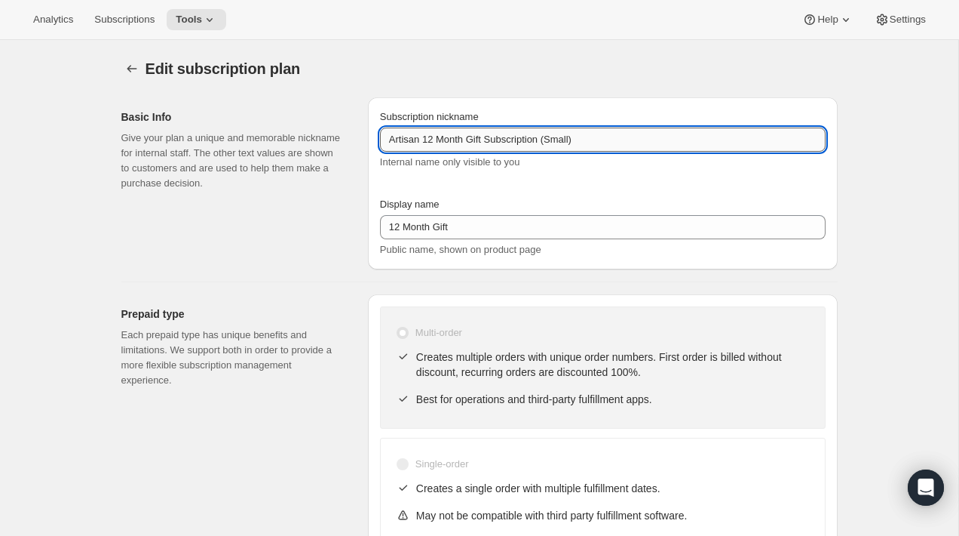
click at [694, 140] on input "Artisan 12 Month Gift Subscription (Small)" at bounding box center [603, 139] width 446 height 24
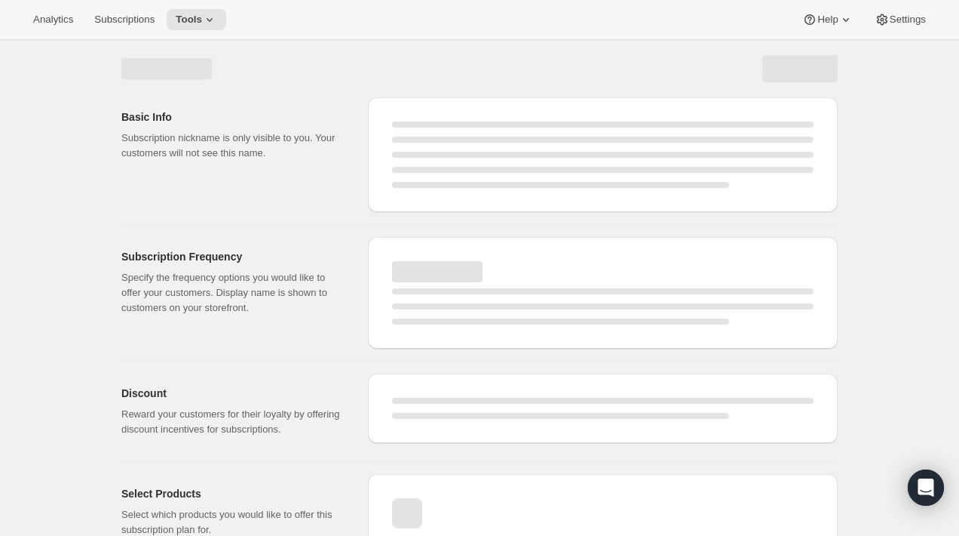
select select "MONTH"
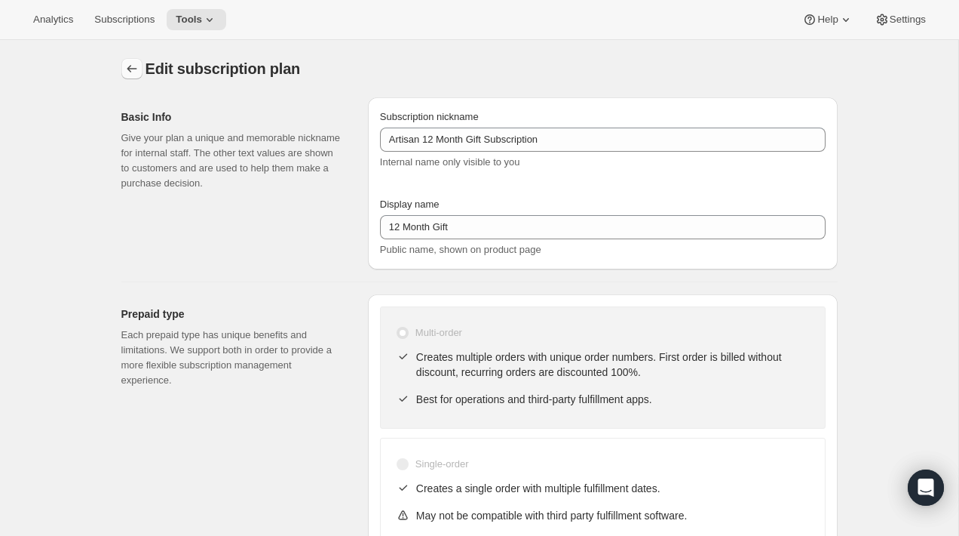
type input "Artisan 12 Month Gift Subscription (Small)"
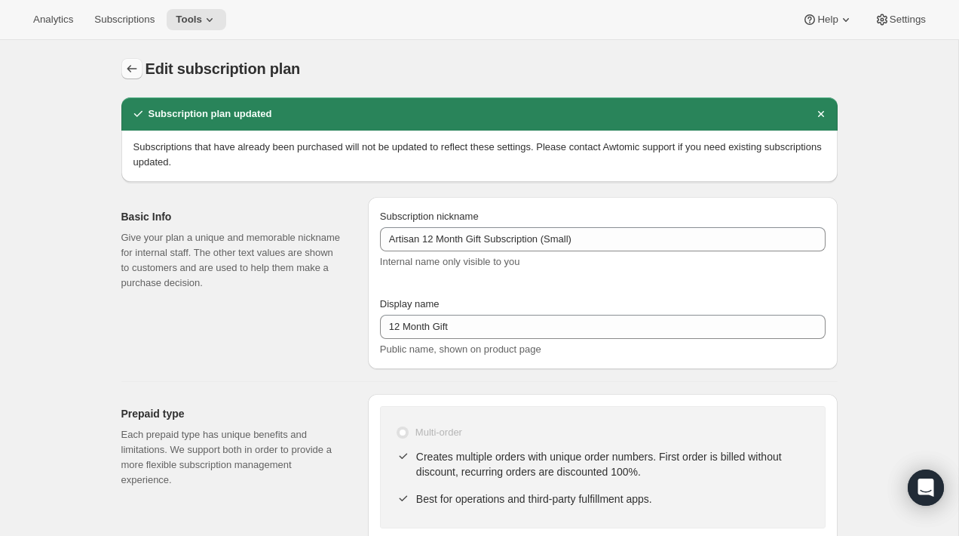
click at [129, 65] on icon "Subscription plans" at bounding box center [131, 68] width 15 height 15
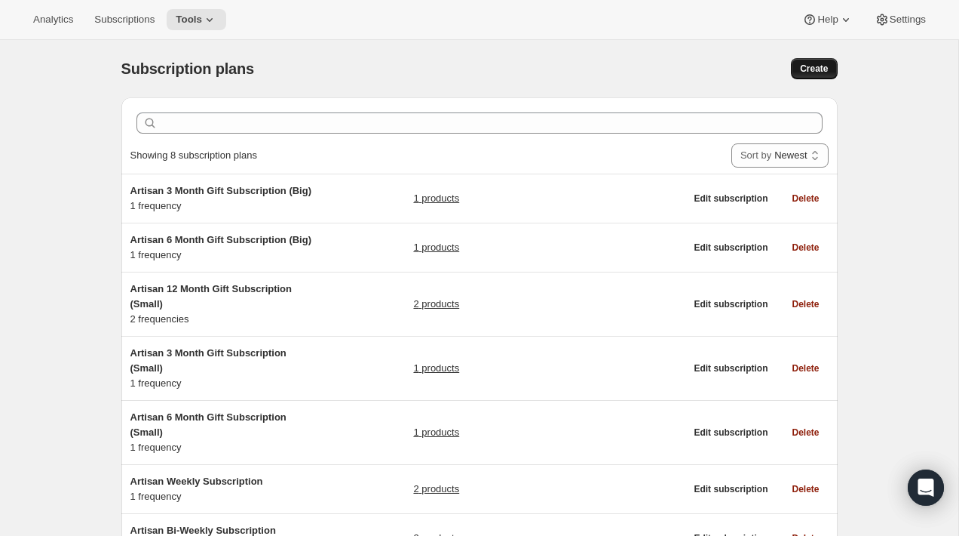
click at [824, 67] on span "Create" at bounding box center [814, 69] width 28 height 12
select select "WEEK"
select select "MONTH"
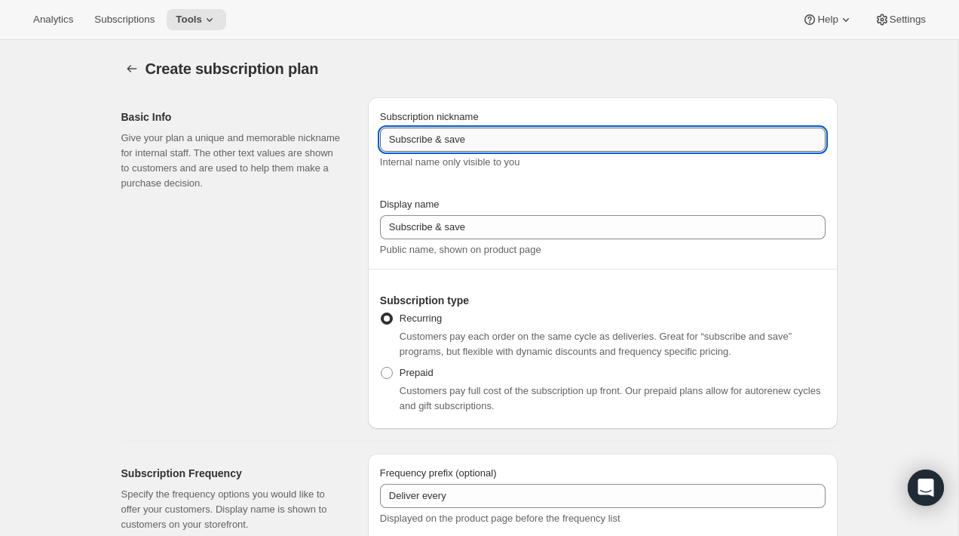
click at [491, 142] on input "Subscribe & save" at bounding box center [603, 139] width 446 height 24
paste input "Artisan 12 Month Gift Subscription (Small)"
click at [558, 141] on input "Artisan 12 Month Gift Subscription (Small)" at bounding box center [603, 139] width 446 height 24
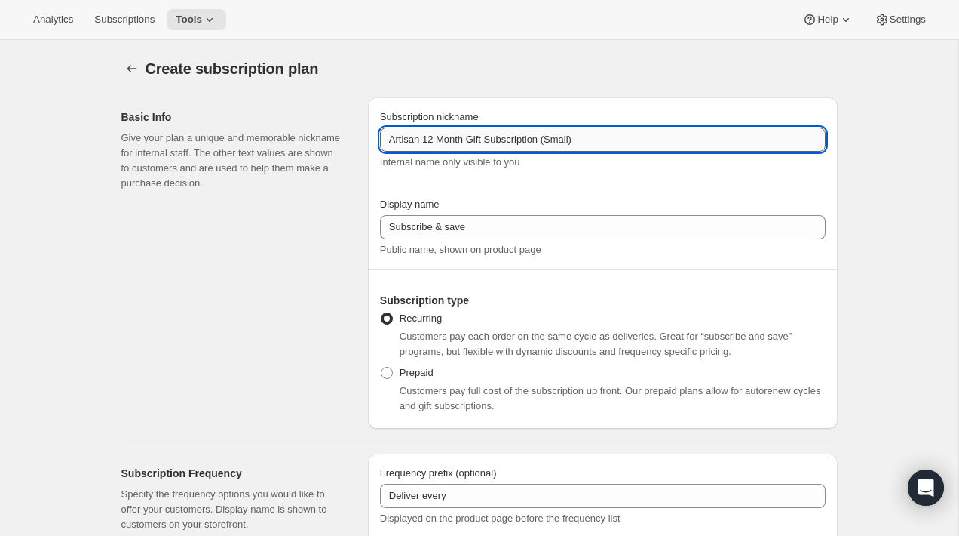
click at [558, 141] on input "Artisan 12 Month Gift Subscription (Small)" at bounding box center [603, 139] width 446 height 24
drag, startPoint x: 489, startPoint y: 142, endPoint x: 426, endPoint y: 143, distance: 62.6
click at [426, 143] on input "Artisan 12 Month Gift Subscription (Big)" at bounding box center [603, 139] width 446 height 24
type input "Artisan 12 Month Gift Subscription (Big)"
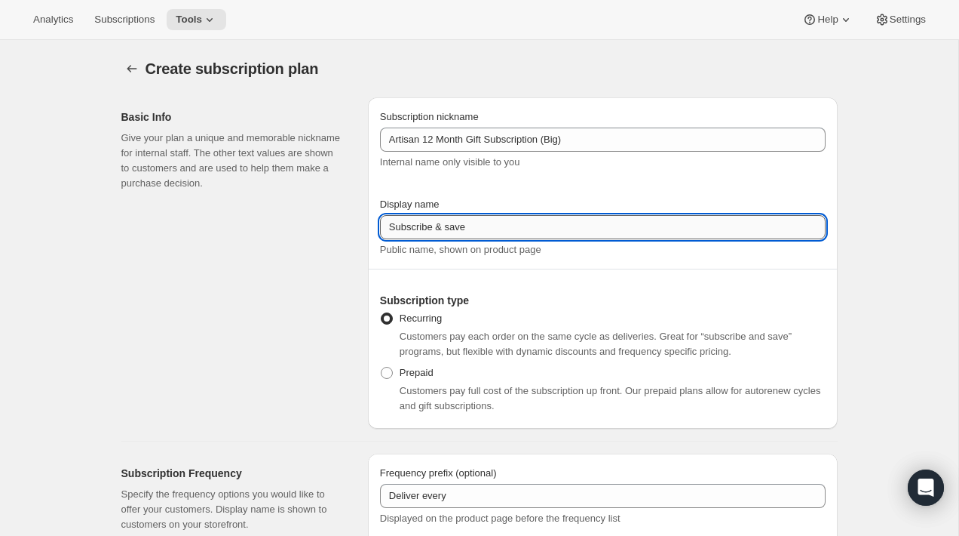
click at [490, 223] on input "Subscribe & save" at bounding box center [603, 227] width 446 height 24
paste input "12 Month Gift"
type input "12 Month Gift"
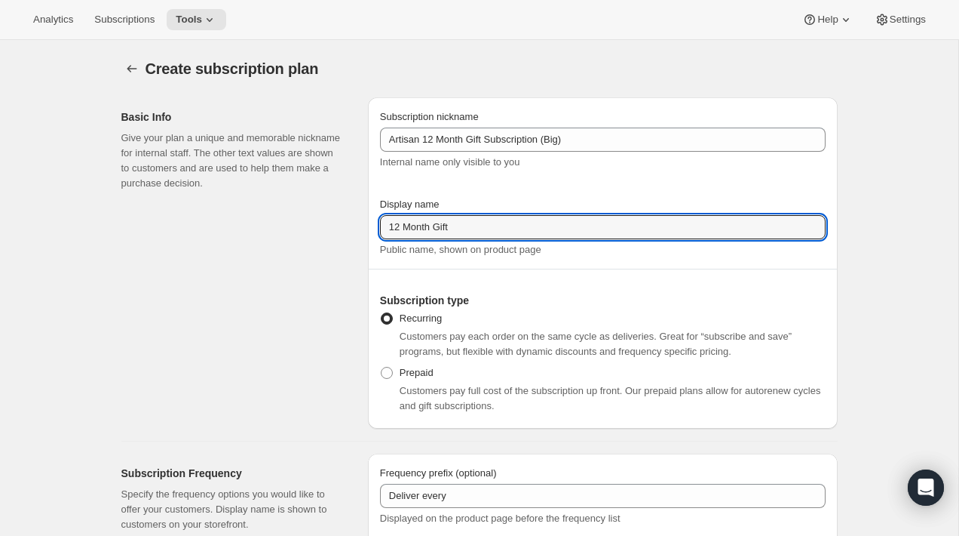
click at [302, 275] on div "Basic Info Give your plan a unique and memorable nickname for internal staff. T…" at bounding box center [238, 262] width 235 height 331
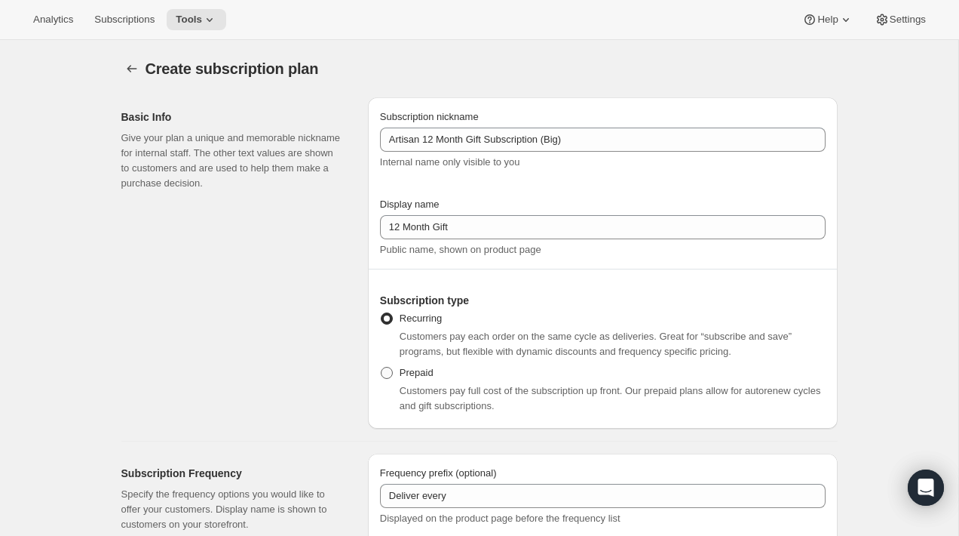
click at [383, 368] on span at bounding box center [387, 373] width 12 height 12
click at [382, 367] on input "Prepaid" at bounding box center [381, 367] width 1 height 1
radio input "true"
select select "MONTH"
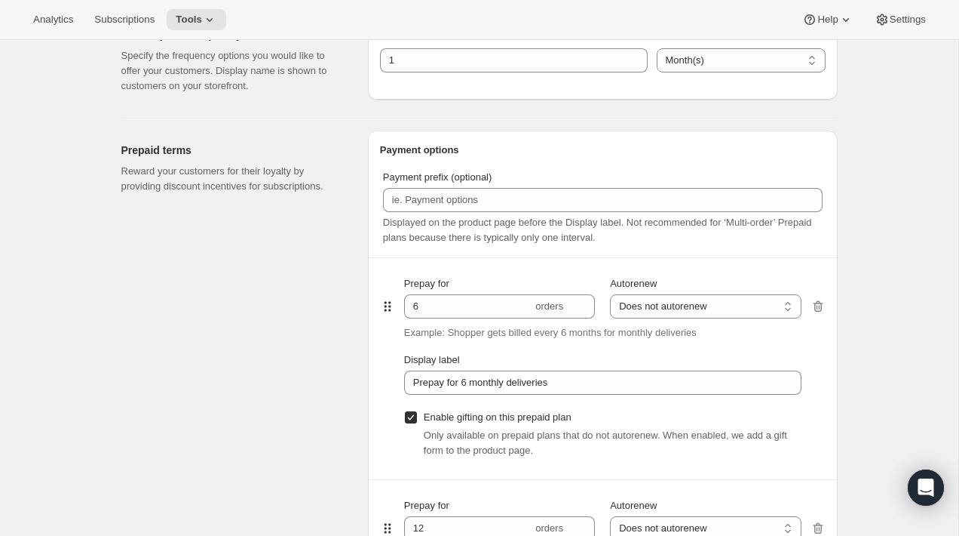
scroll to position [870, 0]
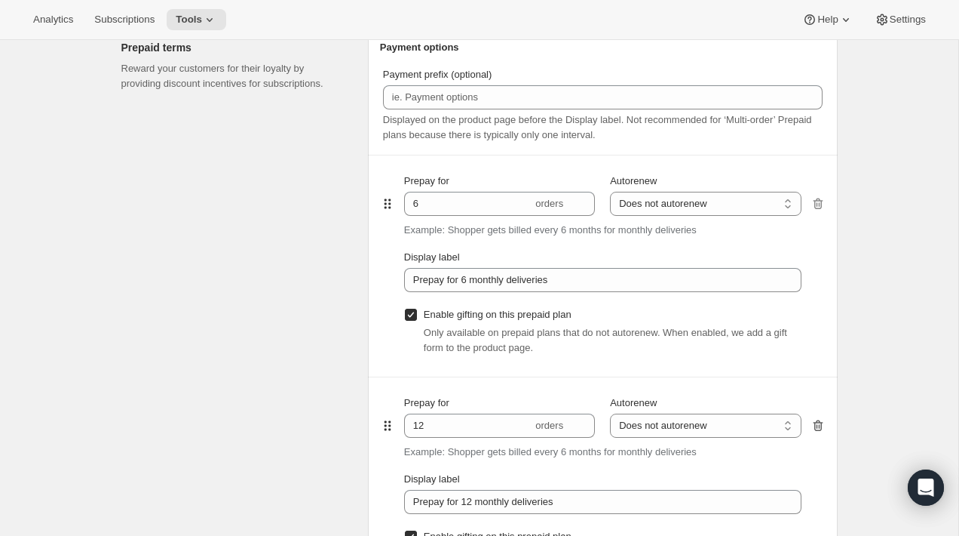
click at [818, 431] on icon "button" at bounding box center [818, 425] width 15 height 15
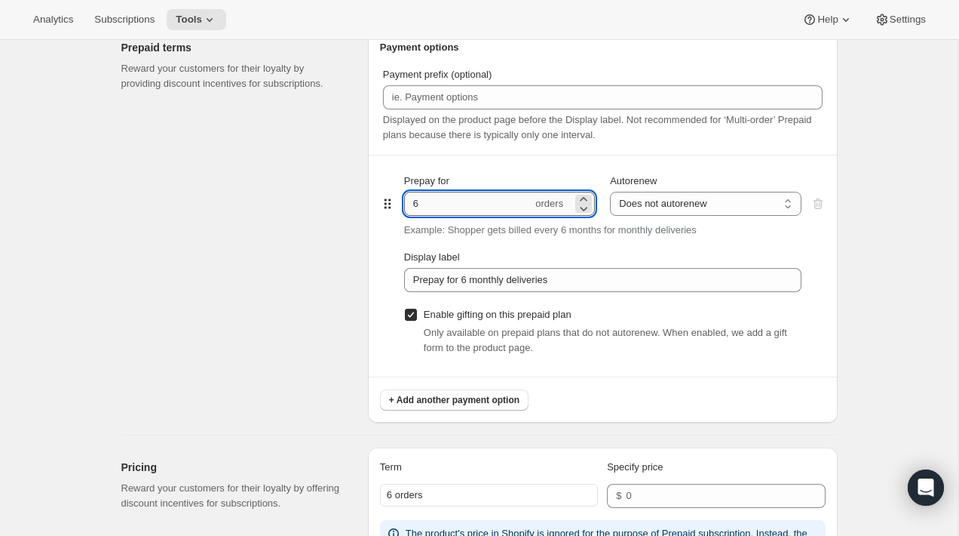
click at [456, 206] on input "6" at bounding box center [468, 204] width 128 height 24
type input "12"
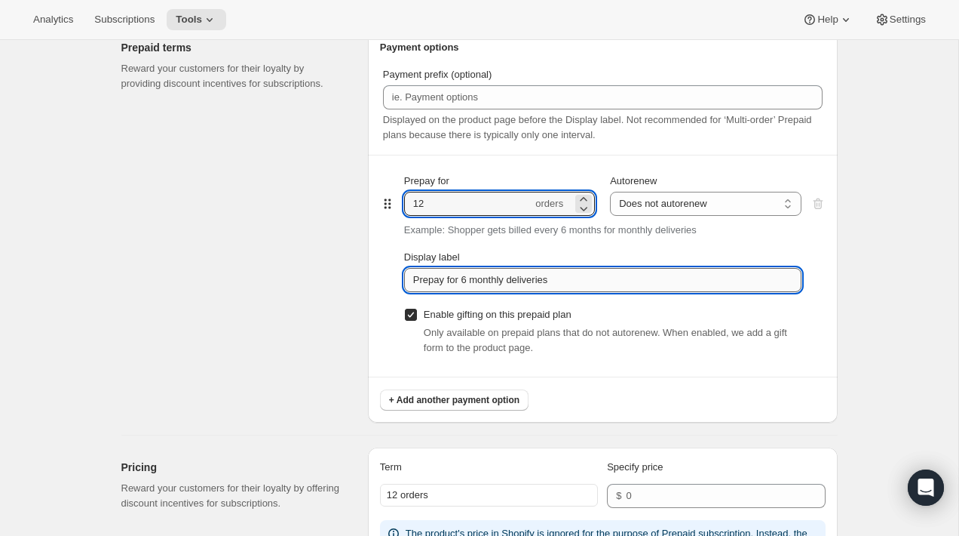
click at [590, 284] on input "Prepay for 6 monthly deliveries" at bounding box center [603, 280] width 398 height 24
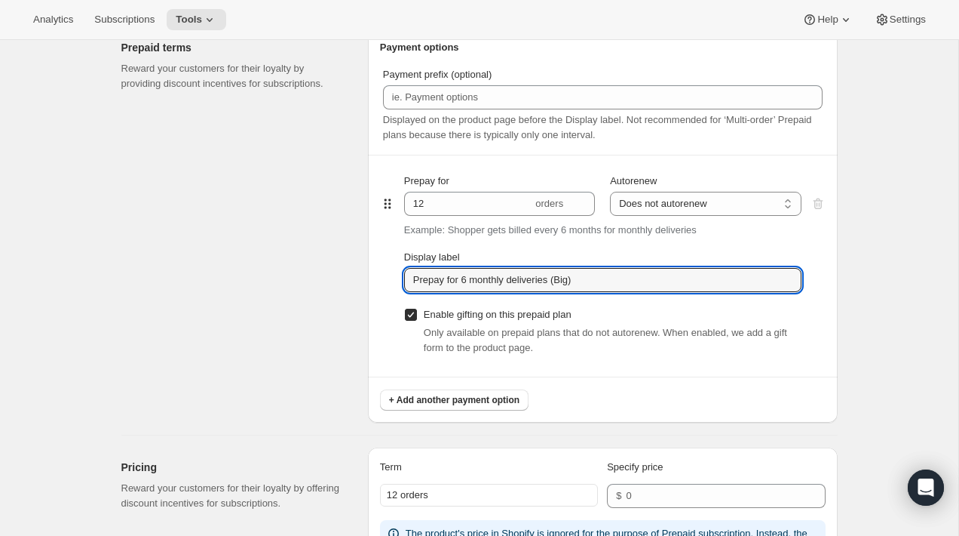
type input "Prepay for 6 monthly deliveries (Big)"
click at [413, 317] on input "Enable gifting on this prepaid plan" at bounding box center [411, 315] width 12 height 12
checkbox input "false"
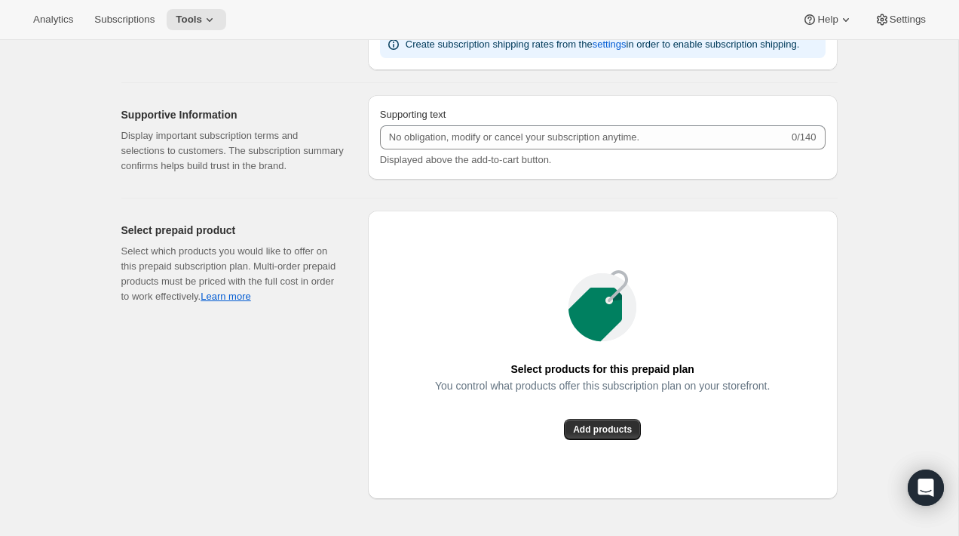
scroll to position [1498, 0]
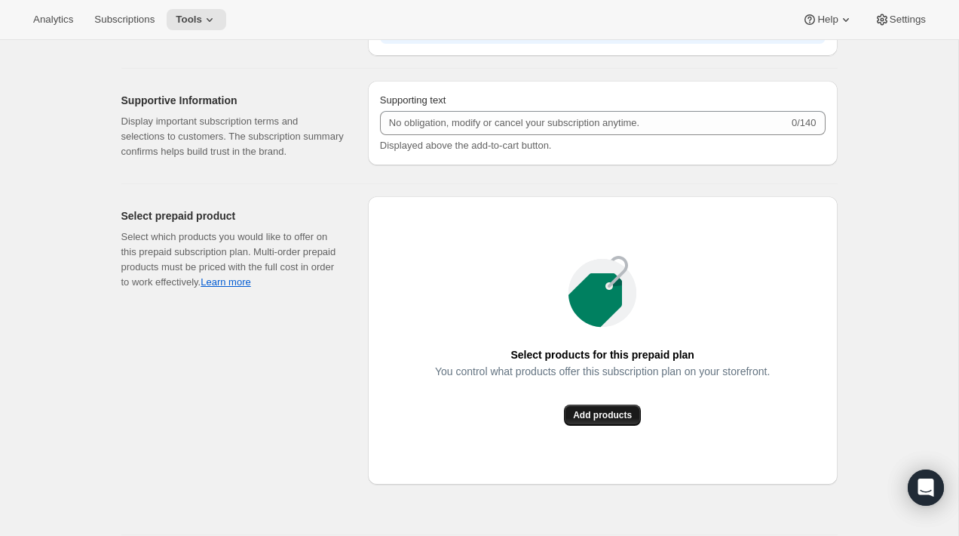
click at [602, 425] on button "Add products" at bounding box center [602, 414] width 77 height 21
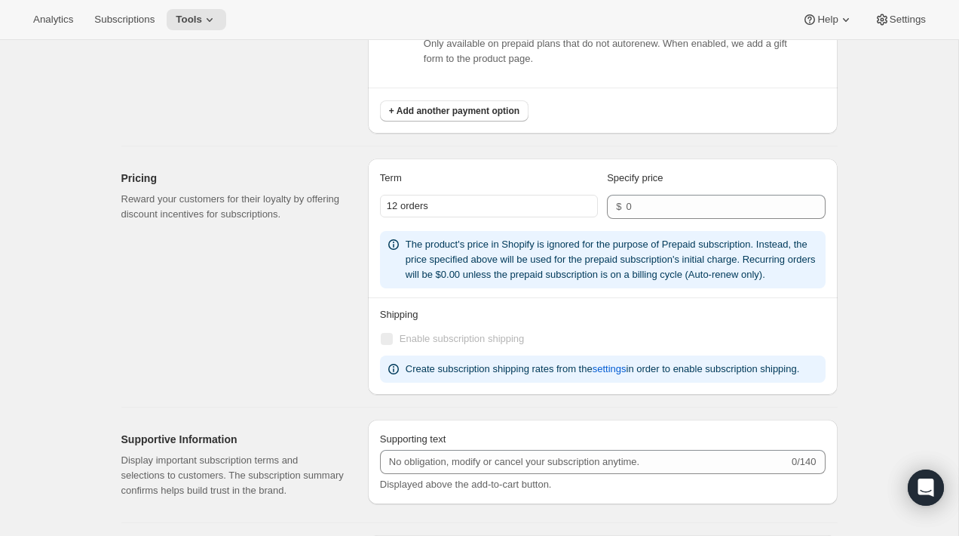
scroll to position [1154, 0]
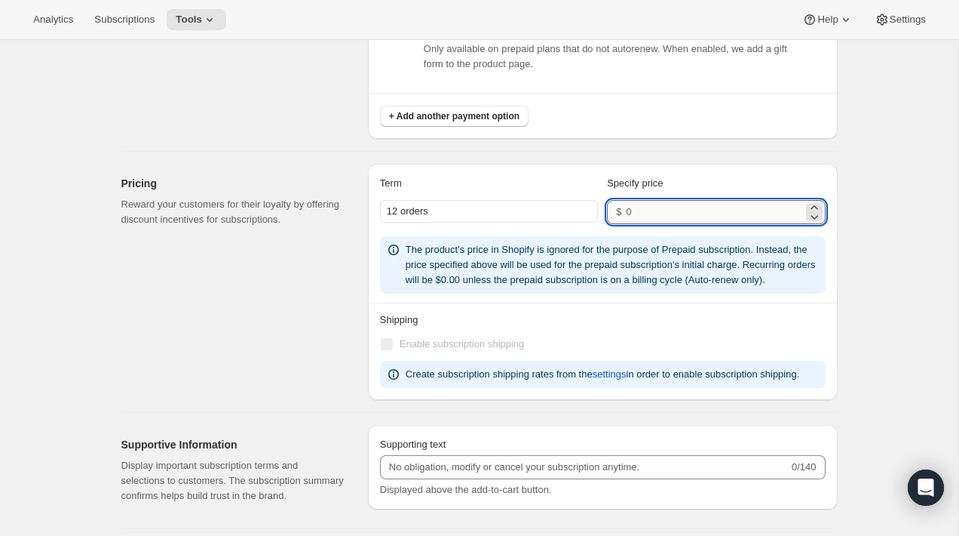
click at [680, 221] on input "number" at bounding box center [714, 212] width 177 height 24
type input "960"
click at [322, 250] on div "Pricing Reward your customers for their loyalty by offering discount incentives…" at bounding box center [238, 282] width 235 height 236
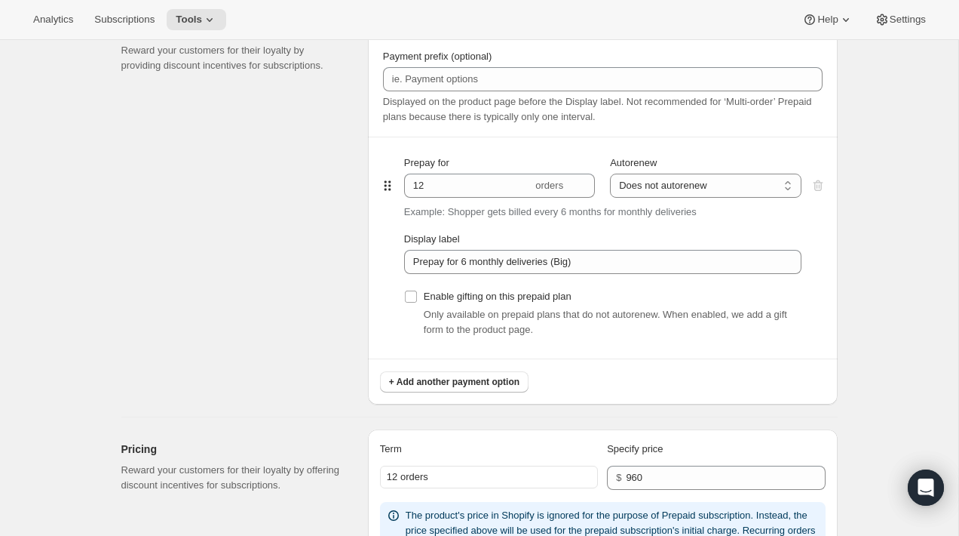
scroll to position [883, 0]
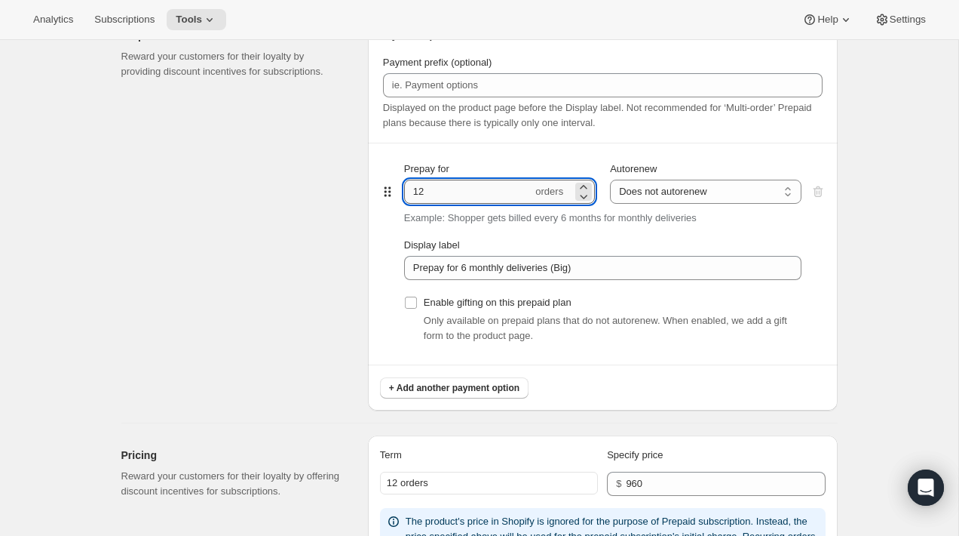
click at [449, 189] on input "12" at bounding box center [468, 192] width 128 height 24
type input "13"
click at [866, 196] on div "Create subscription plan. This page is ready Create subscription plan Basic Inf…" at bounding box center [479, 169] width 959 height 2025
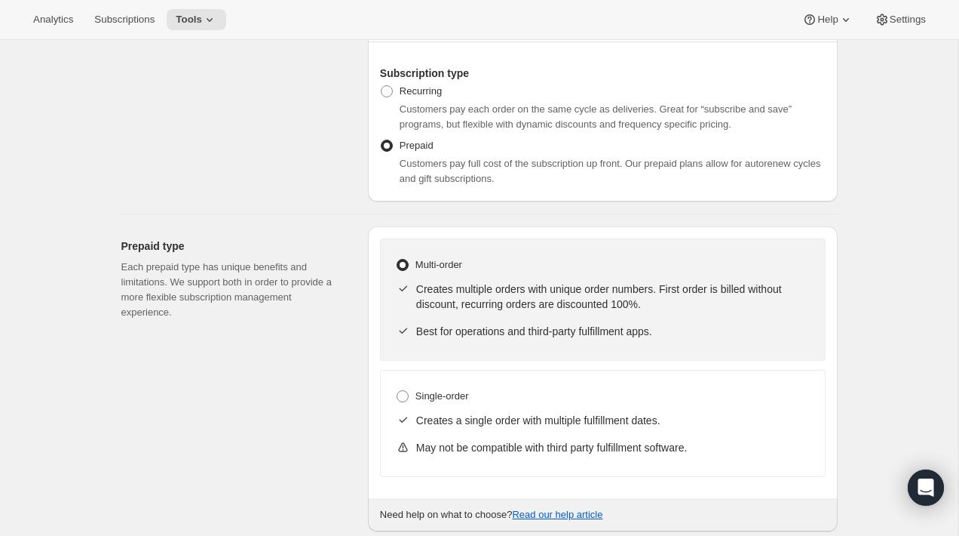
scroll to position [0, 0]
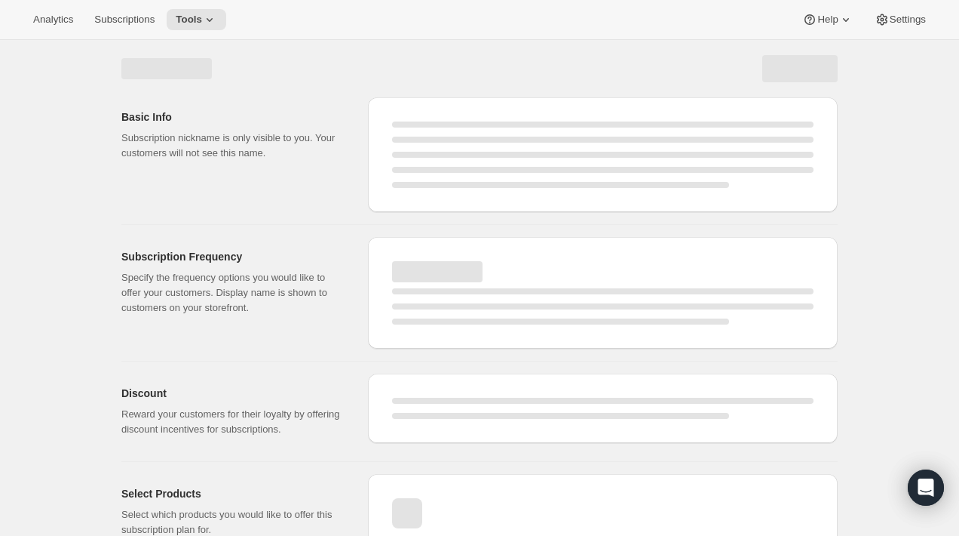
select select "WEEK"
select select "MONTH"
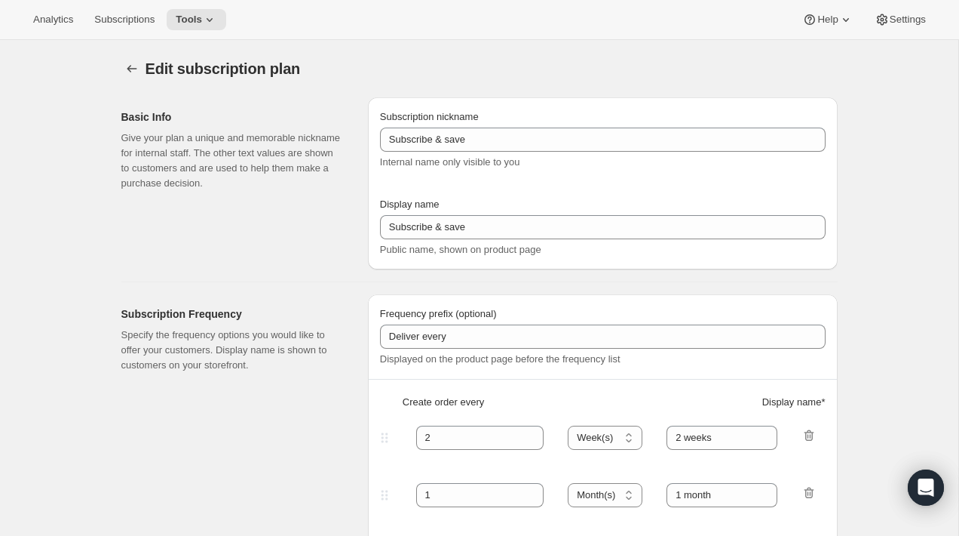
type input "Artisan 12 Month Gift Subscription (Big)"
type input "12 Month Gift"
select select "MONTH"
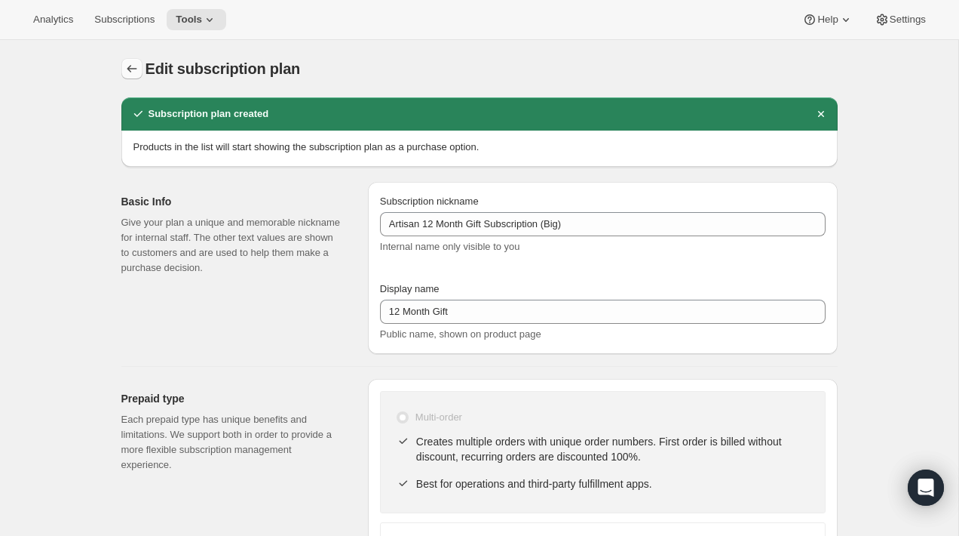
click at [124, 68] on icon "Subscription plans" at bounding box center [131, 68] width 15 height 15
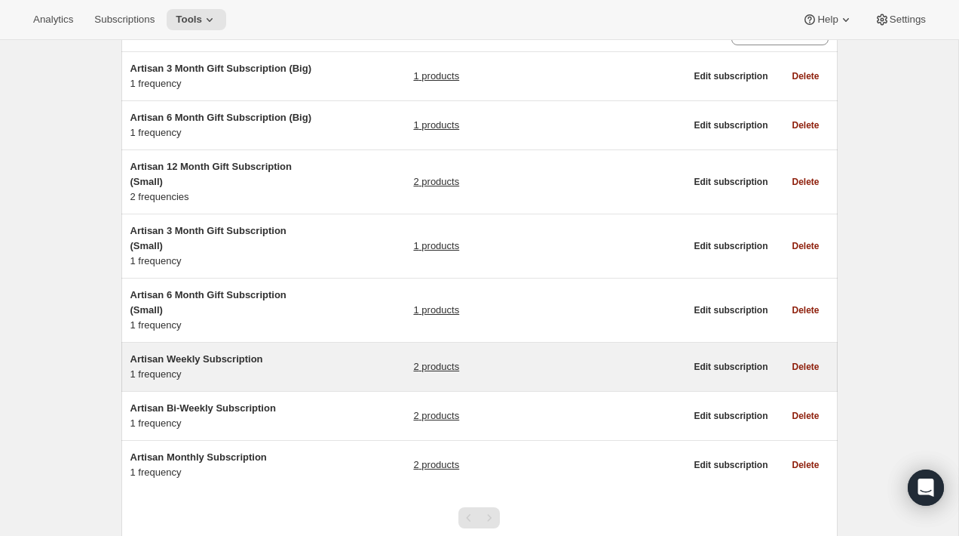
scroll to position [121, 0]
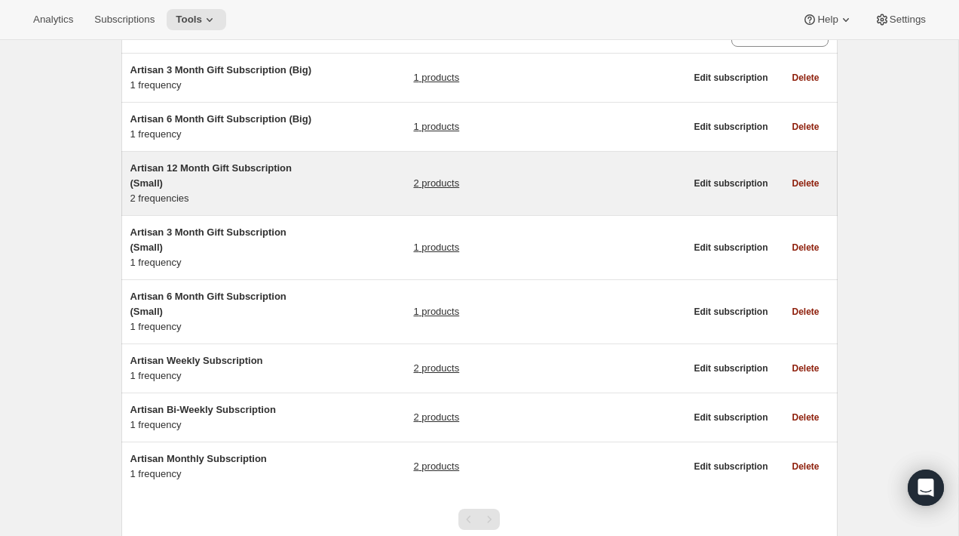
click at [351, 192] on div "Artisan 12 Month Gift Subscription (Small) 2 frequencies 2 products" at bounding box center [407, 183] width 555 height 45
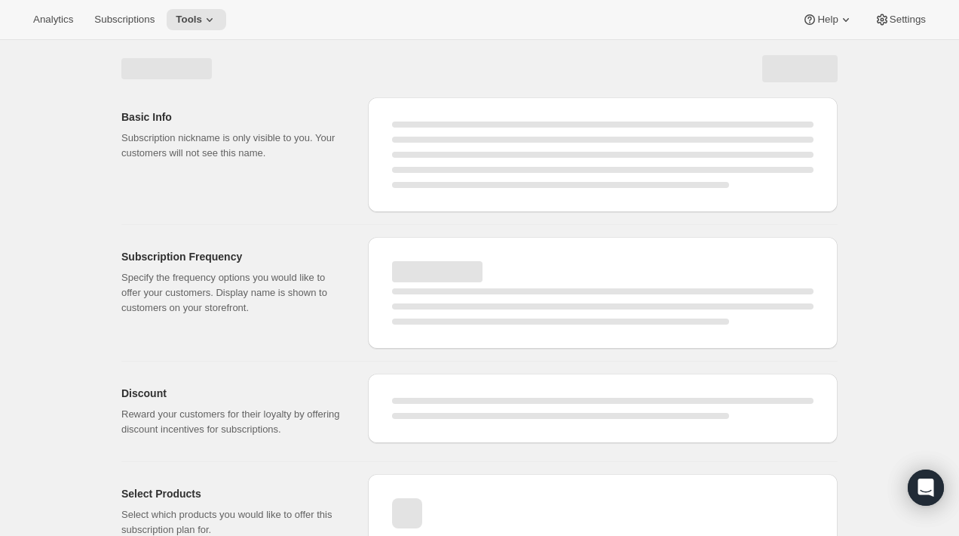
select select "WEEK"
select select "MONTH"
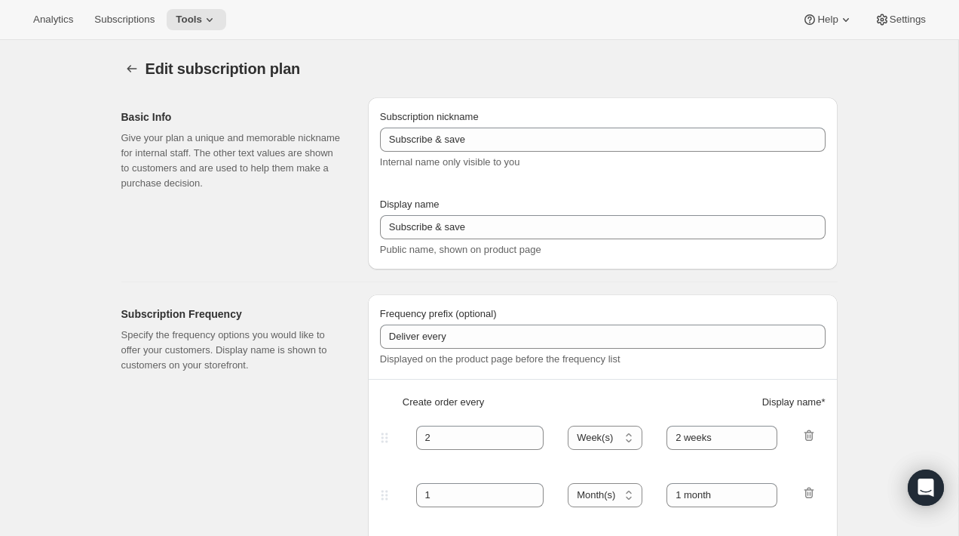
type input "Artisan 12 Month Gift Subscription (Small)"
type input "12 Month Gift"
select select "MONTH"
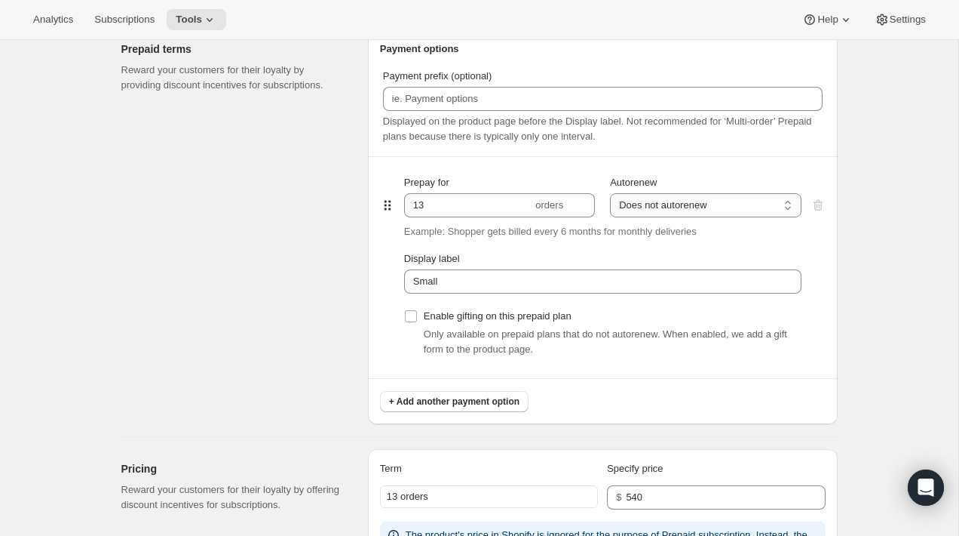
scroll to position [712, 0]
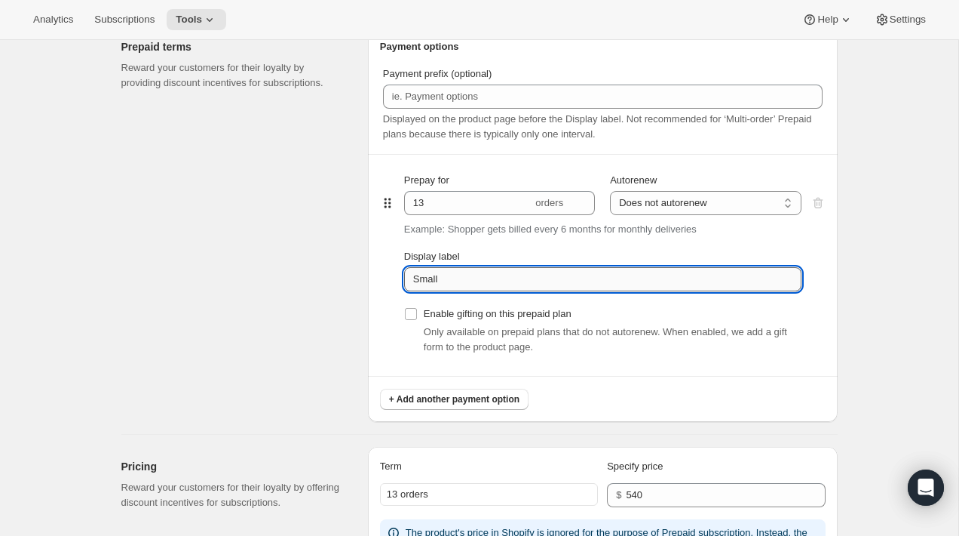
click at [503, 290] on input "Small" at bounding box center [603, 279] width 398 height 24
paste input "Prepay for 6 monthly deliveries (Big)"
click at [566, 274] on input "Prepay for 6 monthly deliveries (Big)" at bounding box center [603, 279] width 398 height 24
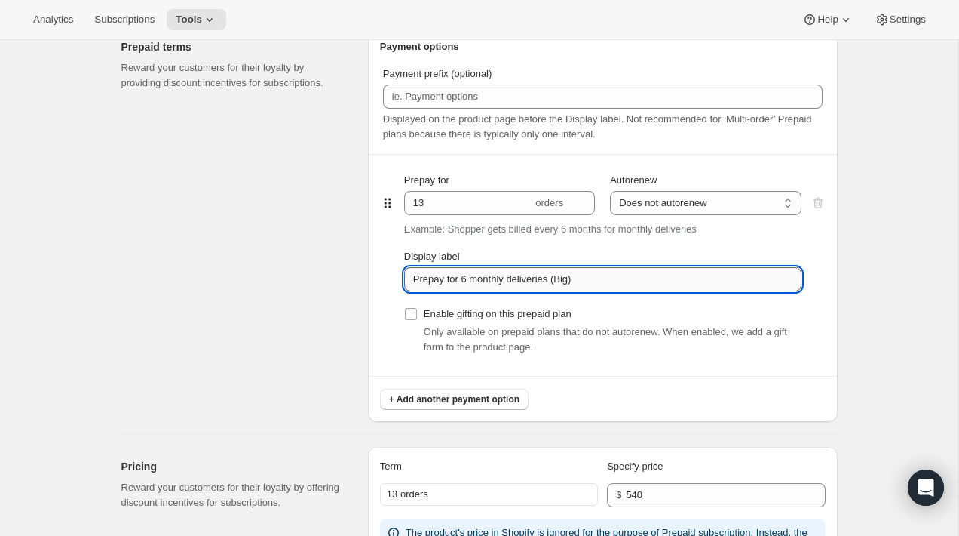
click at [566, 274] on input "Prepay for 6 monthly deliveries (Big)" at bounding box center [603, 279] width 398 height 24
type input "Prepay for 6 monthly deliveries (Small)"
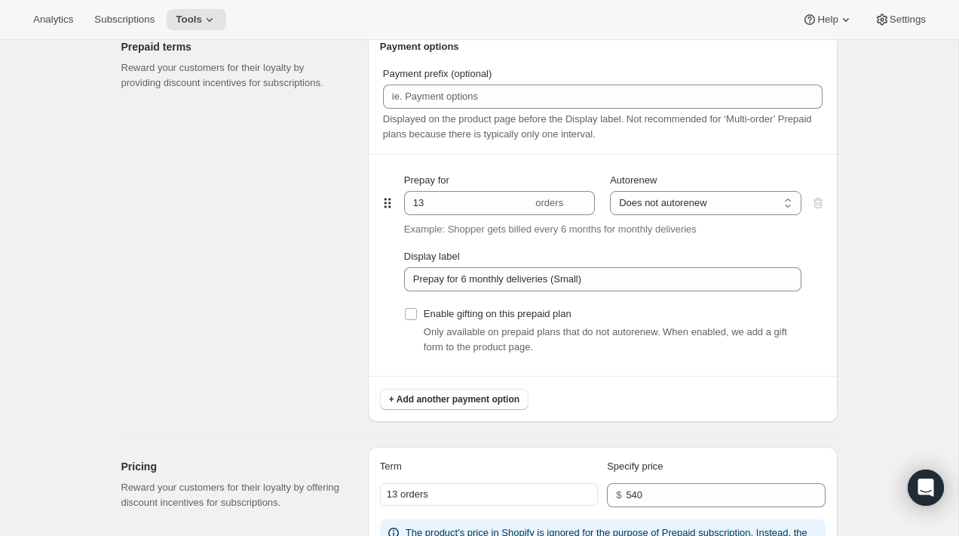
click at [293, 270] on div "Prepaid terms Reward your customers for their loyalty by providing discount inc…" at bounding box center [238, 224] width 235 height 394
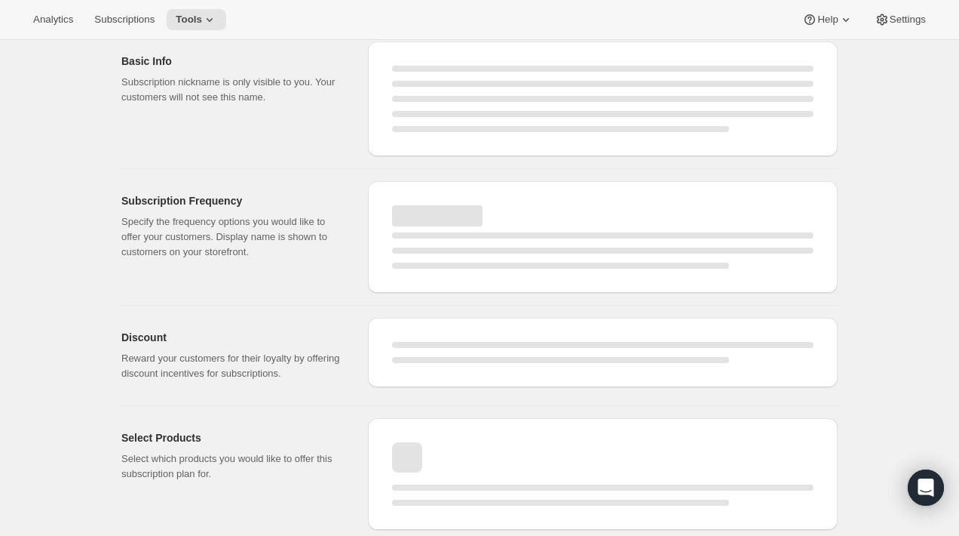
scroll to position [0, 0]
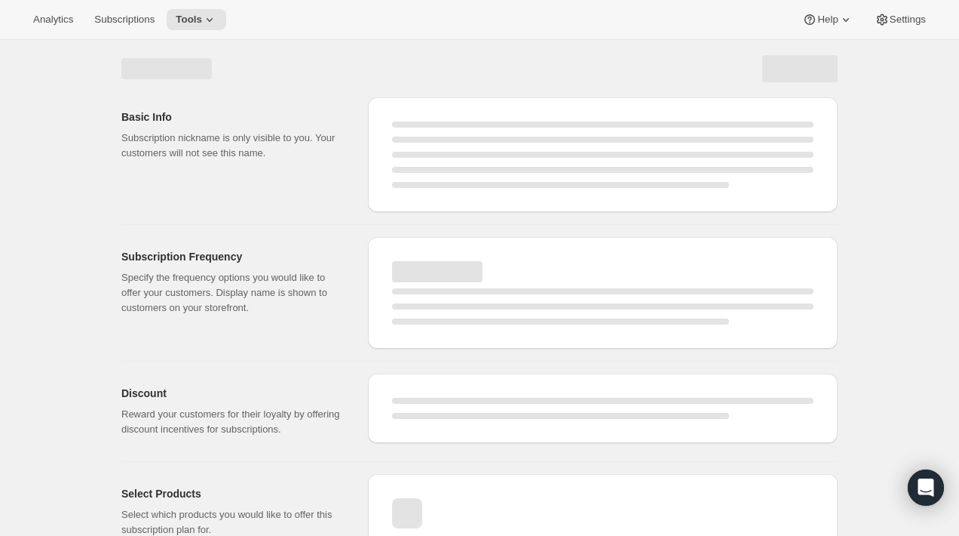
select select "MONTH"
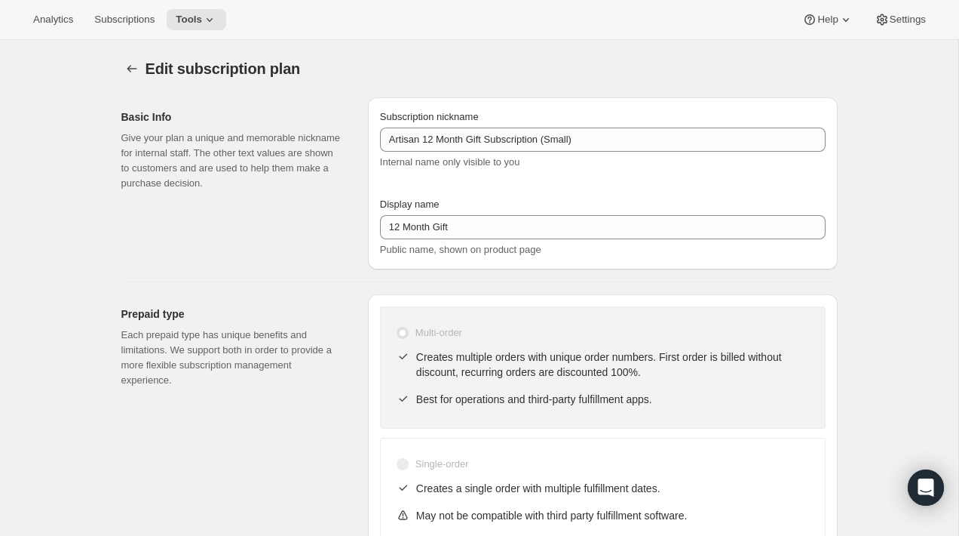
type input "Prepay for 6 monthly deliveries (Small)"
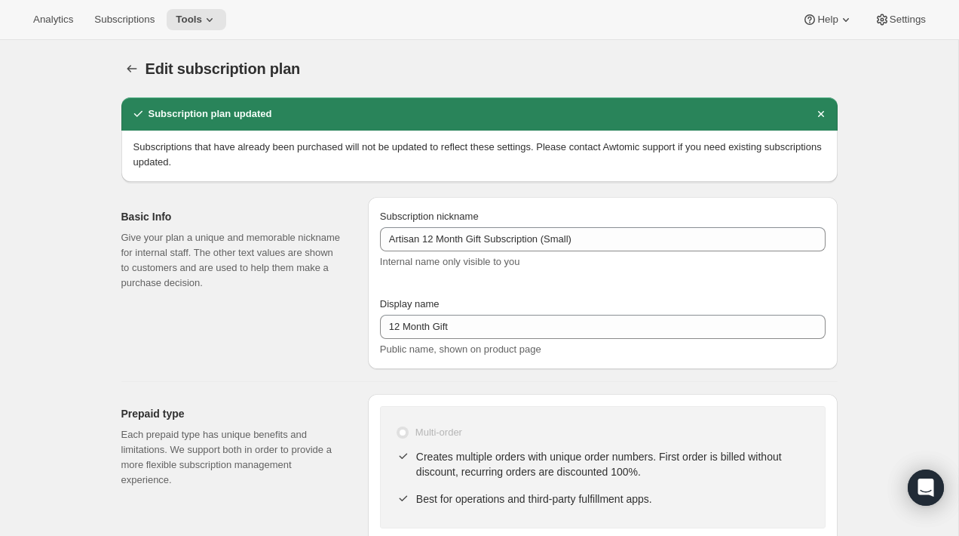
click at [128, 68] on icon "Subscription plans" at bounding box center [131, 68] width 15 height 15
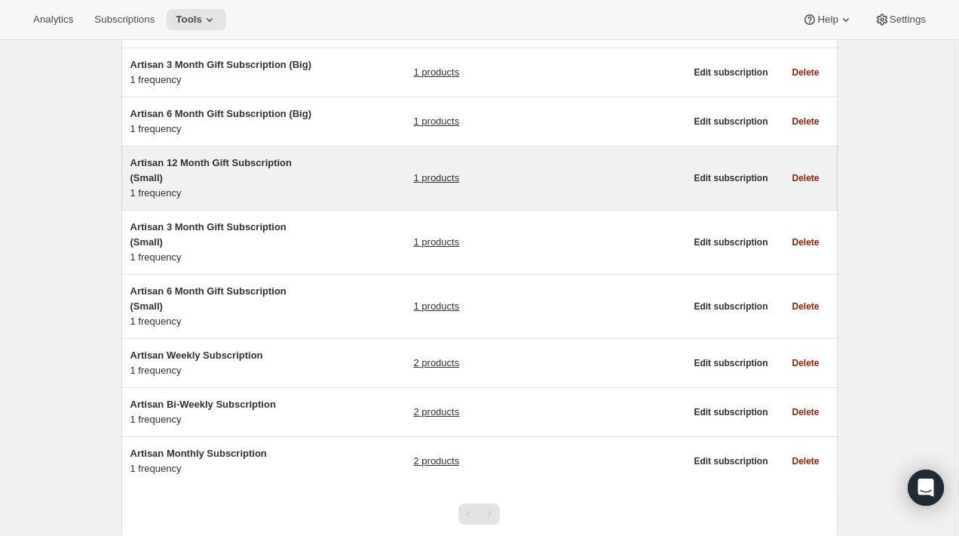
scroll to position [192, 0]
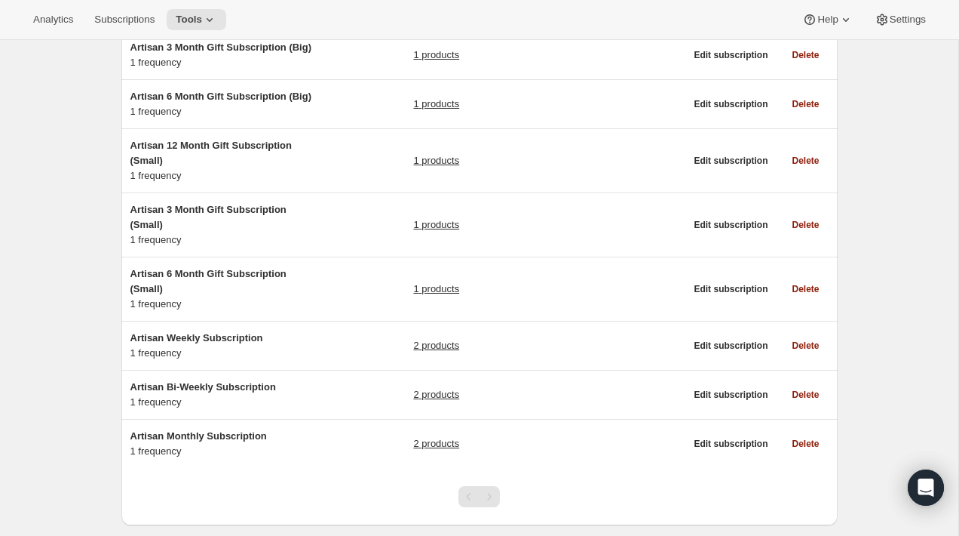
click at [37, 324] on div "Subscription plans. This page is ready Subscription plans Create Clear Showing …" at bounding box center [479, 209] width 959 height 723
